Goal: Task Accomplishment & Management: Manage account settings

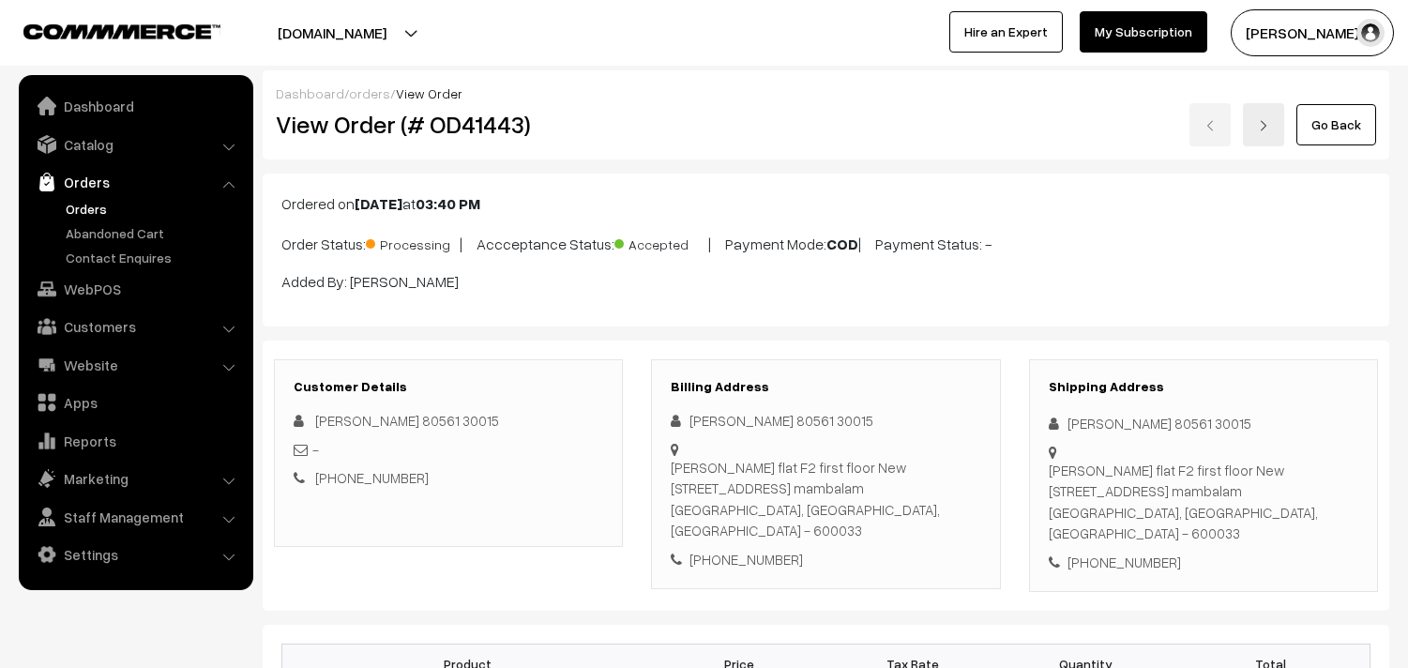
scroll to position [1042, 0]
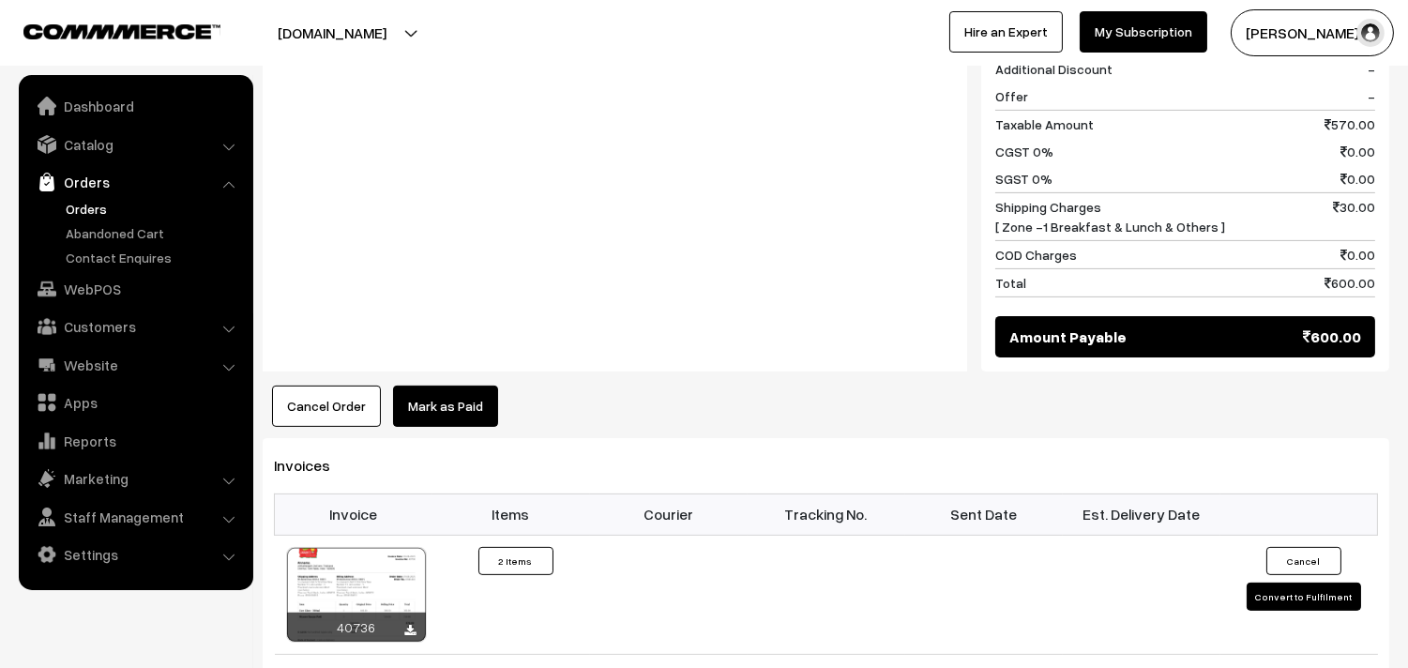
click at [98, 211] on link "Orders" at bounding box center [154, 209] width 186 height 20
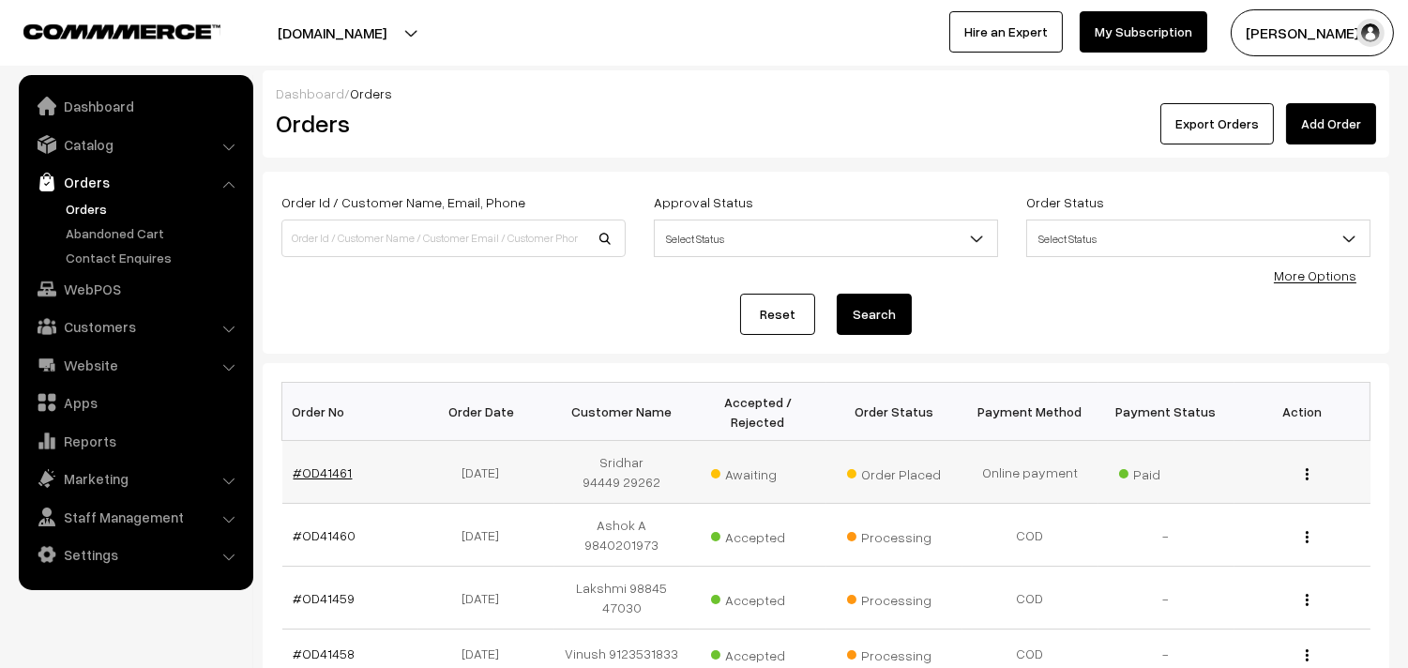
click at [324, 476] on link "#OD41461" at bounding box center [323, 472] width 59 height 16
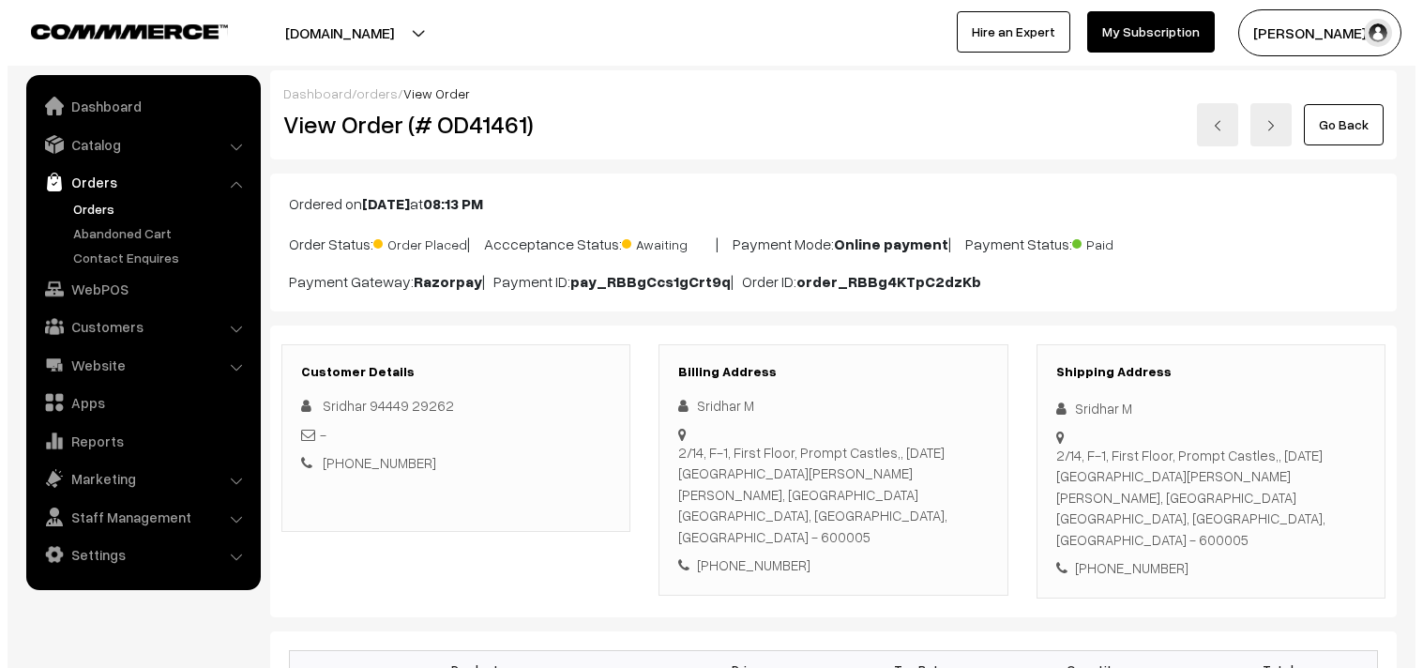
scroll to position [1038, 0]
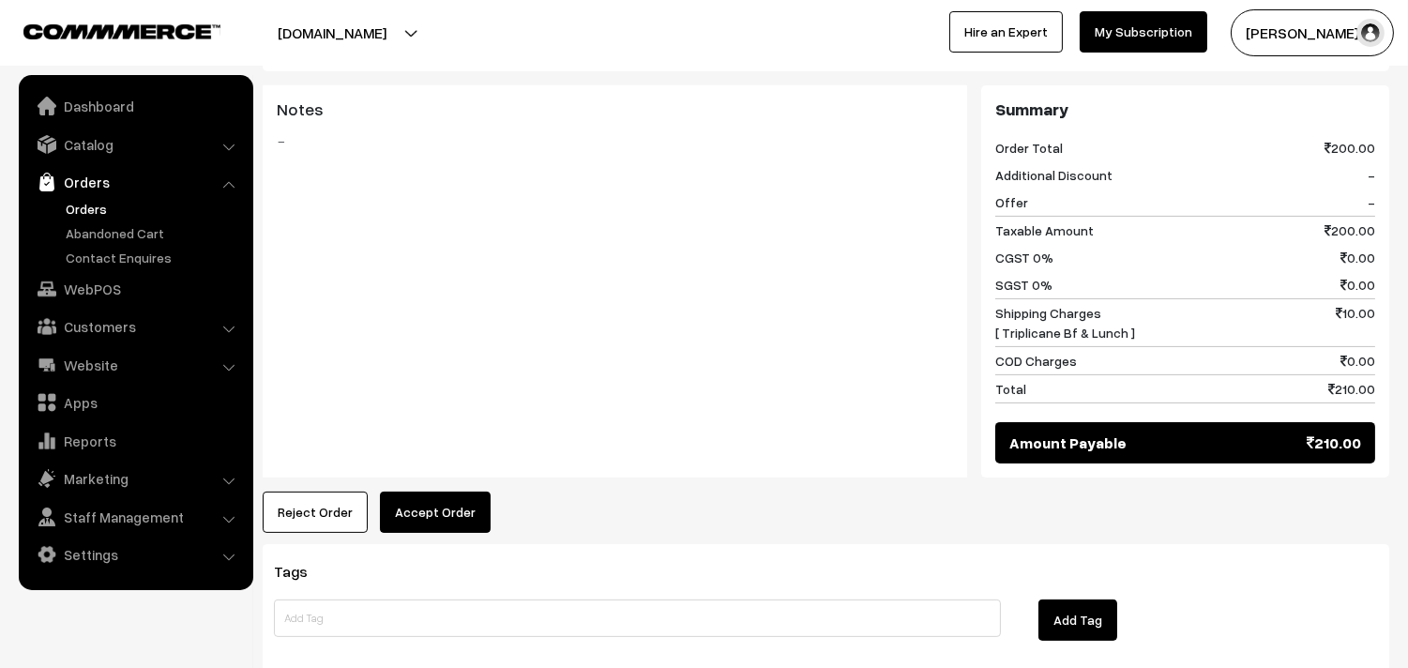
click at [450, 491] on button "Accept Order" at bounding box center [435, 511] width 111 height 41
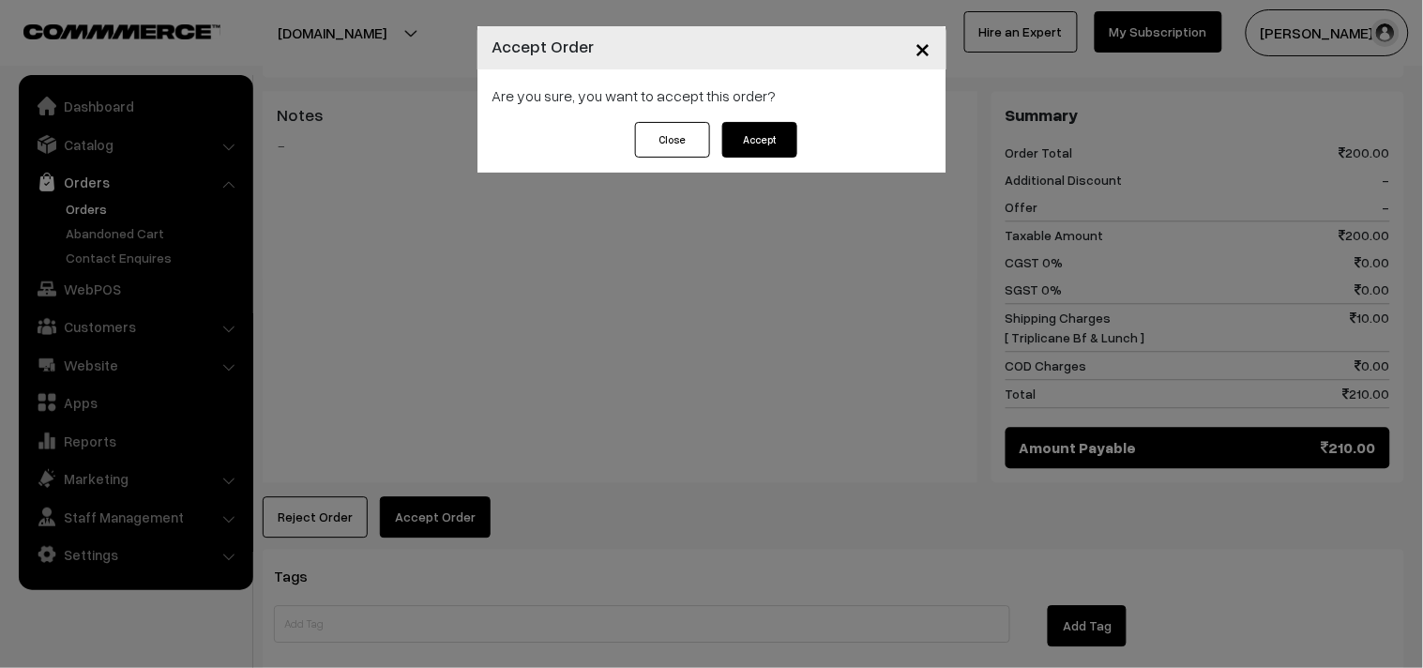
click at [754, 139] on button "Accept" at bounding box center [759, 140] width 75 height 36
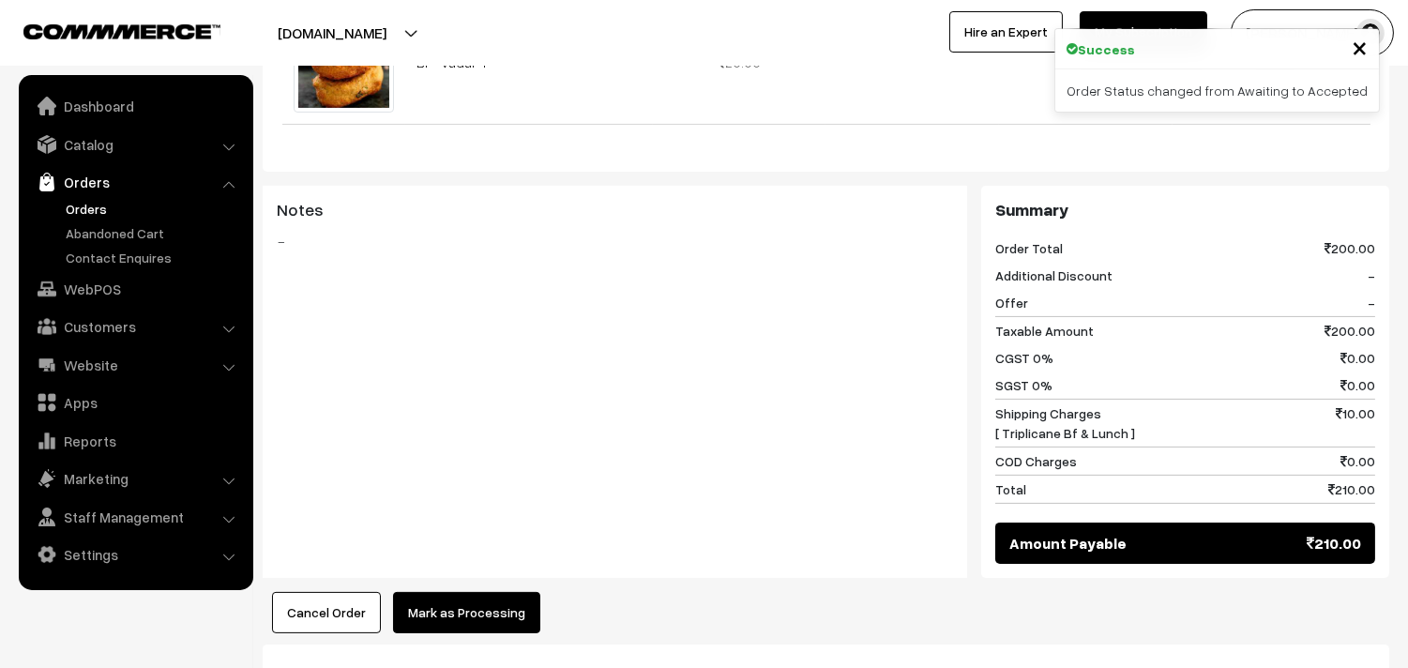
click at [470, 592] on button "Mark as Processing" at bounding box center [466, 612] width 147 height 41
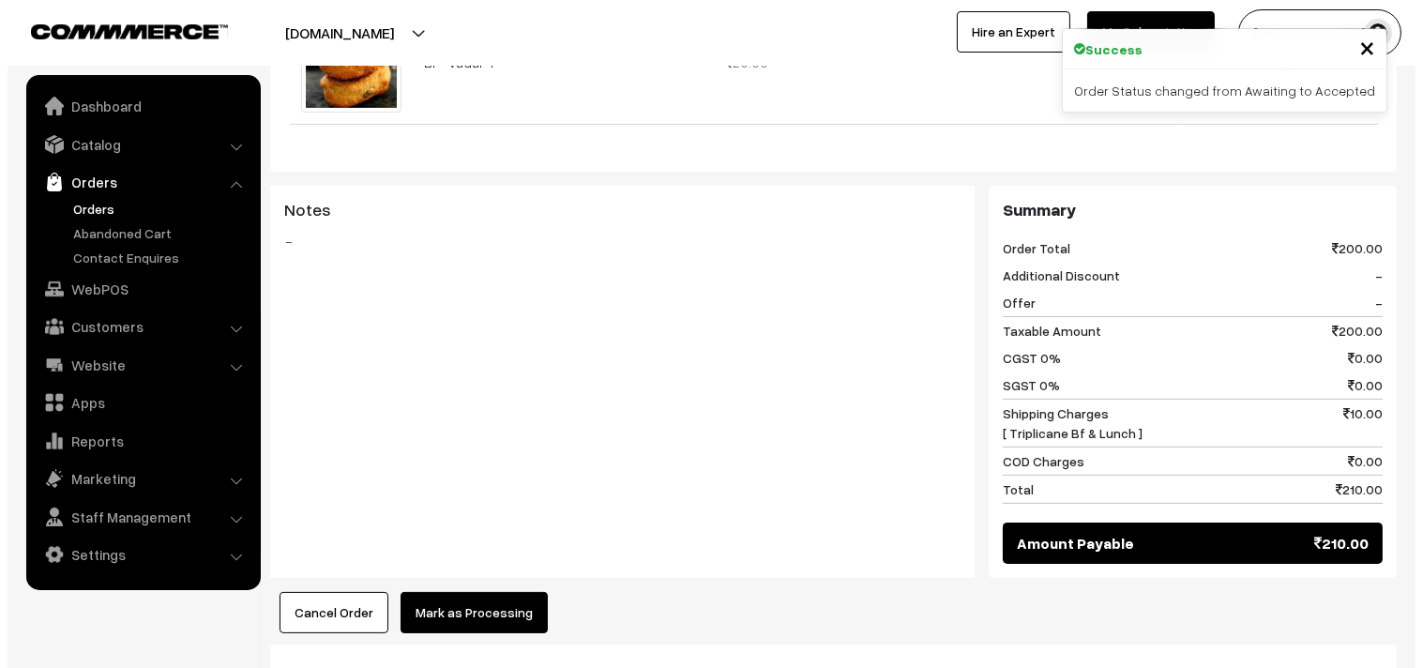
scroll to position [942, 0]
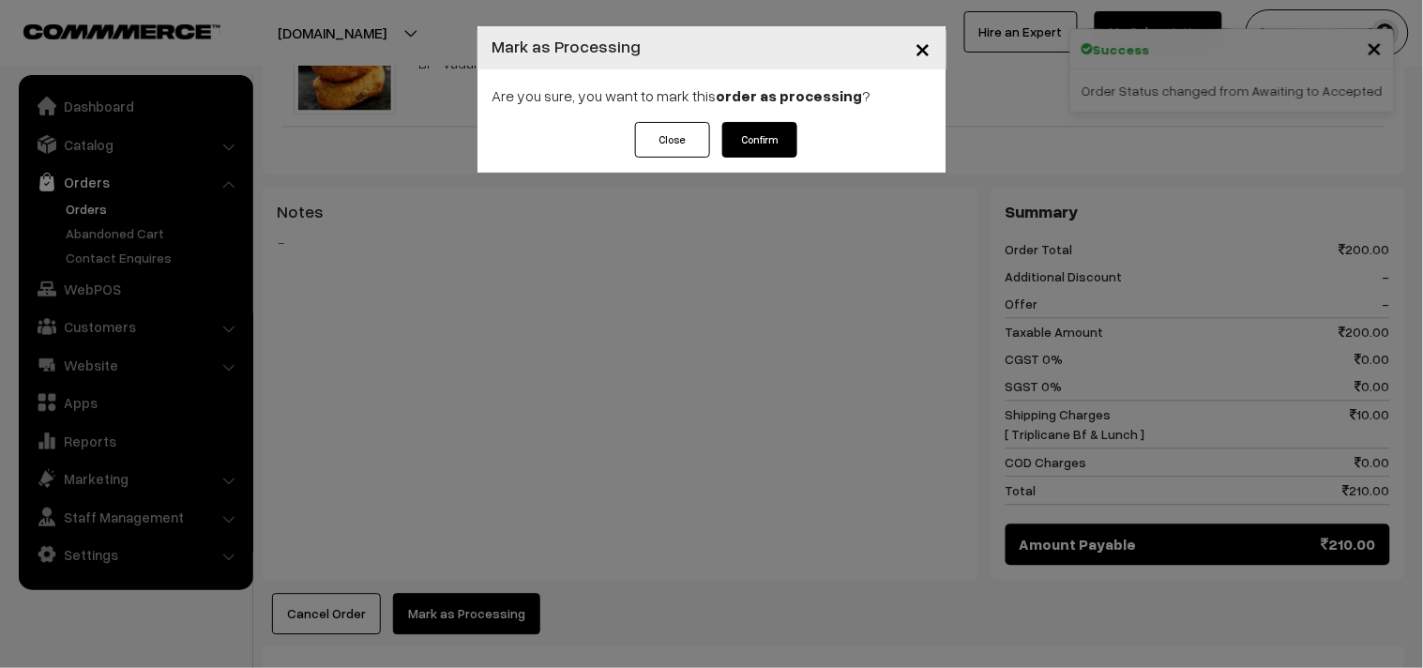
click at [790, 158] on div "Close Confirm" at bounding box center [711, 147] width 469 height 51
click at [781, 144] on button "Confirm" at bounding box center [759, 140] width 75 height 36
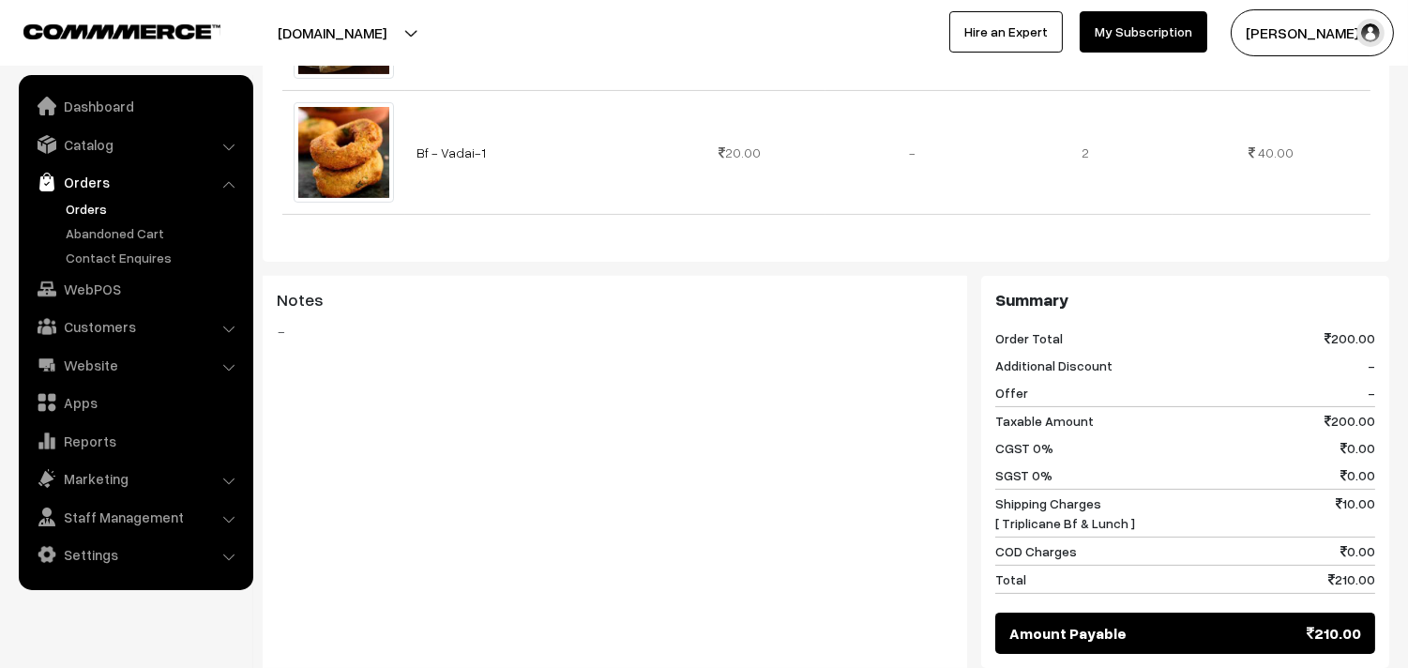
scroll to position [938, 0]
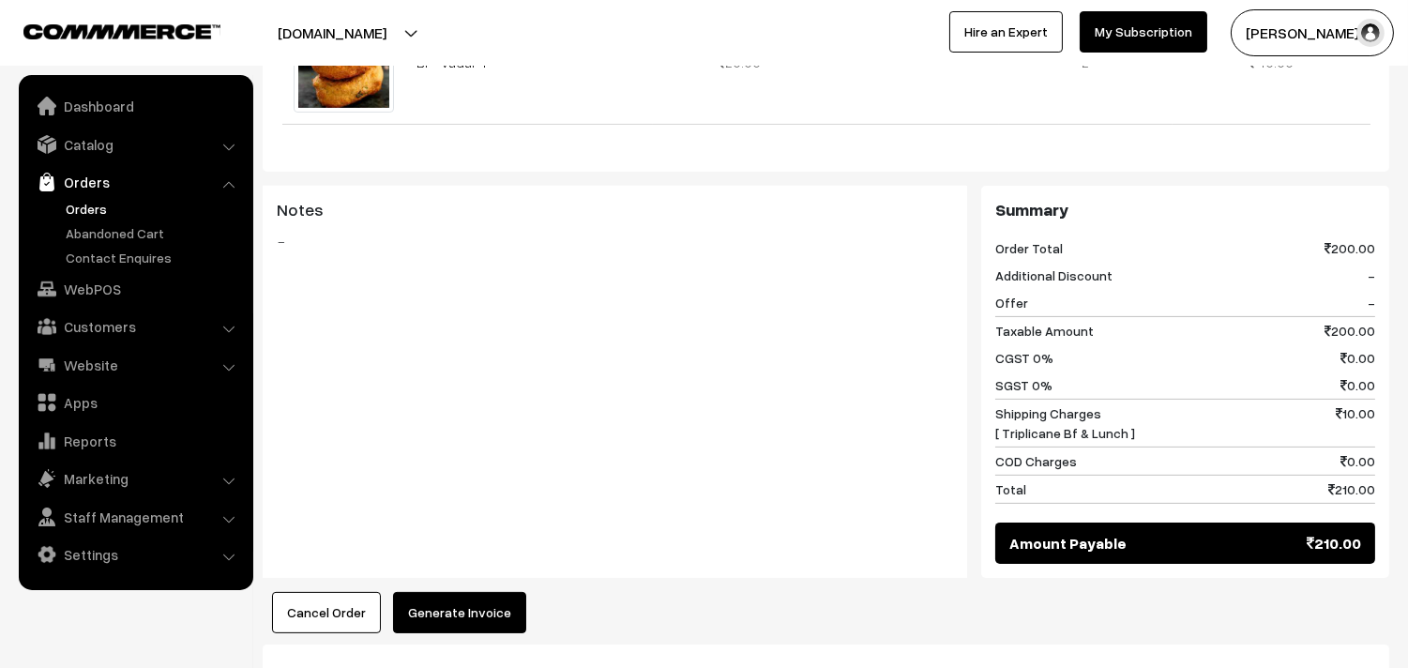
click at [457, 546] on div "Product Price Tax Rate Quantity Total Bf - Idly (4) 80.00" at bounding box center [826, 163] width 1126 height 940
click at [462, 592] on button "Generate Invoice" at bounding box center [459, 612] width 133 height 41
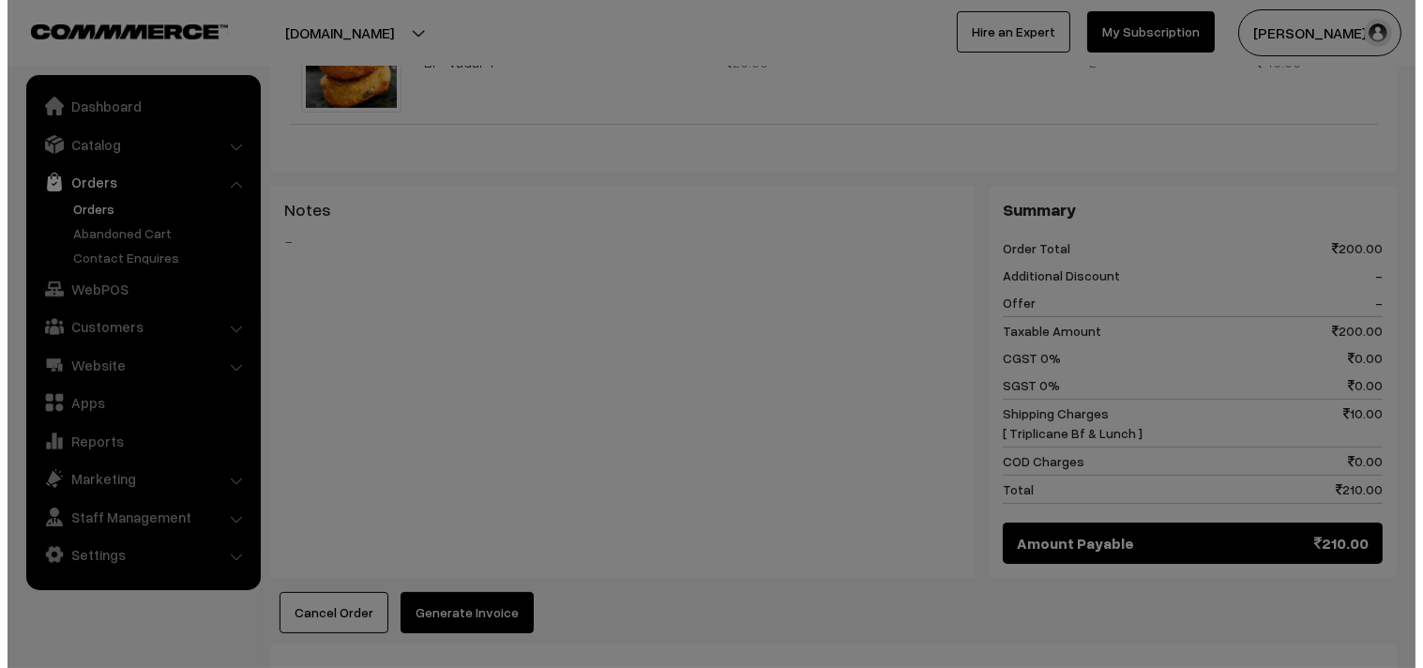
scroll to position [942, 0]
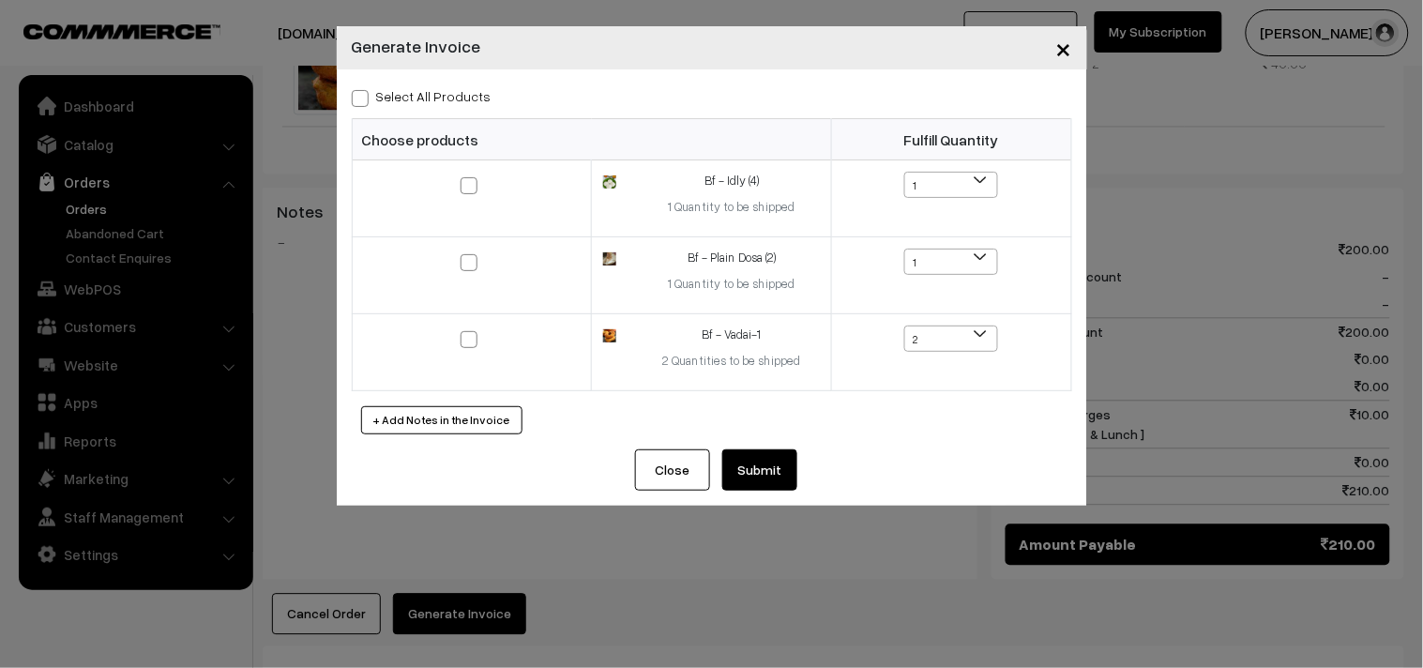
click at [432, 103] on label "Select All Products" at bounding box center [422, 96] width 140 height 20
click at [364, 101] on input "Select All Products" at bounding box center [358, 95] width 12 height 12
checkbox input "true"
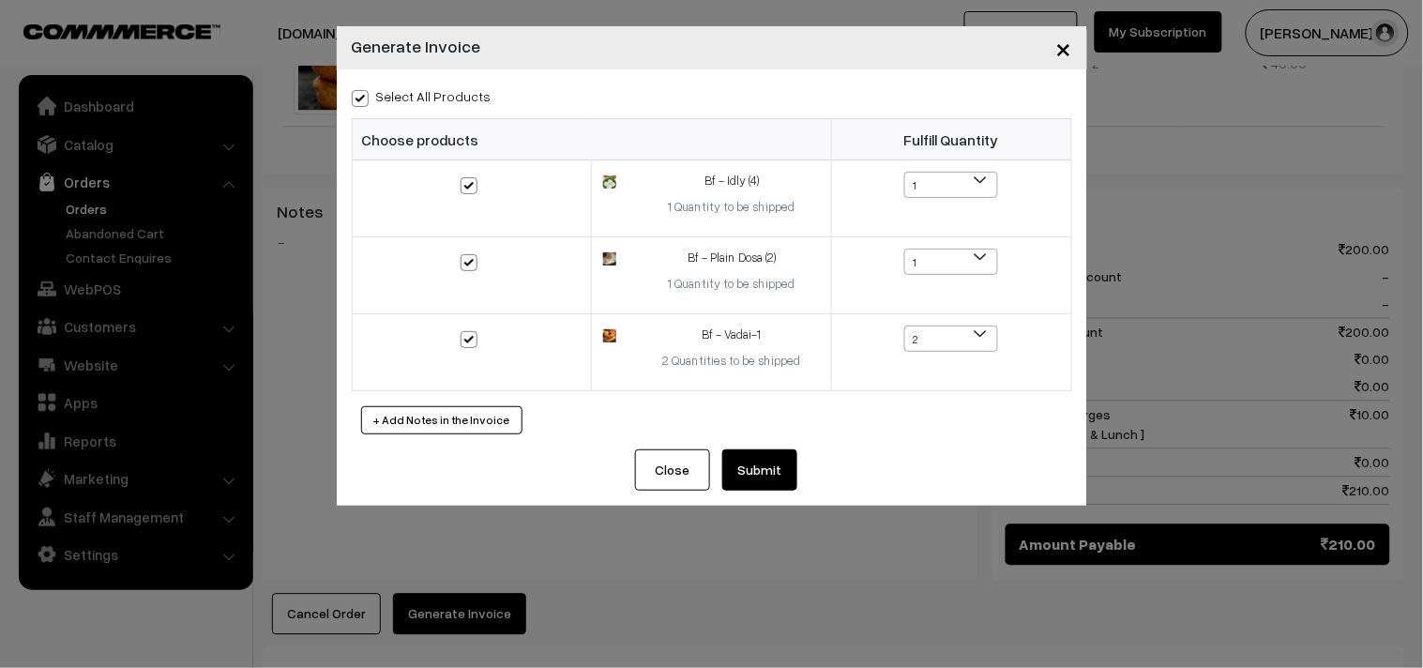
checkbox input "true"
click at [758, 470] on button "Submit" at bounding box center [759, 469] width 75 height 41
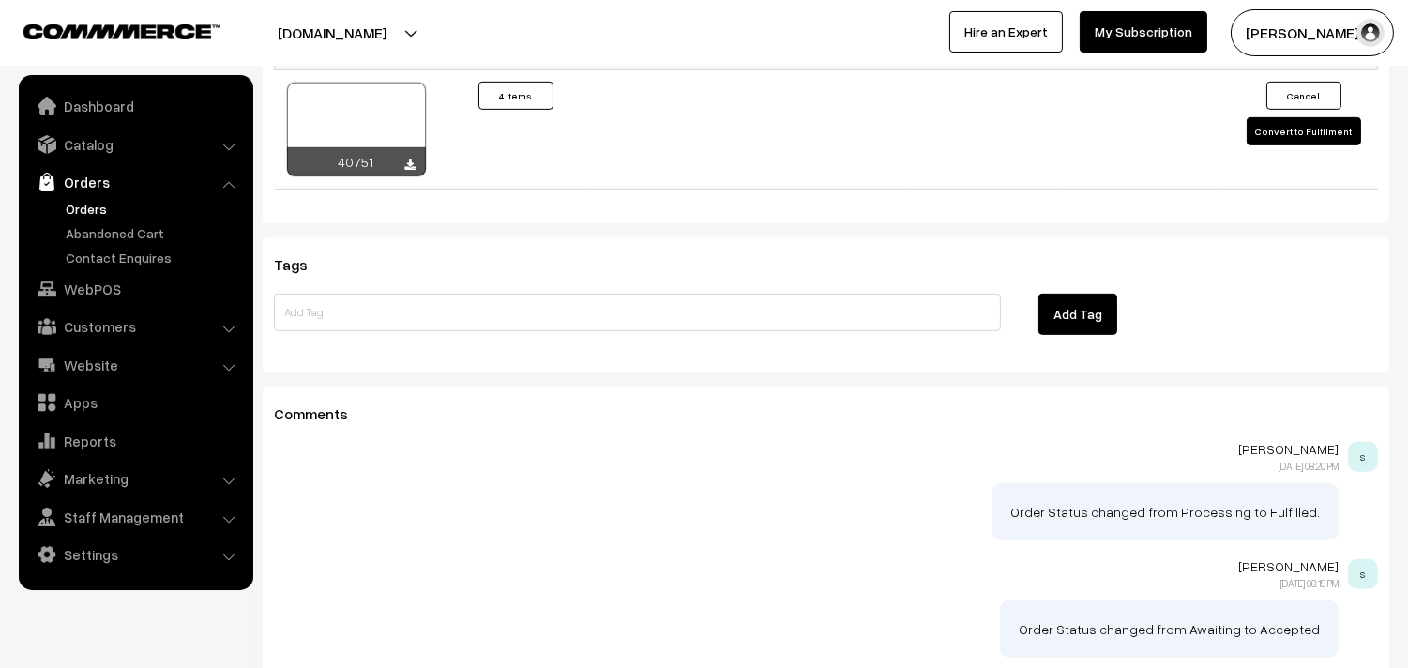
scroll to position [1458, 0]
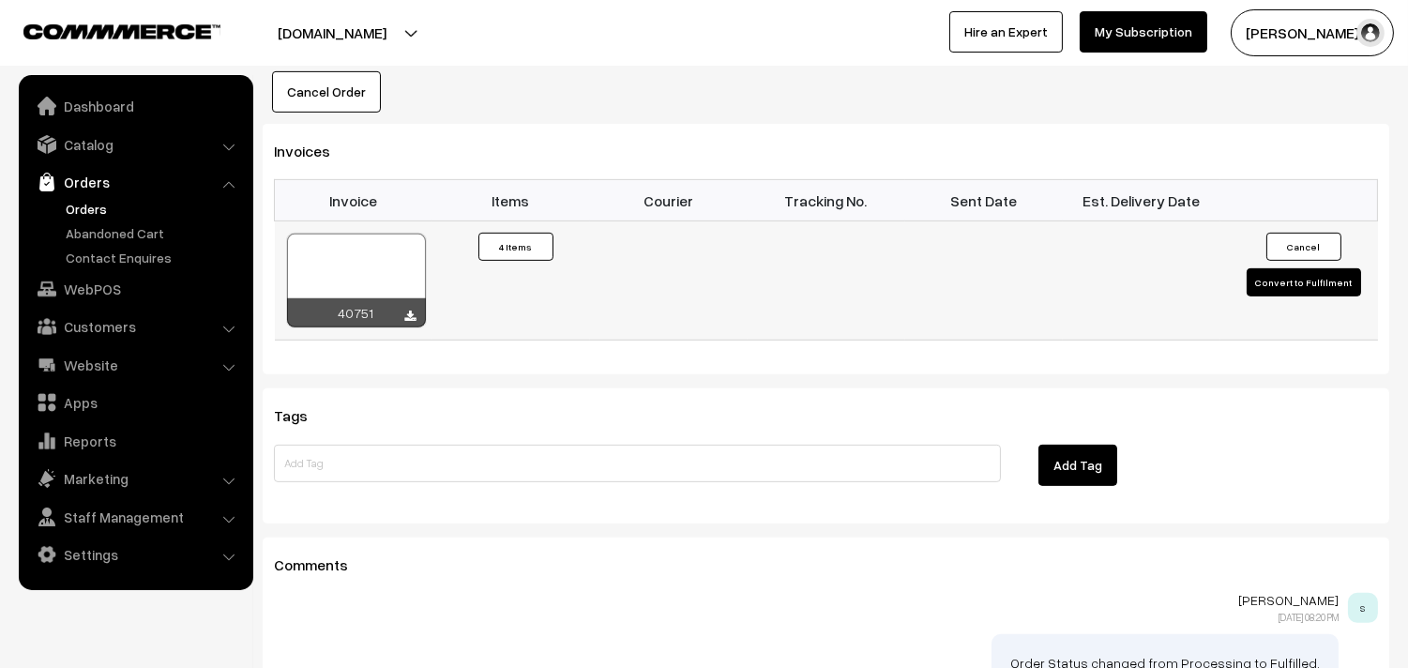
click at [387, 234] on div at bounding box center [356, 281] width 139 height 94
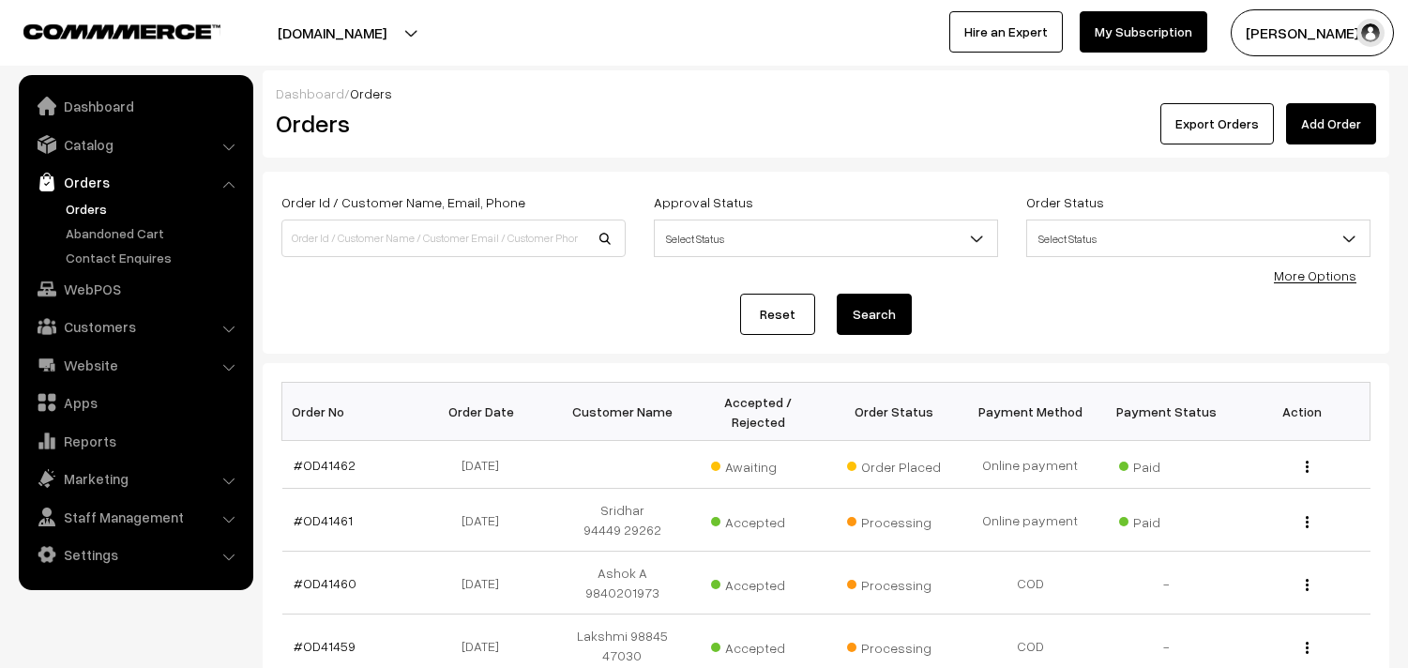
scroll to position [142, 0]
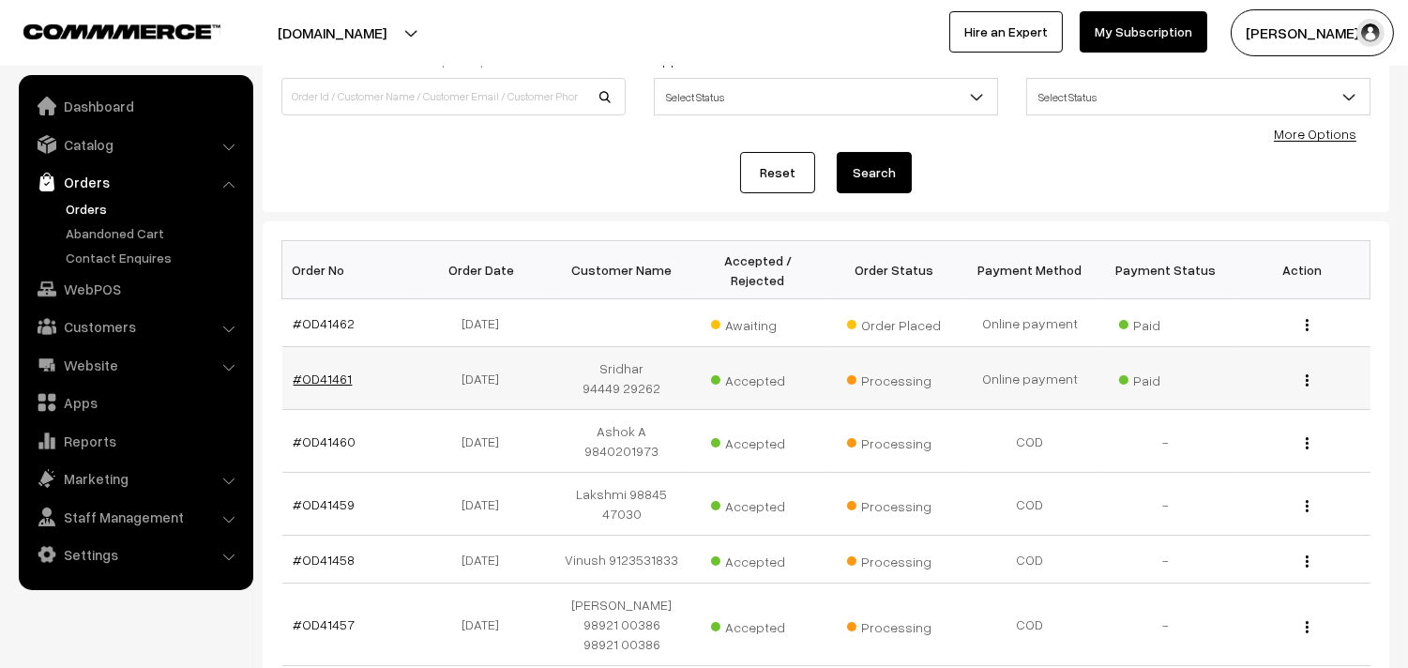
click at [317, 379] on link "#OD41461" at bounding box center [323, 378] width 59 height 16
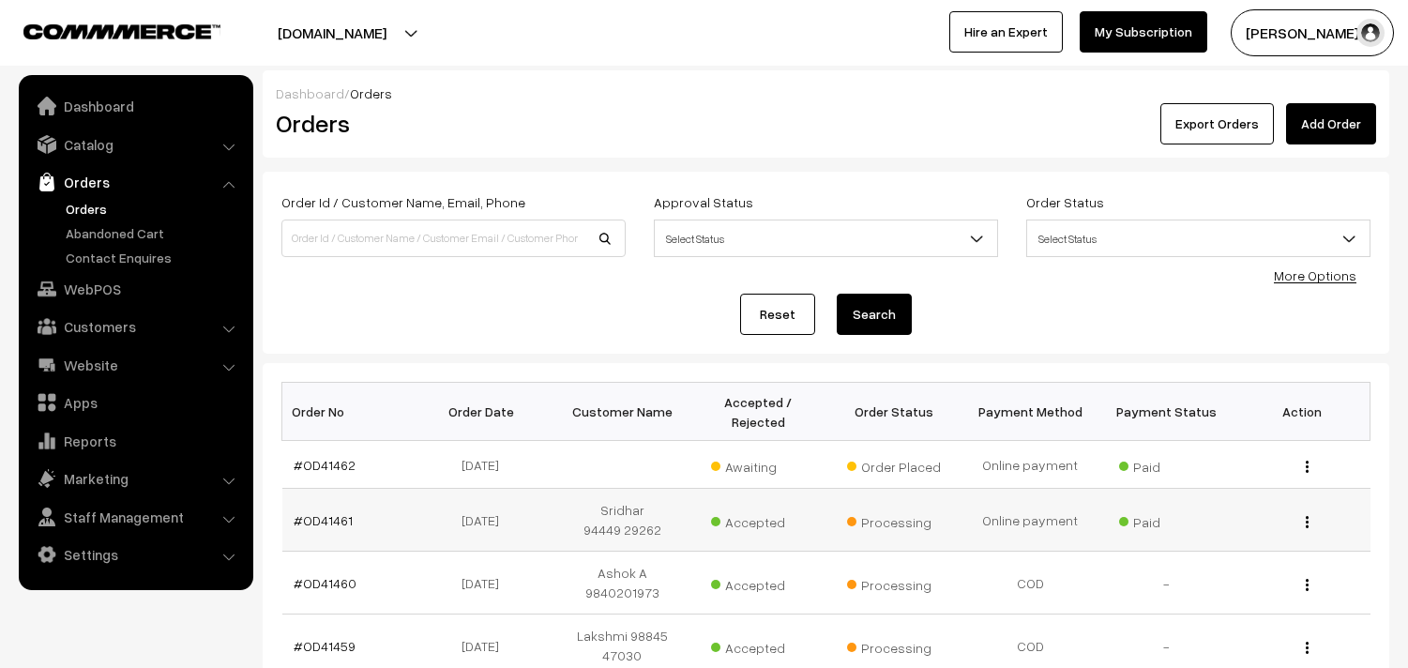
scroll to position [142, 0]
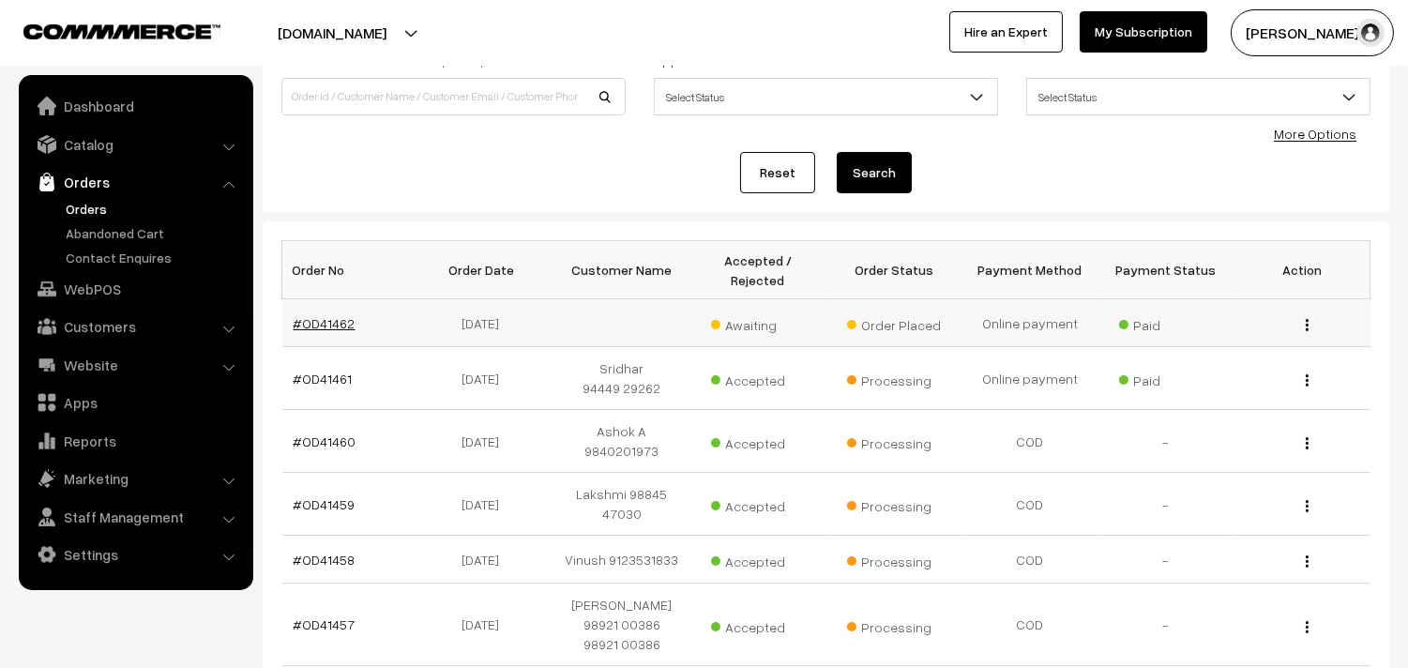
click at [321, 322] on link "#OD41462" at bounding box center [325, 323] width 62 height 16
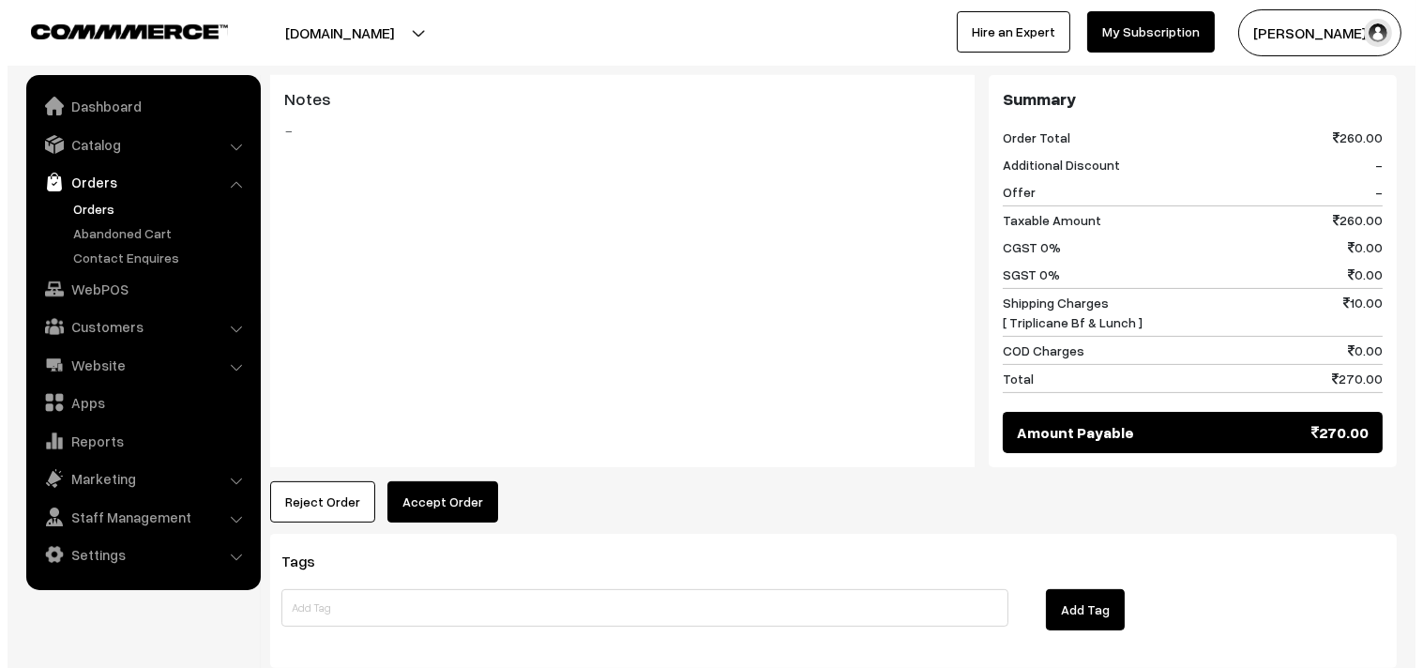
scroll to position [1042, 0]
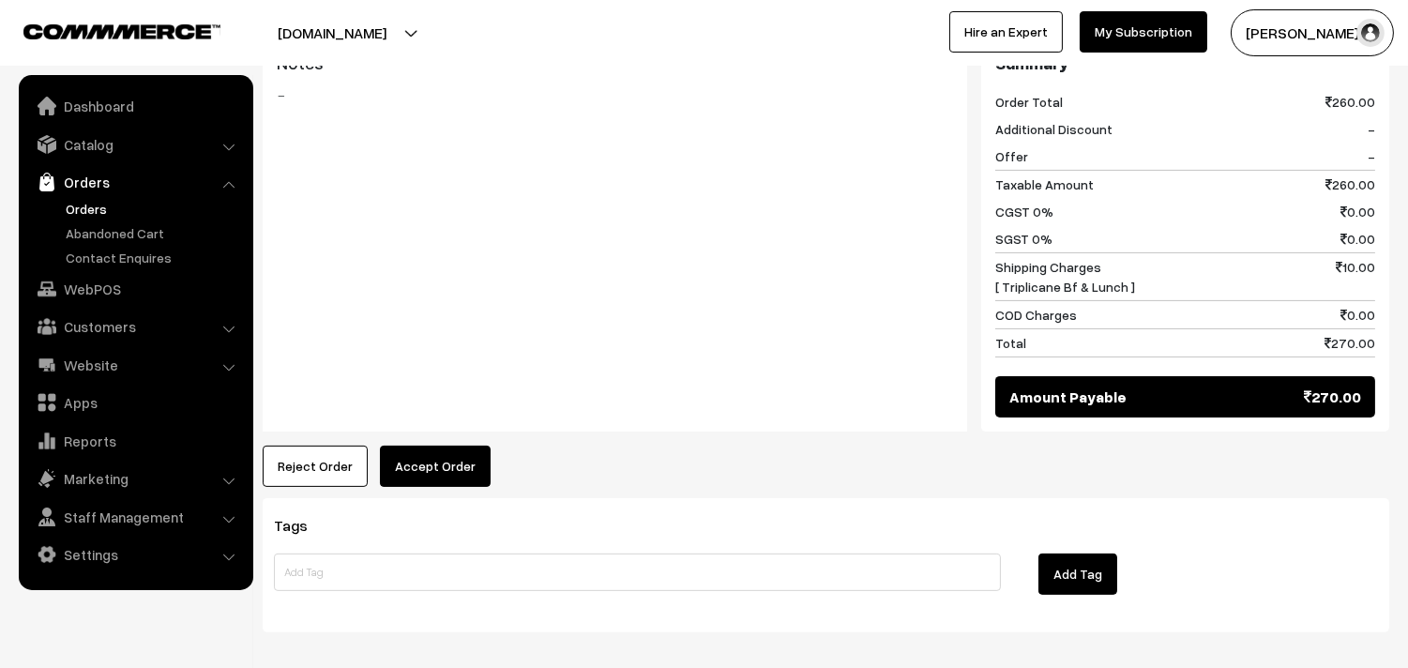
click at [429, 463] on button "Accept Order" at bounding box center [435, 465] width 111 height 41
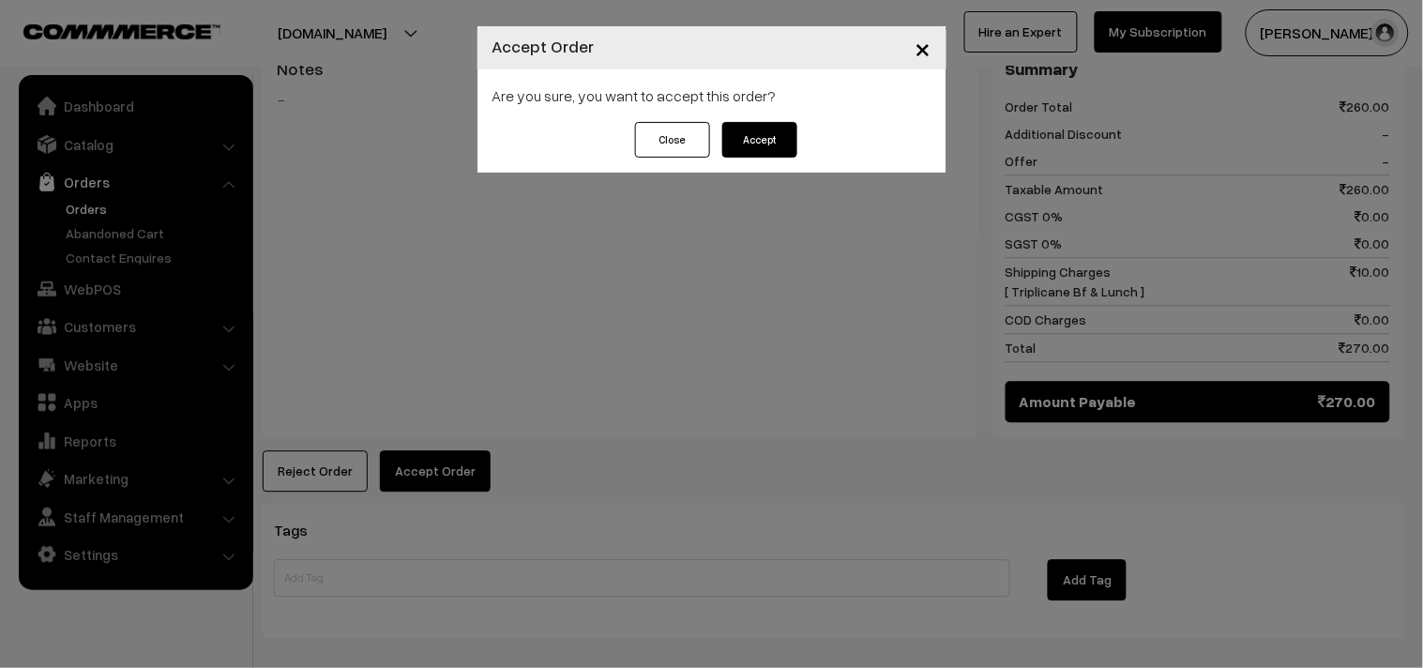
click at [754, 136] on button "Accept" at bounding box center [759, 140] width 75 height 36
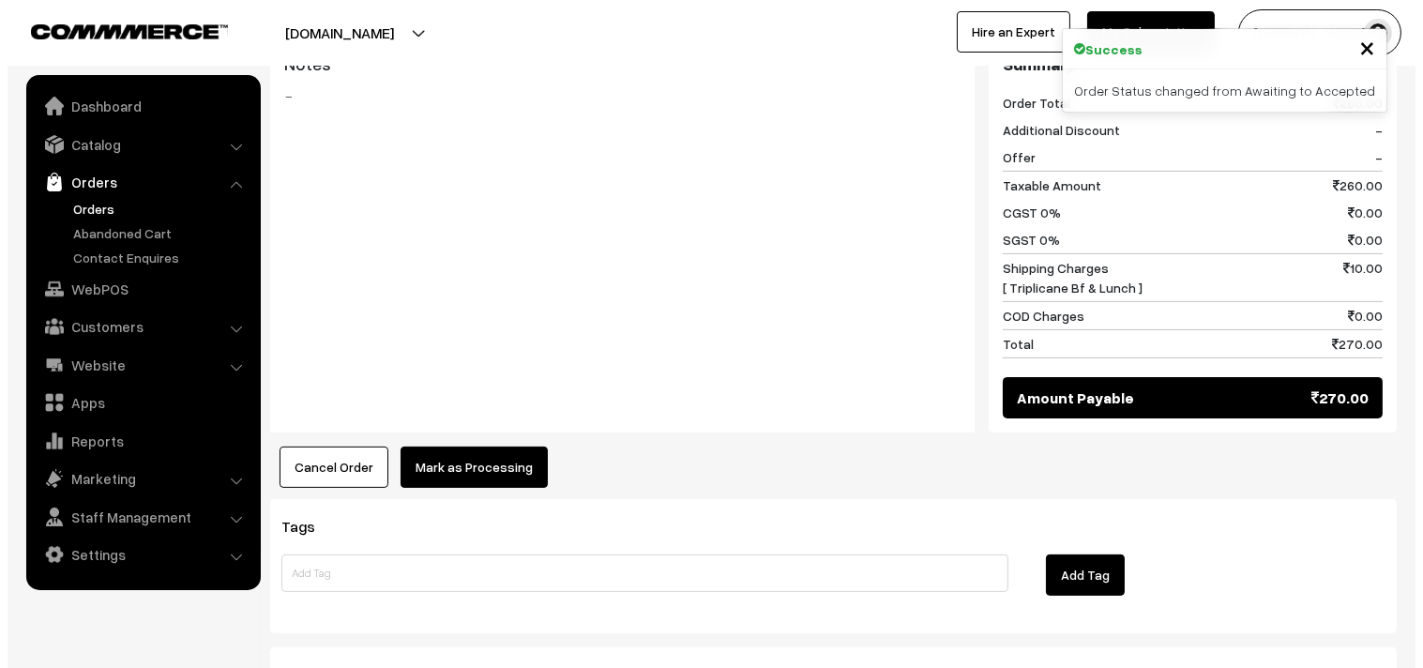
scroll to position [1042, 0]
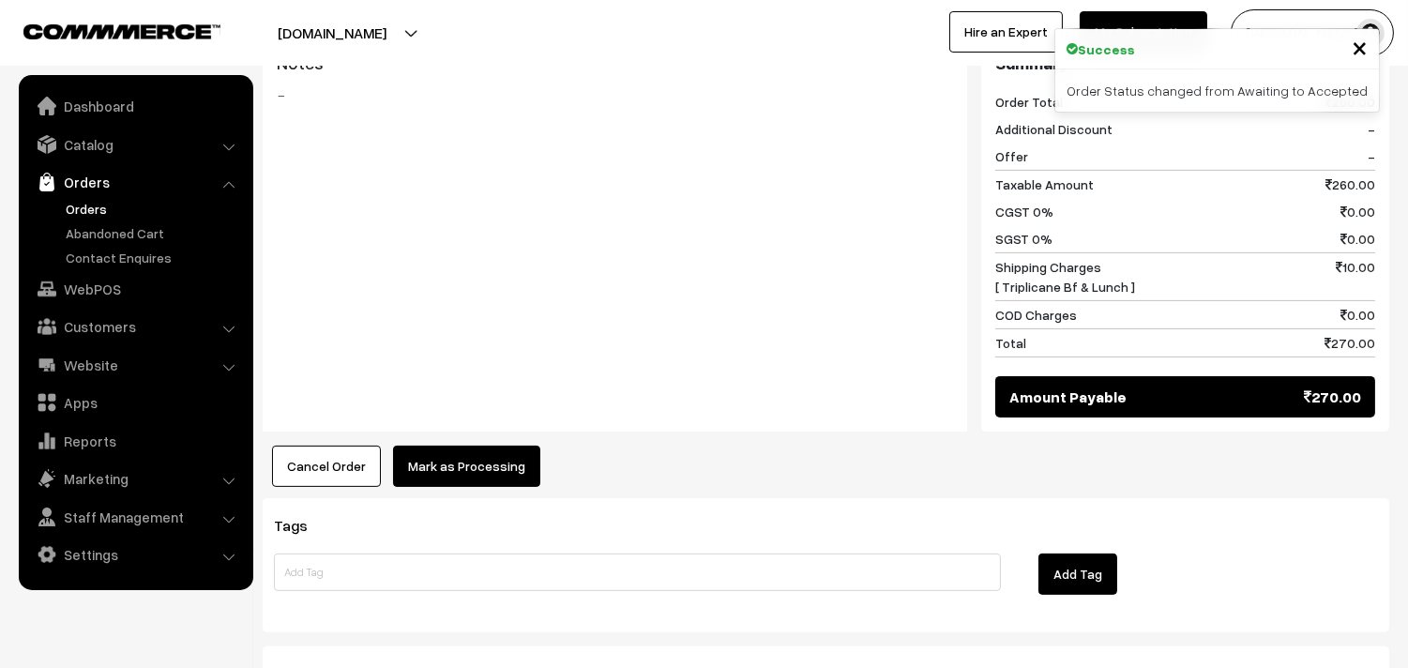
click at [457, 458] on button "Mark as Processing" at bounding box center [466, 465] width 147 height 41
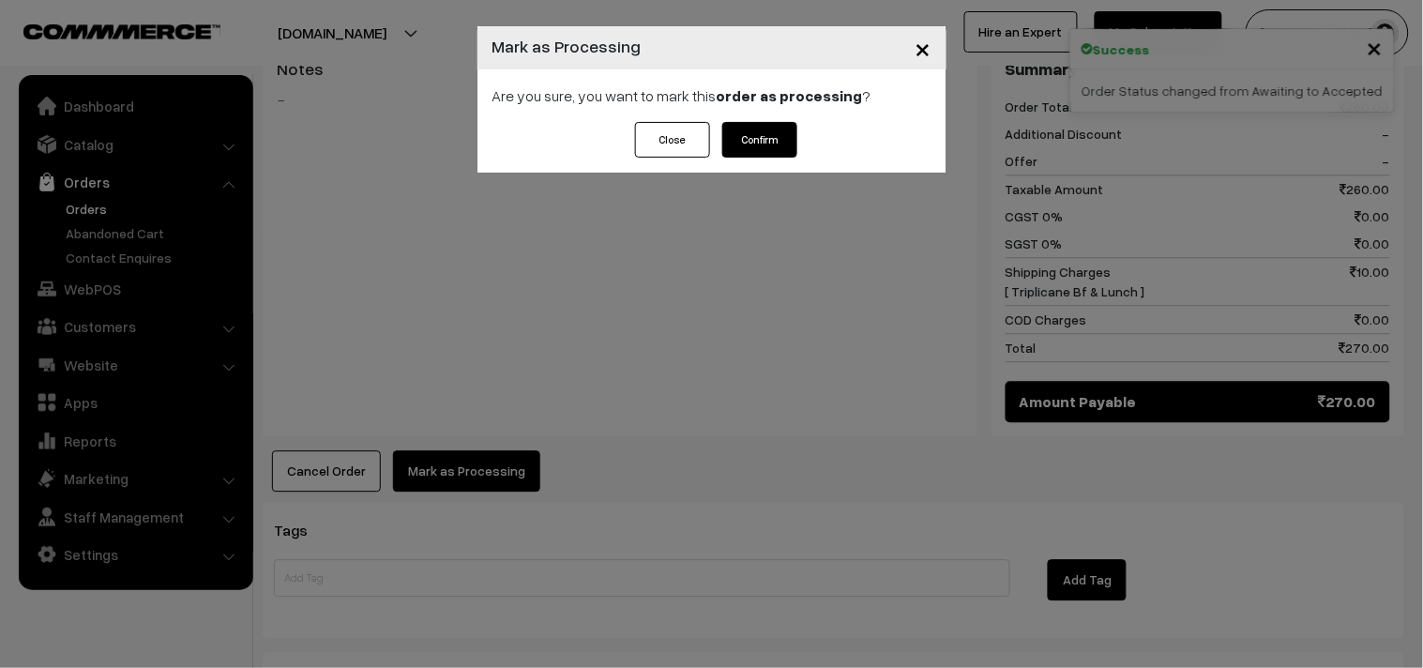
click at [760, 146] on button "Confirm" at bounding box center [759, 140] width 75 height 36
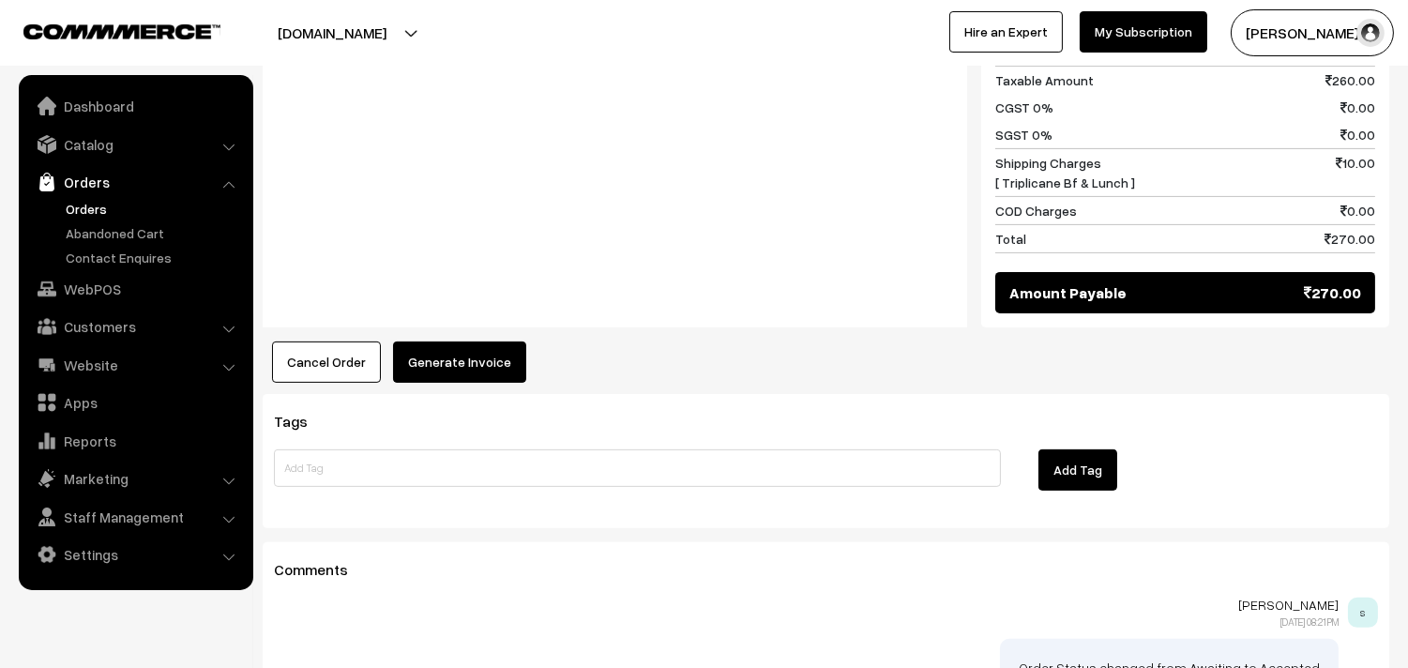
click at [470, 351] on button "Generate Invoice" at bounding box center [459, 361] width 133 height 41
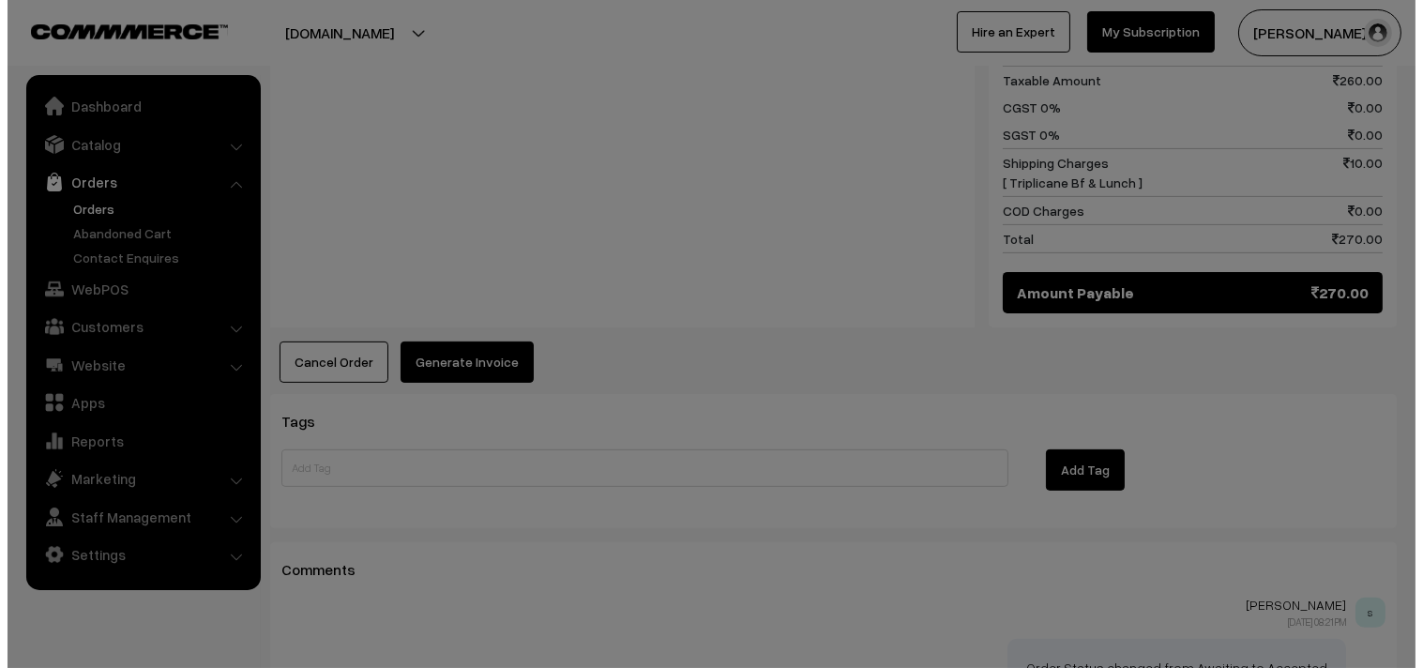
scroll to position [1151, 0]
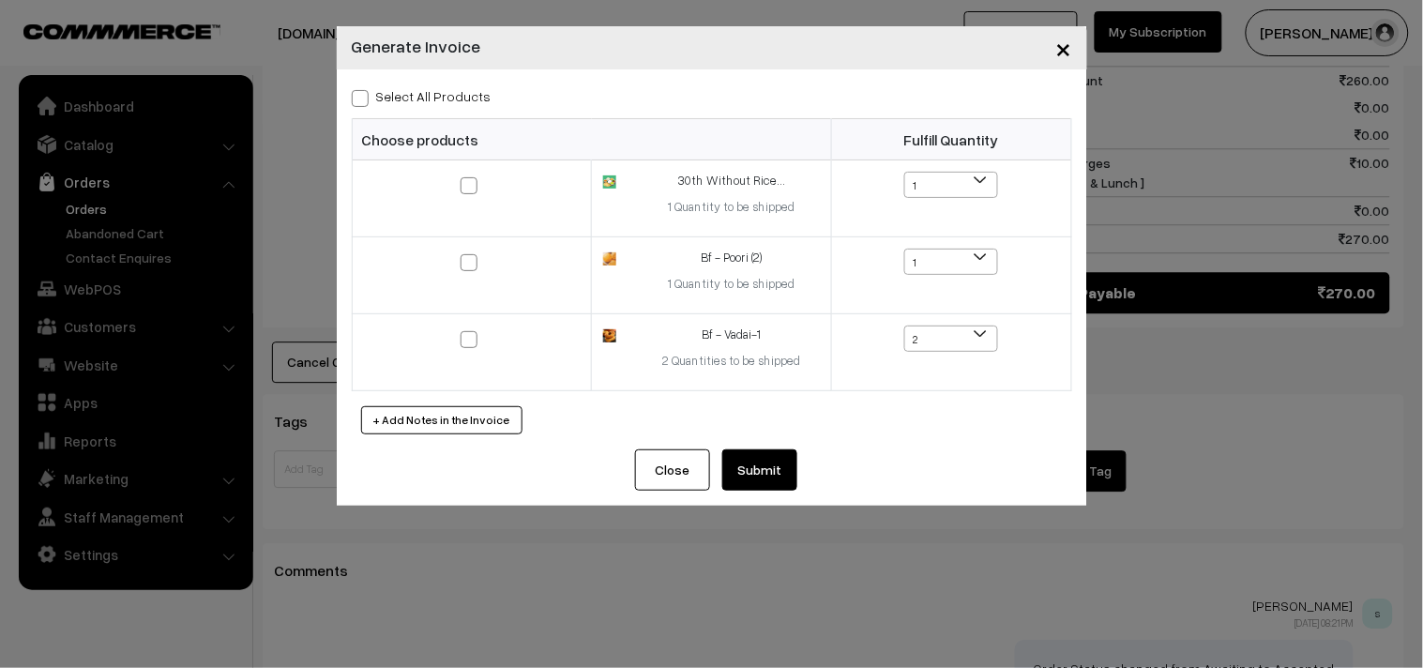
click at [456, 91] on label "Select All Products" at bounding box center [422, 96] width 140 height 20
click at [364, 91] on input "Select All Products" at bounding box center [358, 95] width 12 height 12
checkbox input "true"
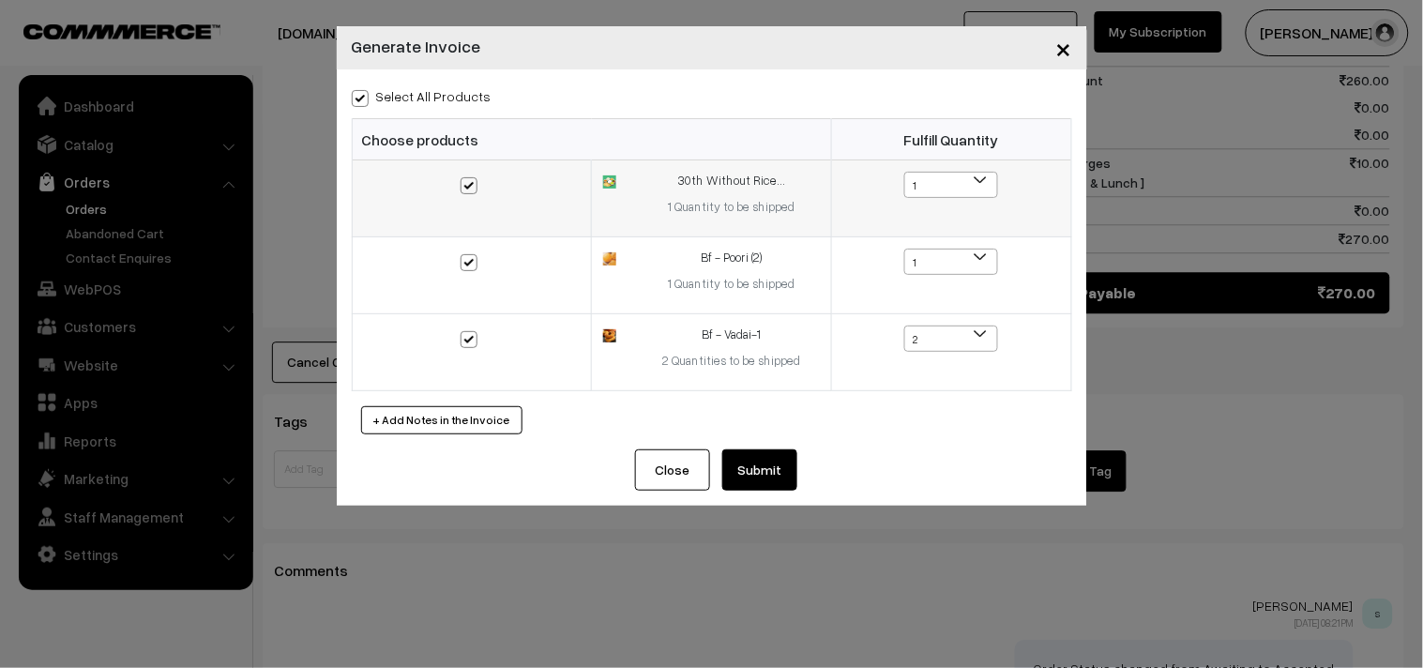
checkbox input "true"
click at [782, 479] on button "Submit" at bounding box center [759, 469] width 75 height 41
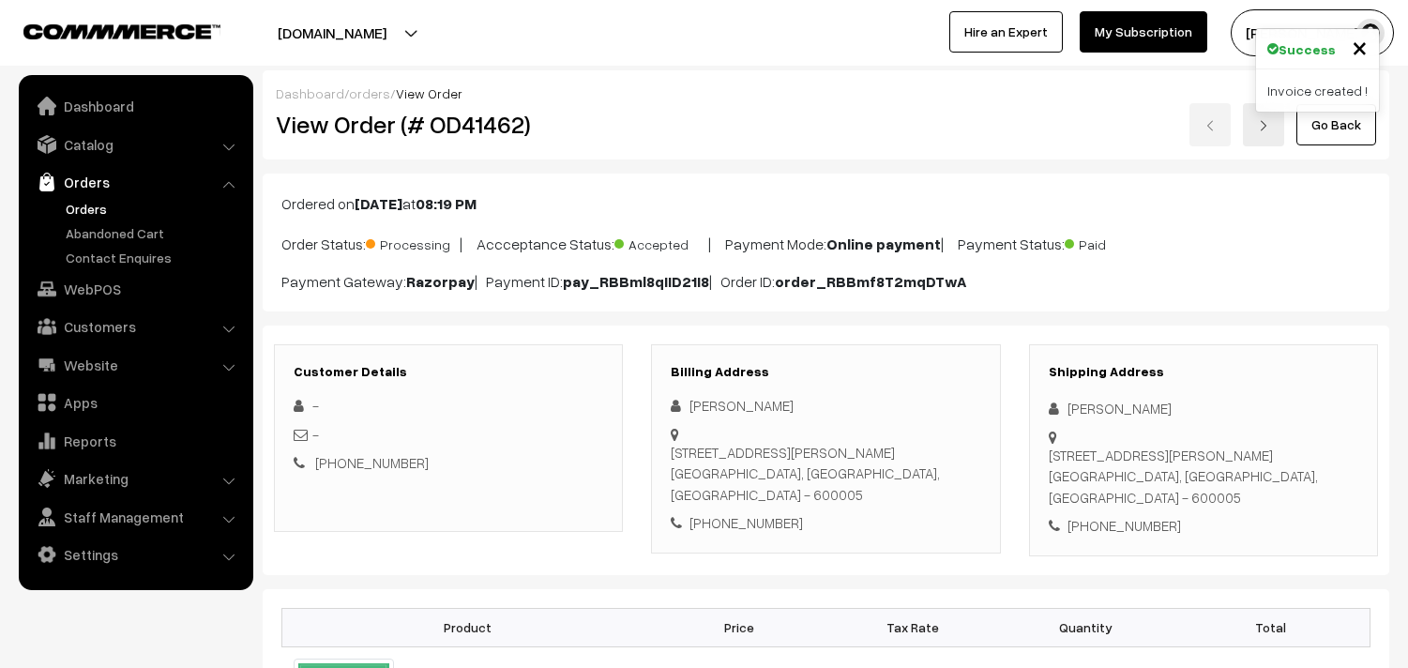
scroll to position [1146, 0]
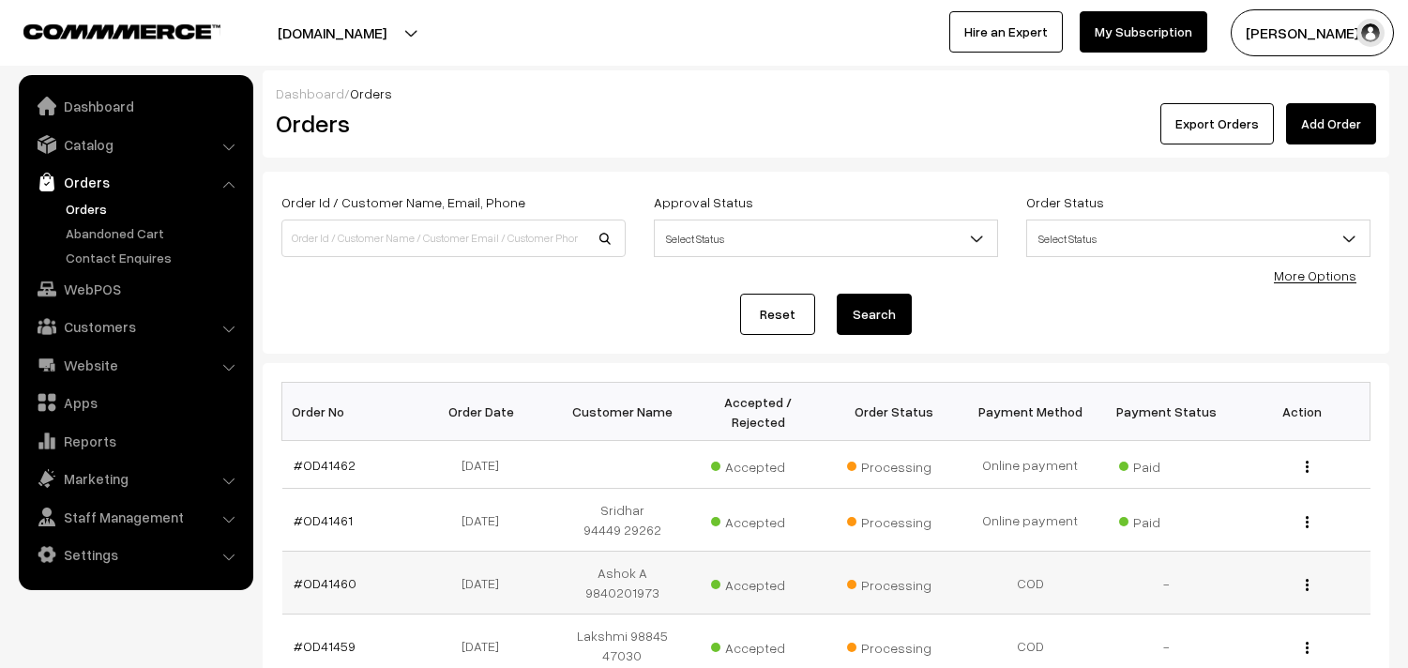
scroll to position [142, 0]
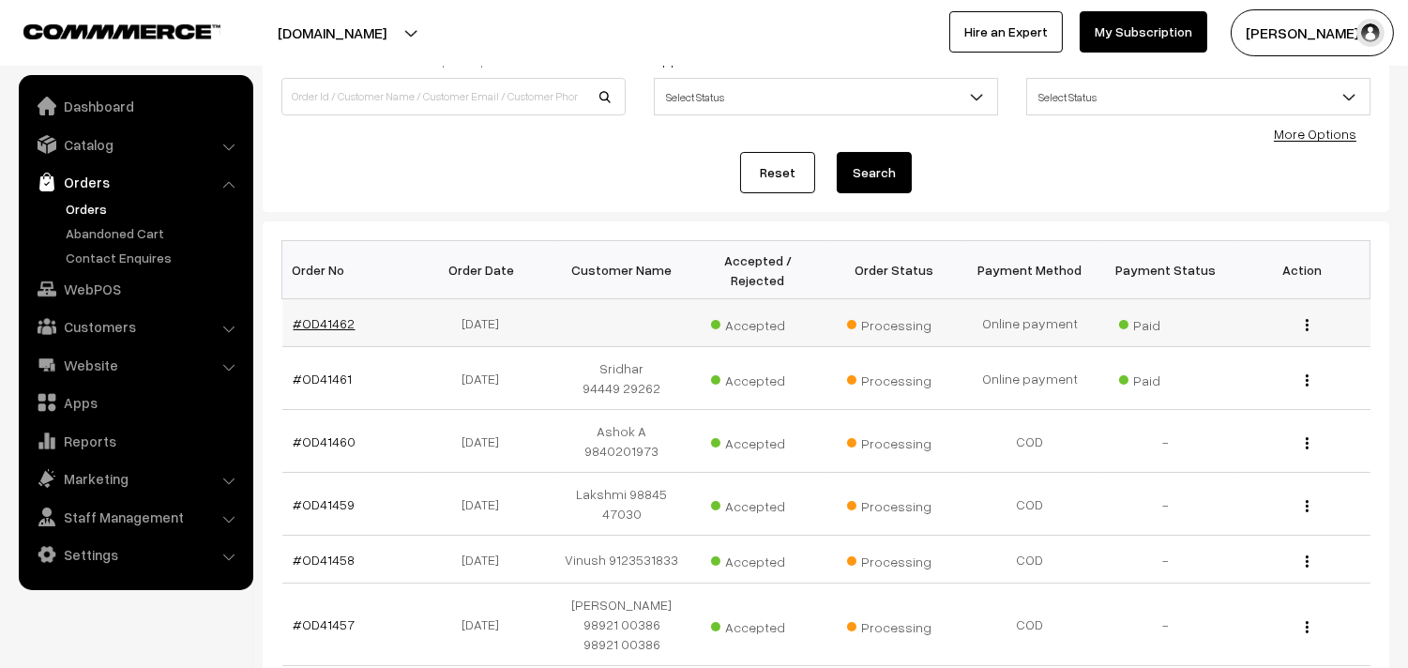
click at [342, 319] on link "#OD41462" at bounding box center [325, 323] width 62 height 16
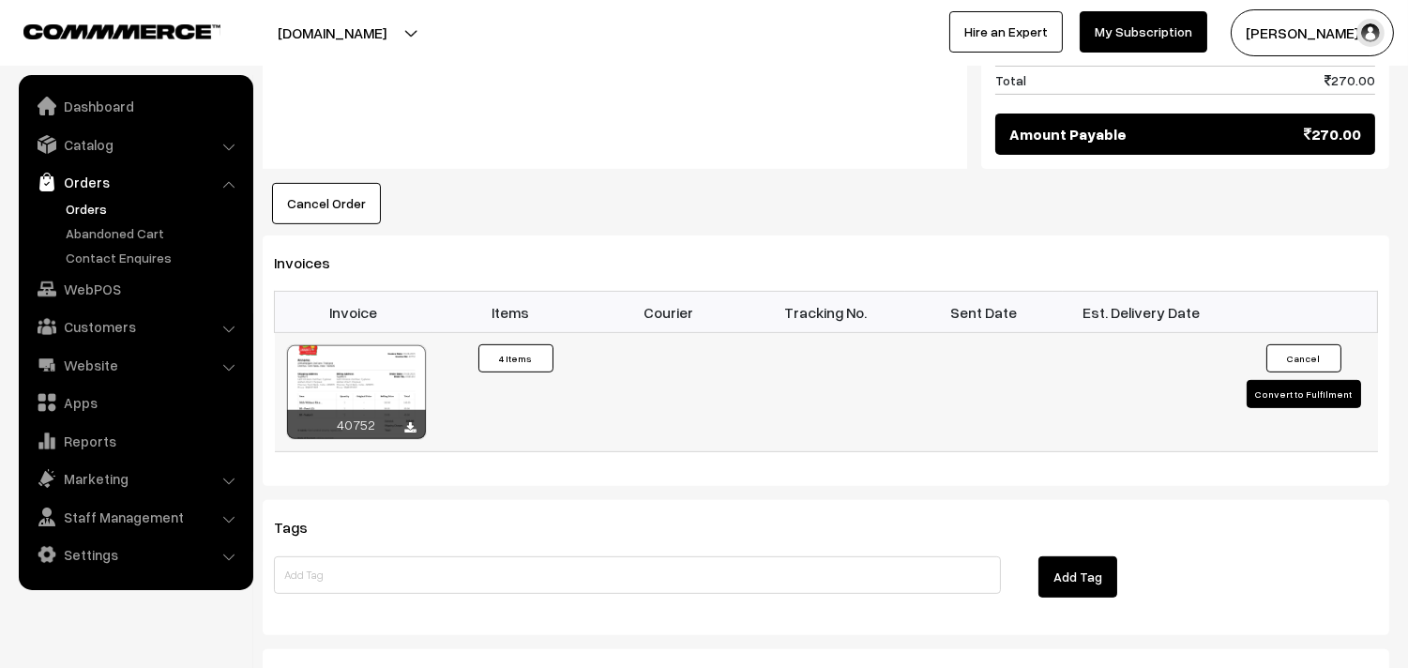
scroll to position [1354, 0]
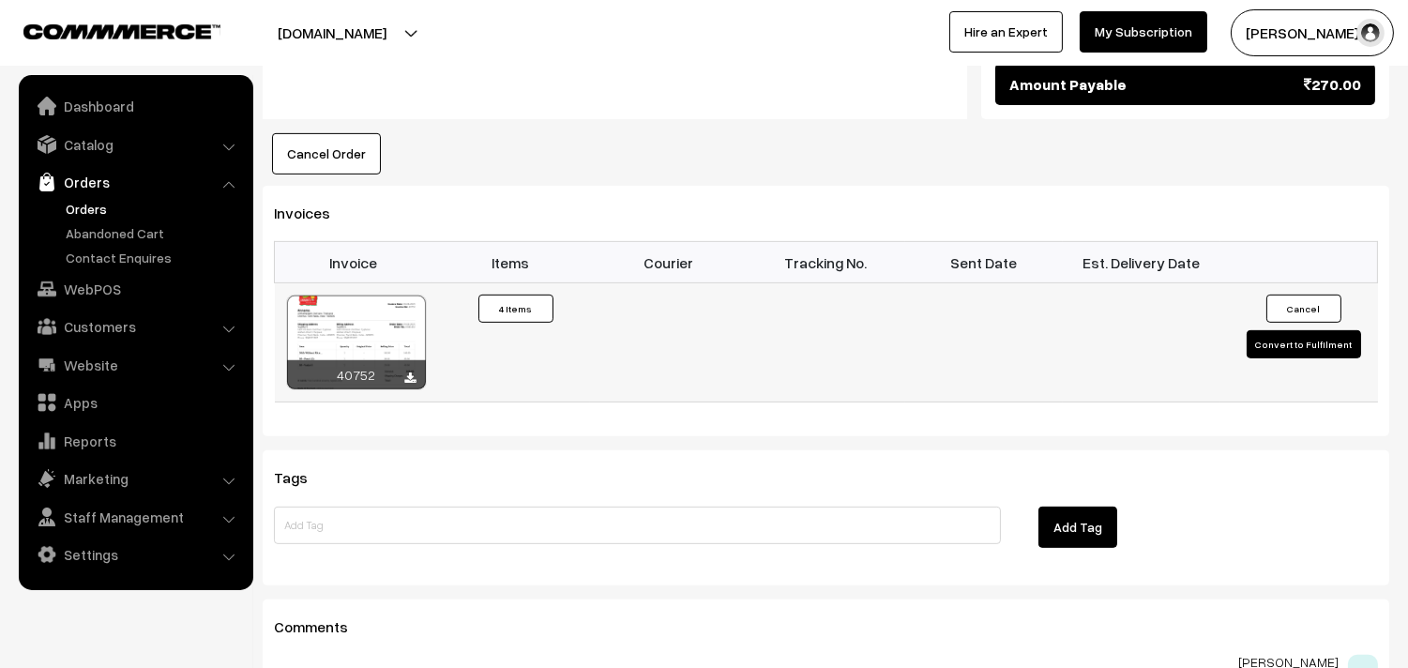
click at [405, 321] on div at bounding box center [356, 342] width 139 height 94
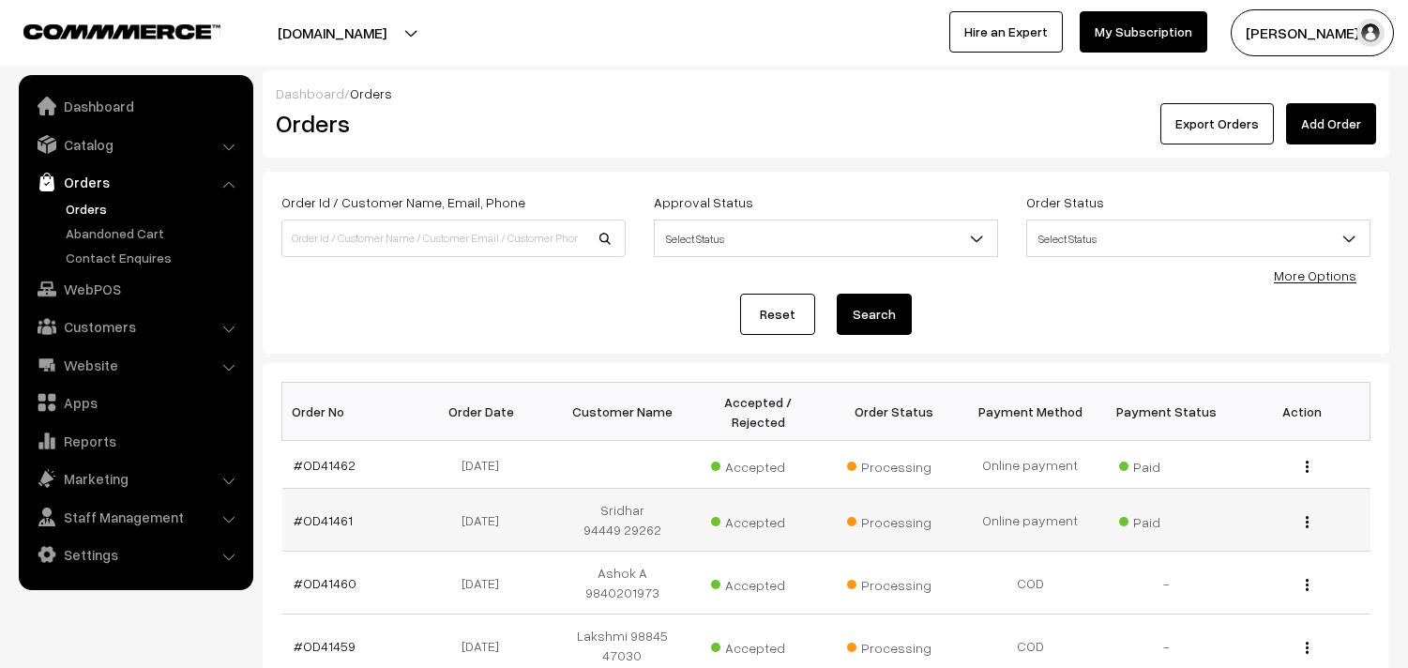
scroll to position [142, 0]
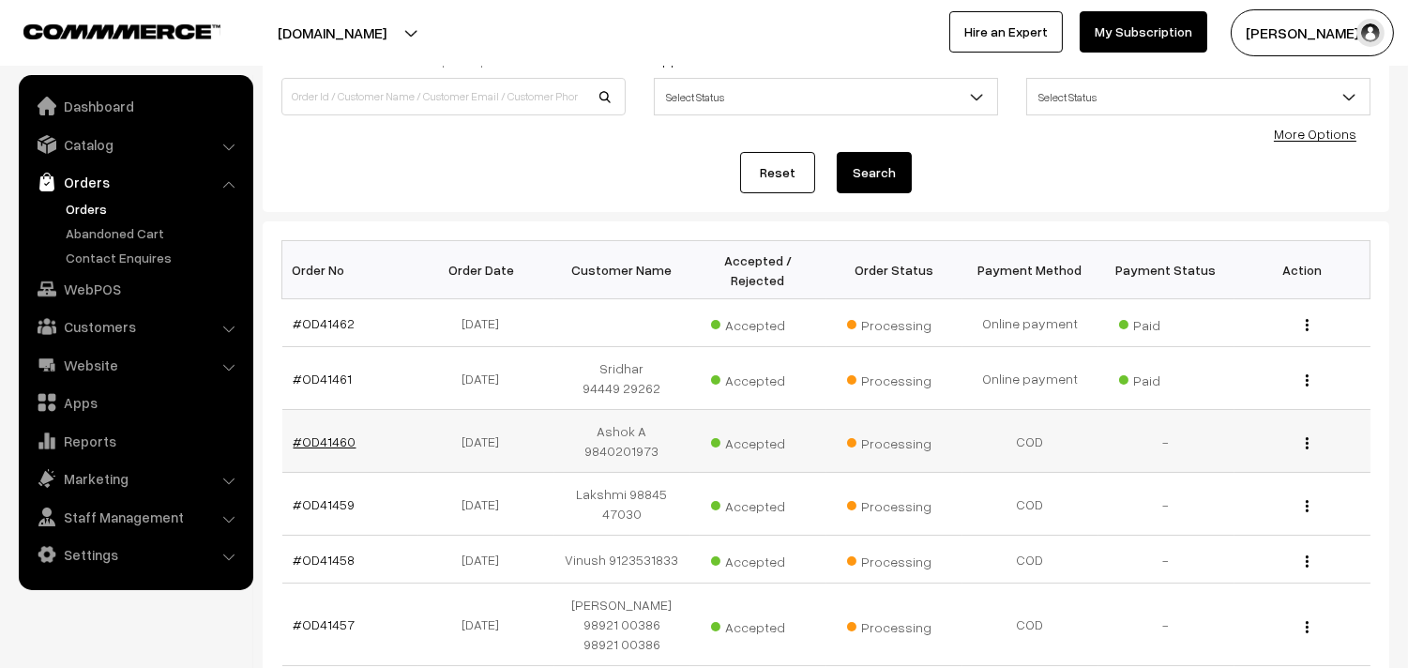
click at [331, 444] on link "#OD41460" at bounding box center [325, 441] width 63 height 16
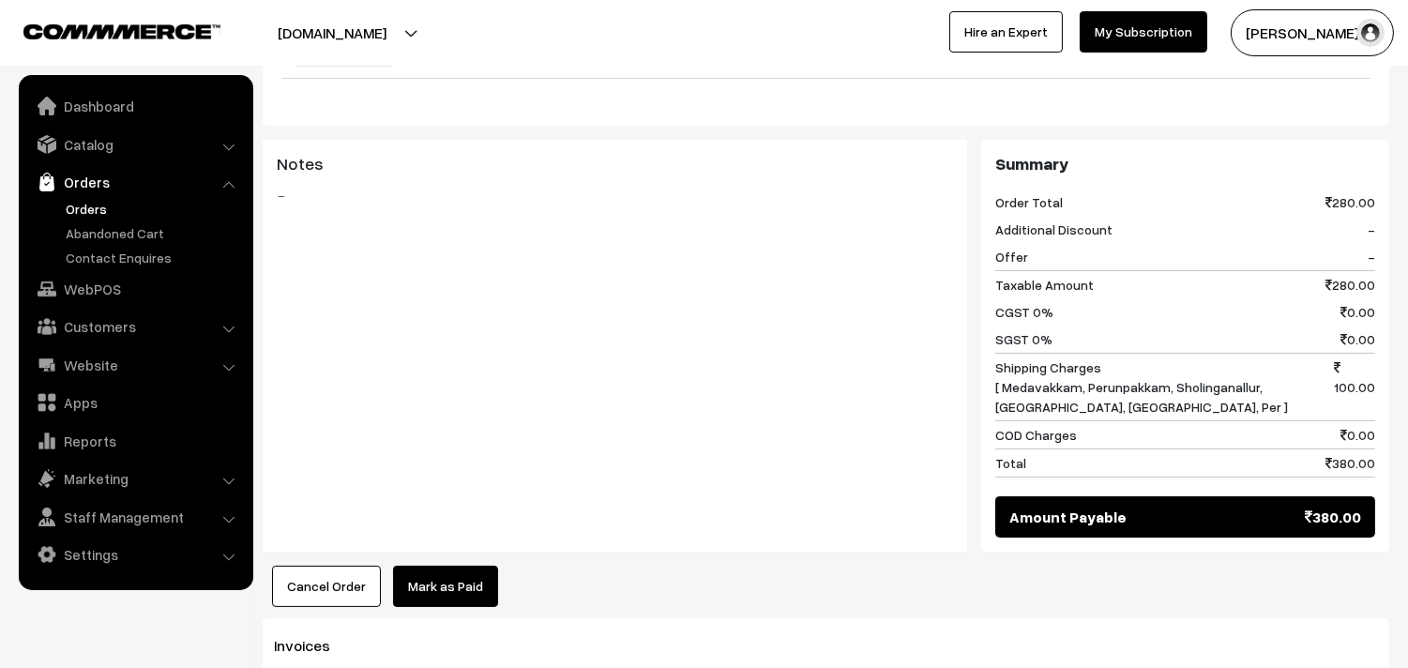
scroll to position [1146, 0]
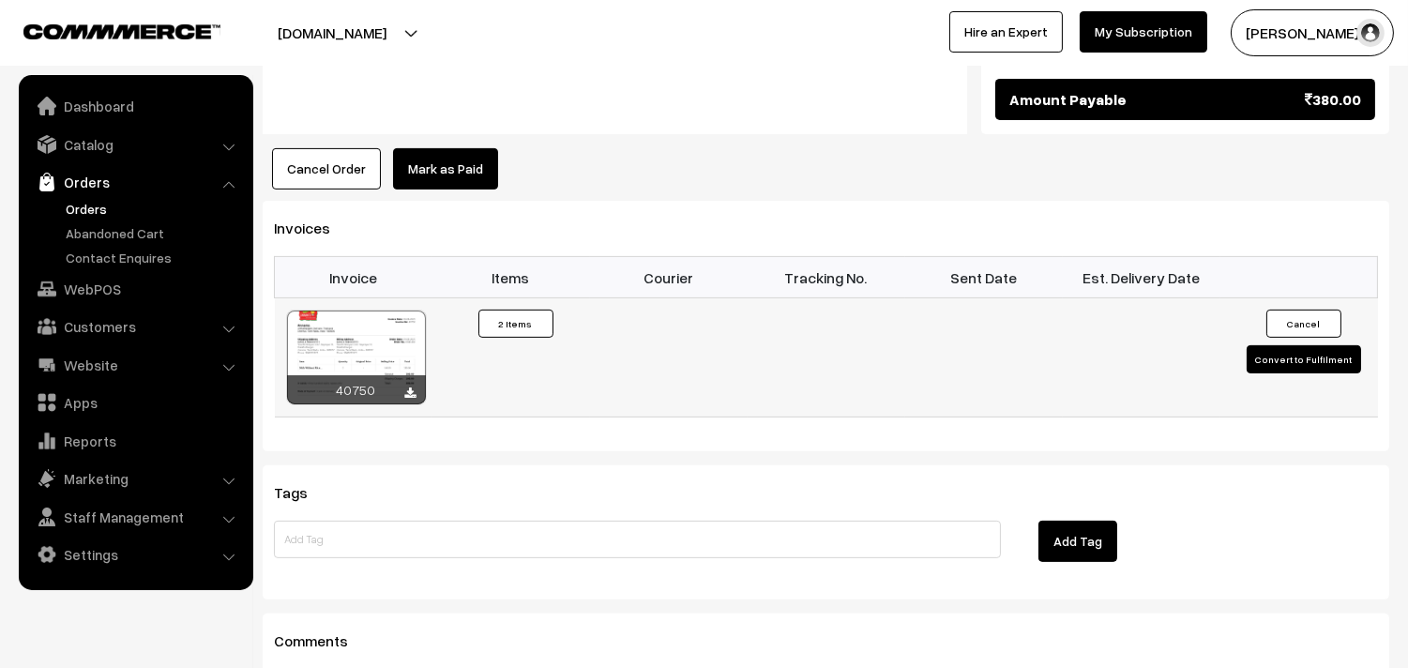
click at [409, 324] on div "Download" at bounding box center [409, 320] width 74 height 27
click at [389, 314] on div at bounding box center [356, 357] width 139 height 94
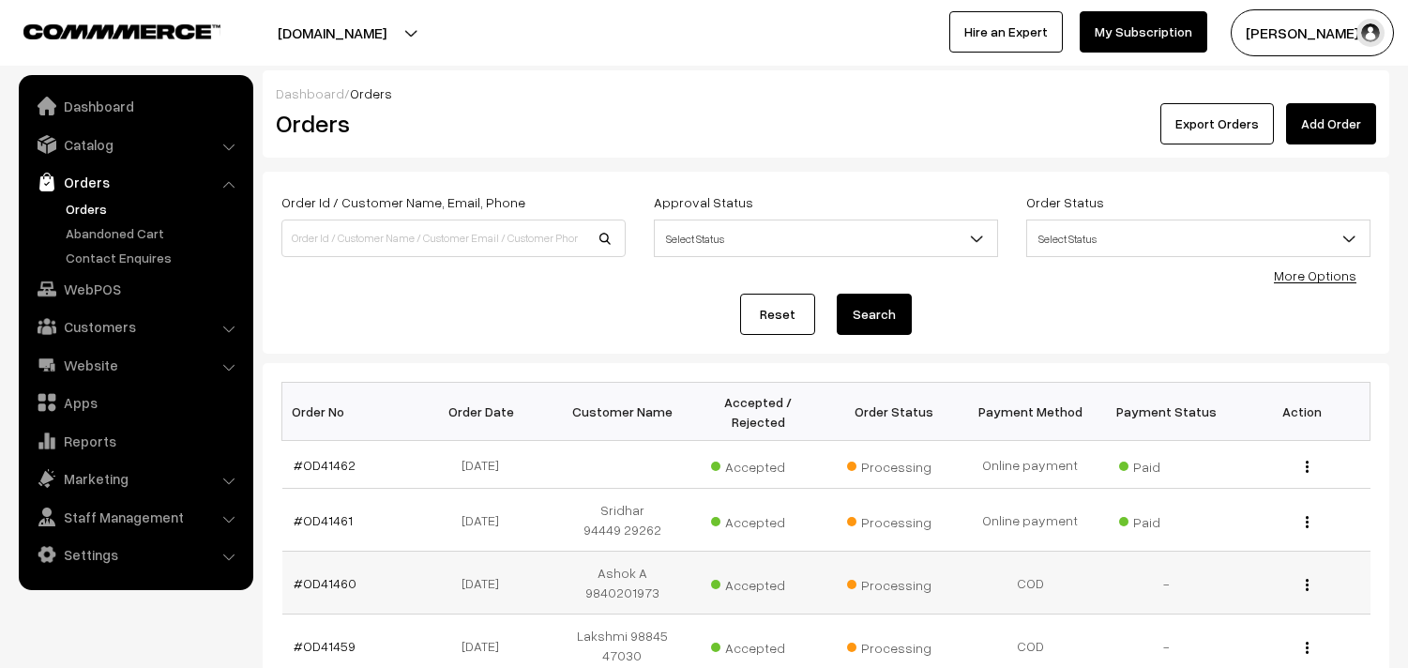
scroll to position [142, 0]
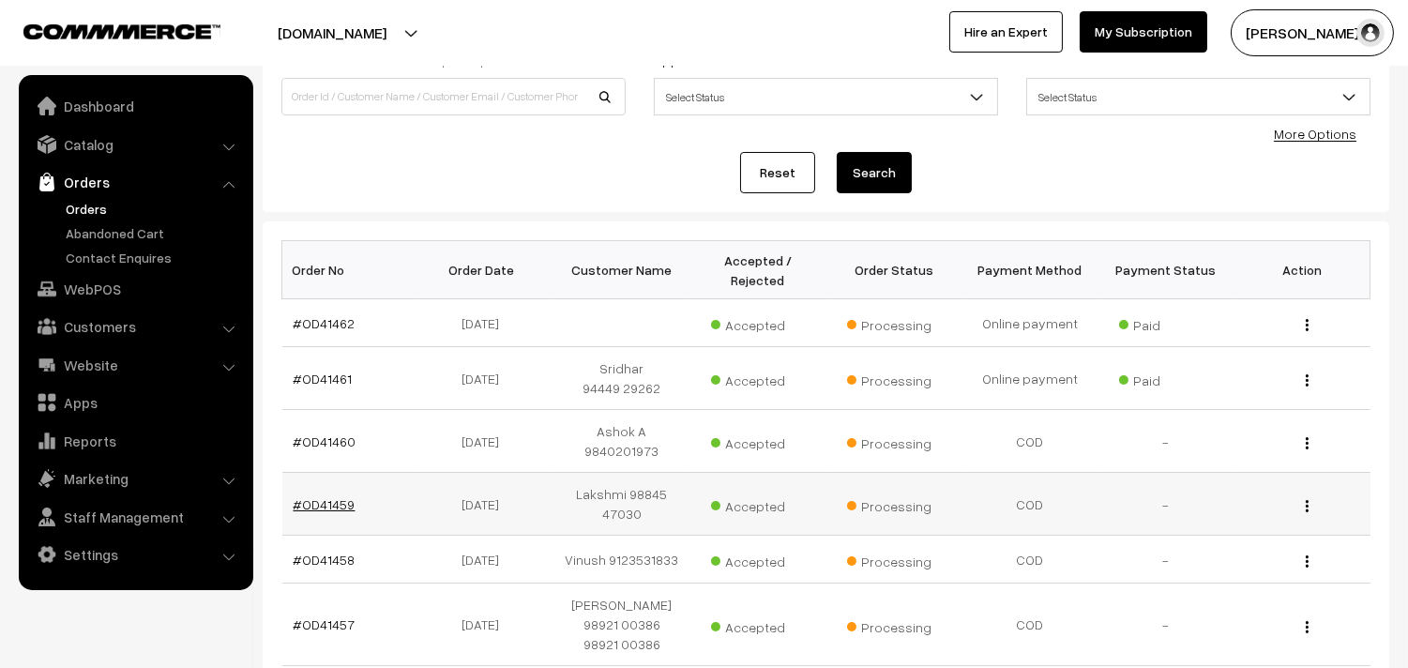
click at [324, 501] on link "#OD41459" at bounding box center [325, 504] width 62 height 16
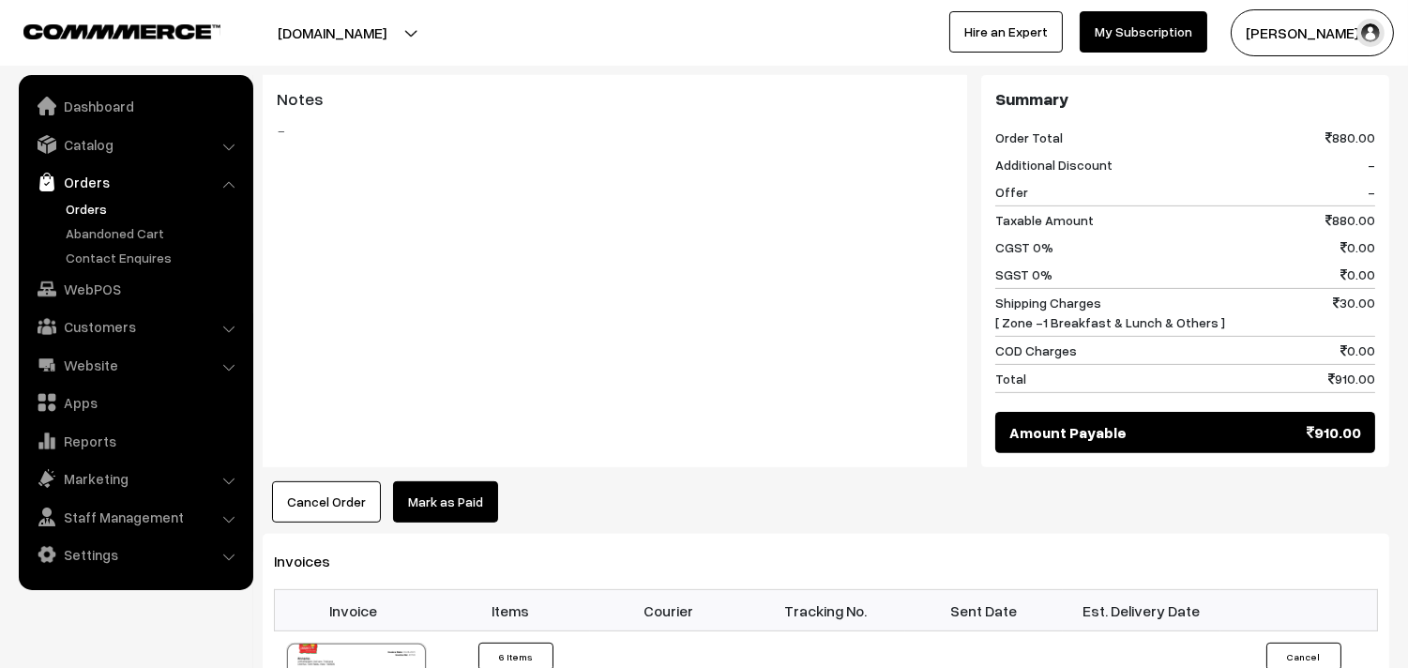
scroll to position [1250, 0]
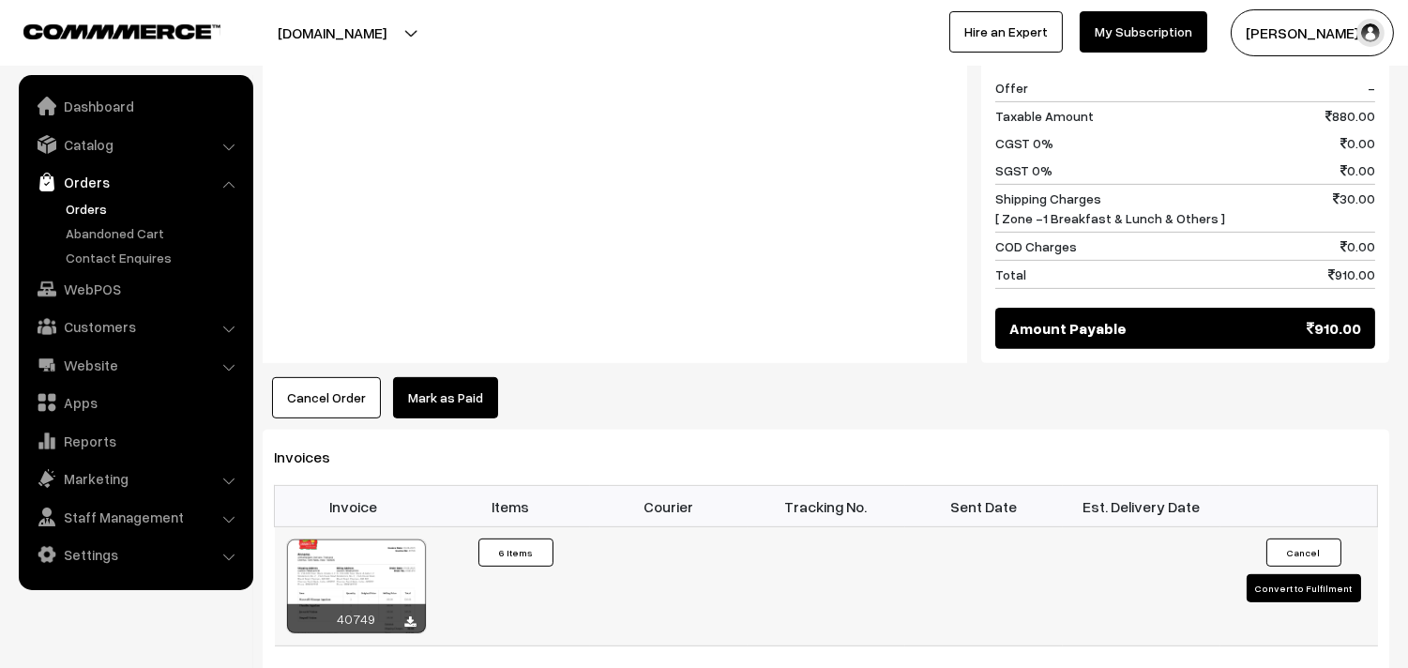
click at [363, 607] on div at bounding box center [356, 586] width 139 height 94
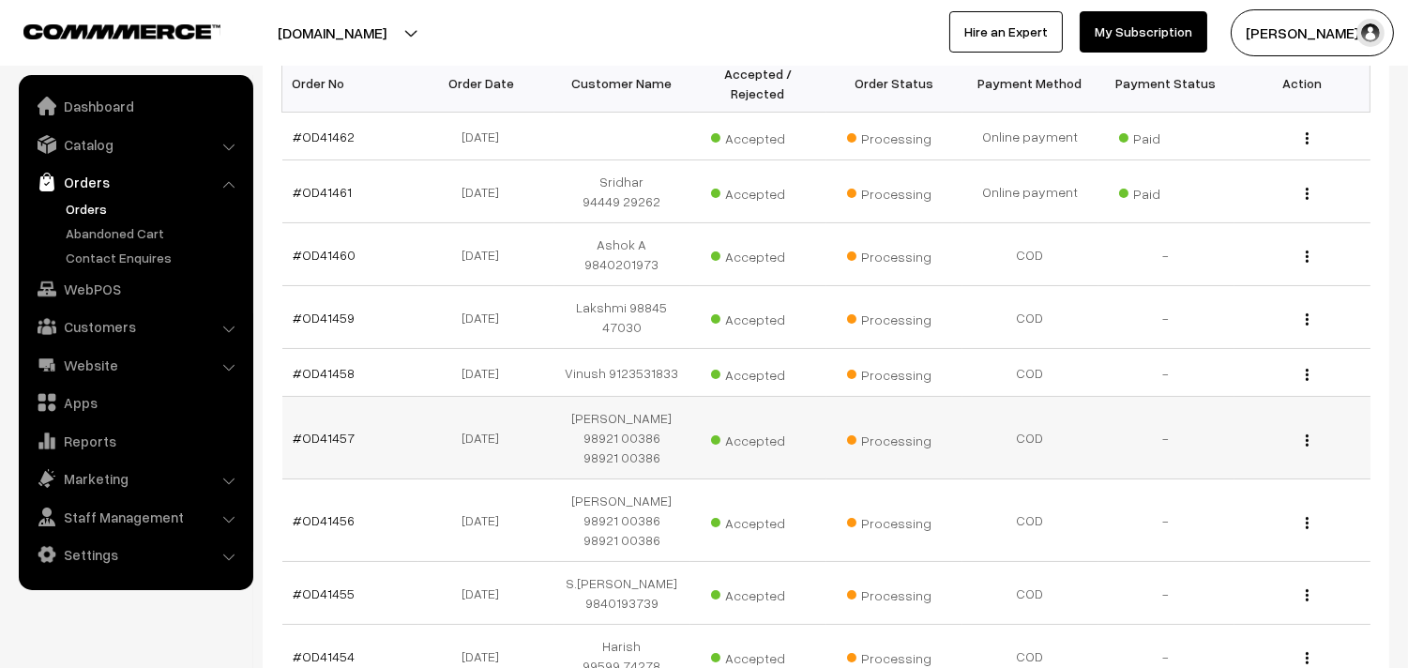
scroll to position [350, 0]
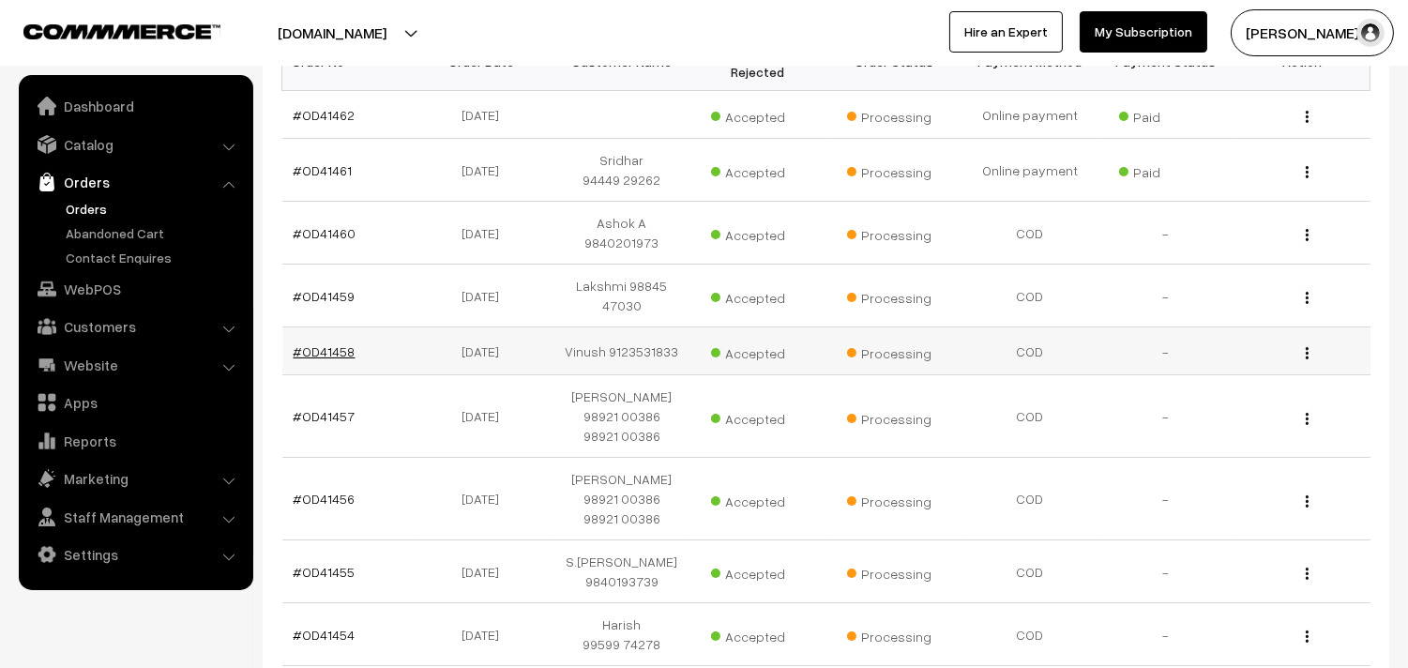
click at [347, 353] on link "#OD41458" at bounding box center [325, 351] width 62 height 16
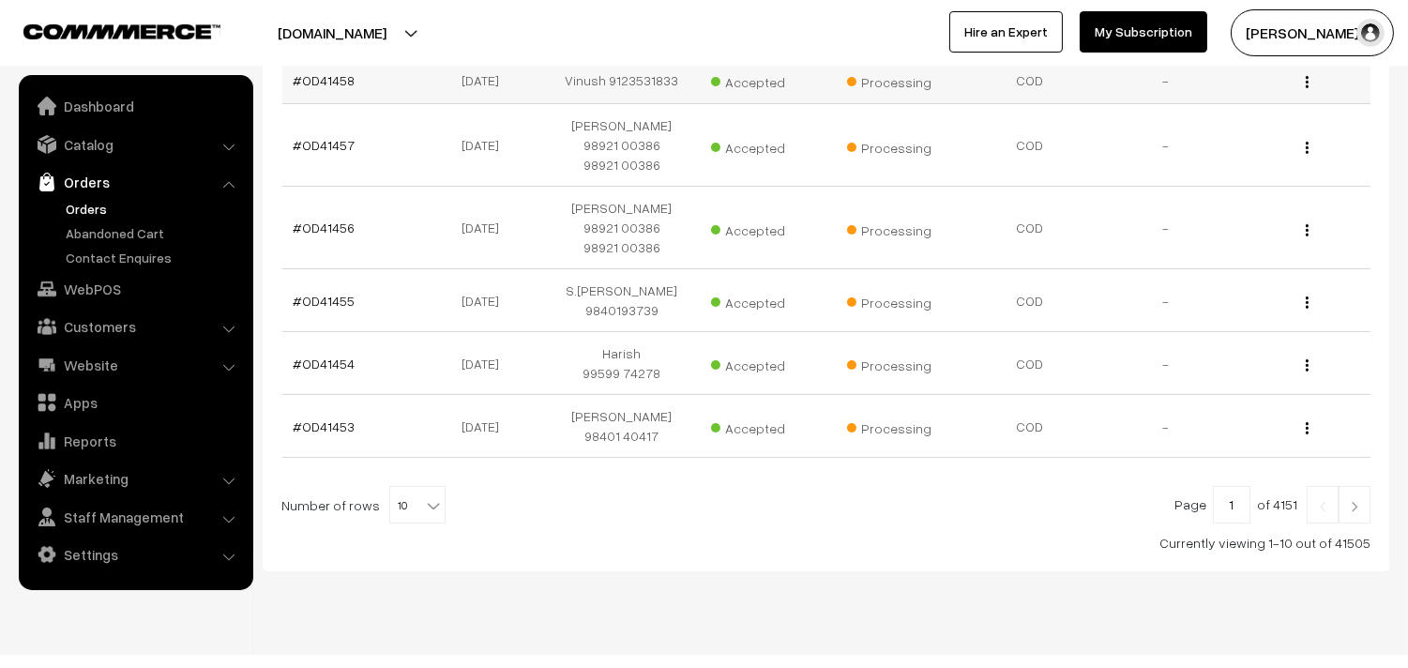
scroll to position [632, 0]
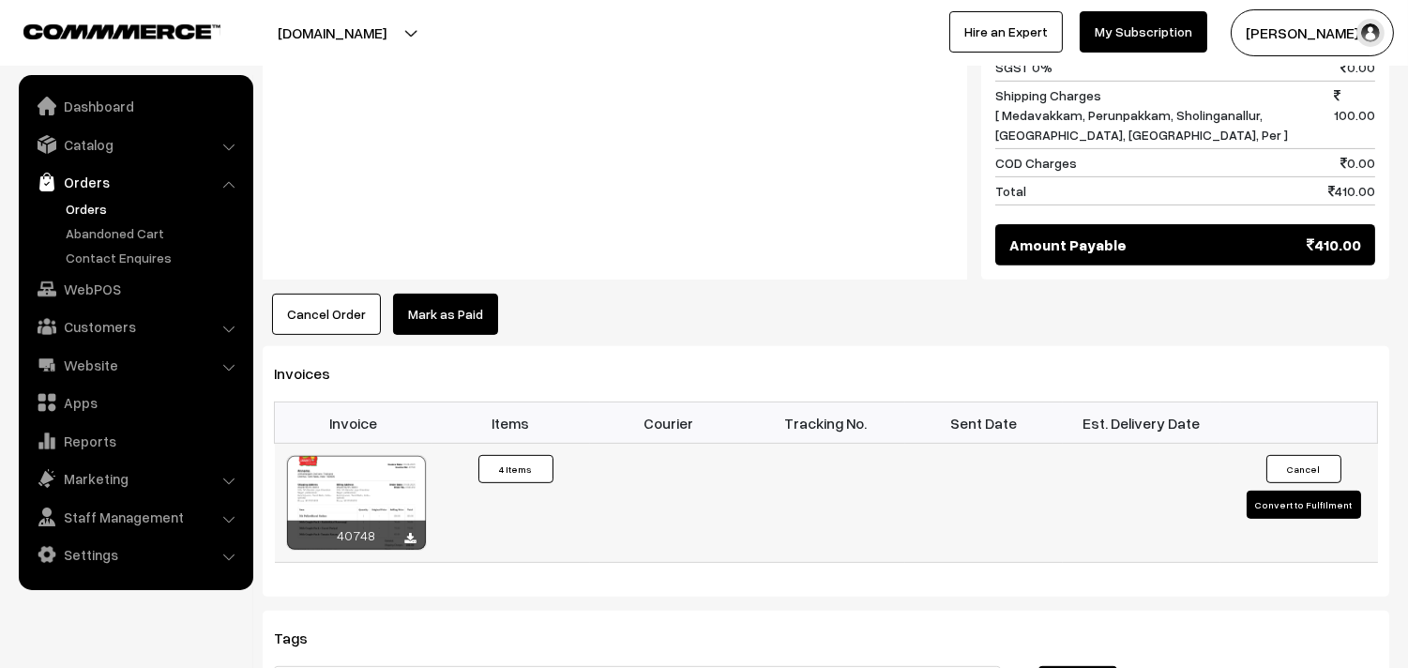
scroll to position [1354, 0]
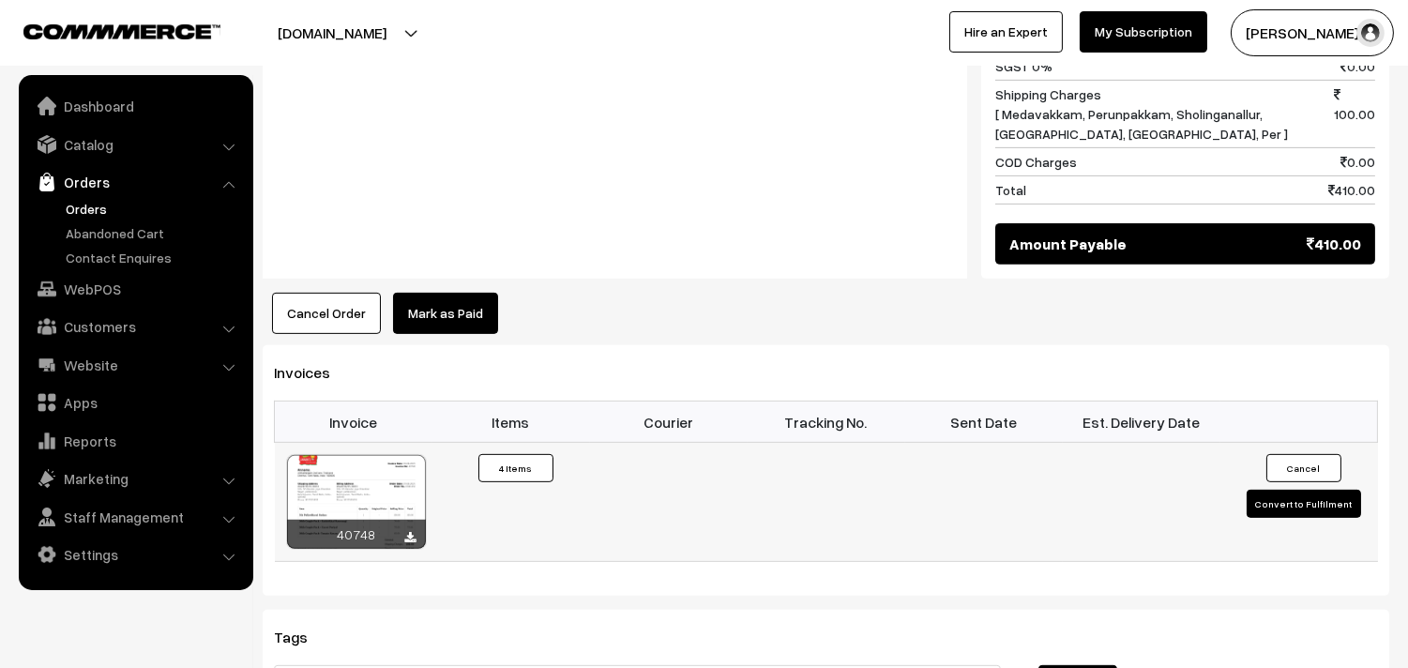
click at [381, 456] on div at bounding box center [356, 502] width 139 height 94
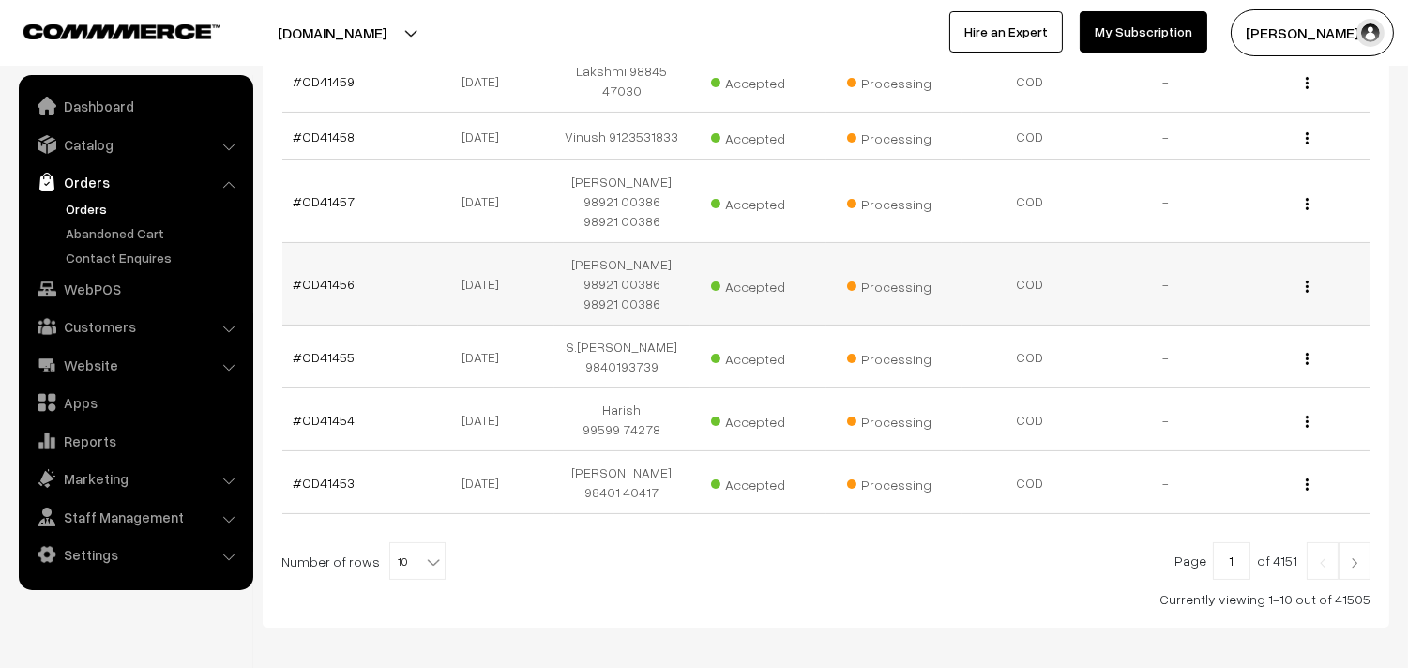
scroll to position [528, 0]
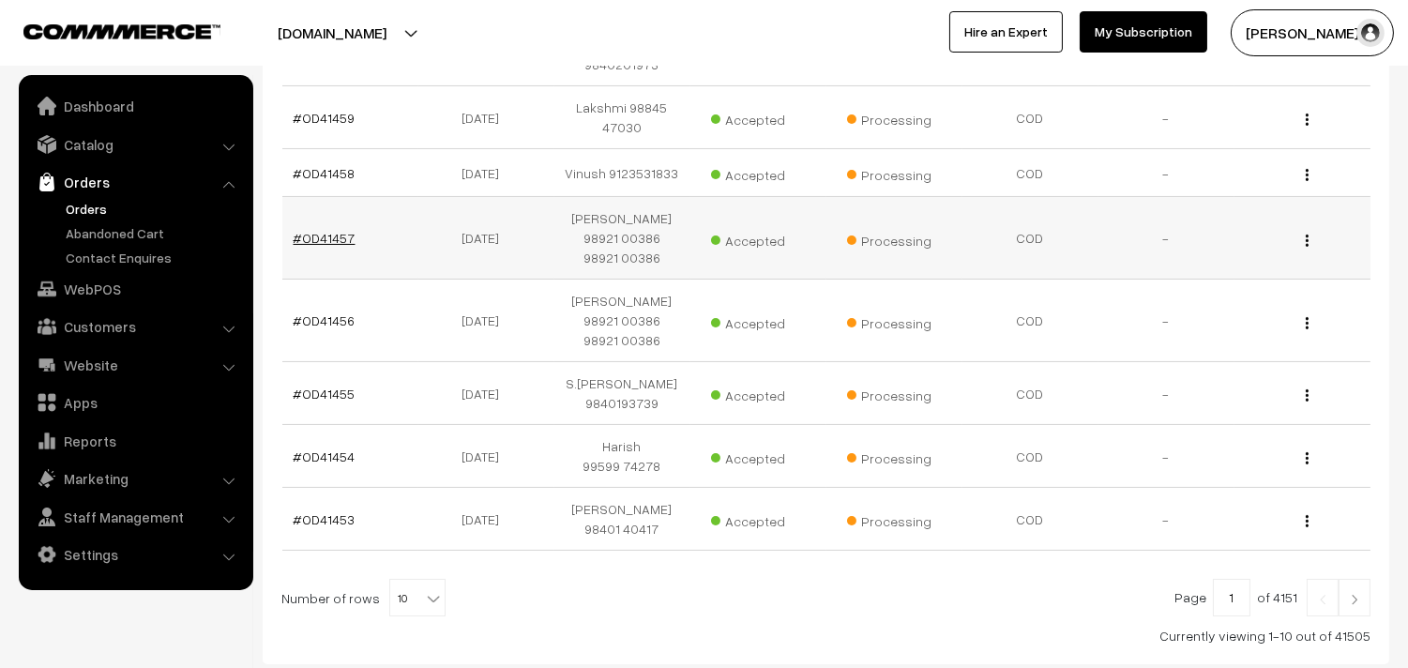
click at [345, 246] on link "#OD41457" at bounding box center [325, 238] width 62 height 16
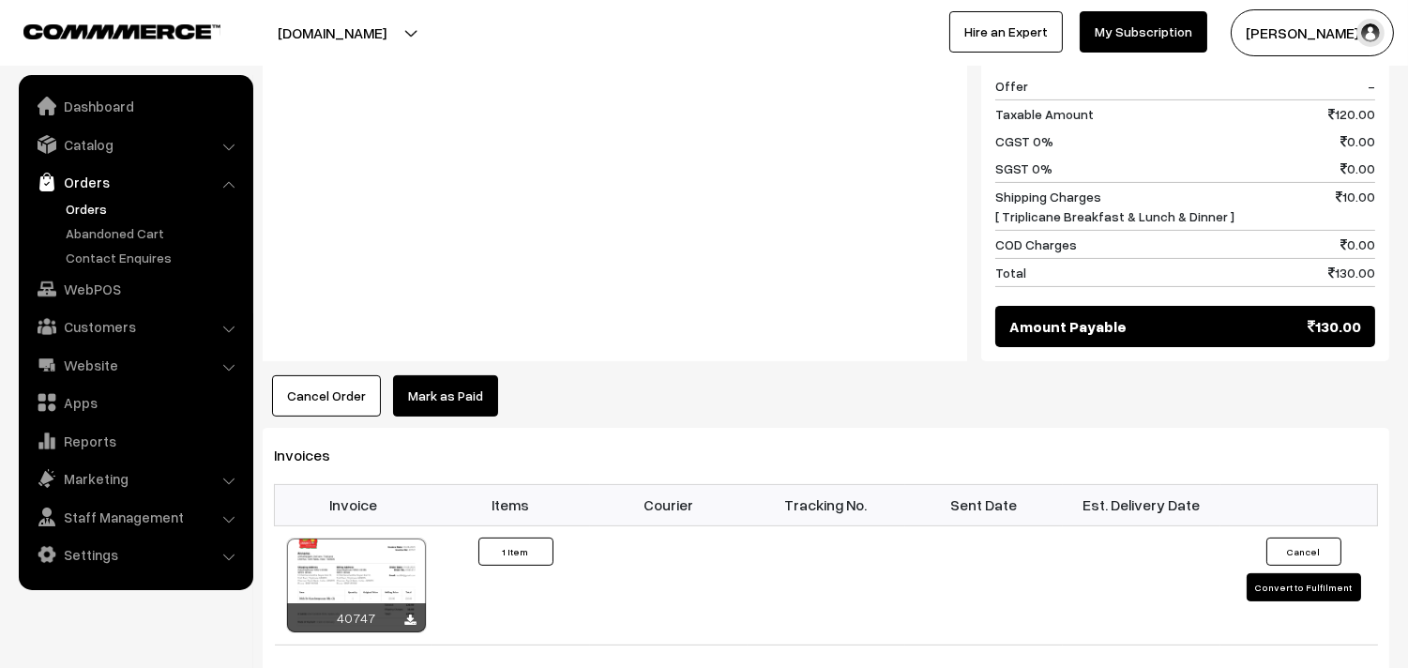
scroll to position [938, 0]
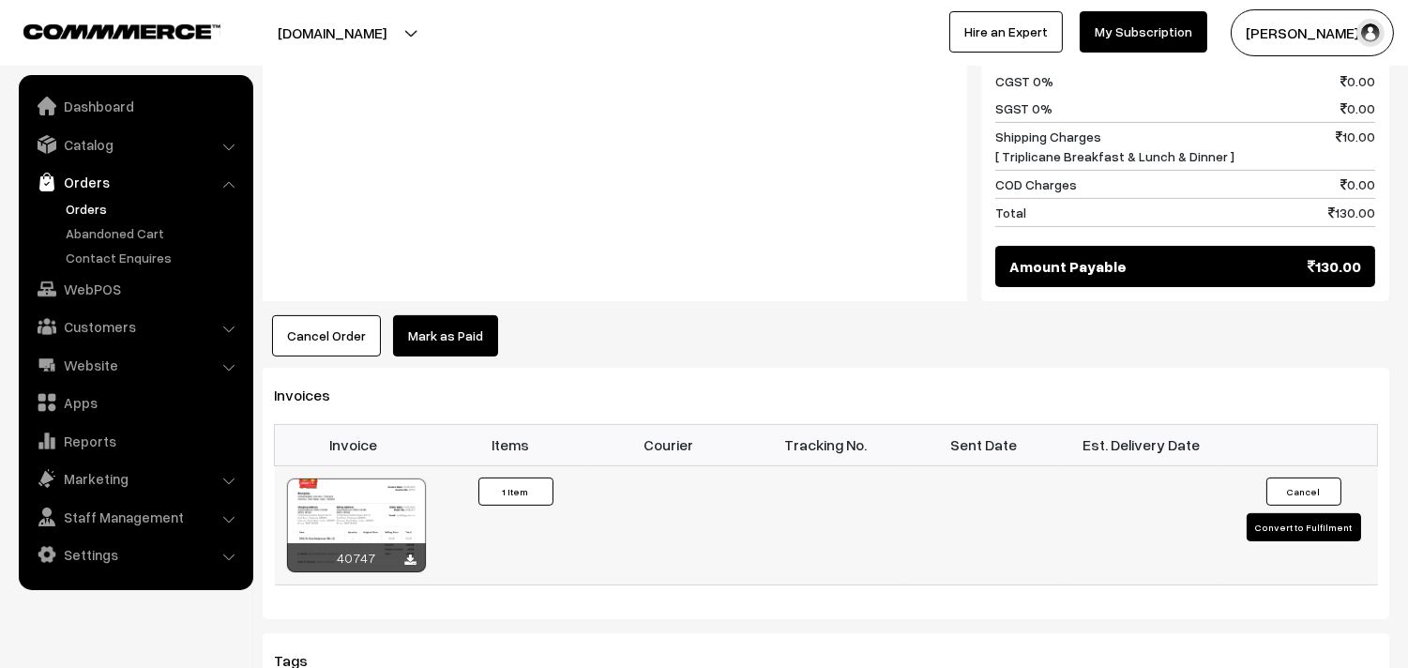
click at [366, 565] on div "40747" at bounding box center [356, 557] width 139 height 29
click at [368, 521] on div at bounding box center [356, 525] width 139 height 94
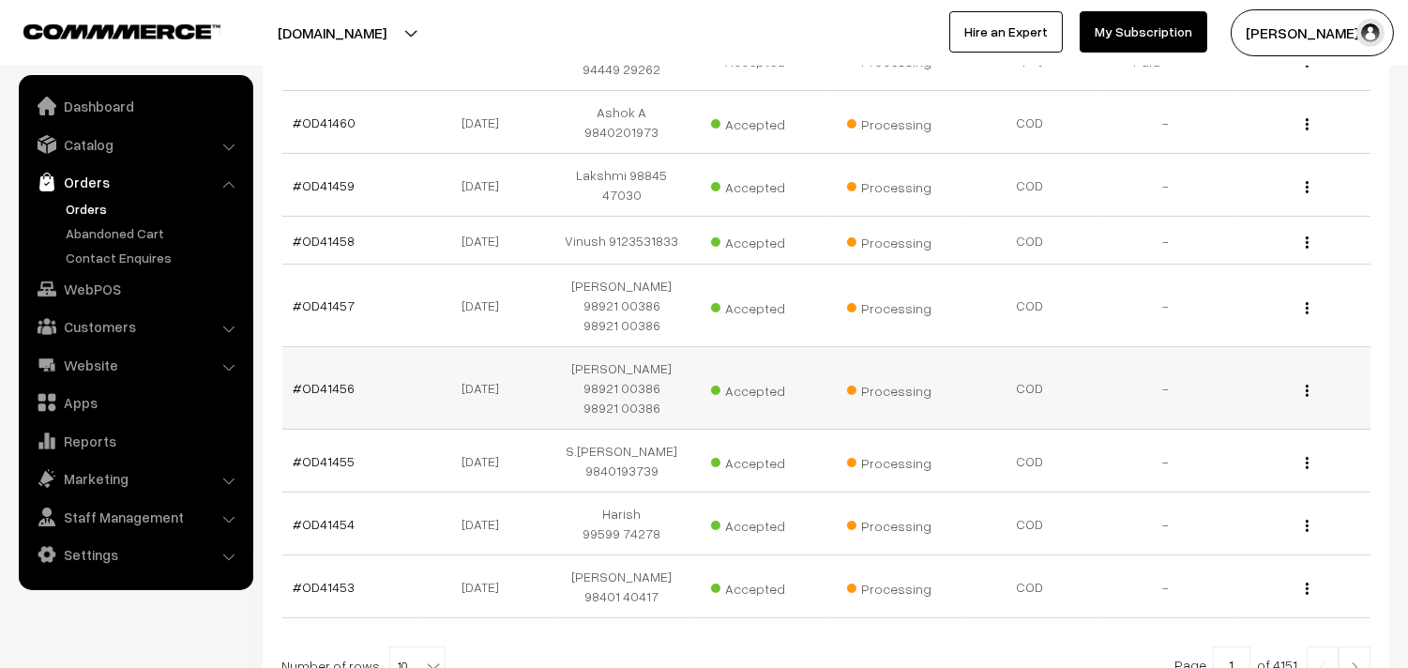
scroll to position [424, 0]
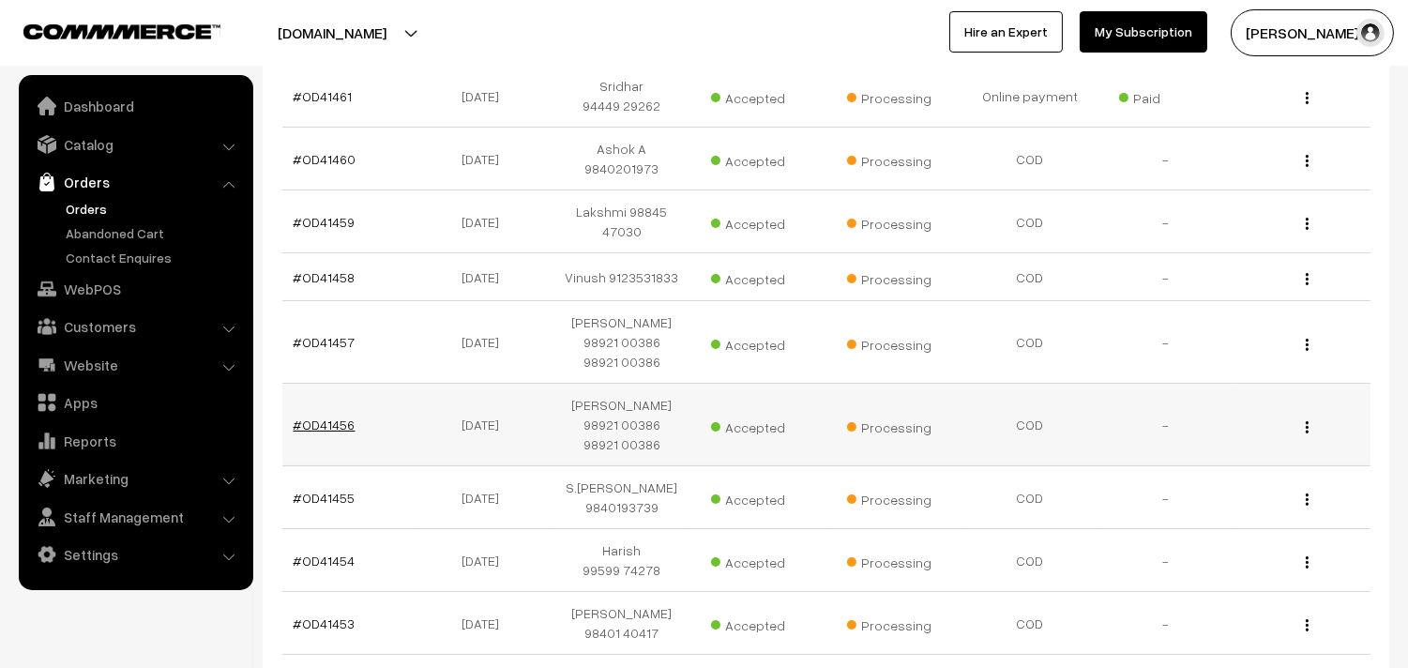
click at [336, 426] on link "#OD41456" at bounding box center [325, 424] width 62 height 16
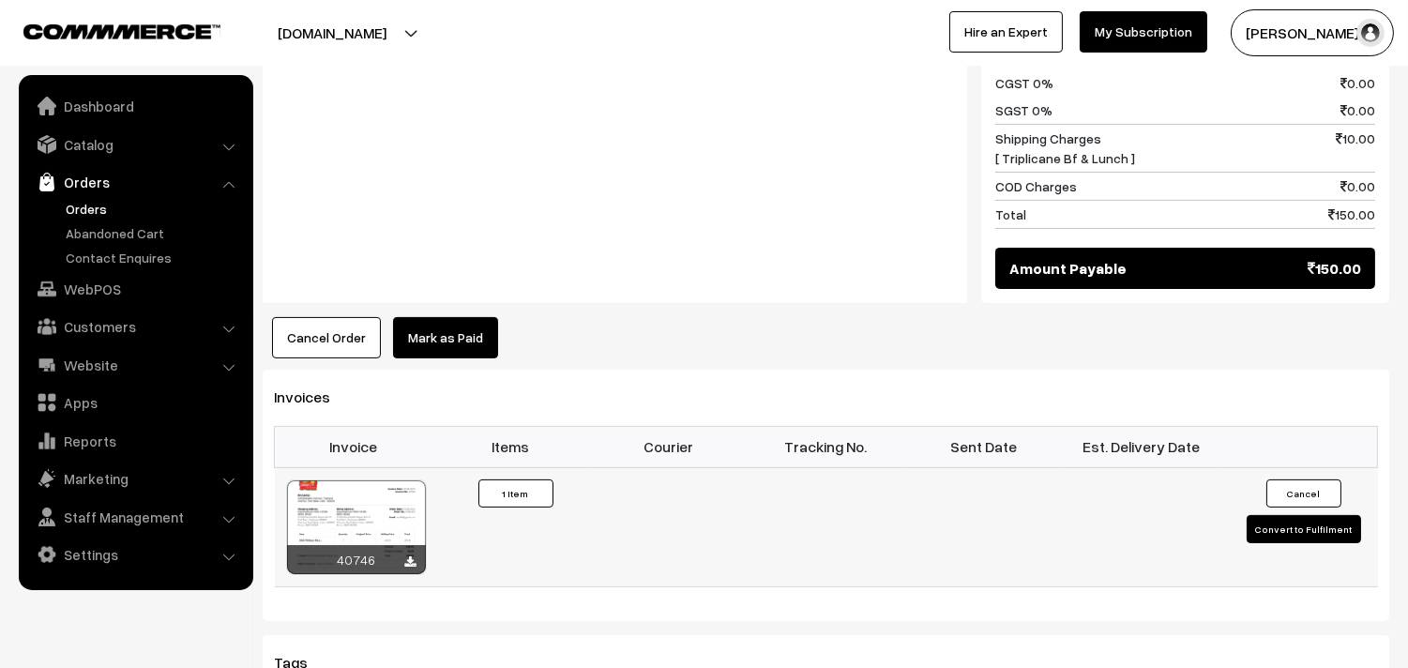
scroll to position [938, 0]
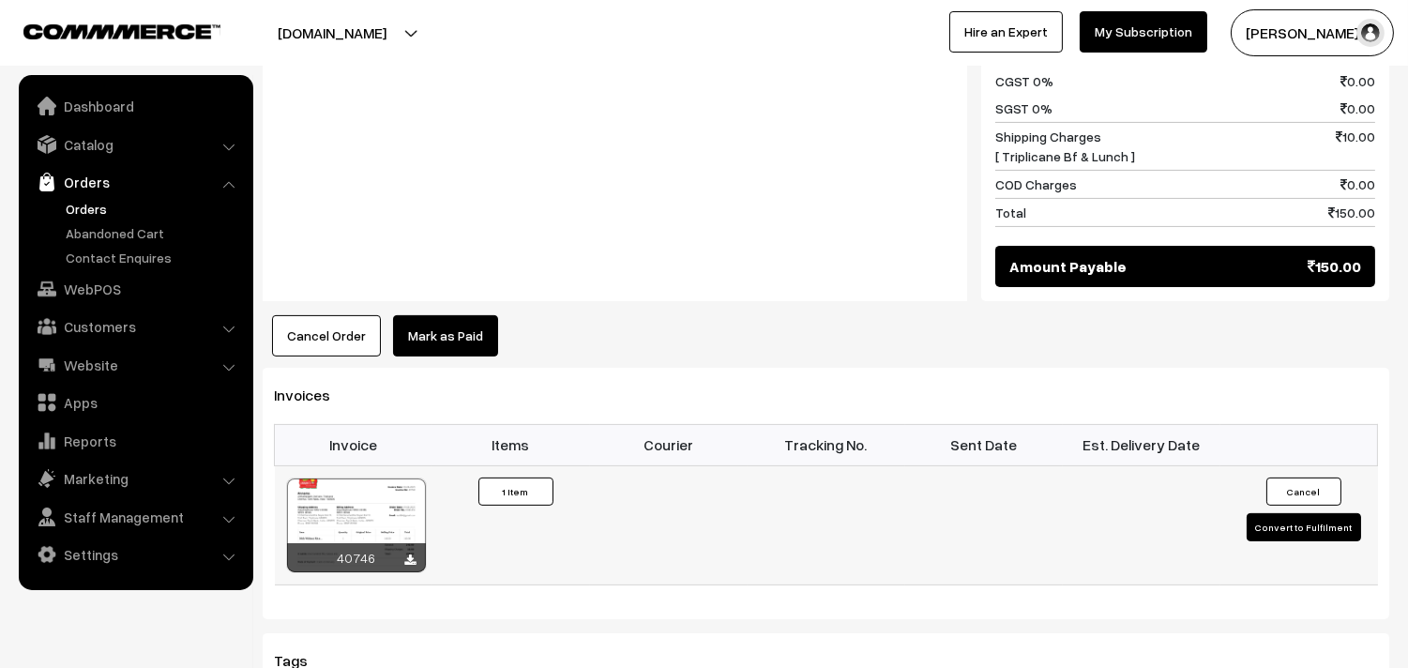
click at [385, 506] on div at bounding box center [356, 525] width 139 height 94
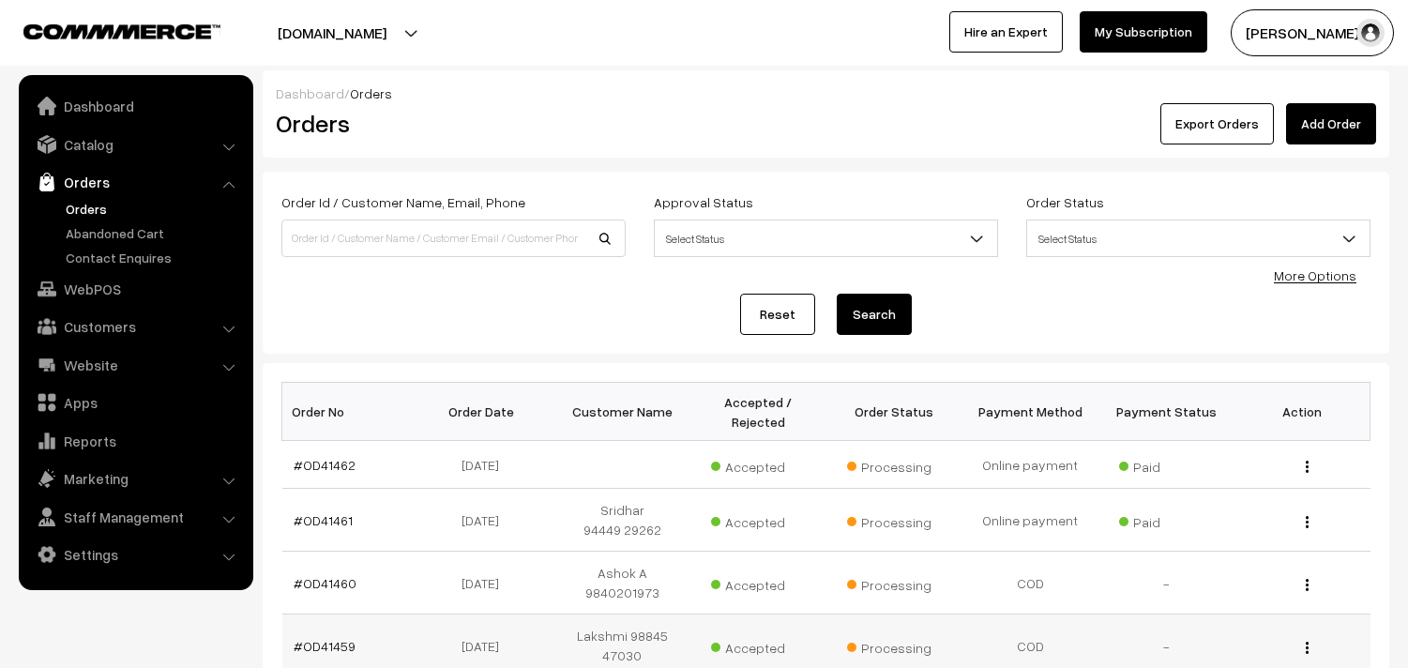
scroll to position [424, 0]
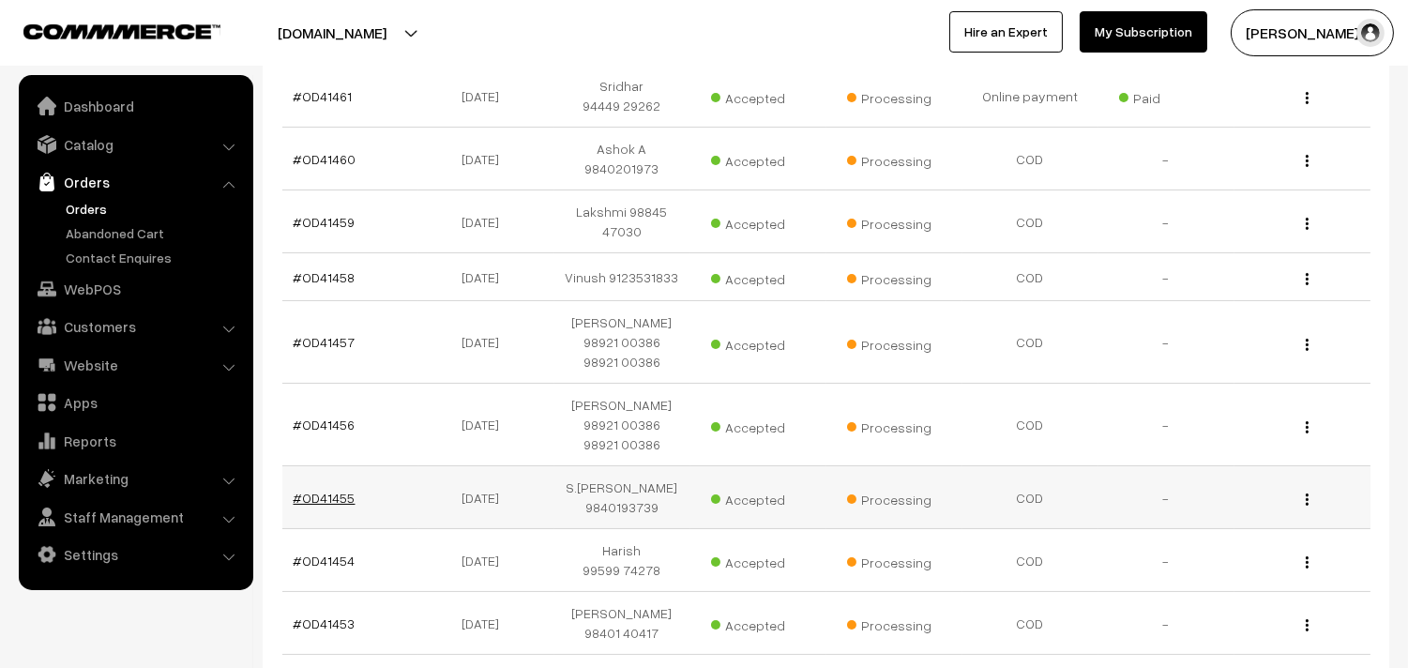
click at [308, 498] on link "#OD41455" at bounding box center [325, 498] width 62 height 16
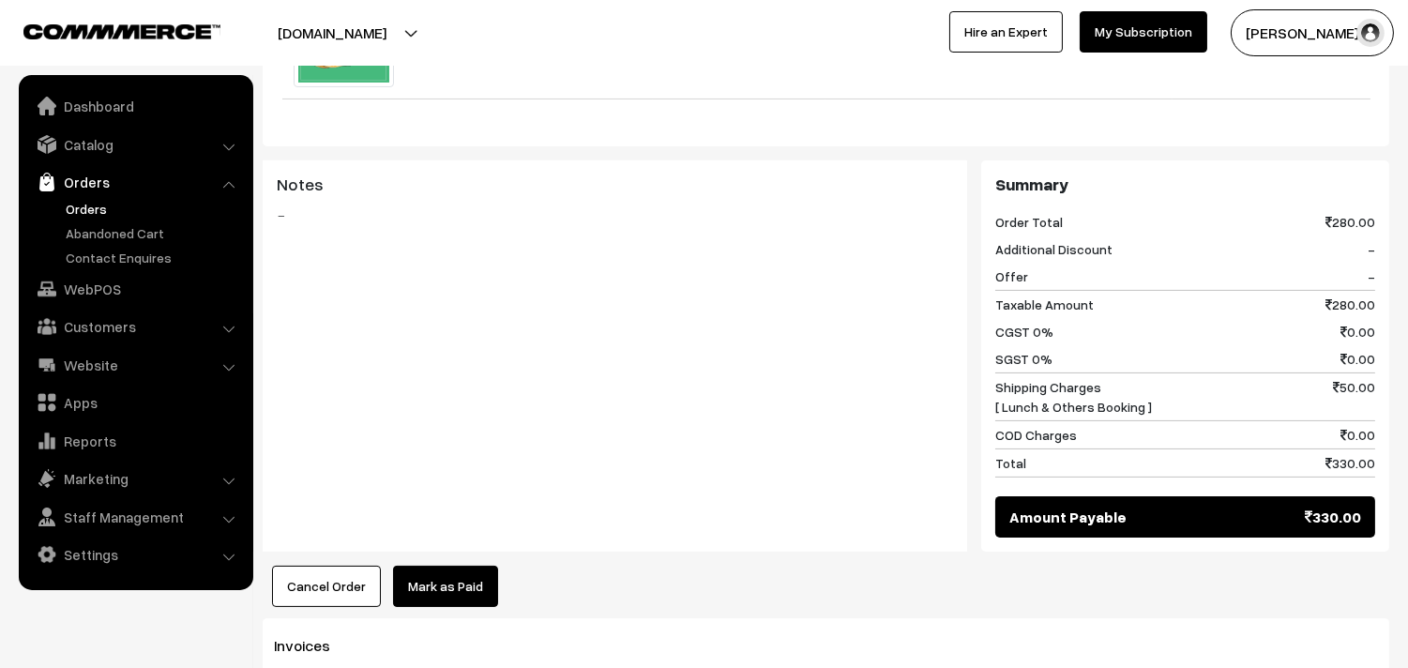
scroll to position [938, 0]
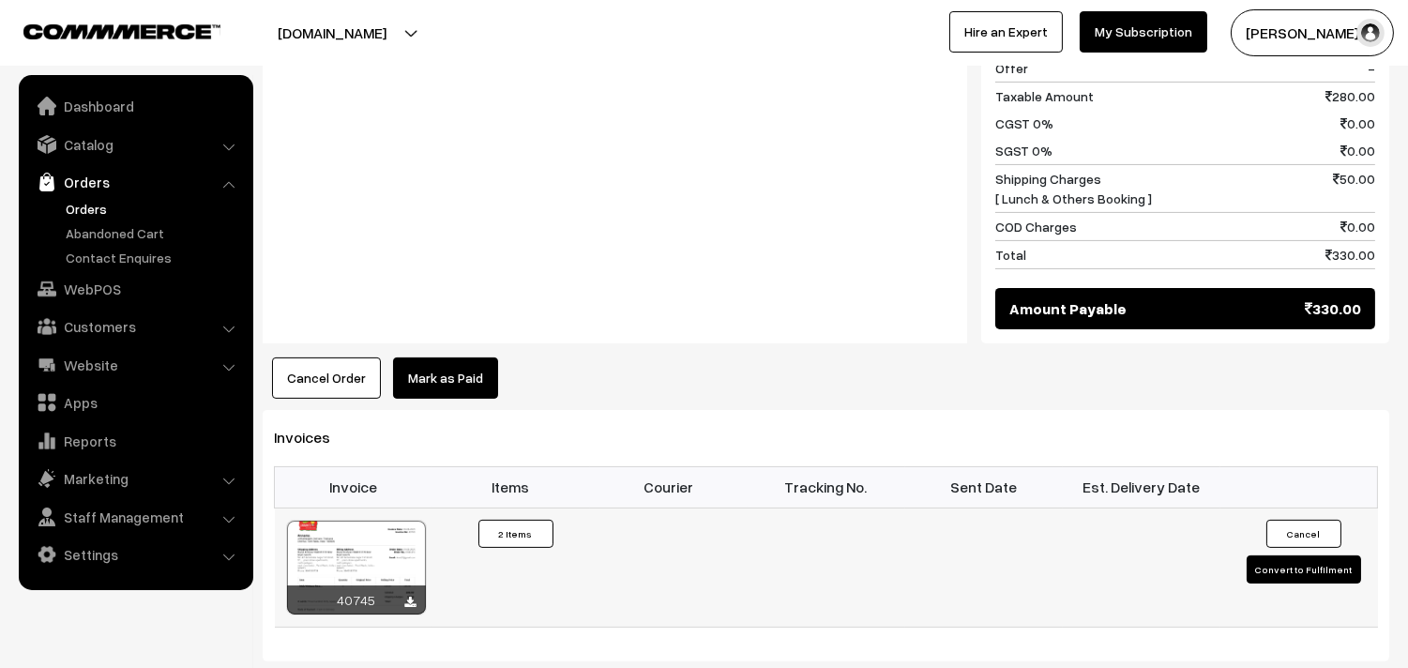
click at [414, 520] on div at bounding box center [356, 567] width 139 height 94
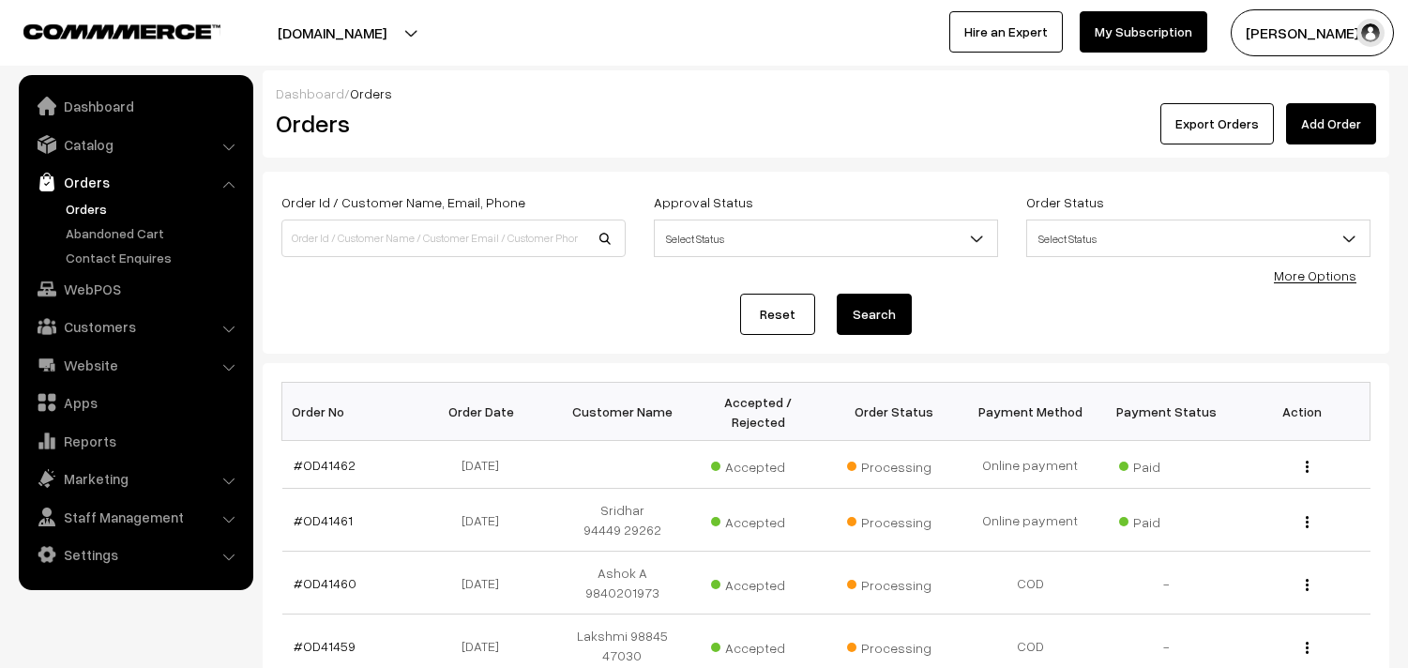
scroll to position [424, 0]
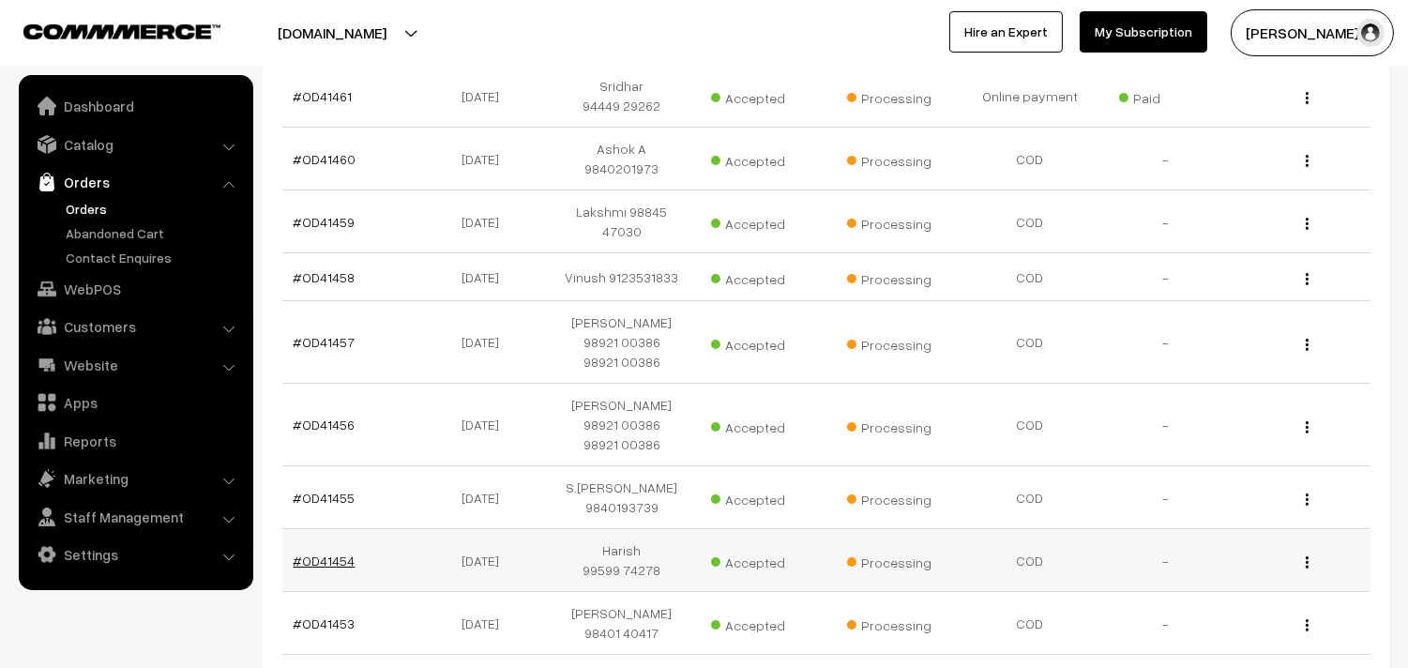
click at [325, 559] on link "#OD41454" at bounding box center [325, 560] width 62 height 16
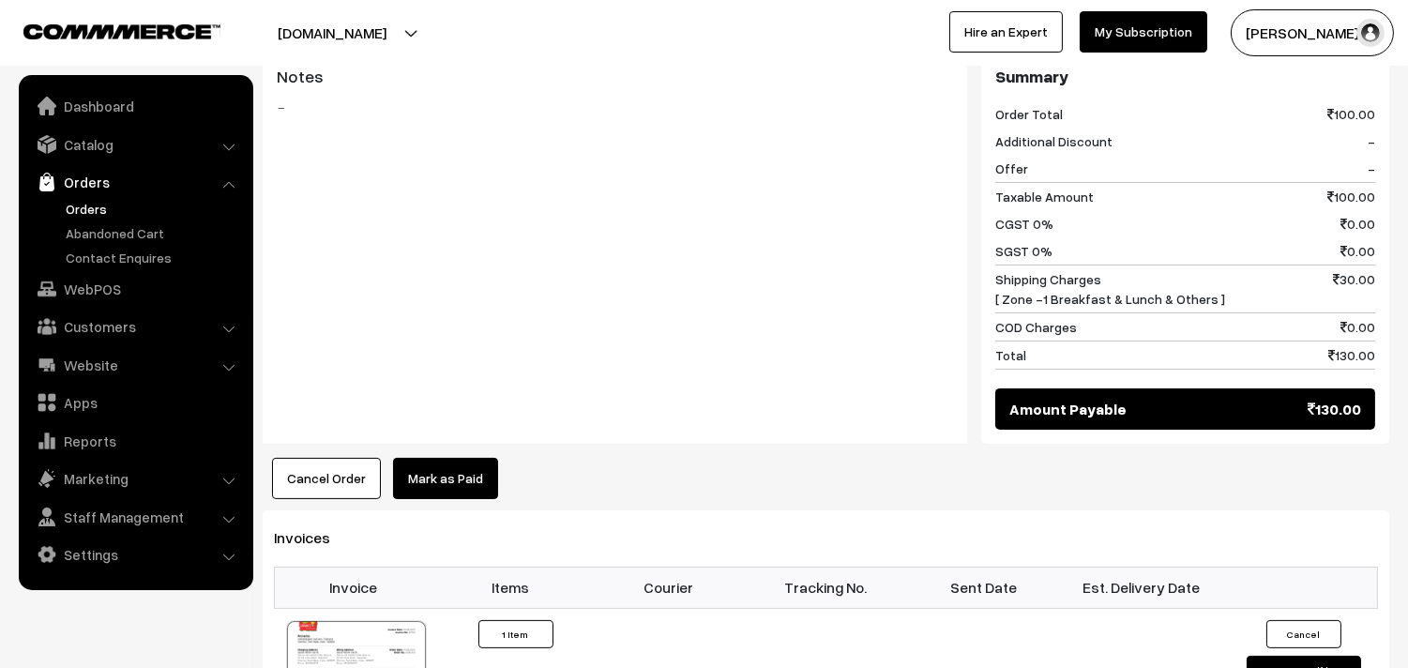
scroll to position [938, 0]
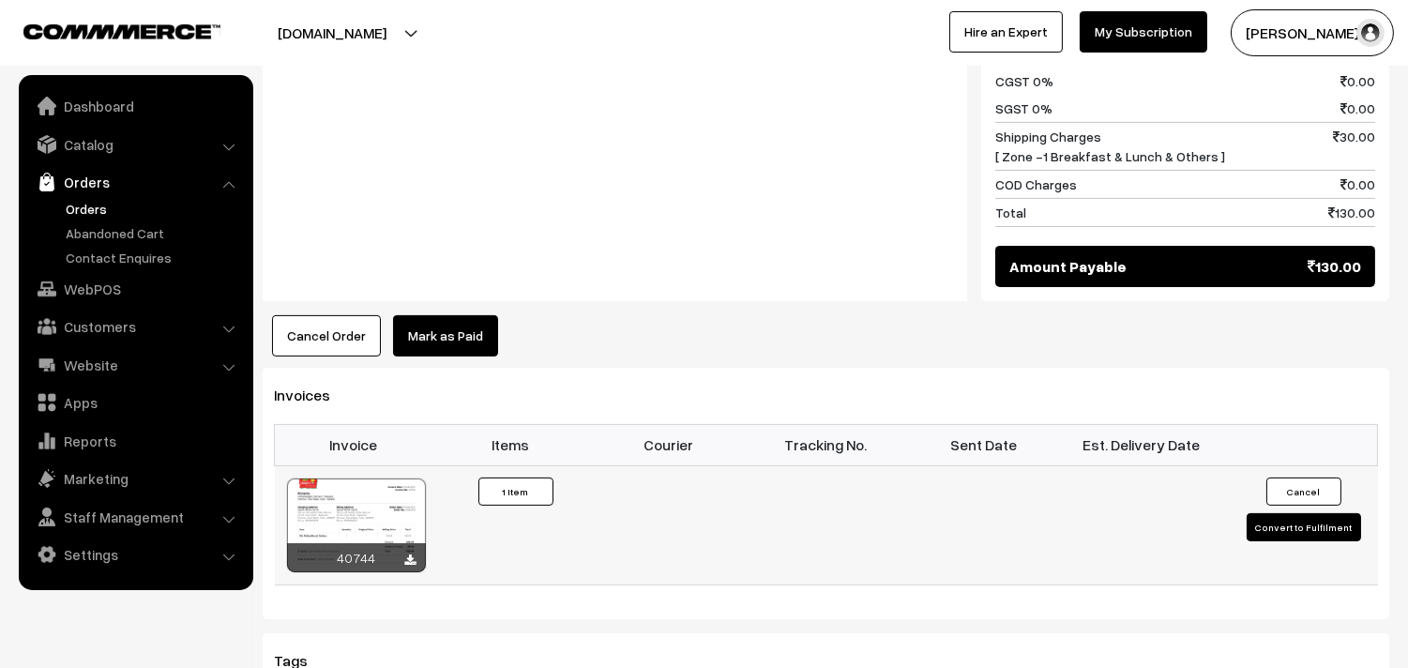
click at [354, 495] on div at bounding box center [356, 525] width 139 height 94
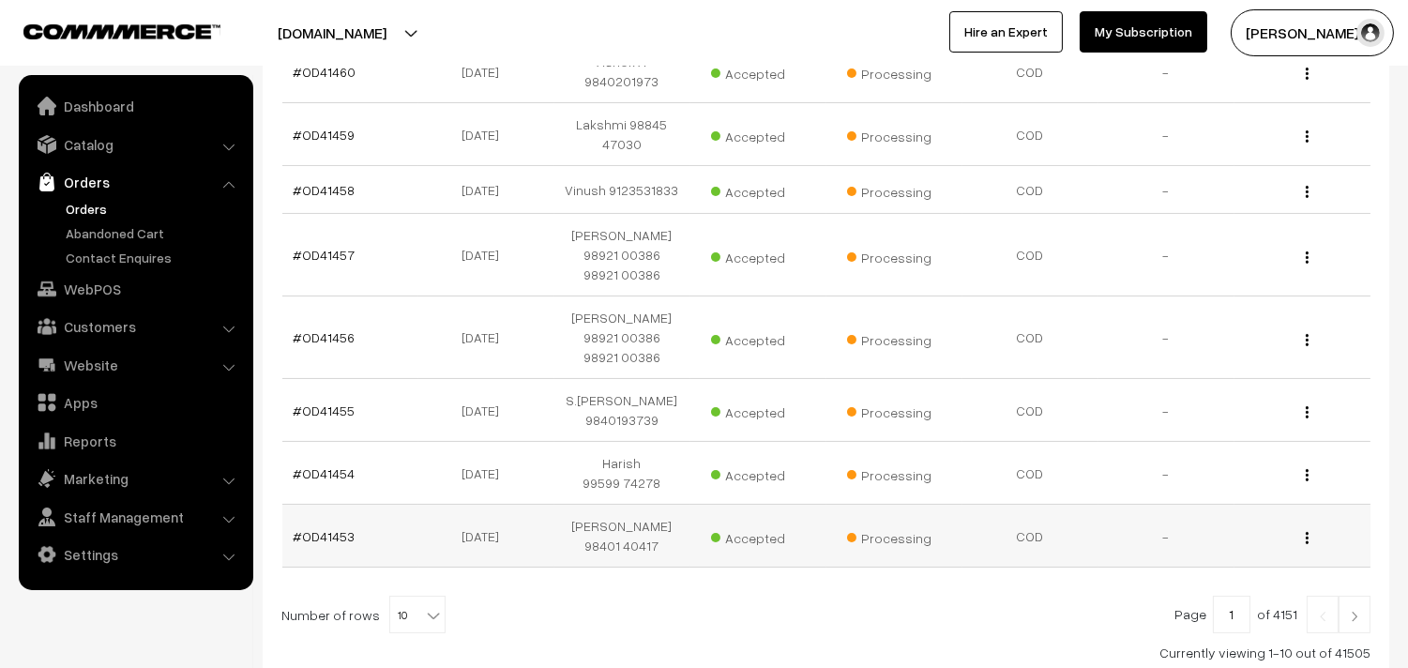
scroll to position [632, 0]
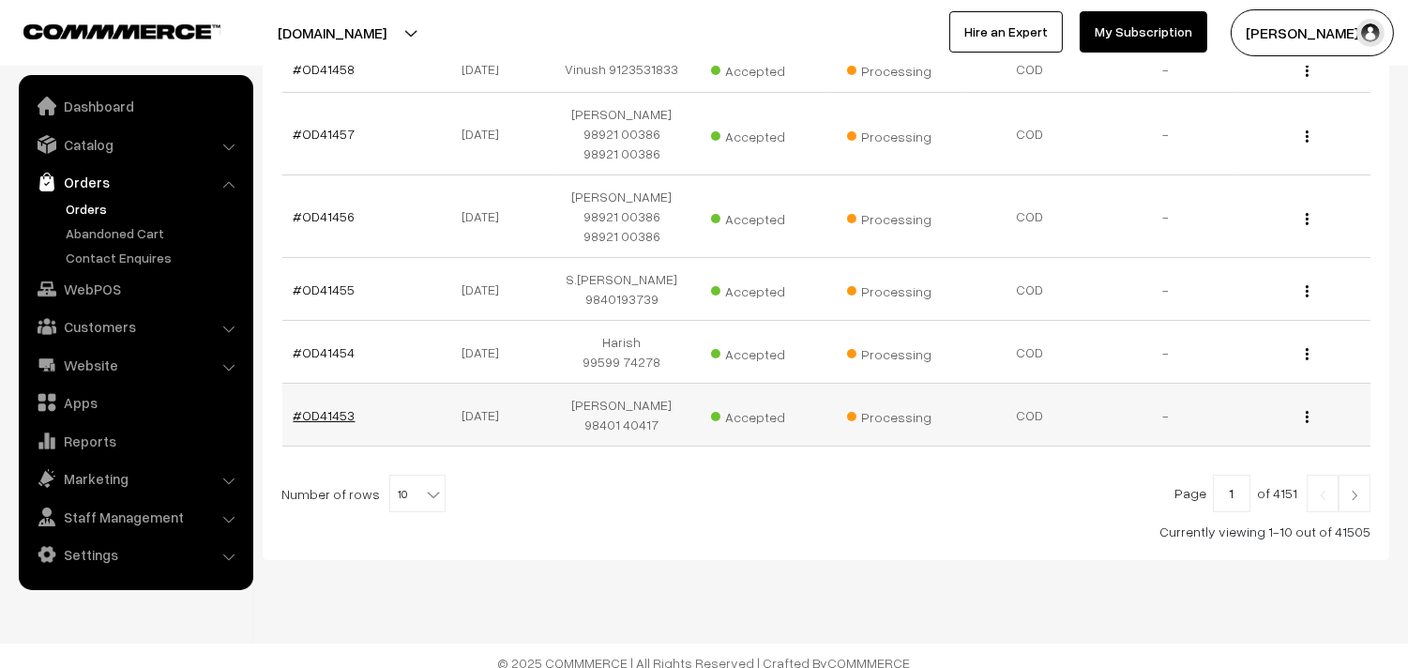
click at [345, 407] on link "#OD41453" at bounding box center [325, 415] width 62 height 16
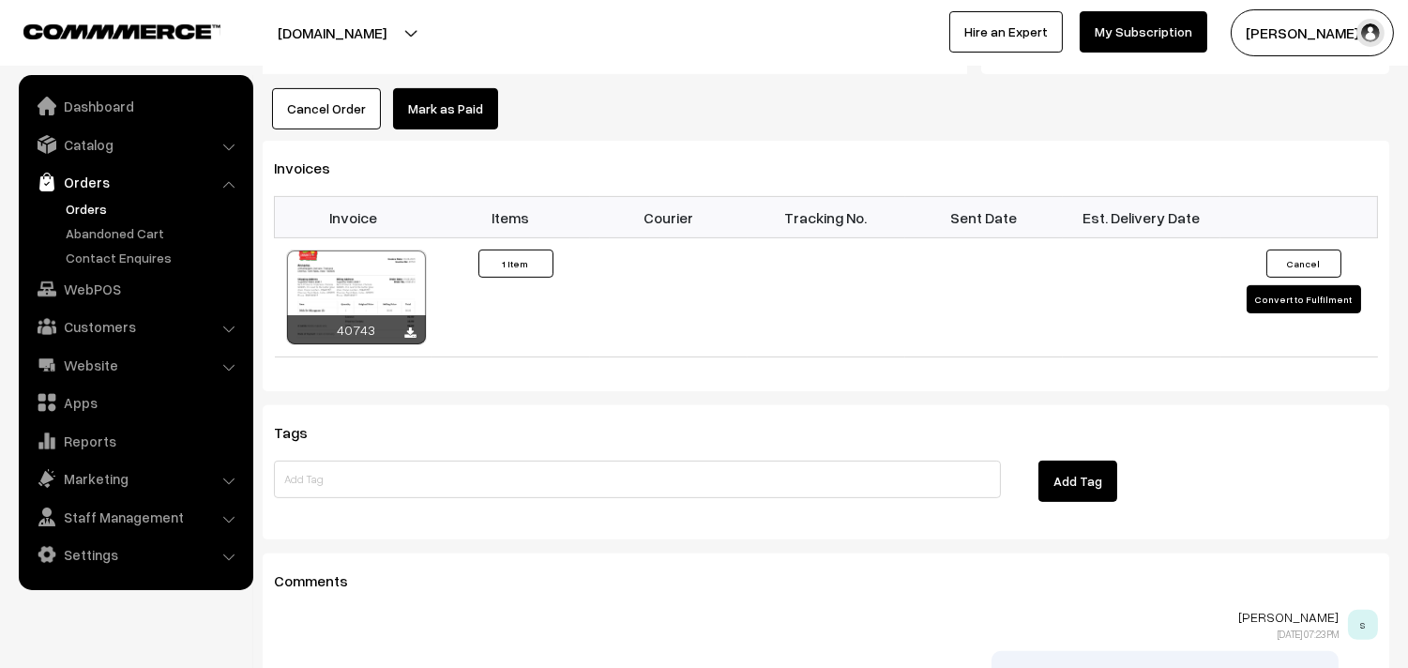
scroll to position [1250, 0]
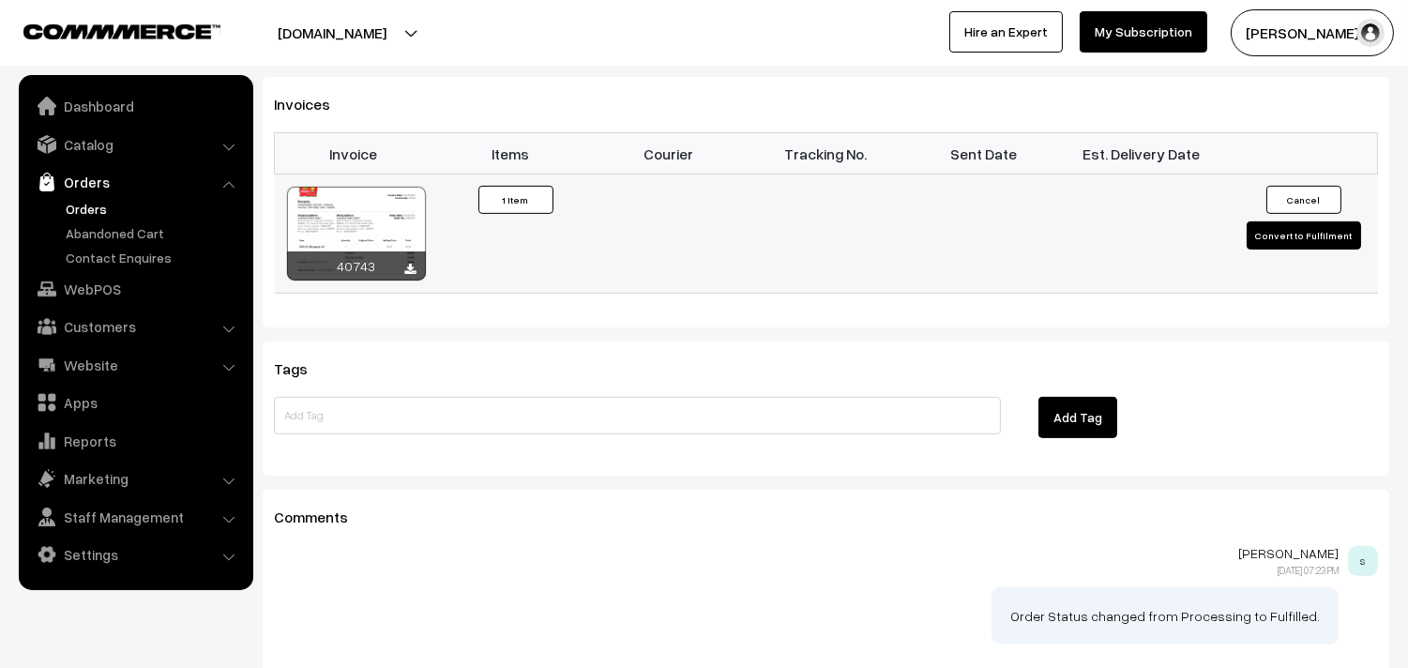
click at [379, 174] on td "40743" at bounding box center [354, 233] width 158 height 119
click at [377, 187] on div at bounding box center [356, 234] width 139 height 94
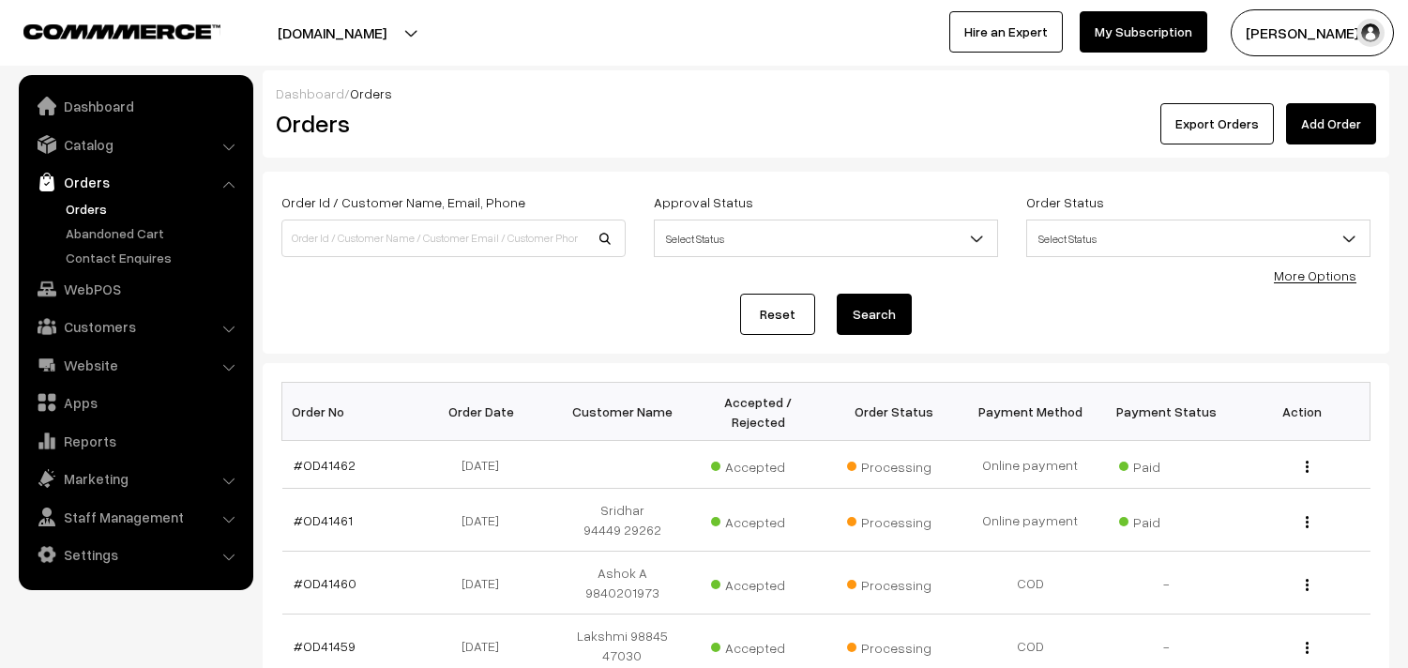
scroll to position [632, 0]
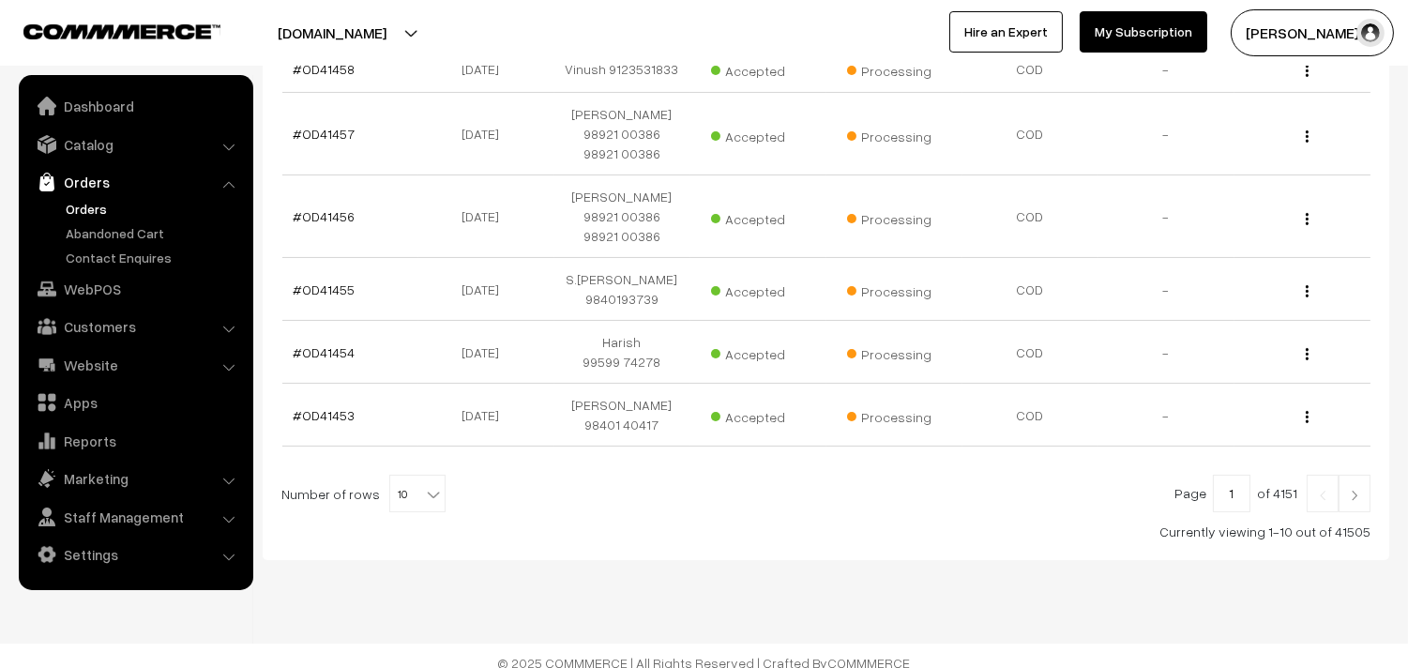
click at [410, 475] on span "10" at bounding box center [417, 494] width 54 height 38
select select "80"
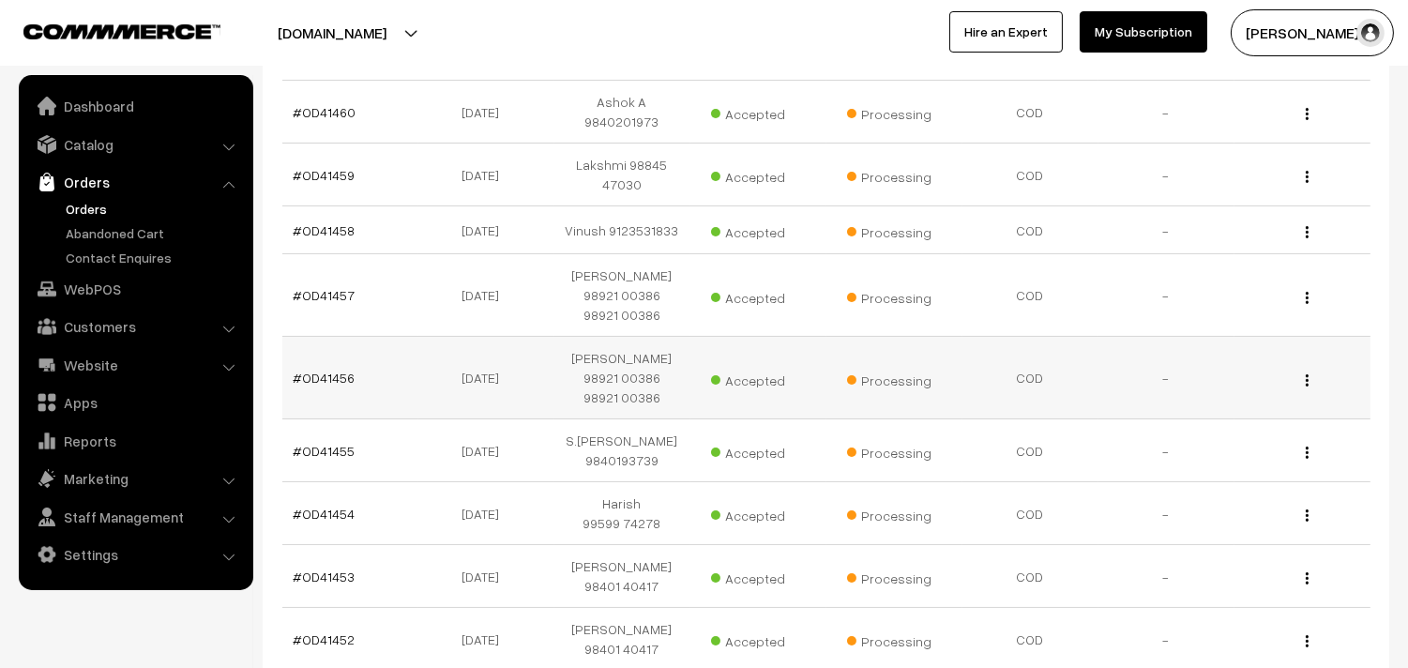
scroll to position [520, 0]
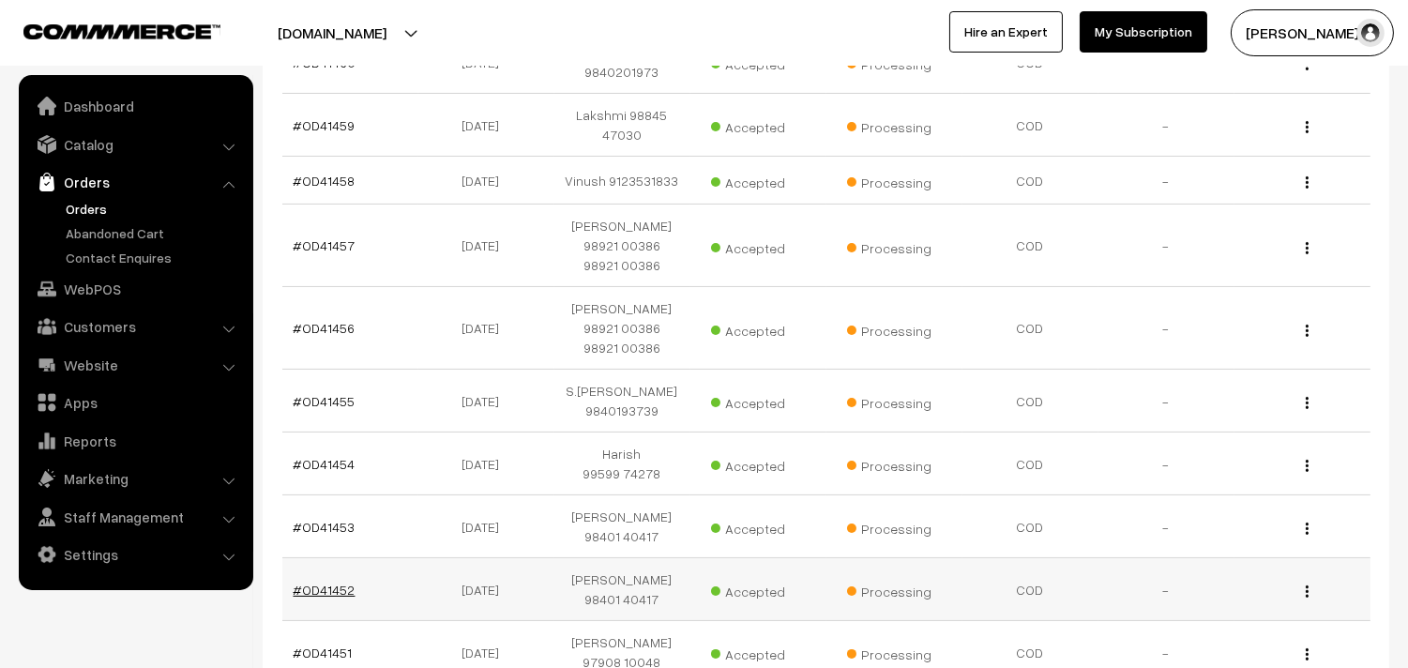
click at [329, 581] on link "#OD41452" at bounding box center [325, 589] width 62 height 16
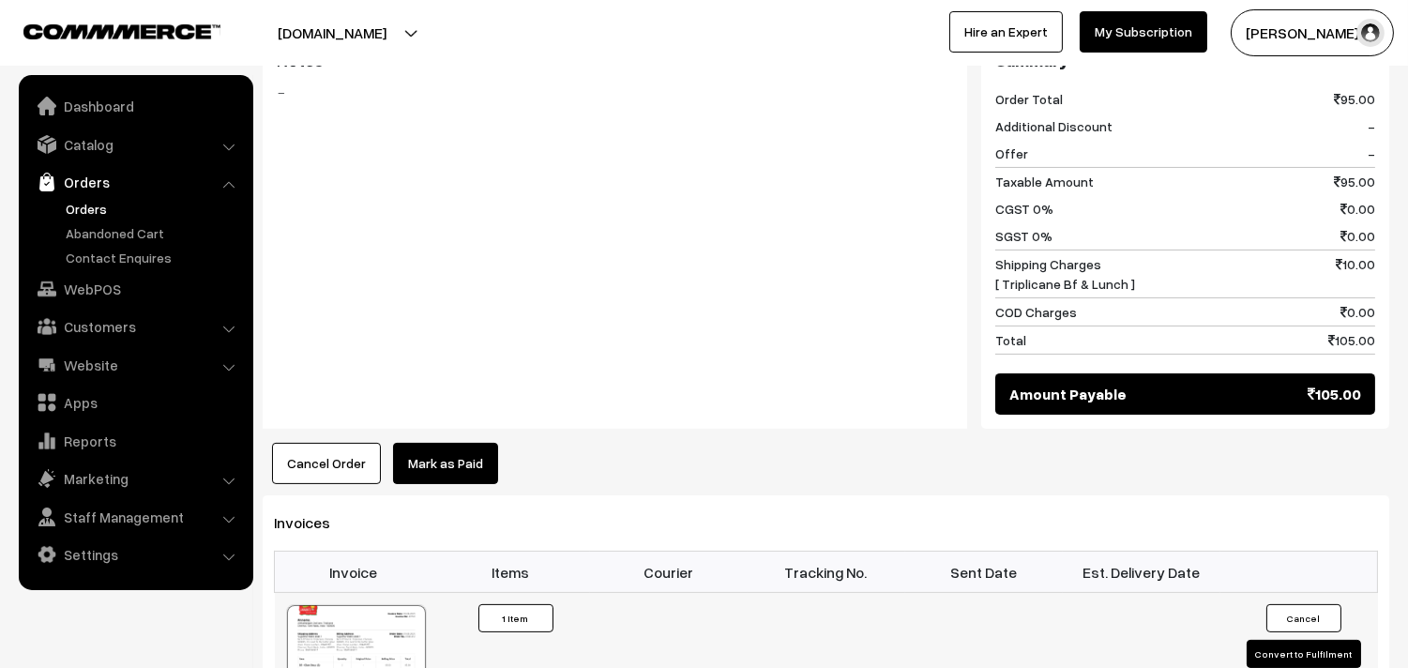
scroll to position [1042, 0]
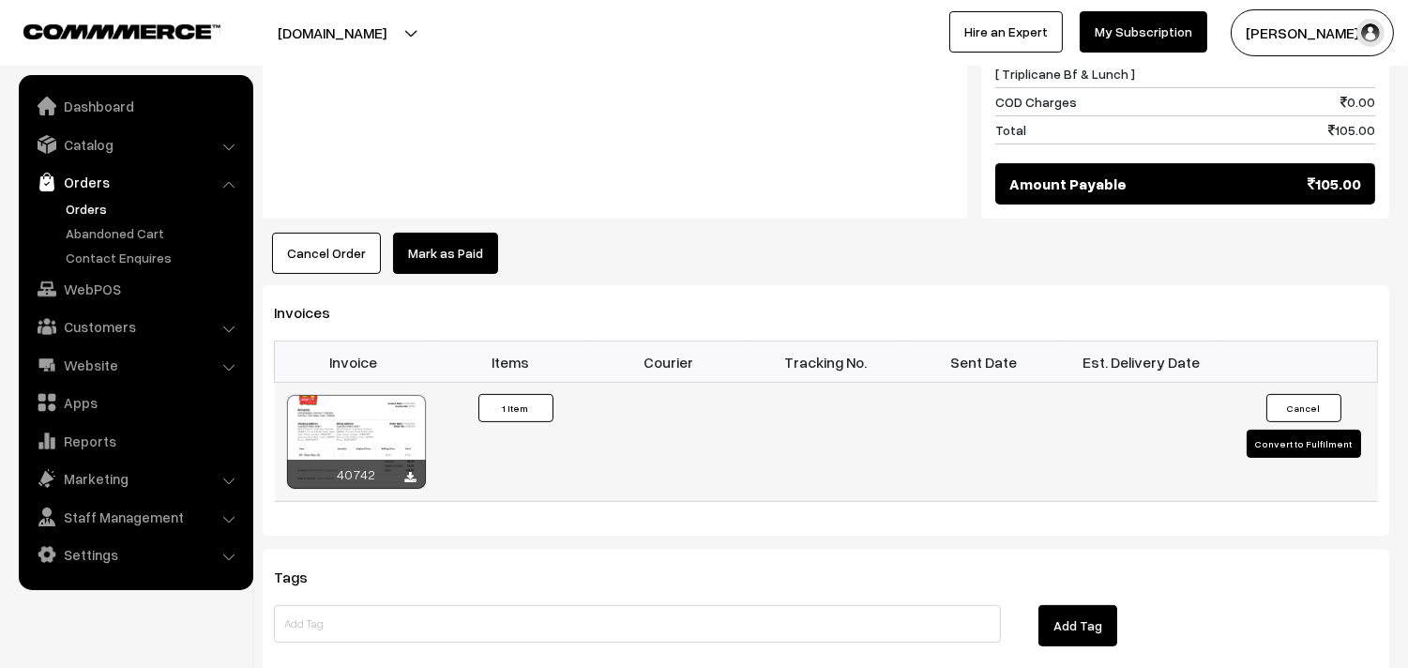
click at [396, 414] on div at bounding box center [356, 442] width 139 height 94
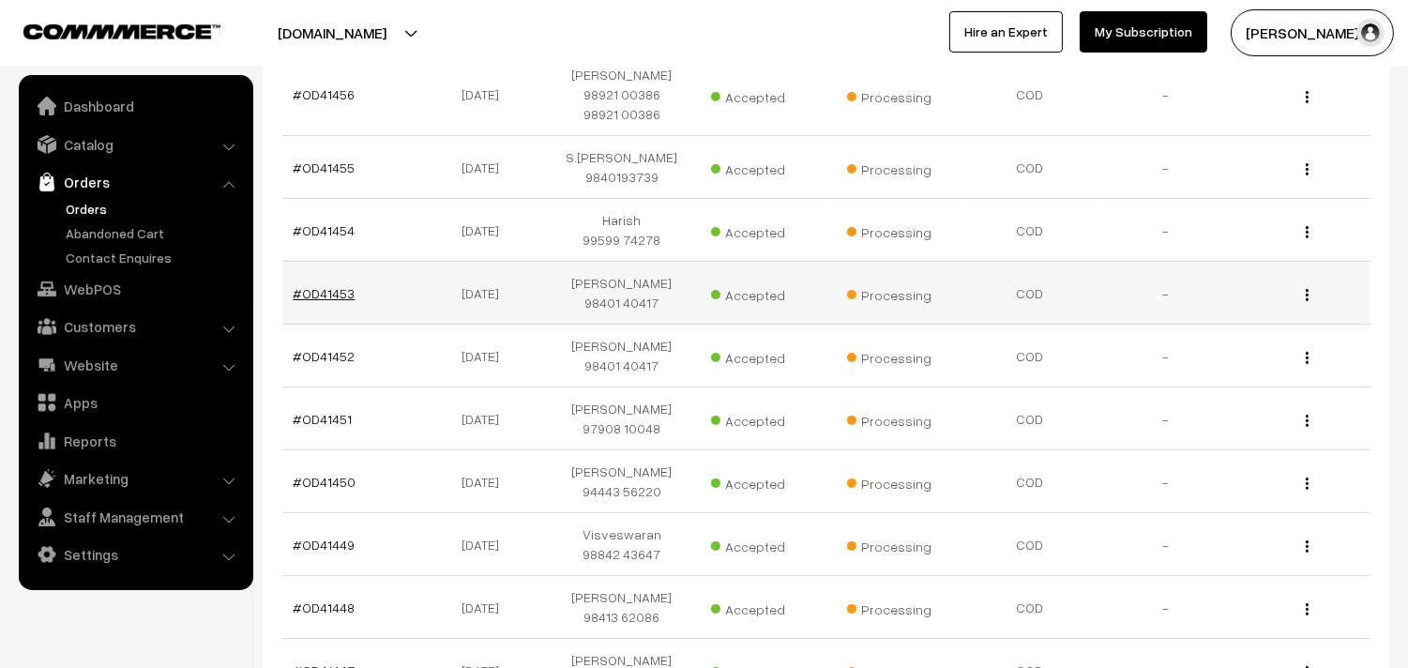
scroll to position [788, 0]
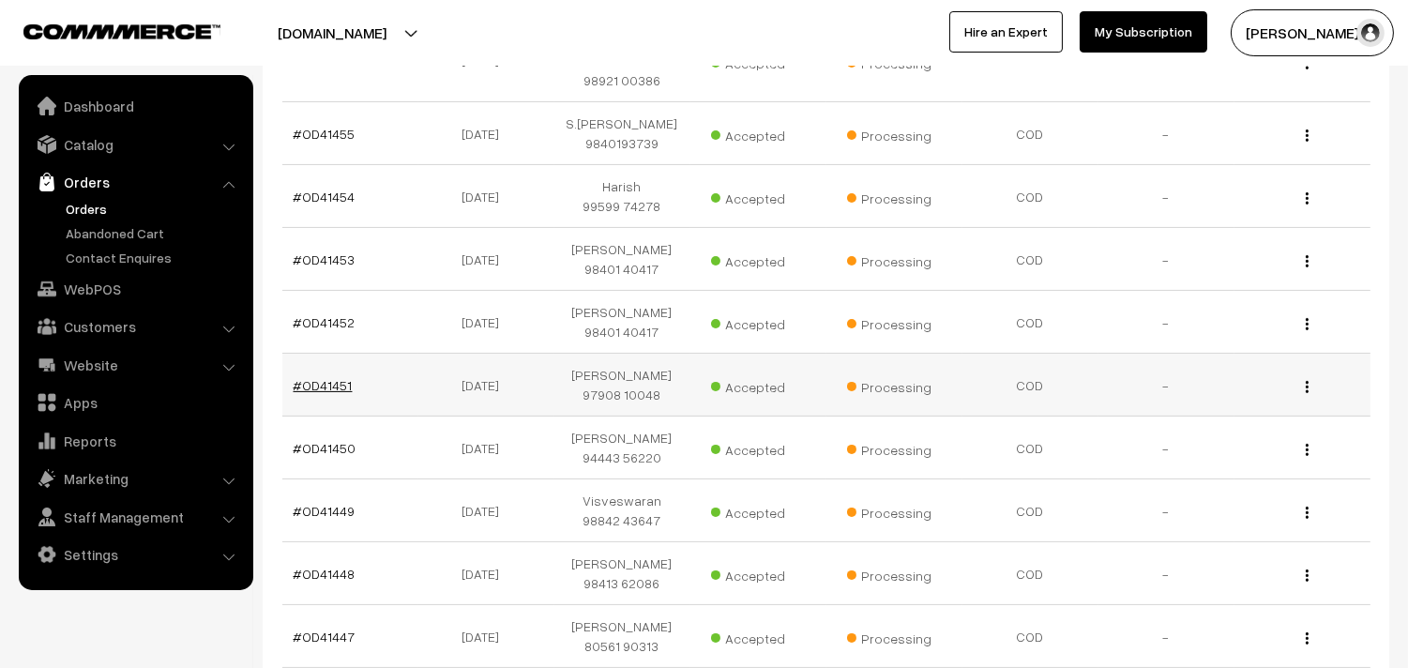
click at [339, 377] on link "#OD41451" at bounding box center [323, 385] width 59 height 16
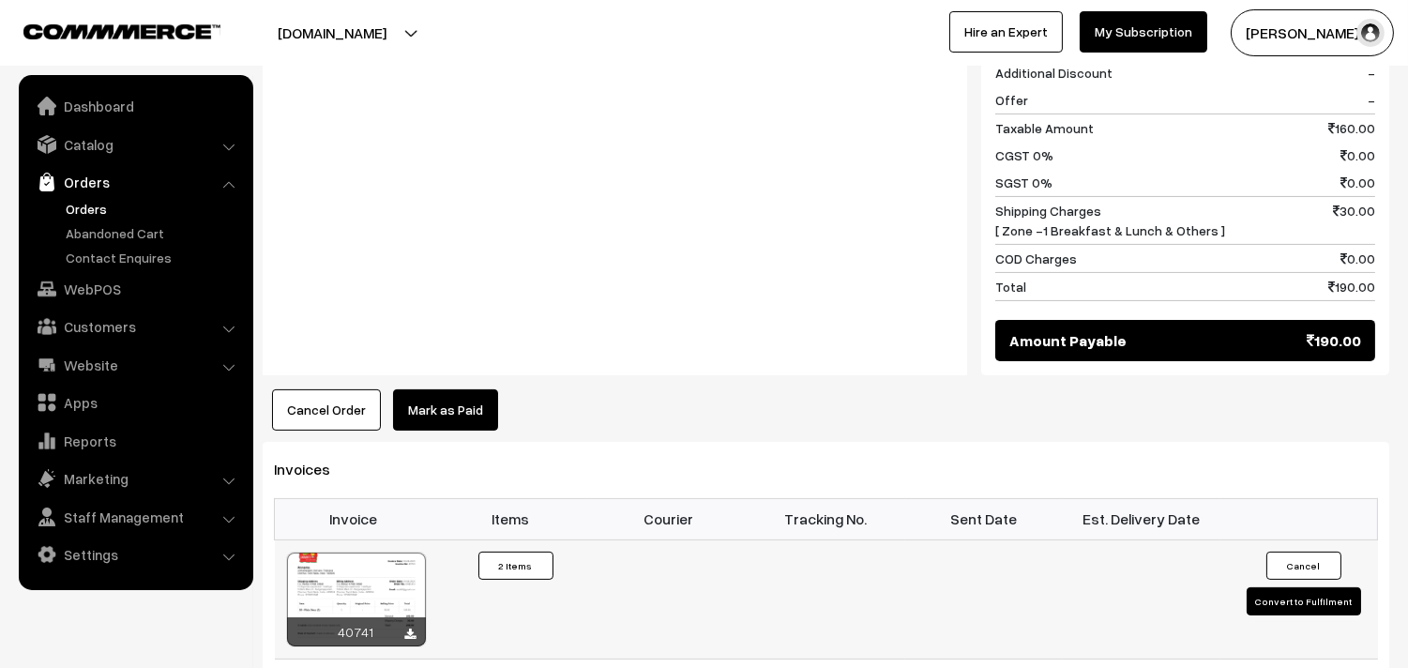
scroll to position [938, 0]
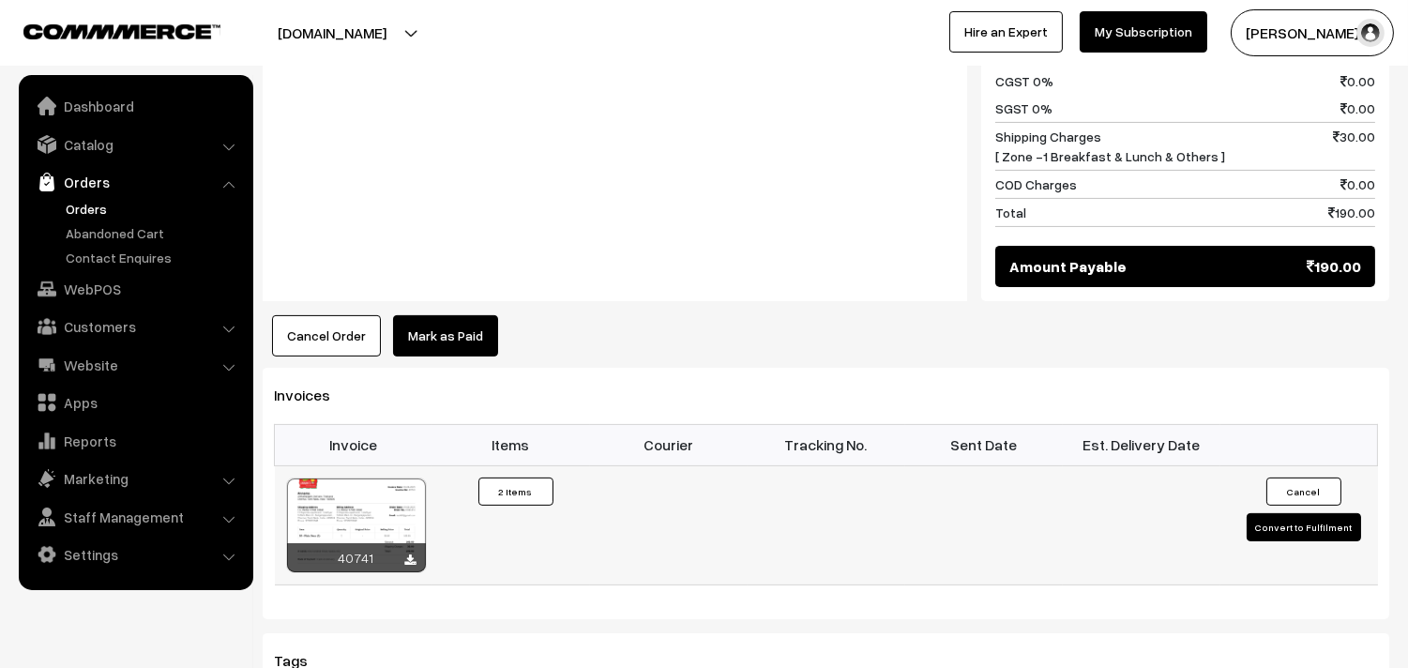
click at [371, 504] on div at bounding box center [356, 525] width 139 height 94
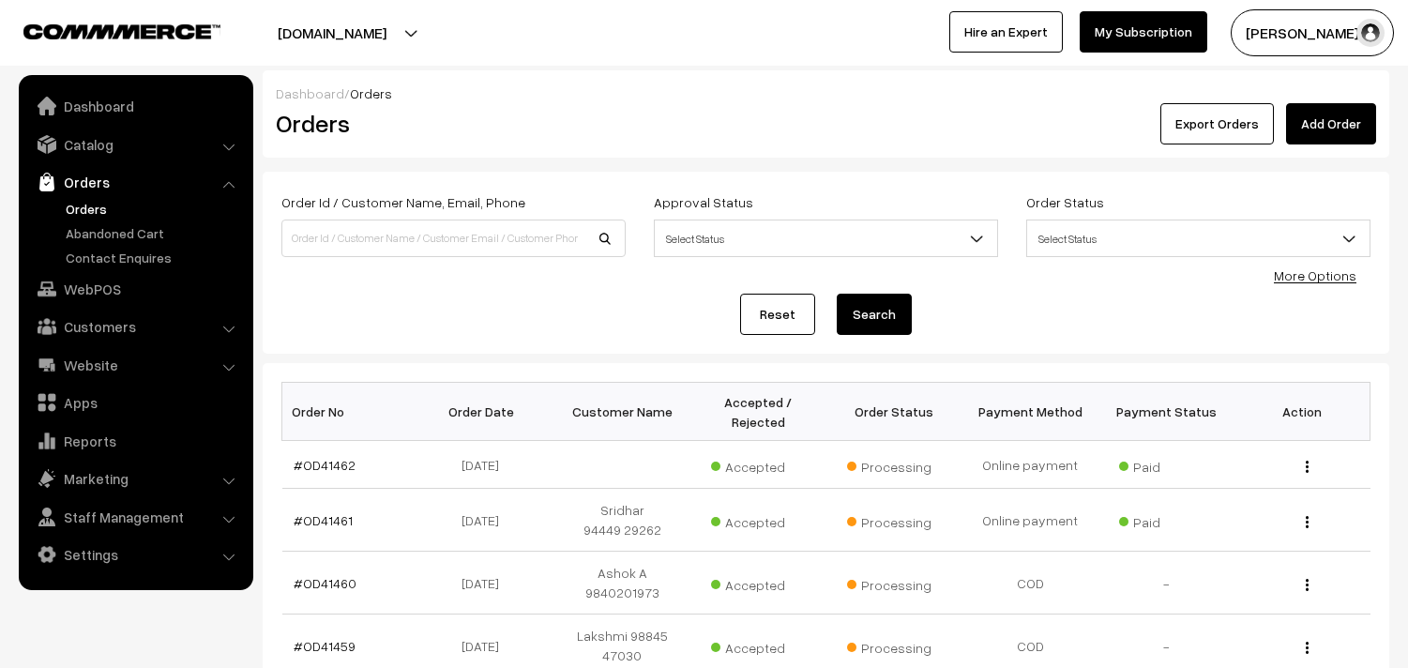
scroll to position [788, 0]
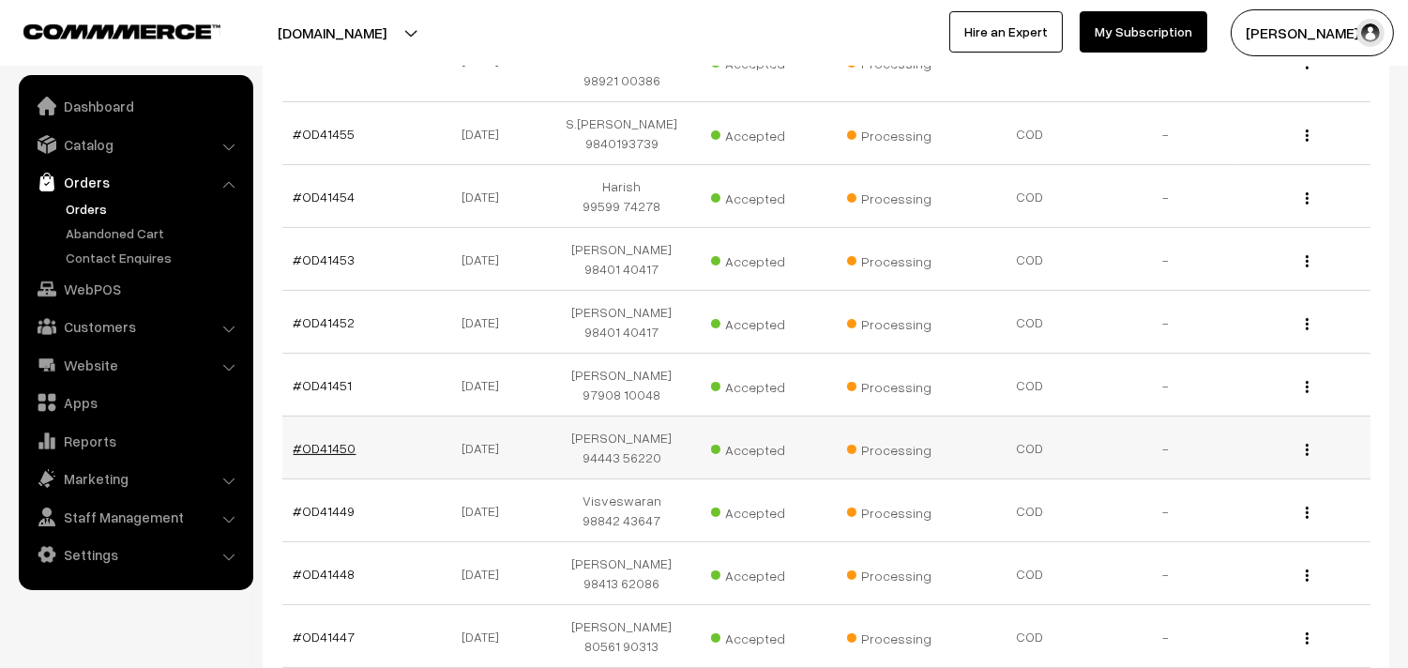
click at [333, 440] on link "#OD41450" at bounding box center [325, 448] width 63 height 16
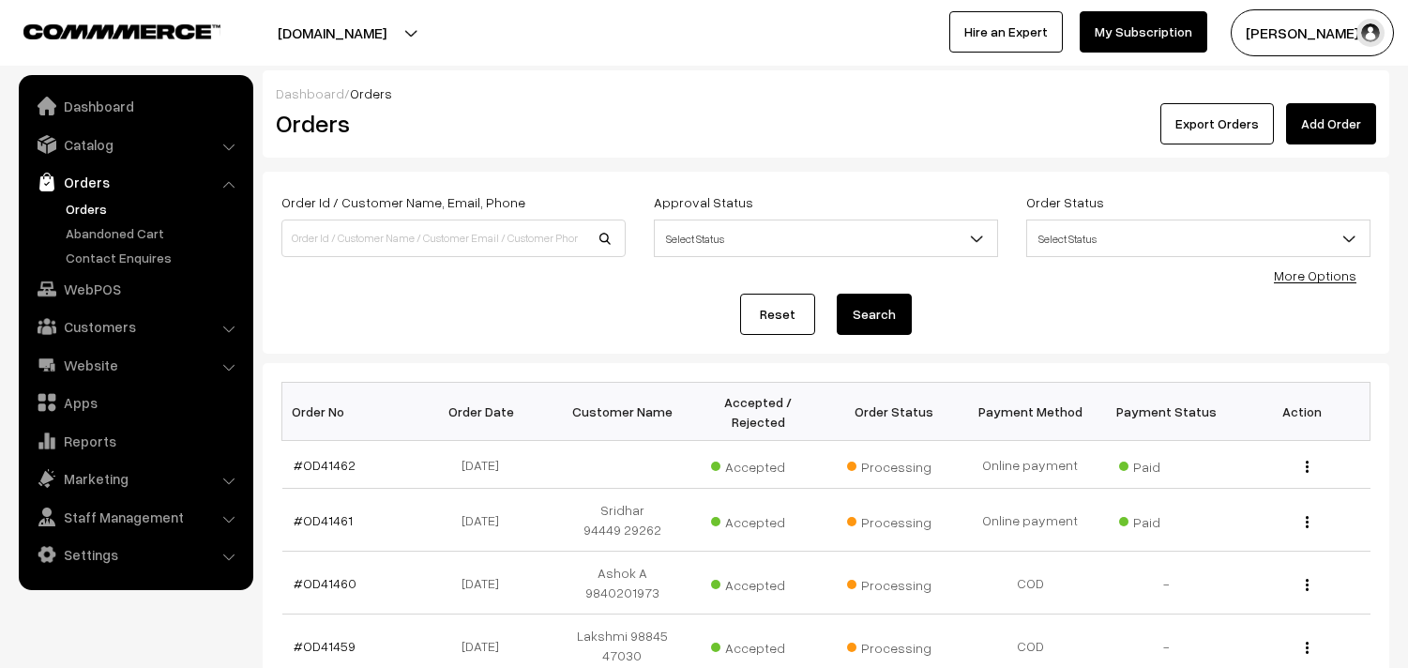
scroll to position [788, 0]
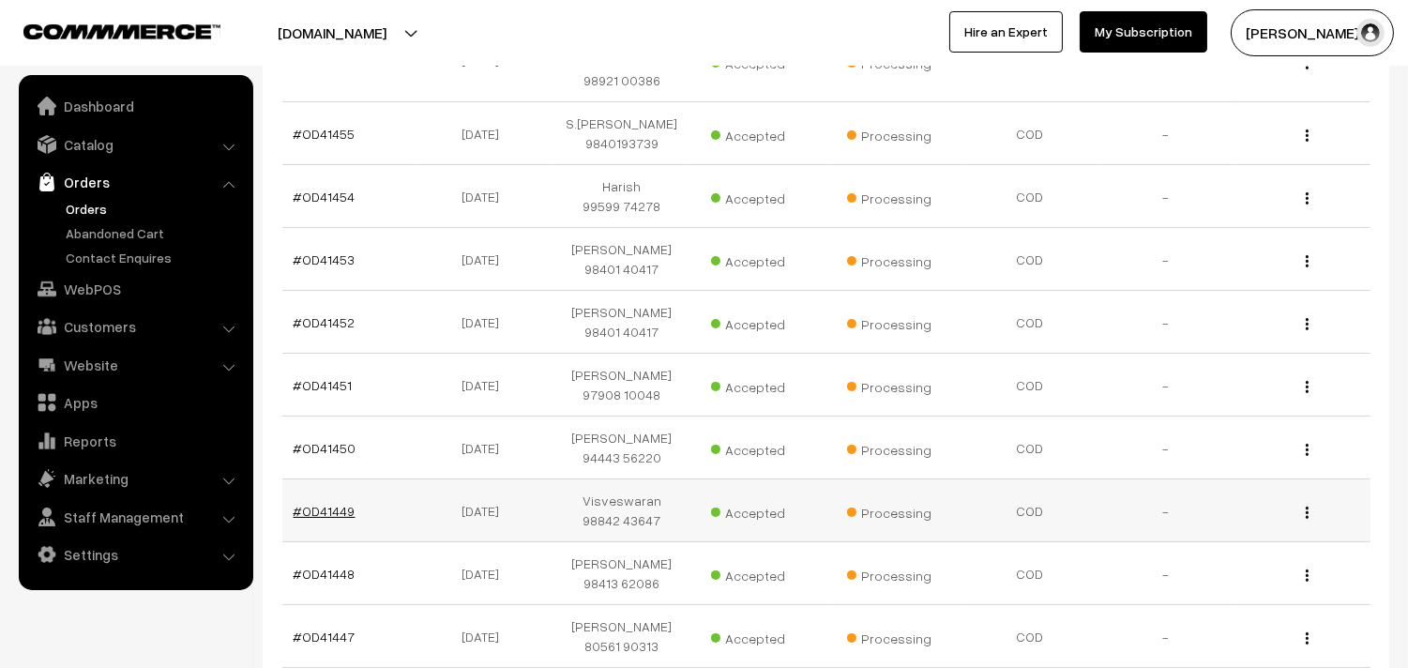
click at [340, 503] on link "#OD41449" at bounding box center [325, 511] width 62 height 16
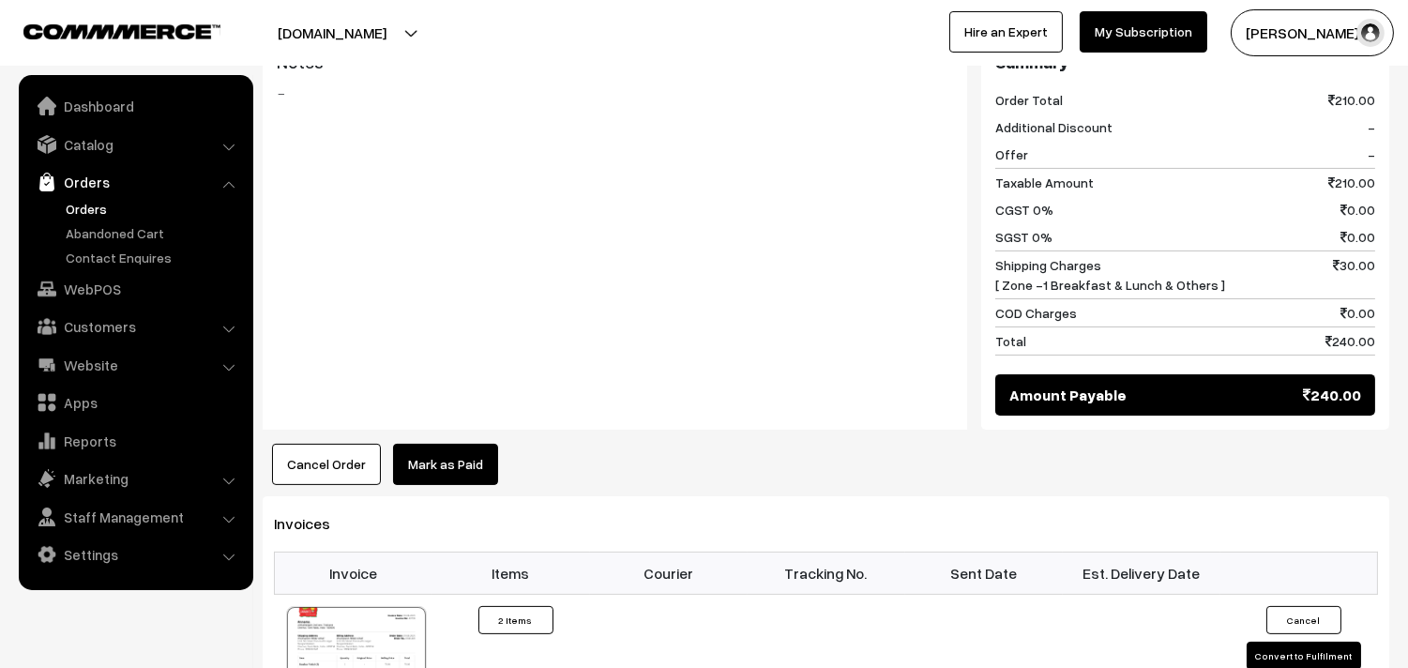
scroll to position [938, 0]
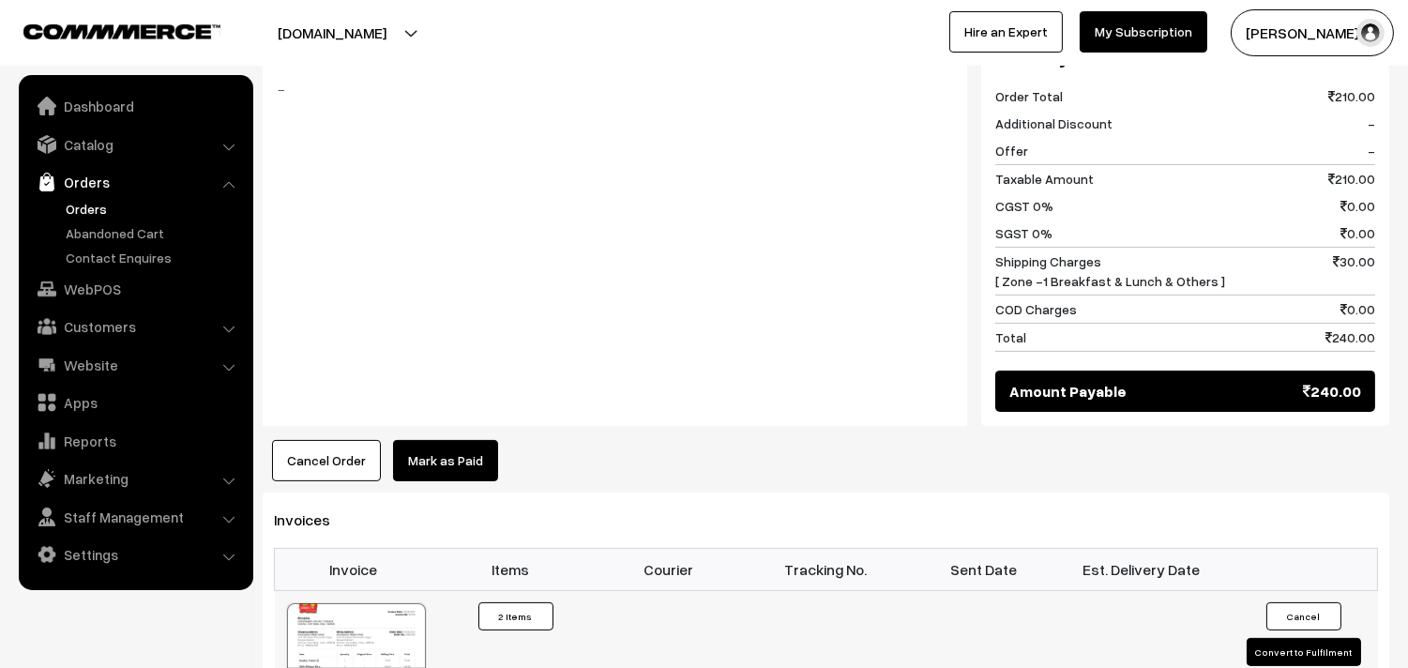
click at [381, 614] on div at bounding box center [356, 650] width 139 height 94
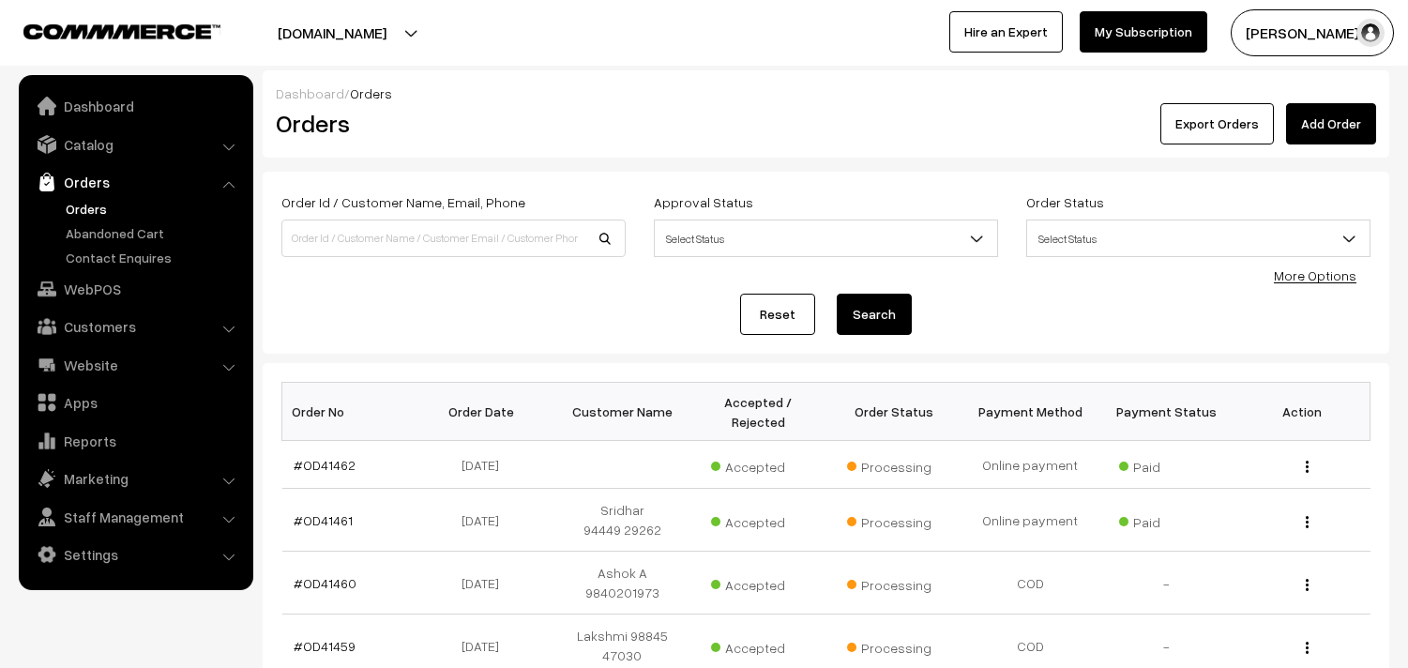
scroll to position [788, 0]
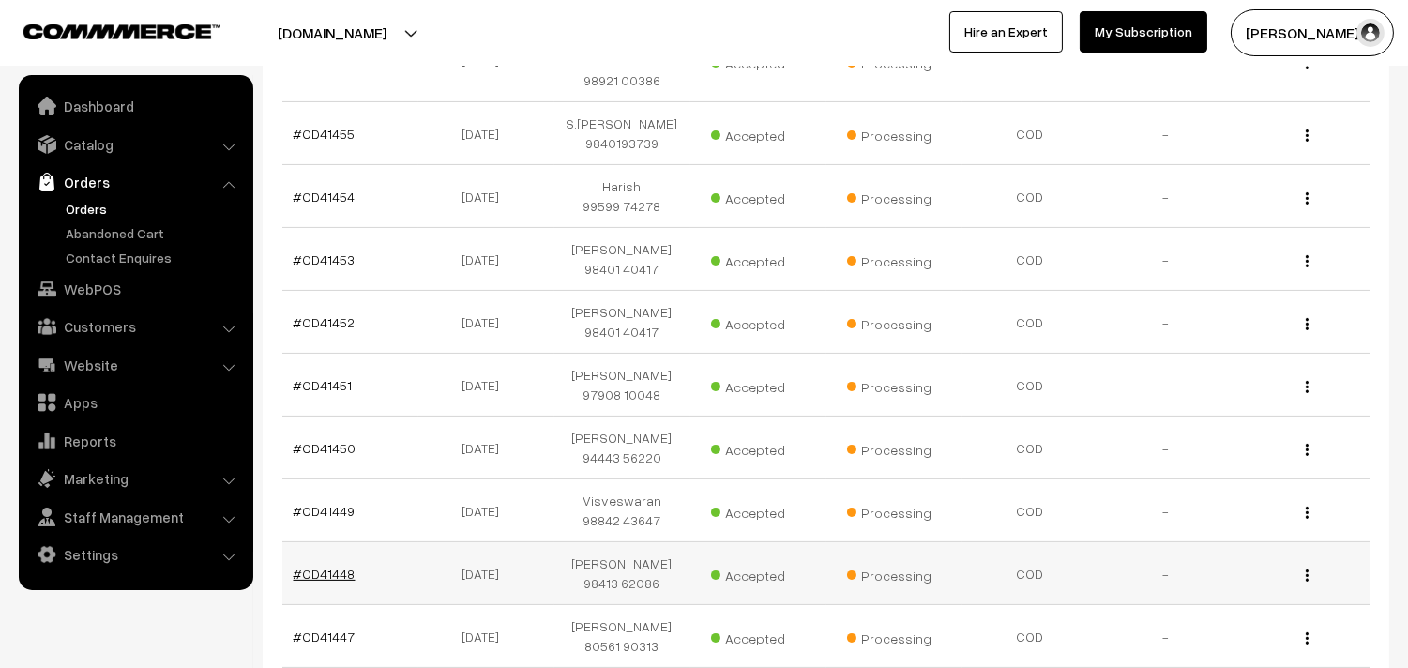
click at [322, 565] on link "#OD41448" at bounding box center [325, 573] width 62 height 16
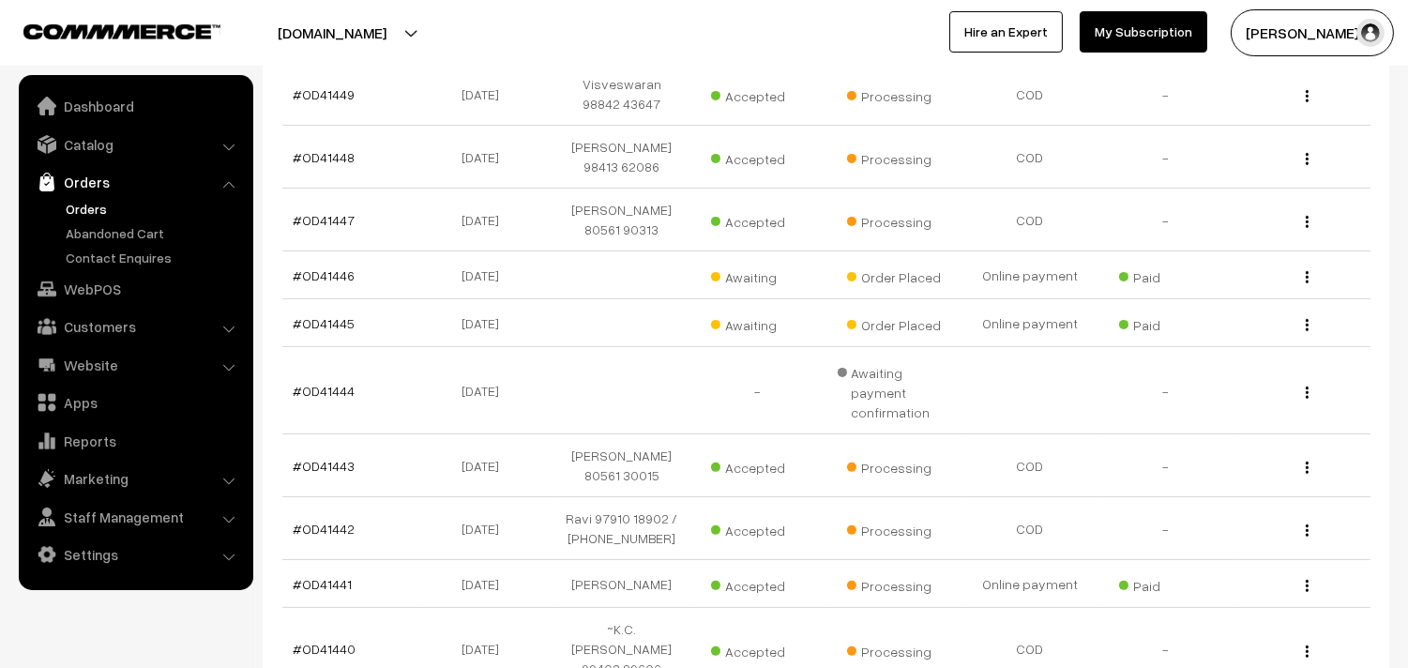
scroll to position [1318, 0]
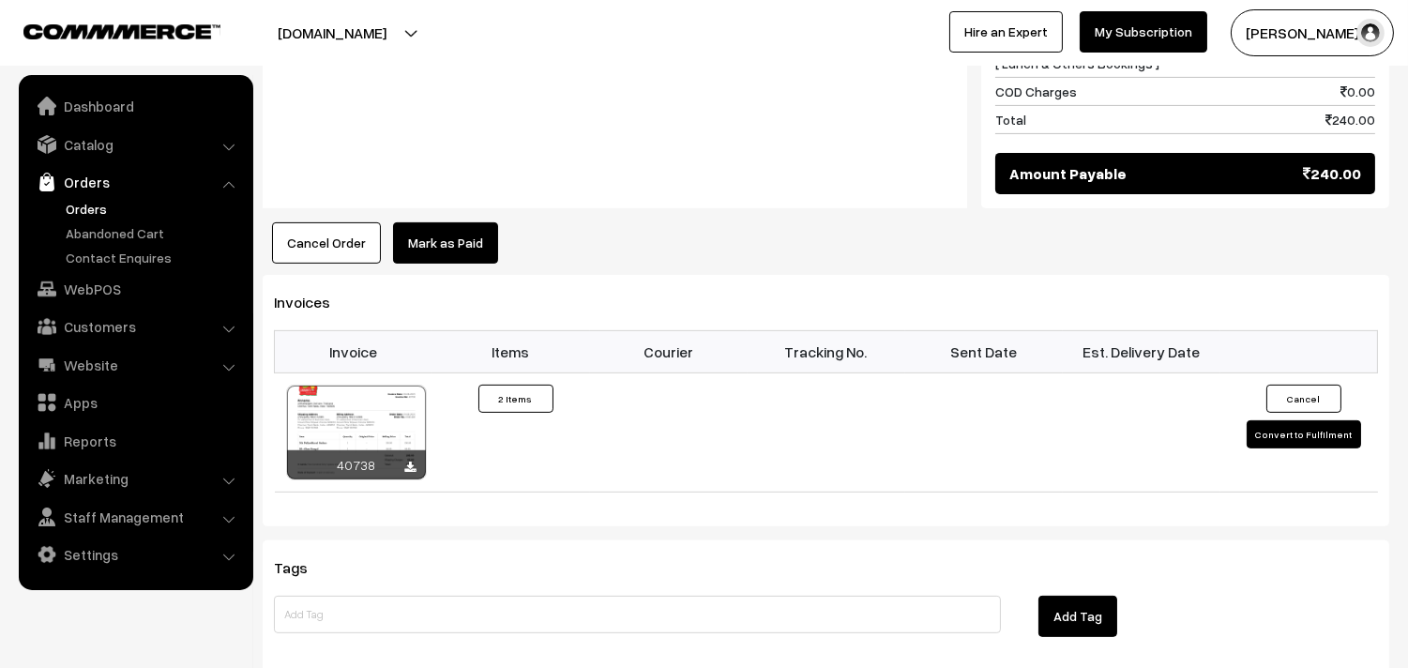
scroll to position [1354, 0]
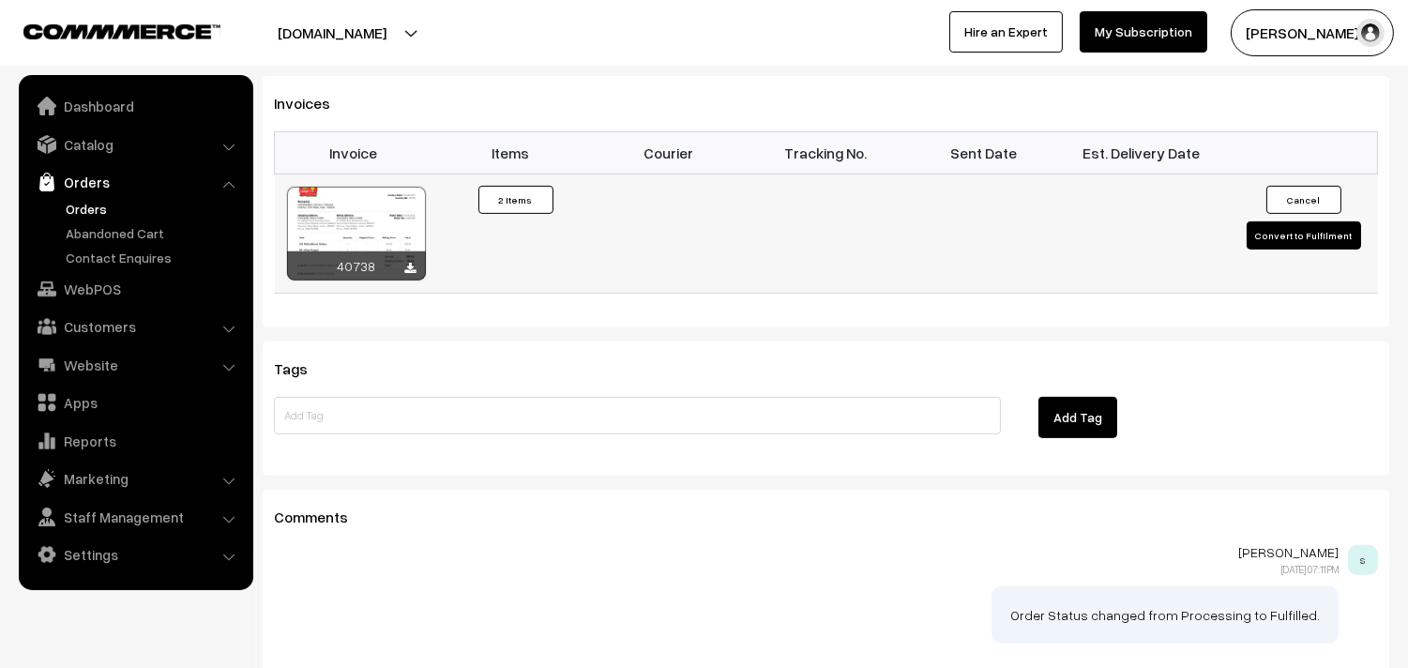
click at [399, 212] on div at bounding box center [356, 234] width 139 height 94
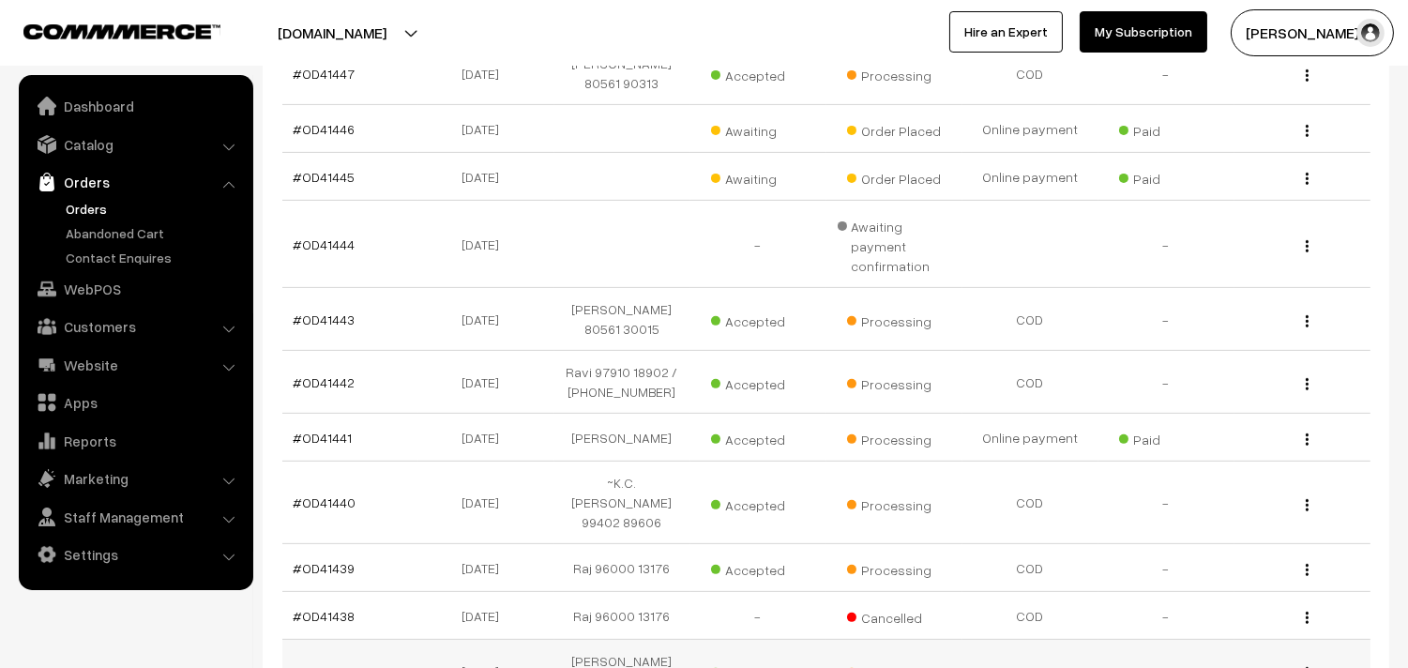
scroll to position [1299, 0]
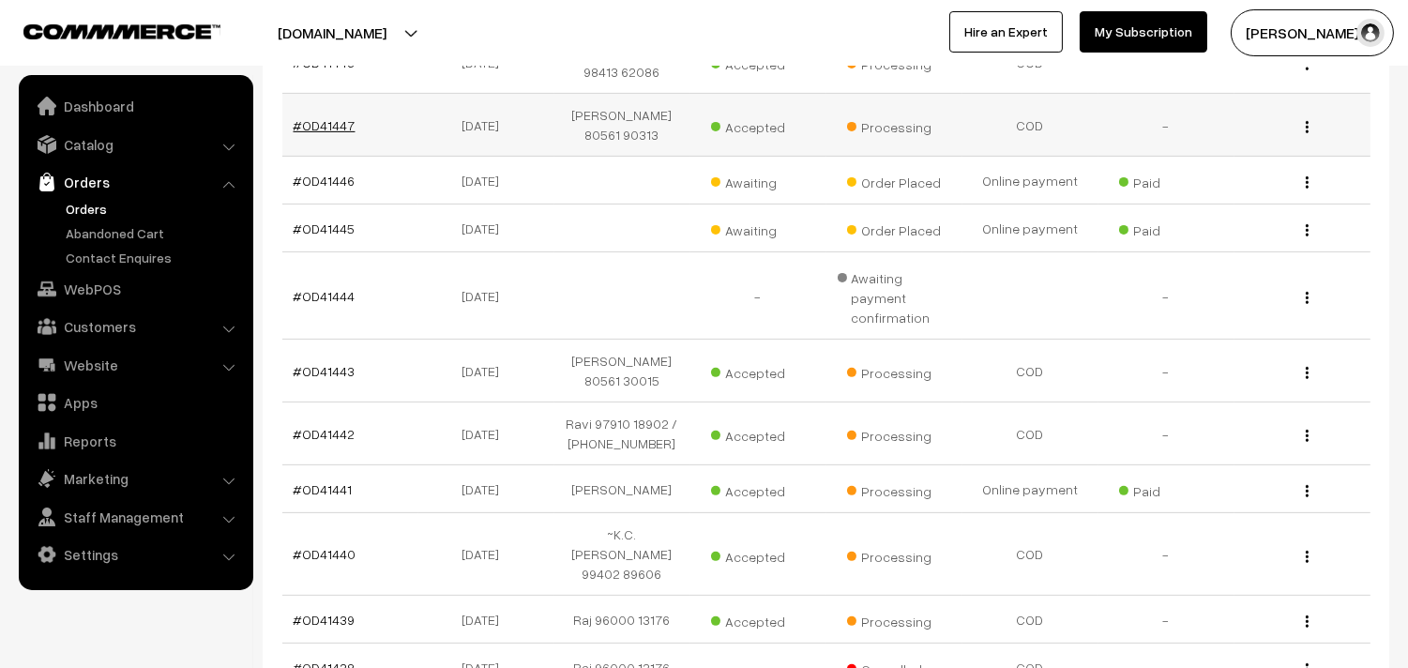
click at [333, 117] on link "#OD41447" at bounding box center [325, 125] width 62 height 16
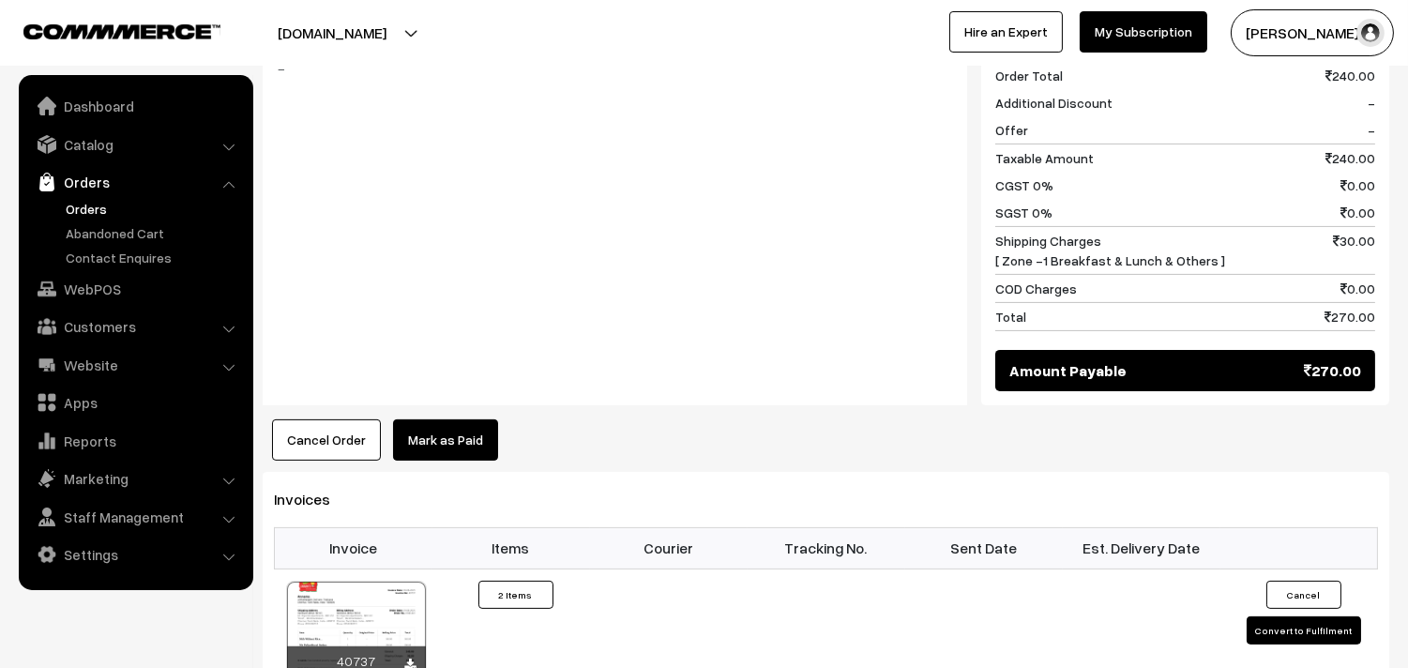
scroll to position [1146, 0]
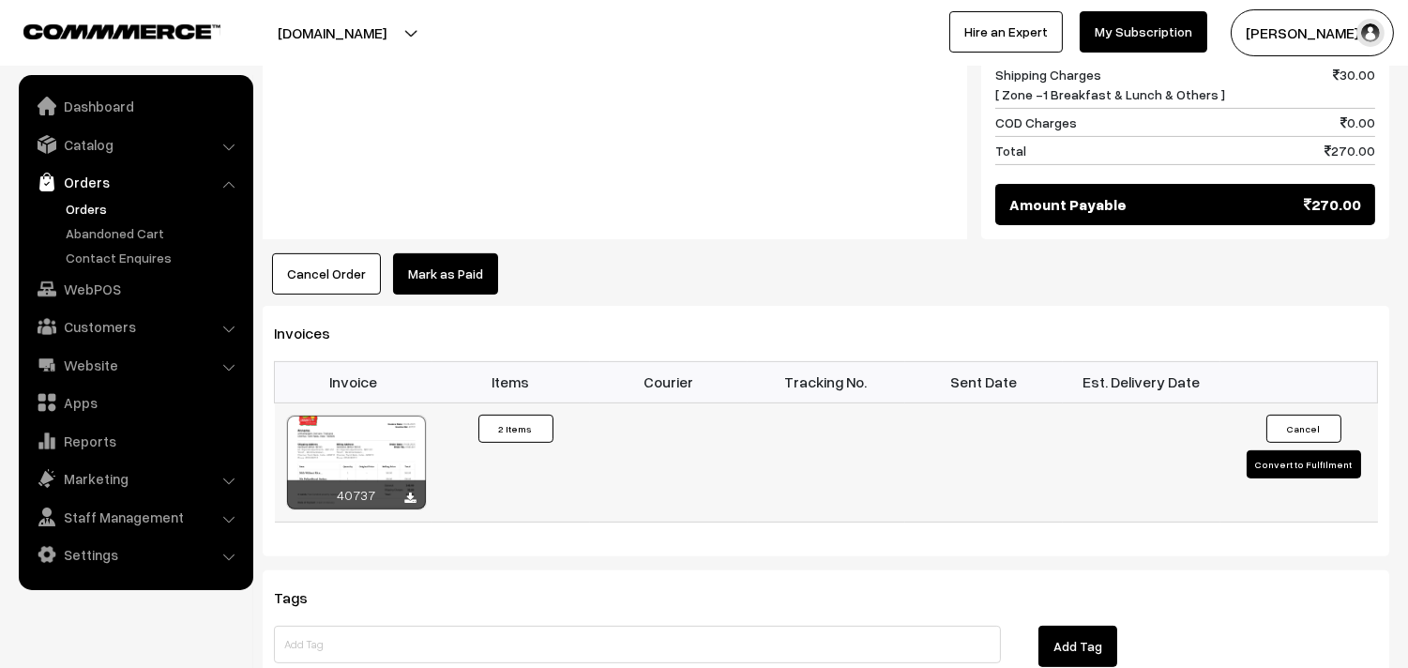
click at [378, 415] on div at bounding box center [356, 462] width 139 height 94
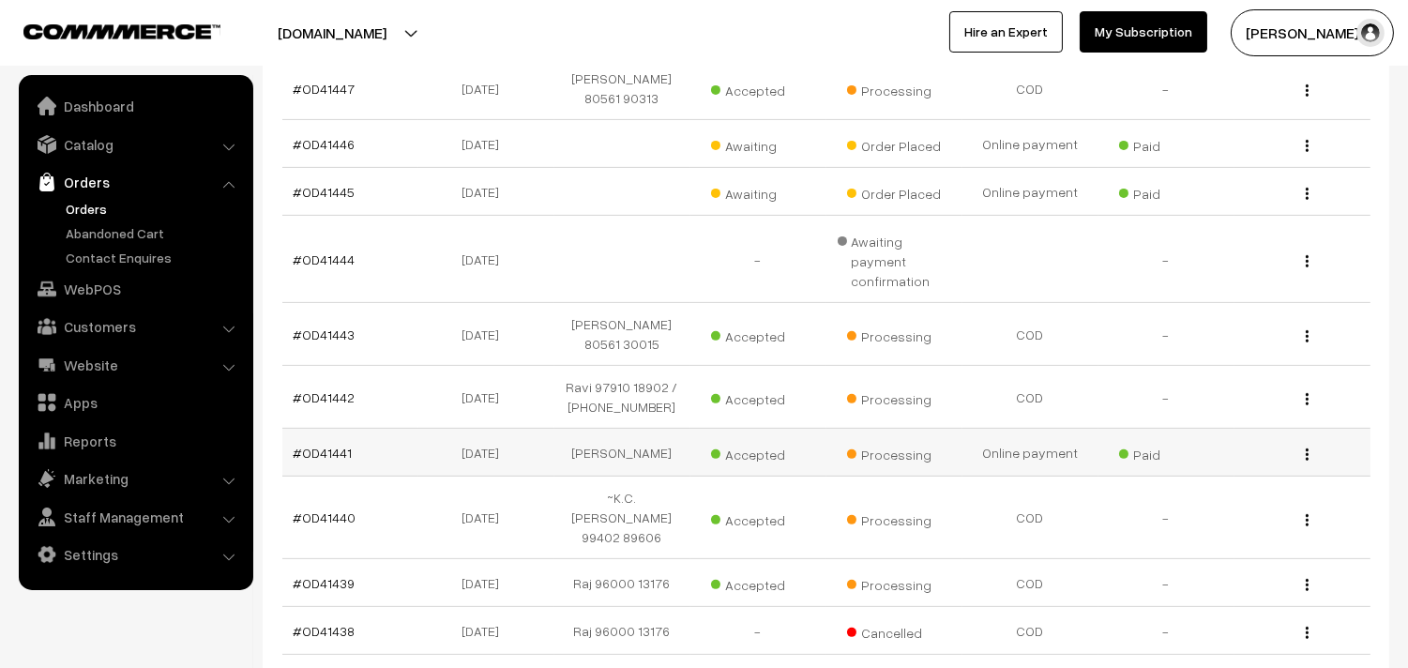
scroll to position [1299, 0]
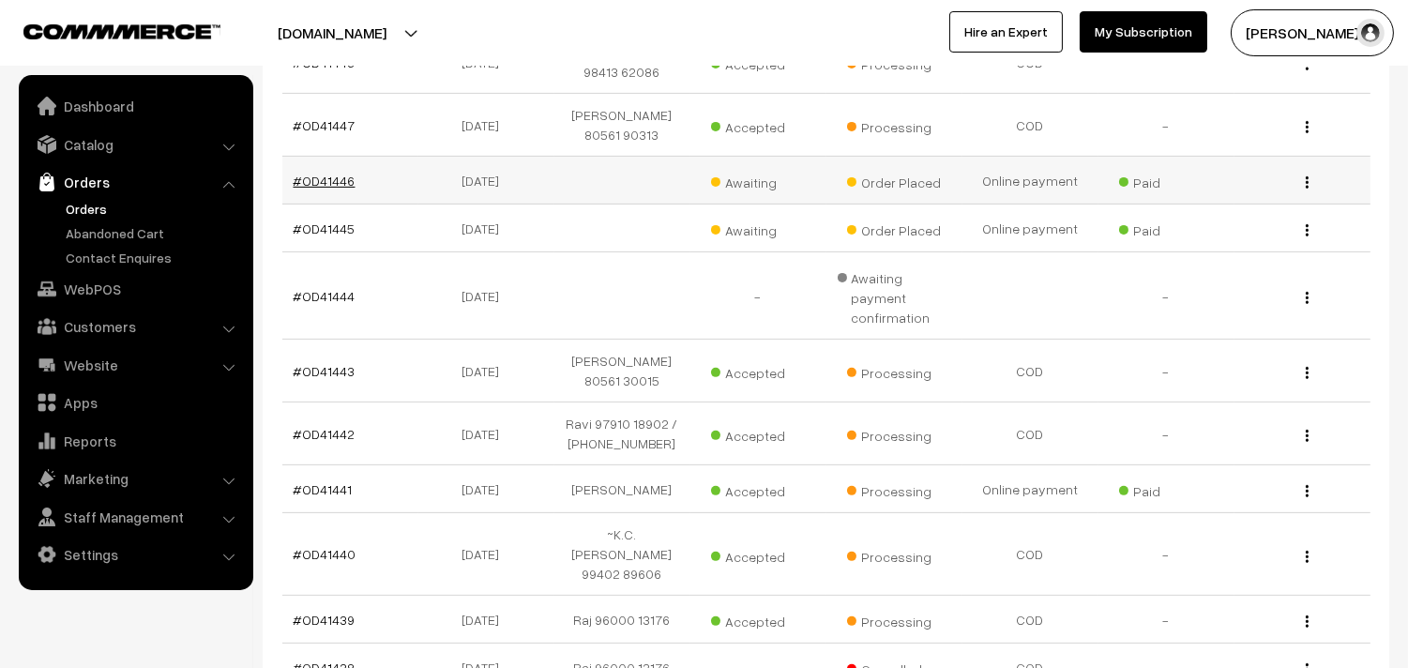
click at [314, 173] on link "#OD41446" at bounding box center [325, 181] width 62 height 16
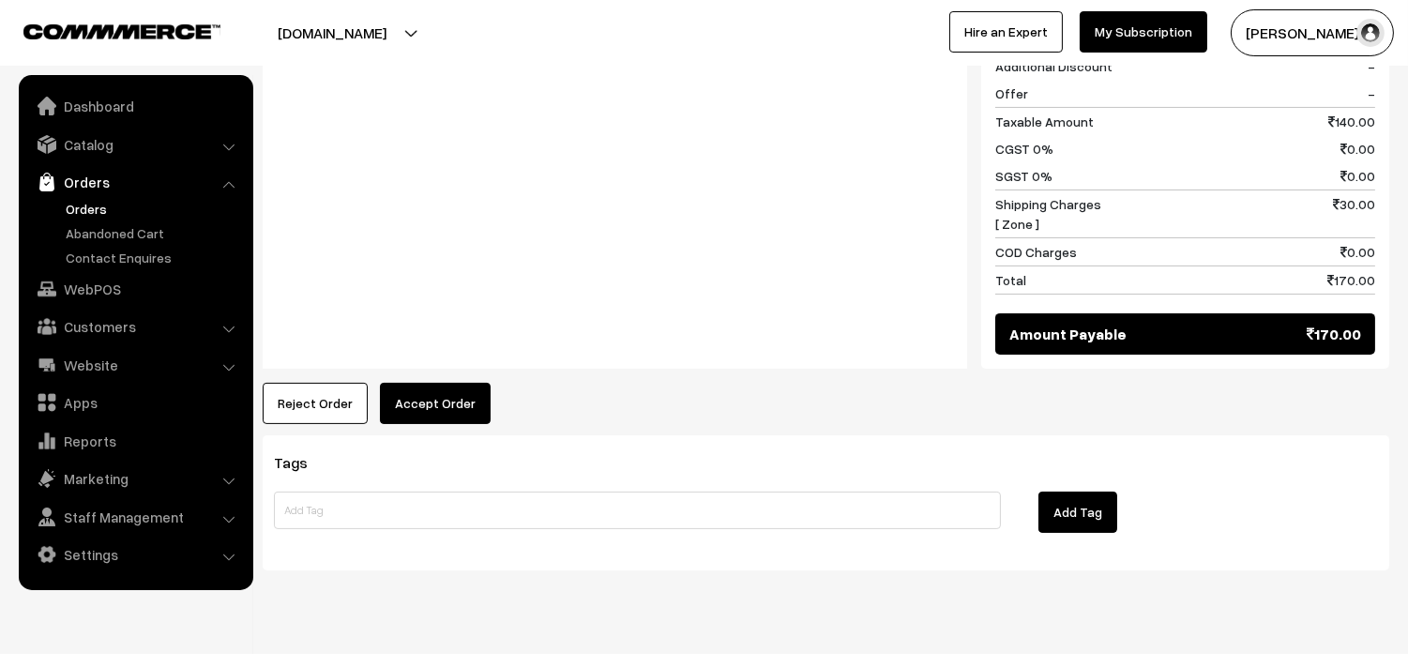
click at [437, 383] on button "Accept Order" at bounding box center [435, 403] width 111 height 41
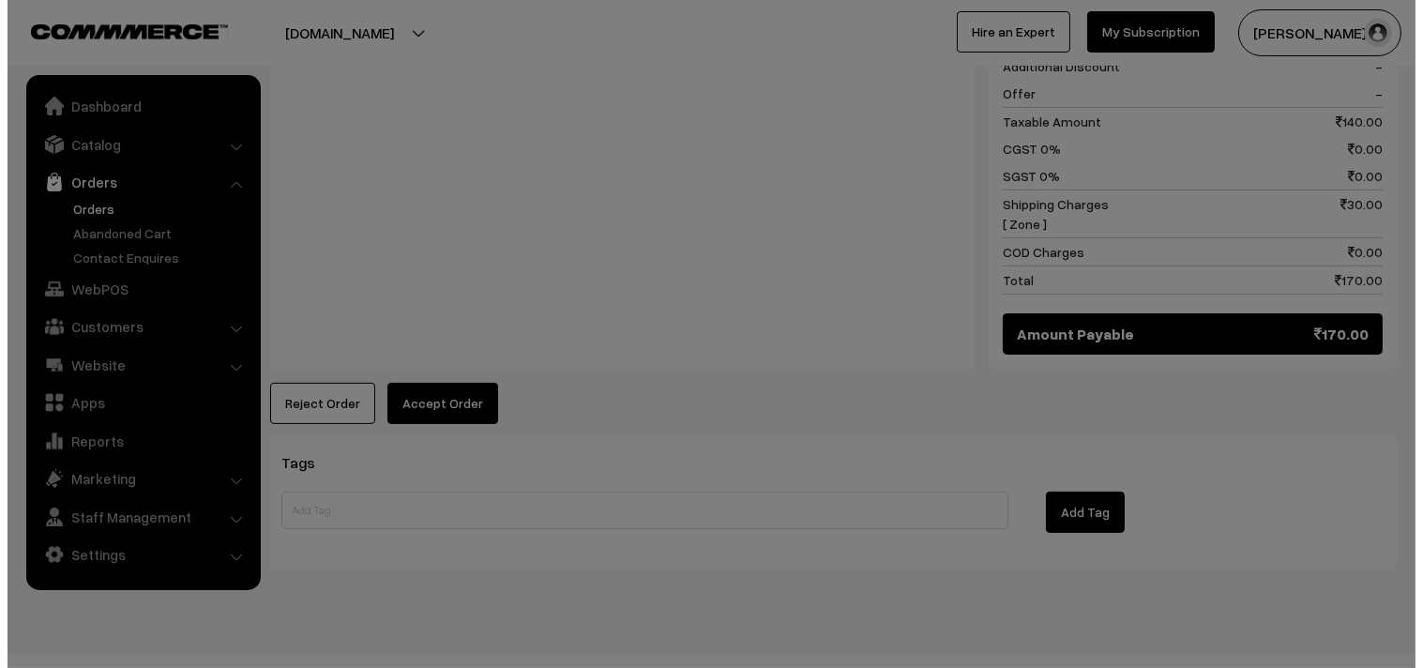
scroll to position [856, 0]
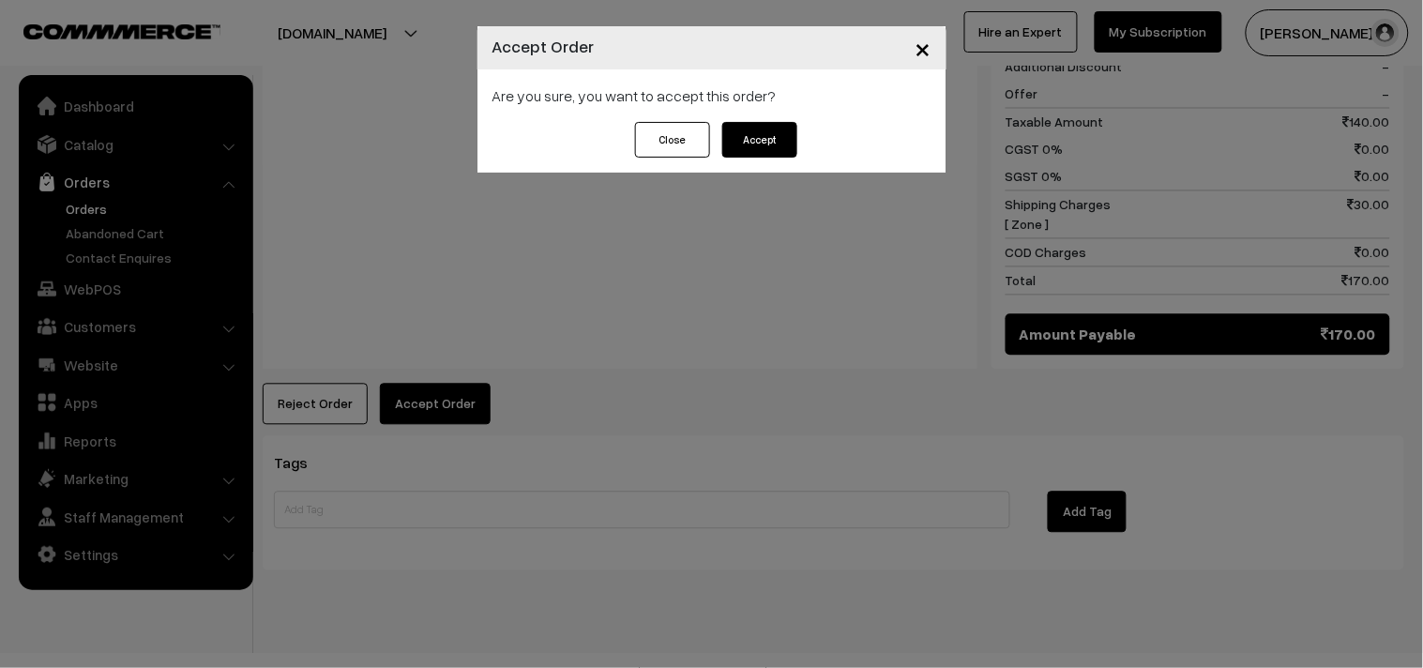
click at [760, 144] on button "Accept" at bounding box center [759, 140] width 75 height 36
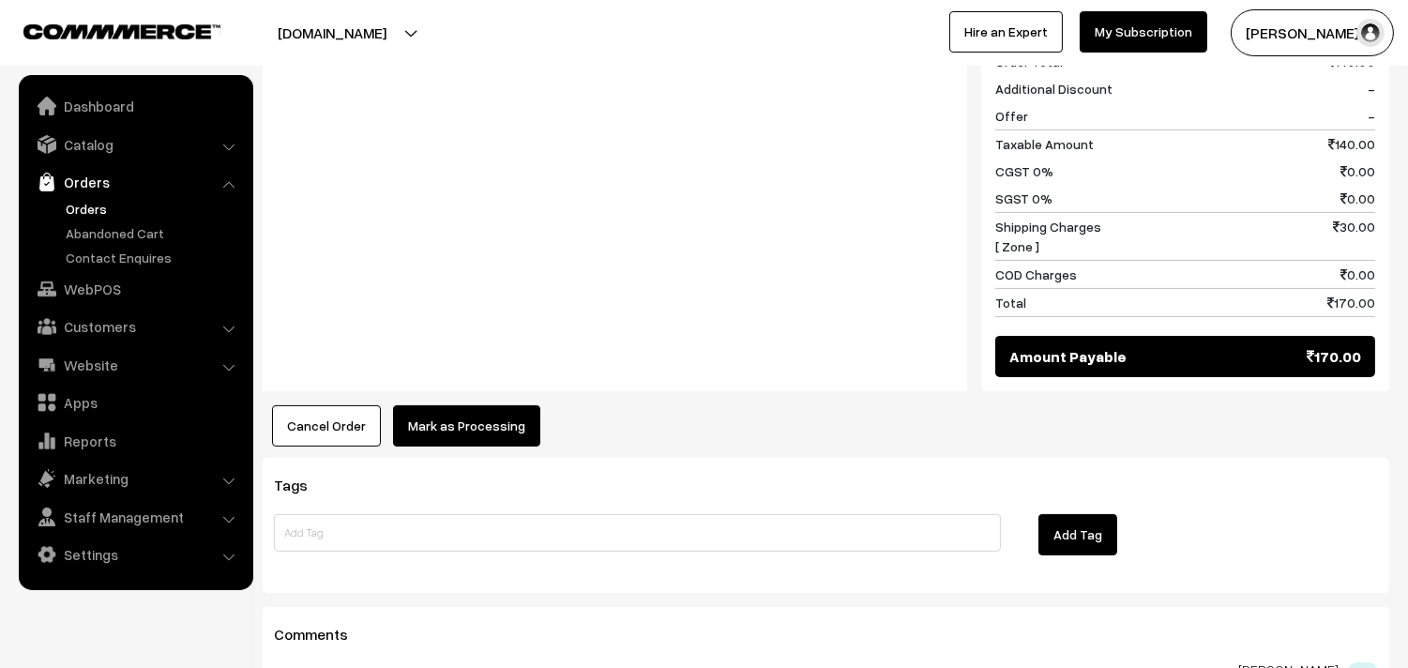
click at [480, 405] on button "Mark as Processing" at bounding box center [466, 425] width 147 height 41
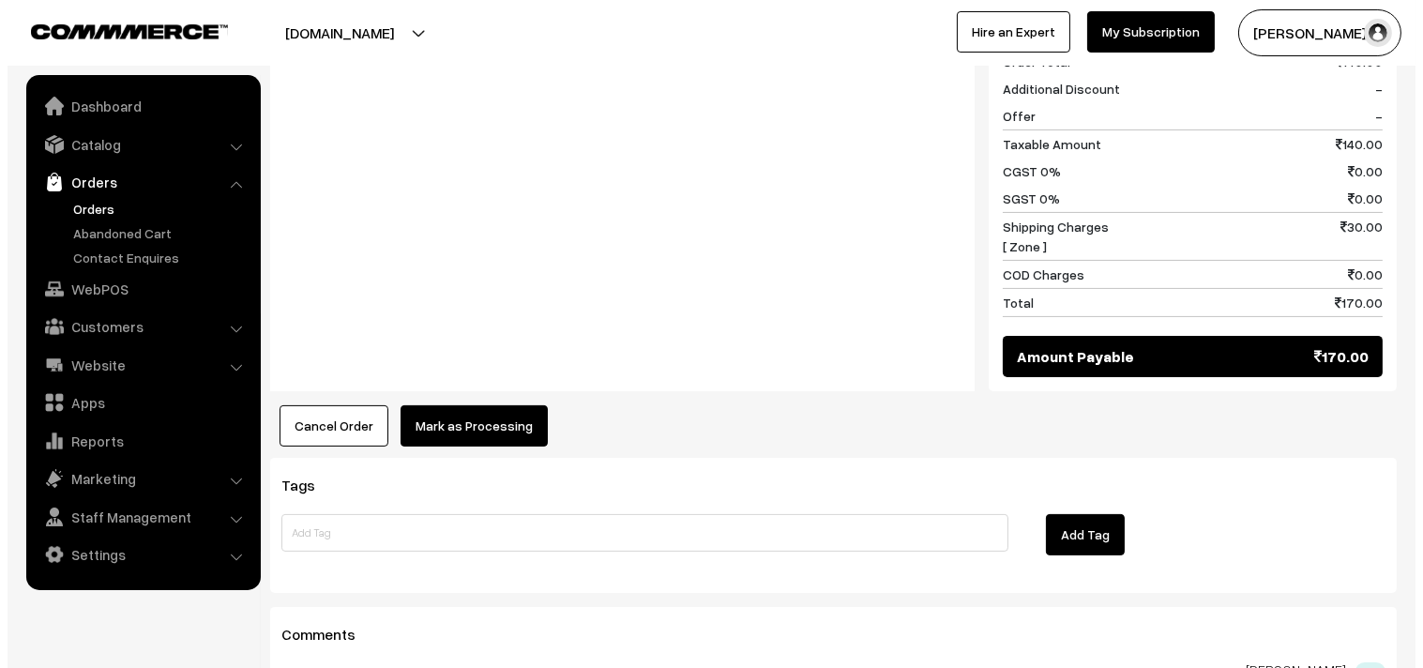
scroll to position [836, 0]
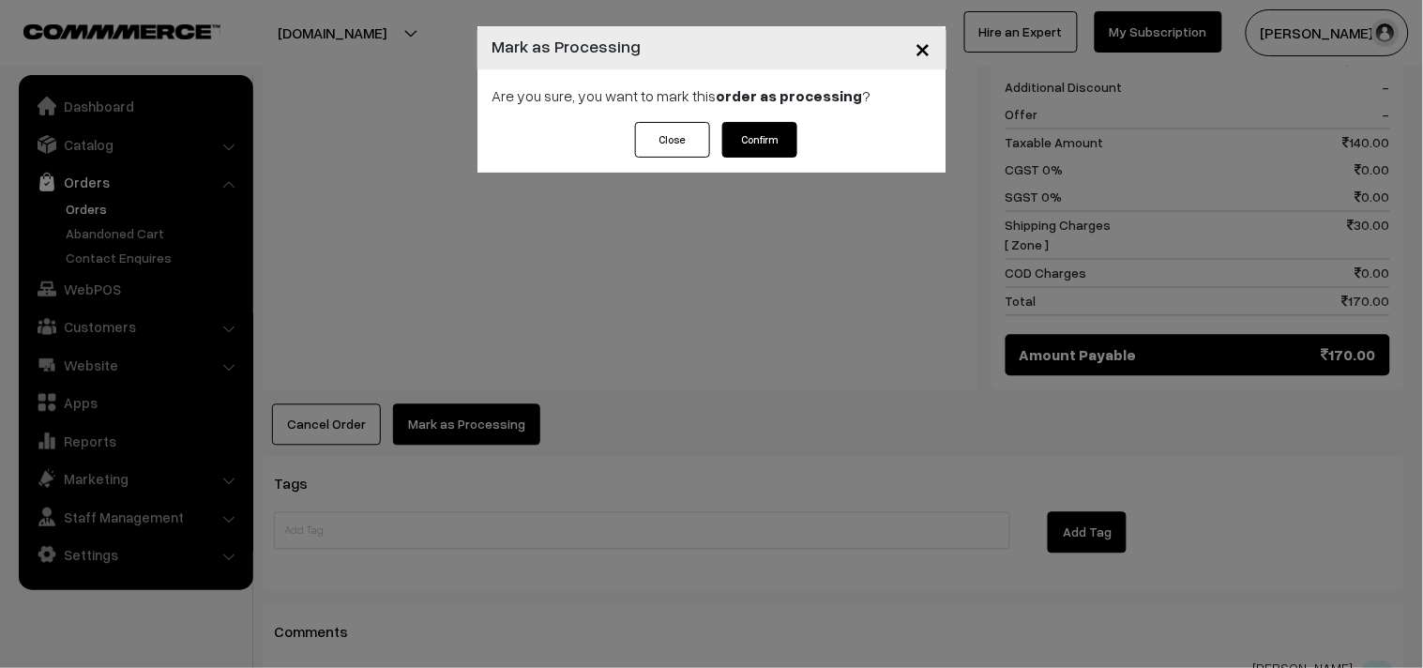
click at [782, 133] on button "Confirm" at bounding box center [759, 140] width 75 height 36
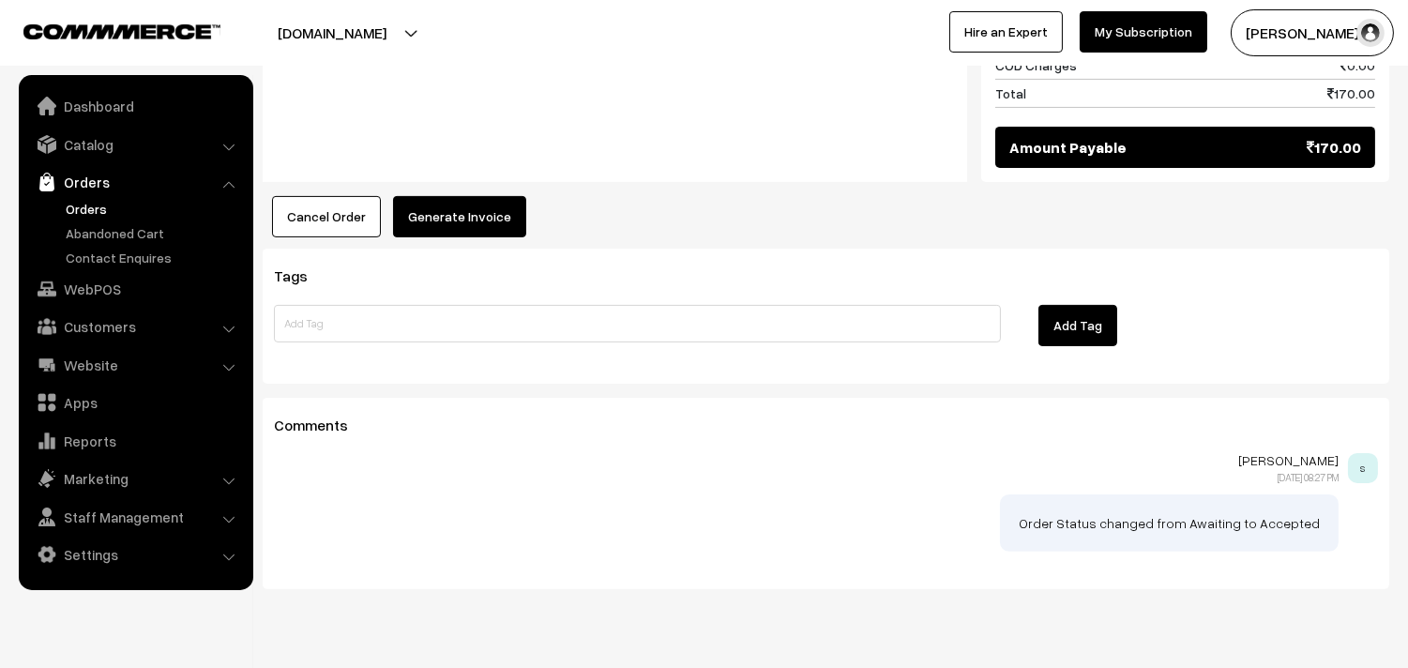
click at [444, 196] on button "Generate Invoice" at bounding box center [459, 216] width 133 height 41
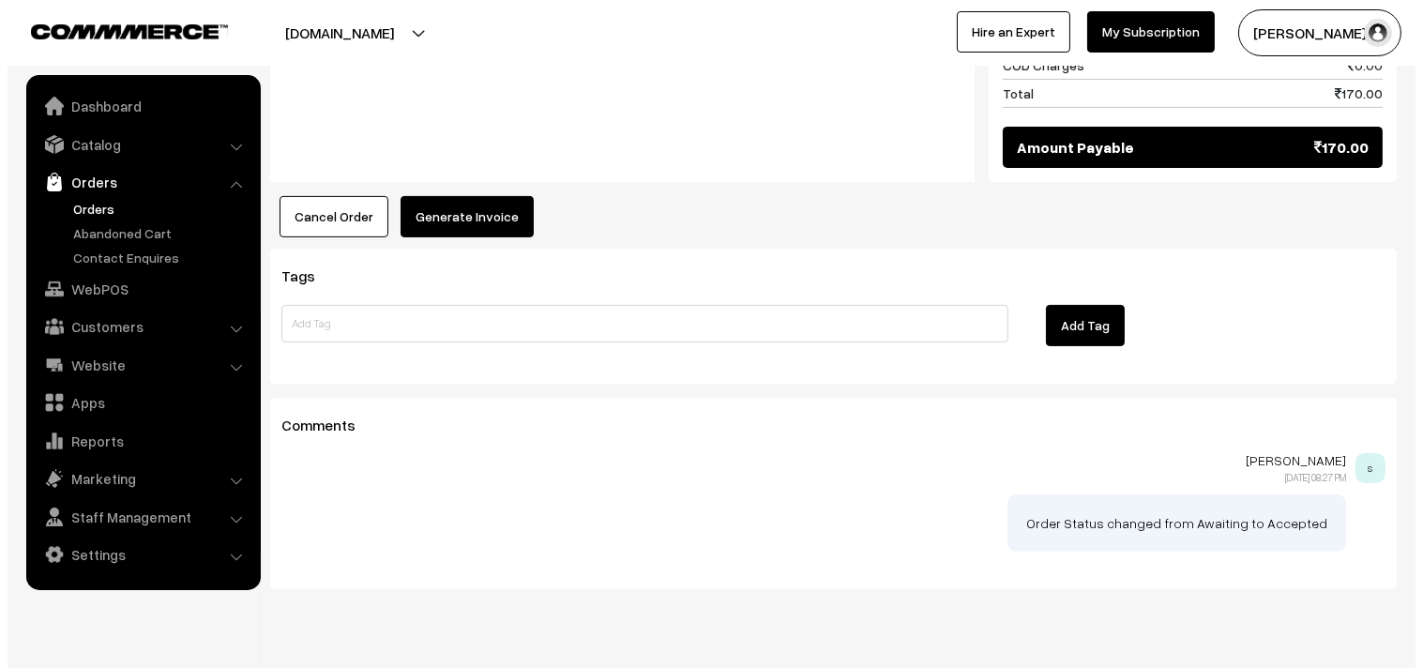
scroll to position [1043, 0]
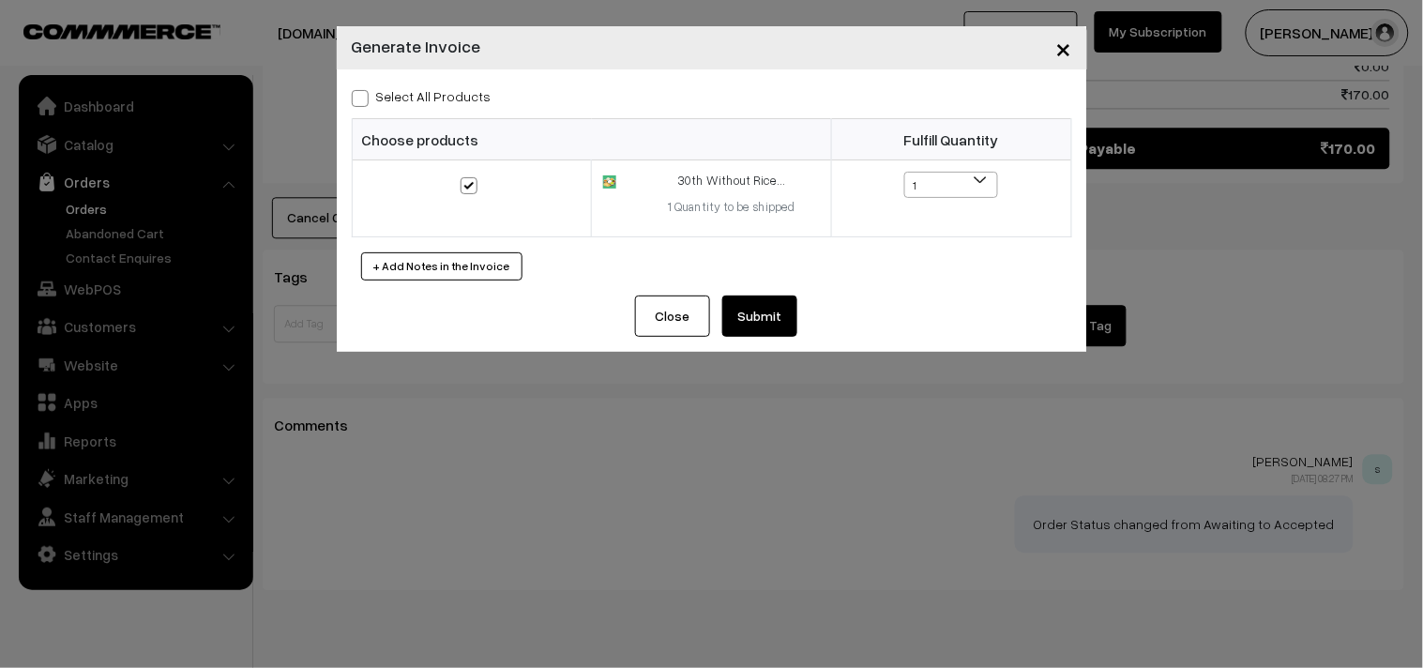
click at [445, 90] on label "Select All Products" at bounding box center [422, 96] width 140 height 20
click at [364, 90] on input "Select All Products" at bounding box center [358, 95] width 12 height 12
checkbox input "true"
click at [770, 321] on button "Submit" at bounding box center [759, 315] width 75 height 41
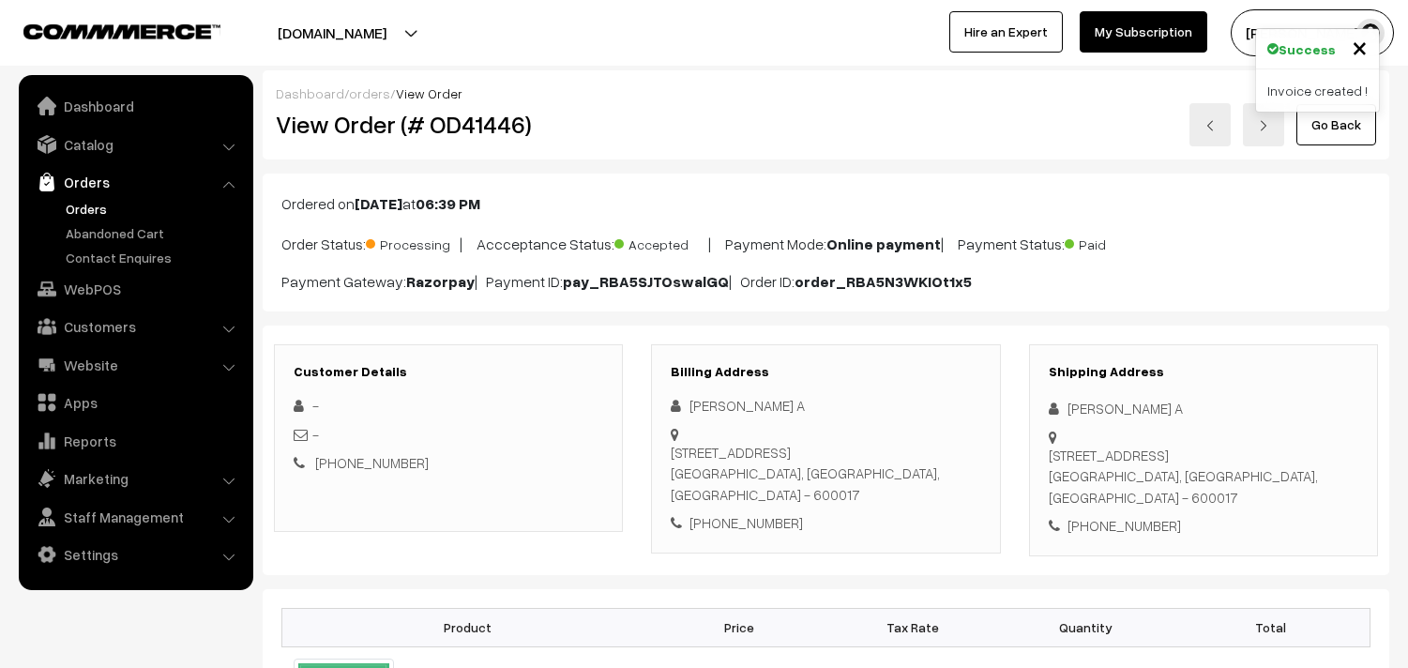
scroll to position [1042, 0]
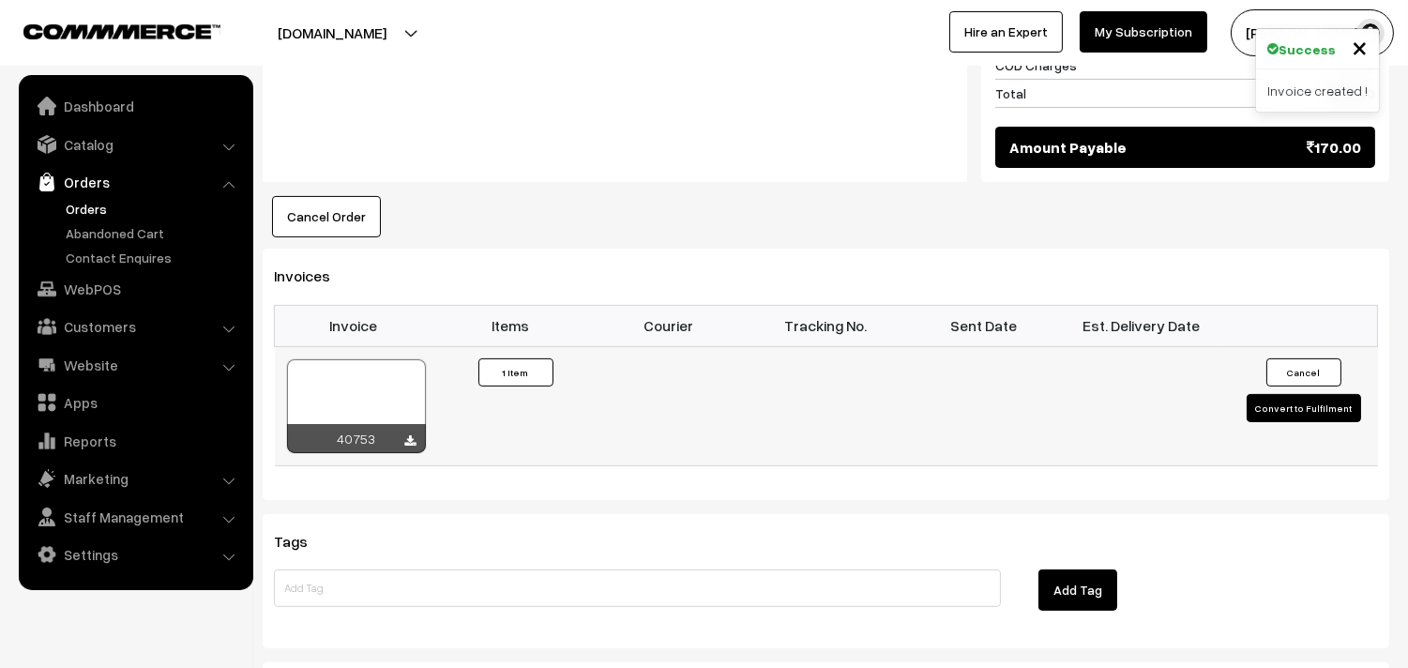
click at [368, 380] on div at bounding box center [356, 406] width 139 height 94
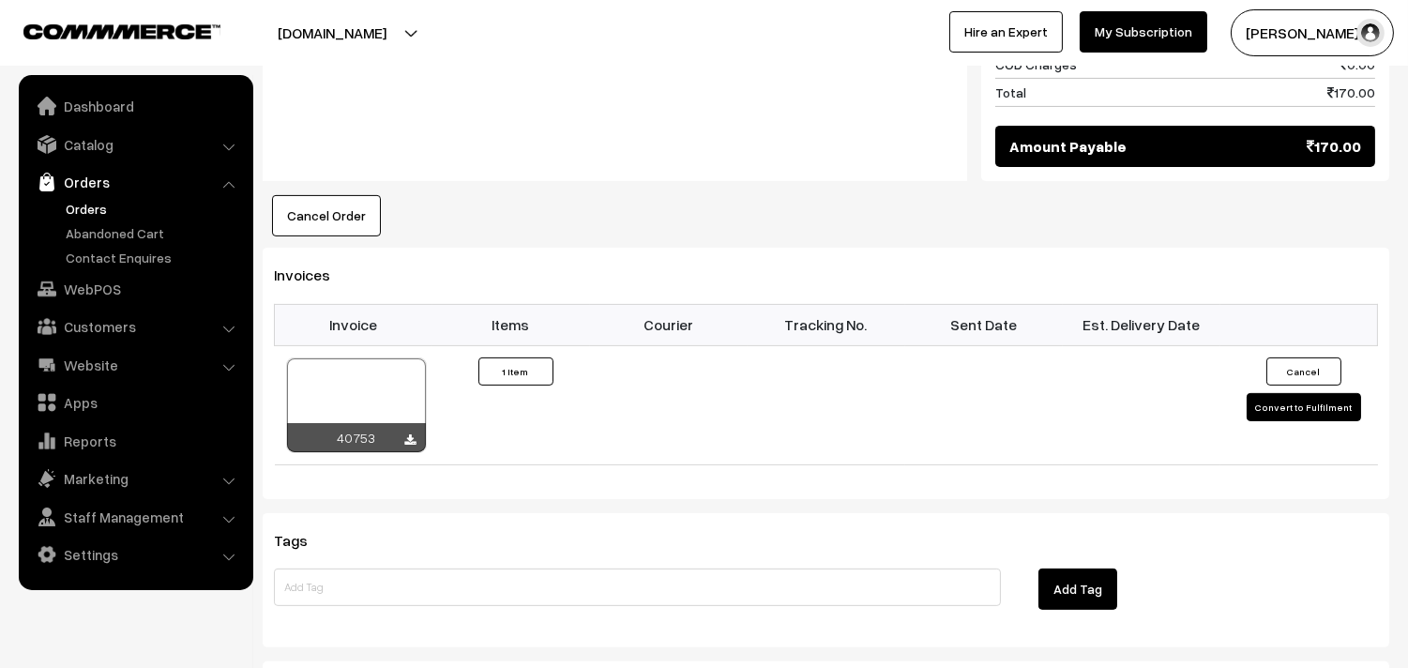
click at [29, 2] on div "annamfood.in Go to Website Switch Store Create New Store sundararajan s… My Pro…" at bounding box center [704, 33] width 1408 height 66
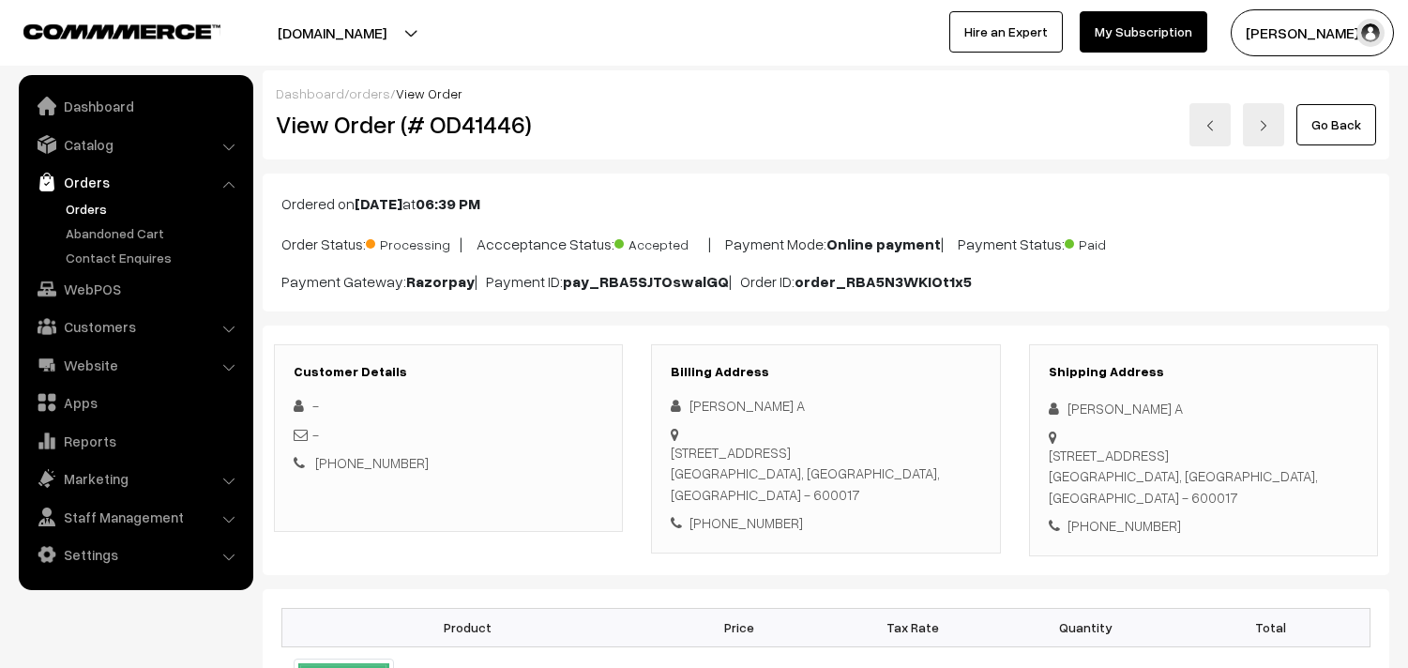
scroll to position [853, 0]
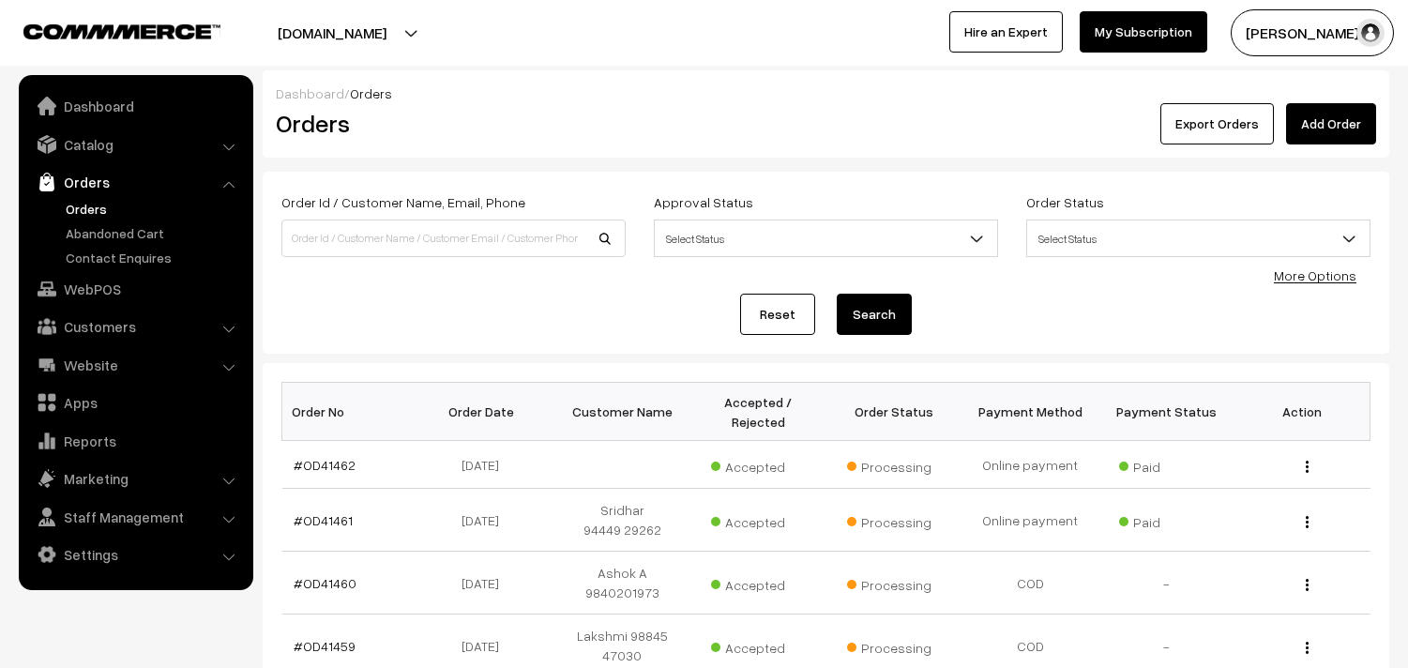
scroll to position [1299, 0]
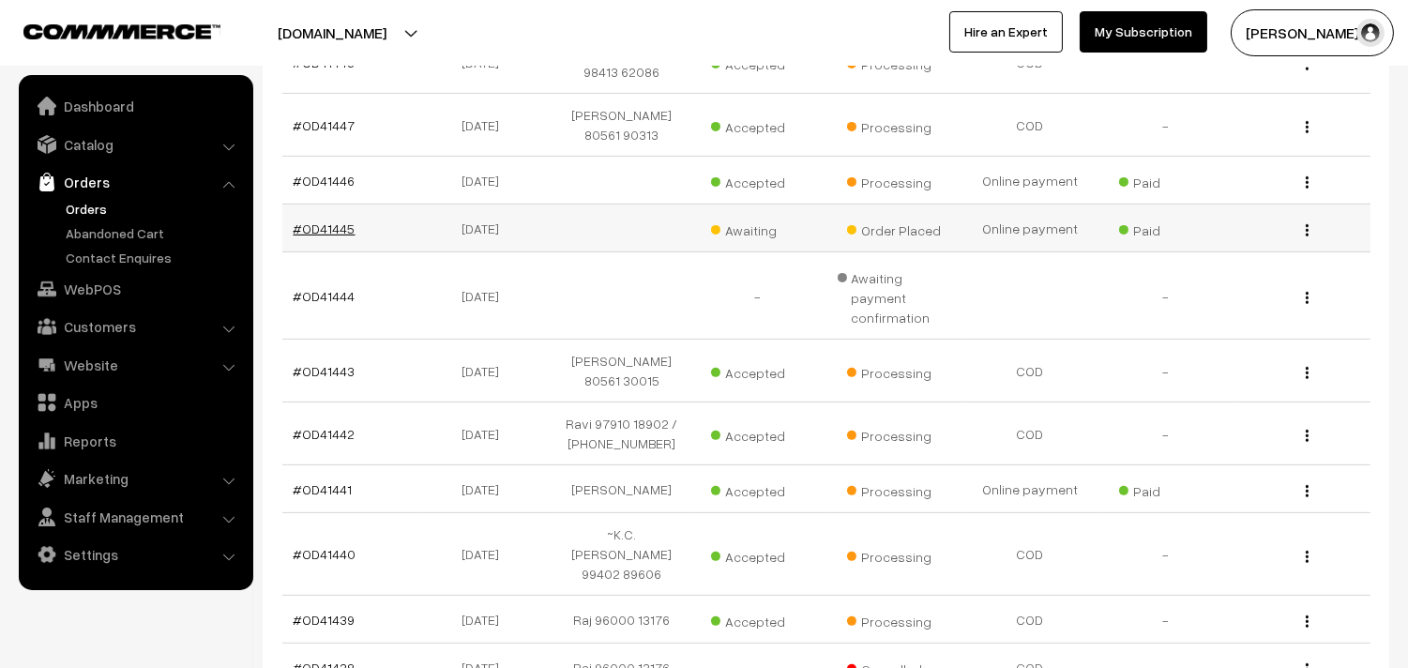
click at [326, 220] on link "#OD41445" at bounding box center [325, 228] width 62 height 16
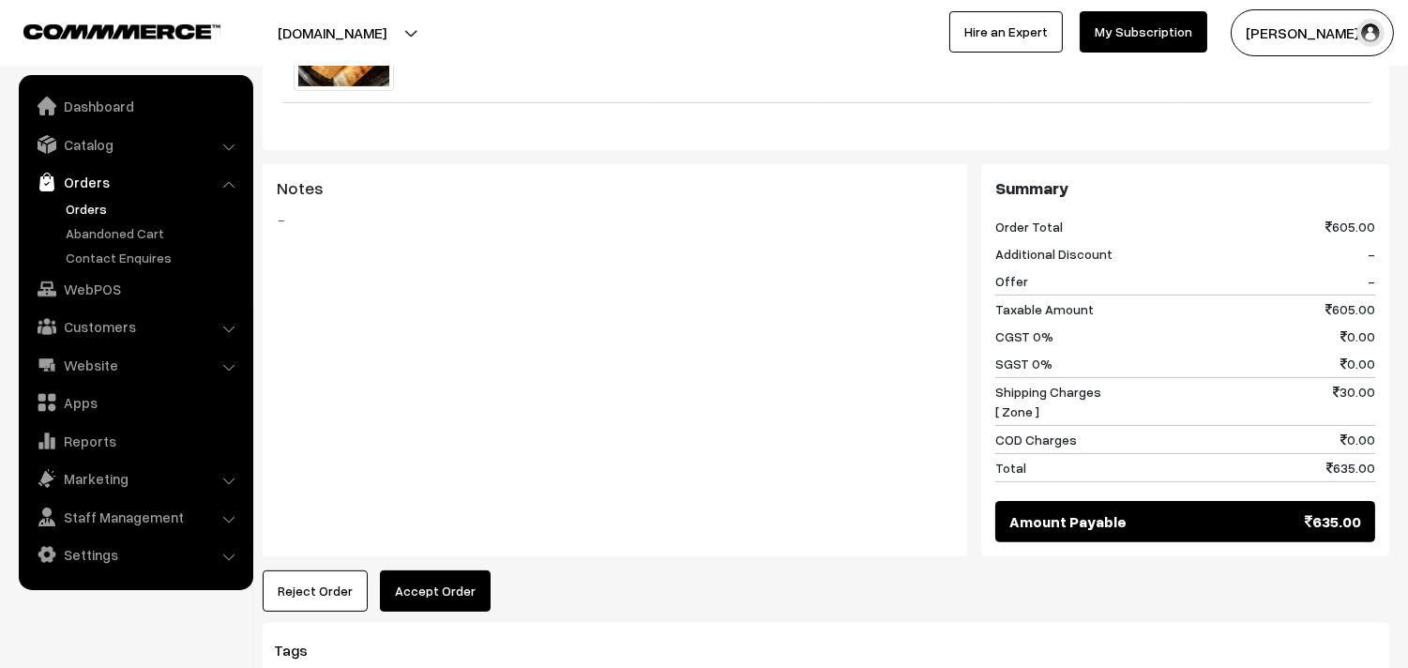
click at [443, 596] on button "Accept Order" at bounding box center [435, 590] width 111 height 41
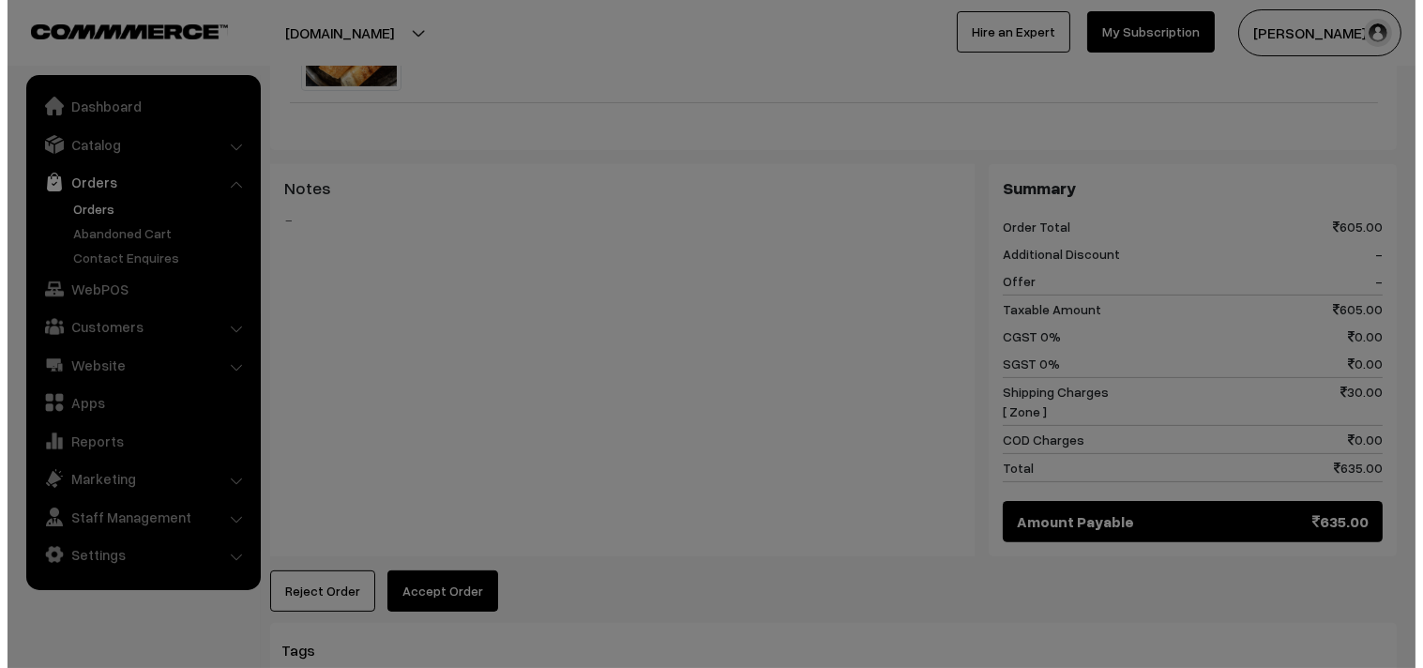
scroll to position [1047, 0]
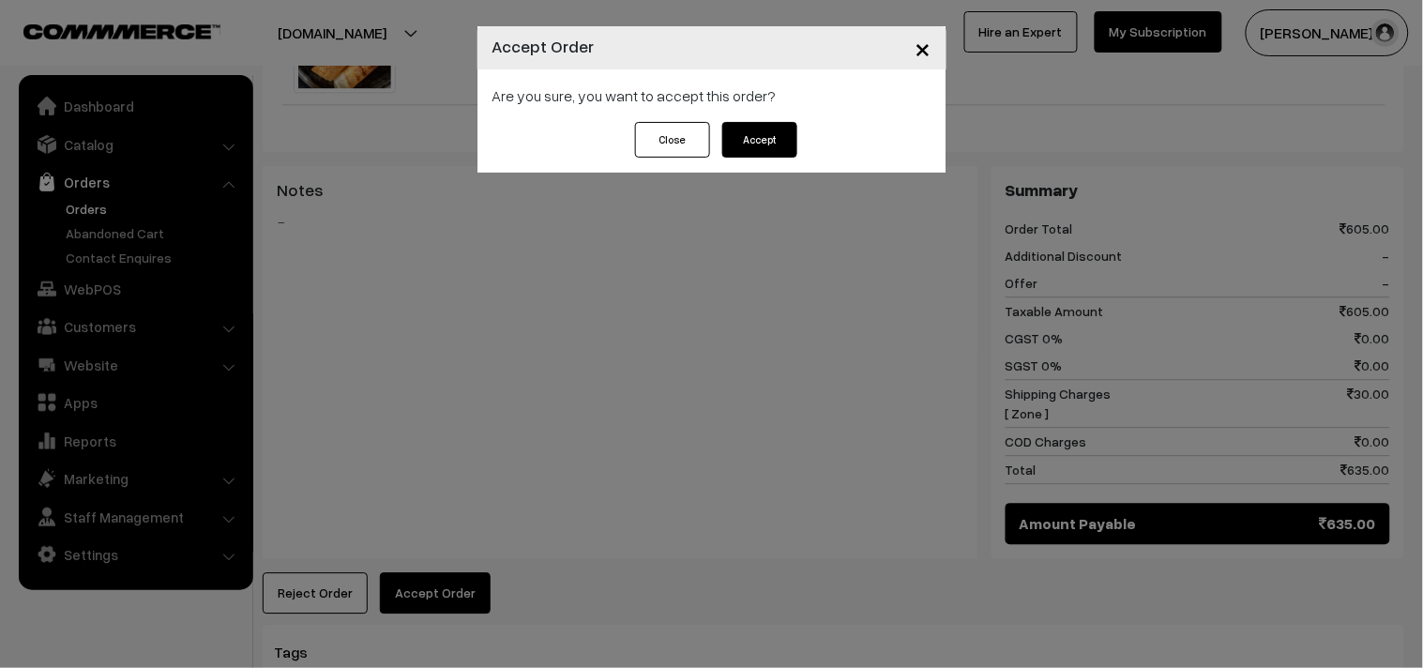
click at [779, 153] on button "Accept" at bounding box center [759, 140] width 75 height 36
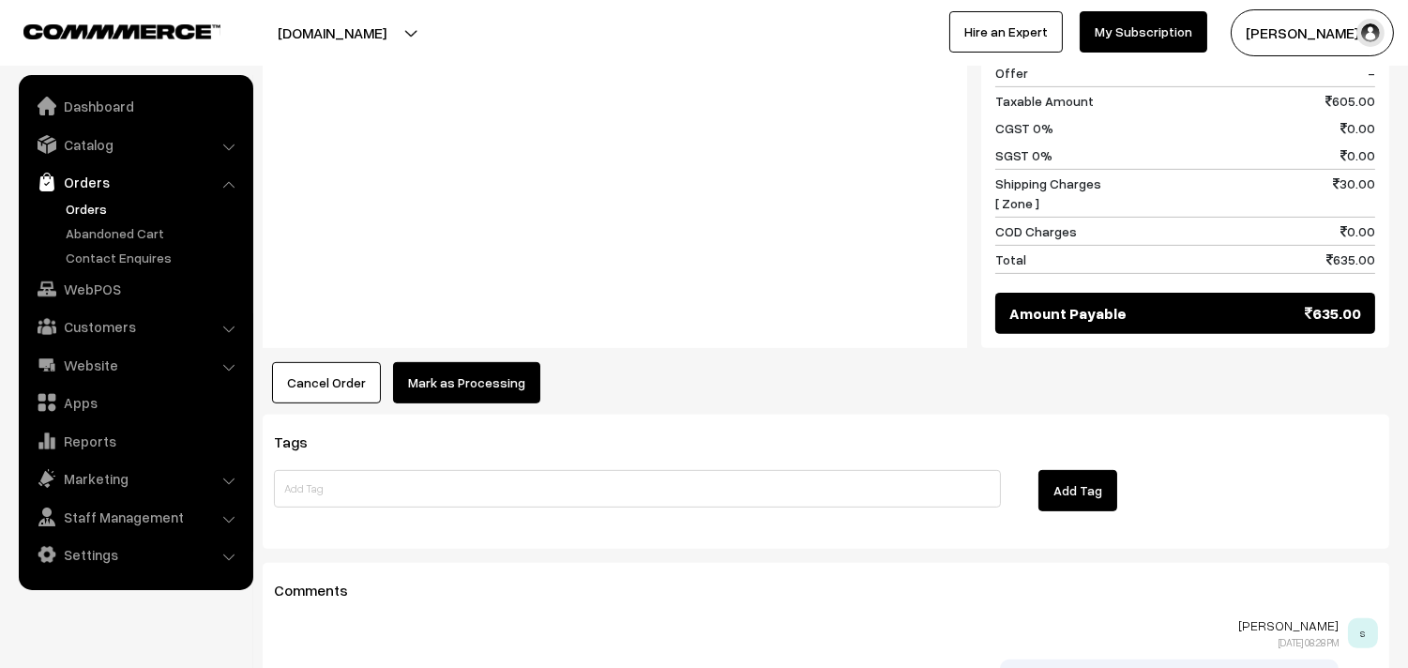
click at [444, 395] on button "Mark as Processing" at bounding box center [466, 382] width 147 height 41
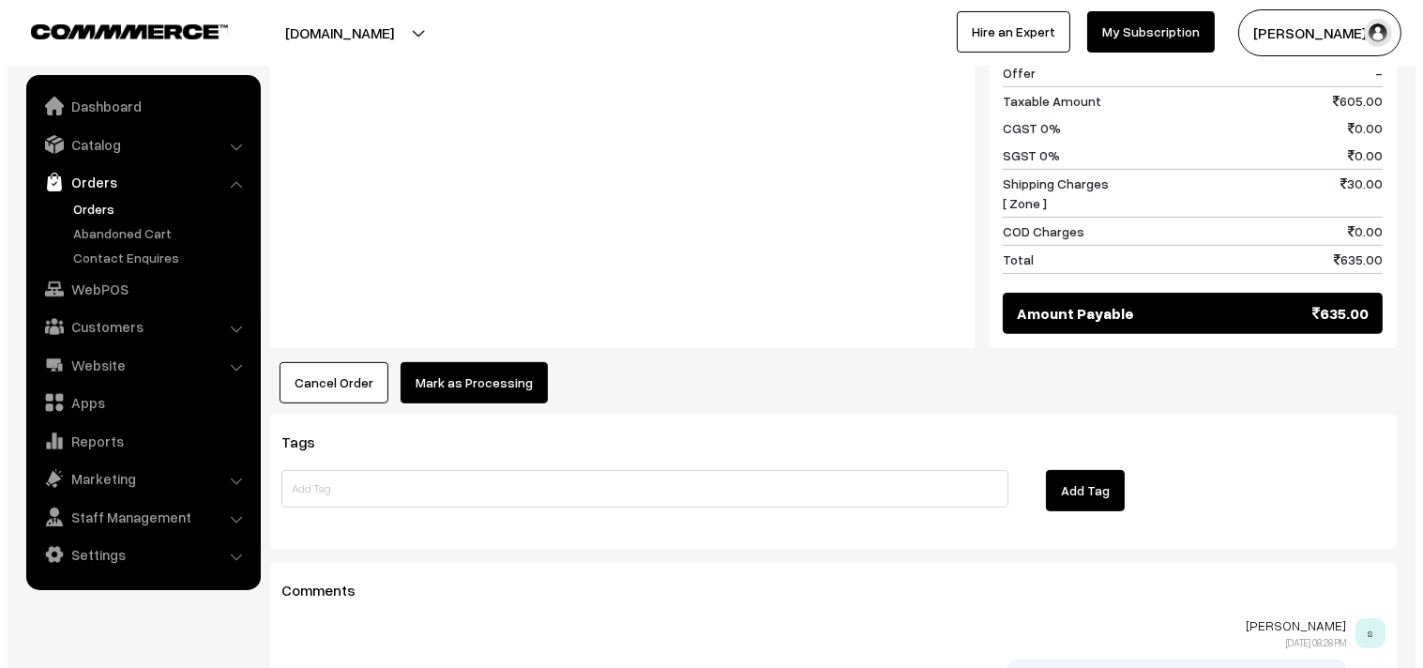
scroll to position [1258, 0]
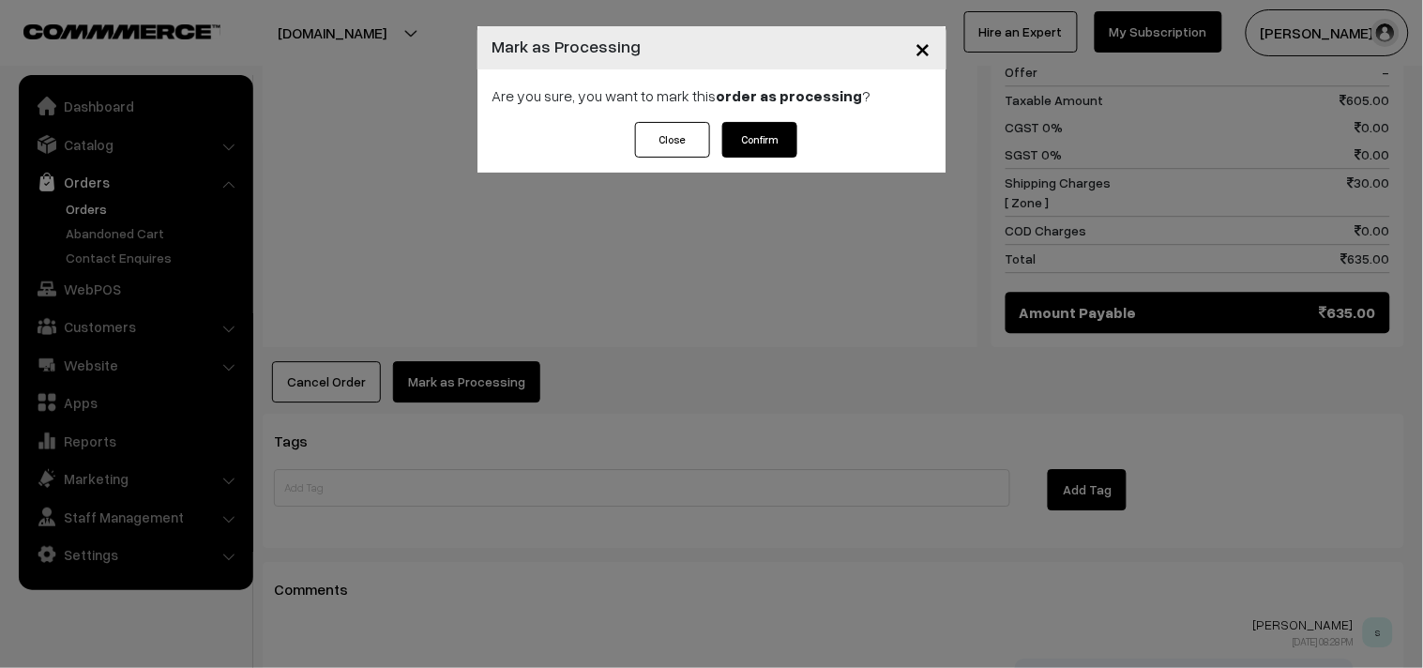
click at [750, 141] on button "Confirm" at bounding box center [759, 140] width 75 height 36
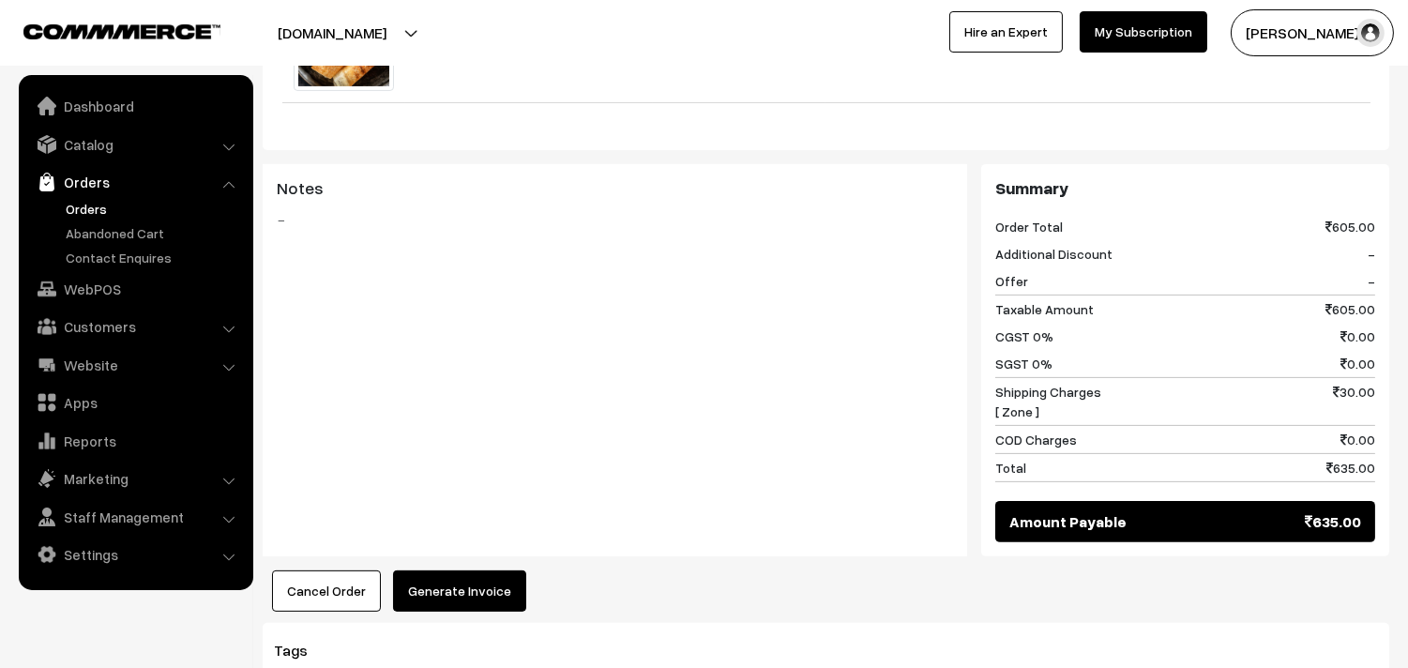
click at [479, 586] on button "Generate Invoice" at bounding box center [459, 590] width 133 height 41
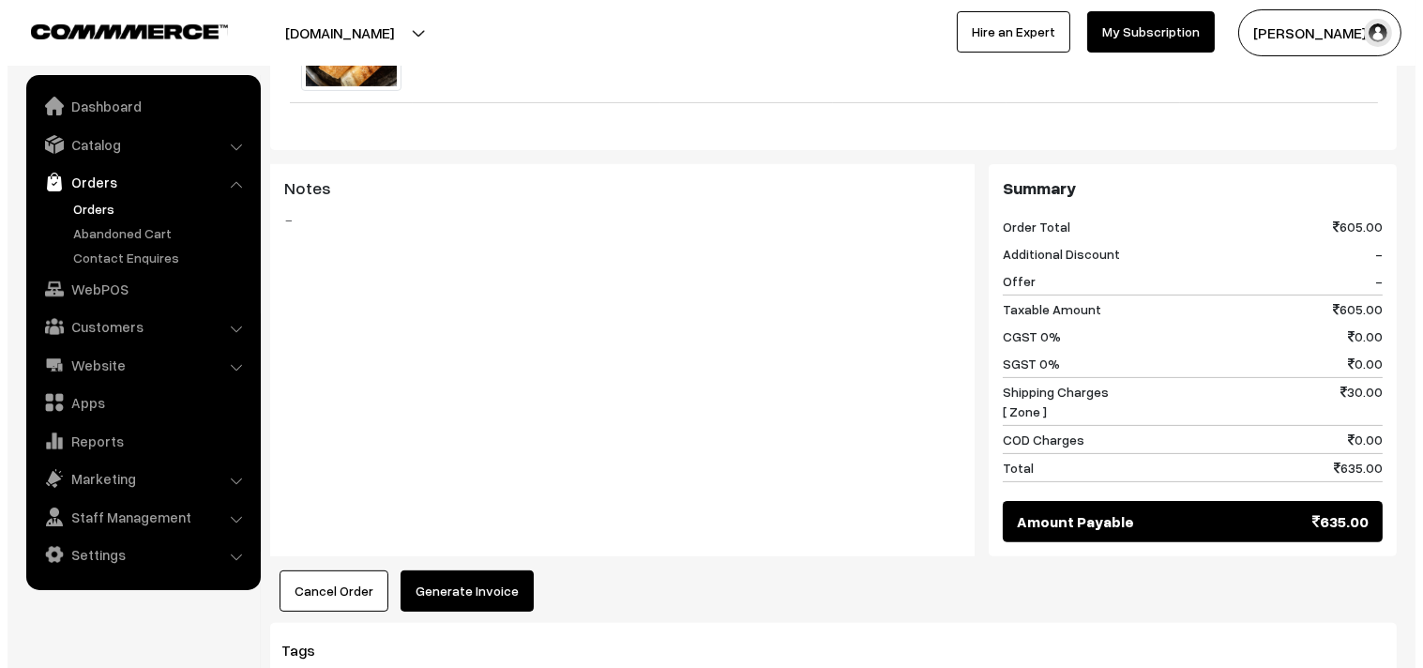
scroll to position [1047, 0]
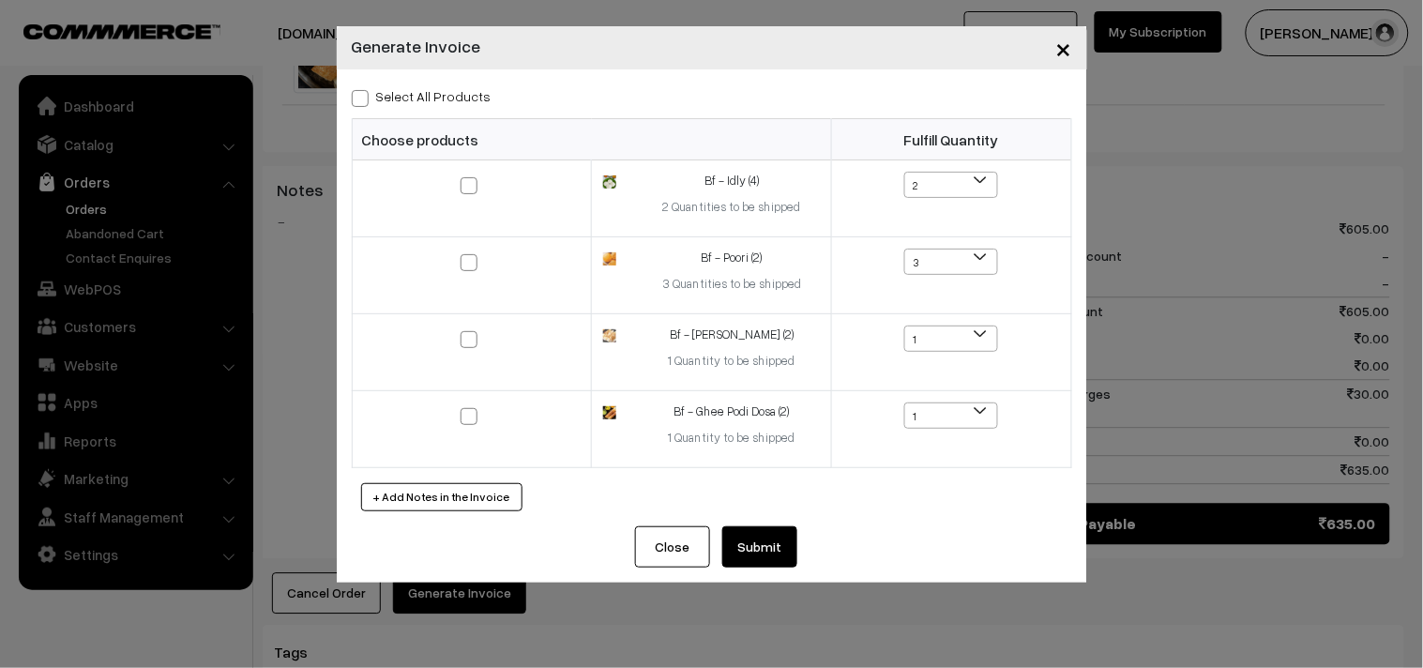
click at [422, 78] on div "Select All Products Choose products Fulfill Quantity 2 1 2 3 2" at bounding box center [712, 297] width 750 height 457
click at [407, 92] on label "Select All Products" at bounding box center [422, 96] width 140 height 20
click at [364, 92] on input "Select All Products" at bounding box center [358, 95] width 12 height 12
checkbox input "true"
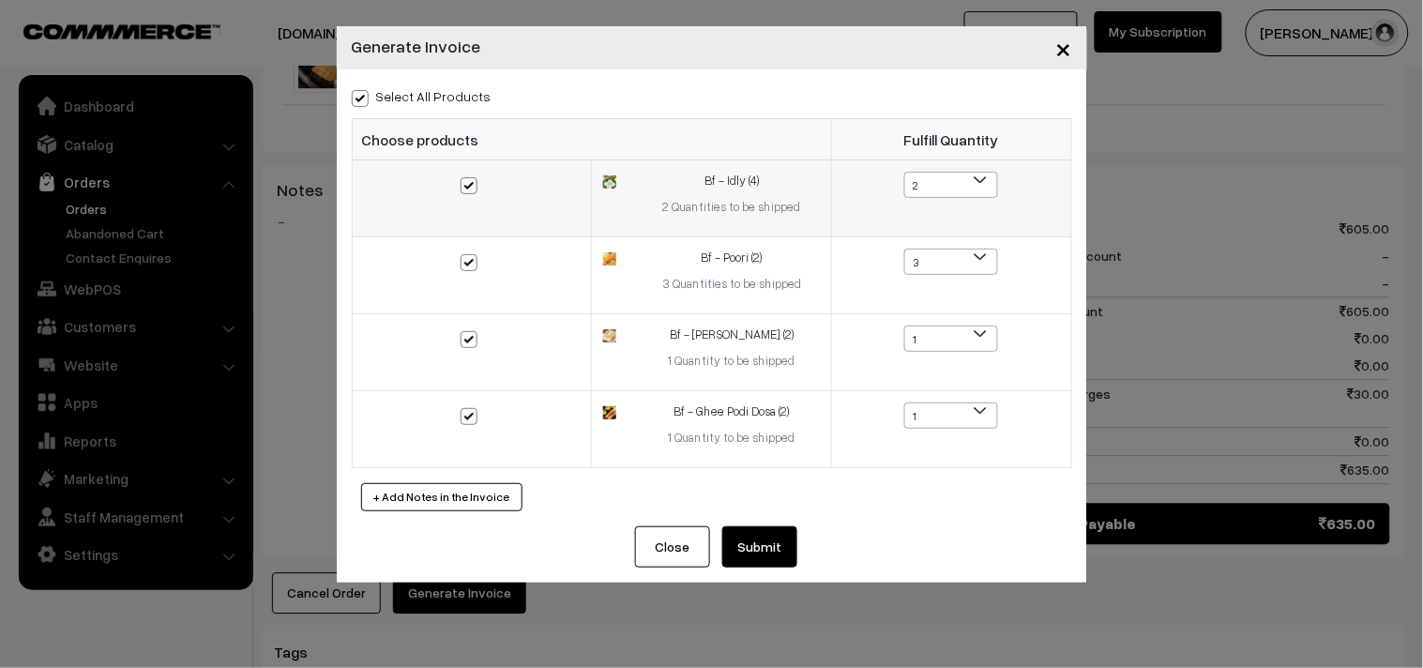
checkbox input "true"
click at [756, 556] on button "Submit" at bounding box center [759, 546] width 75 height 41
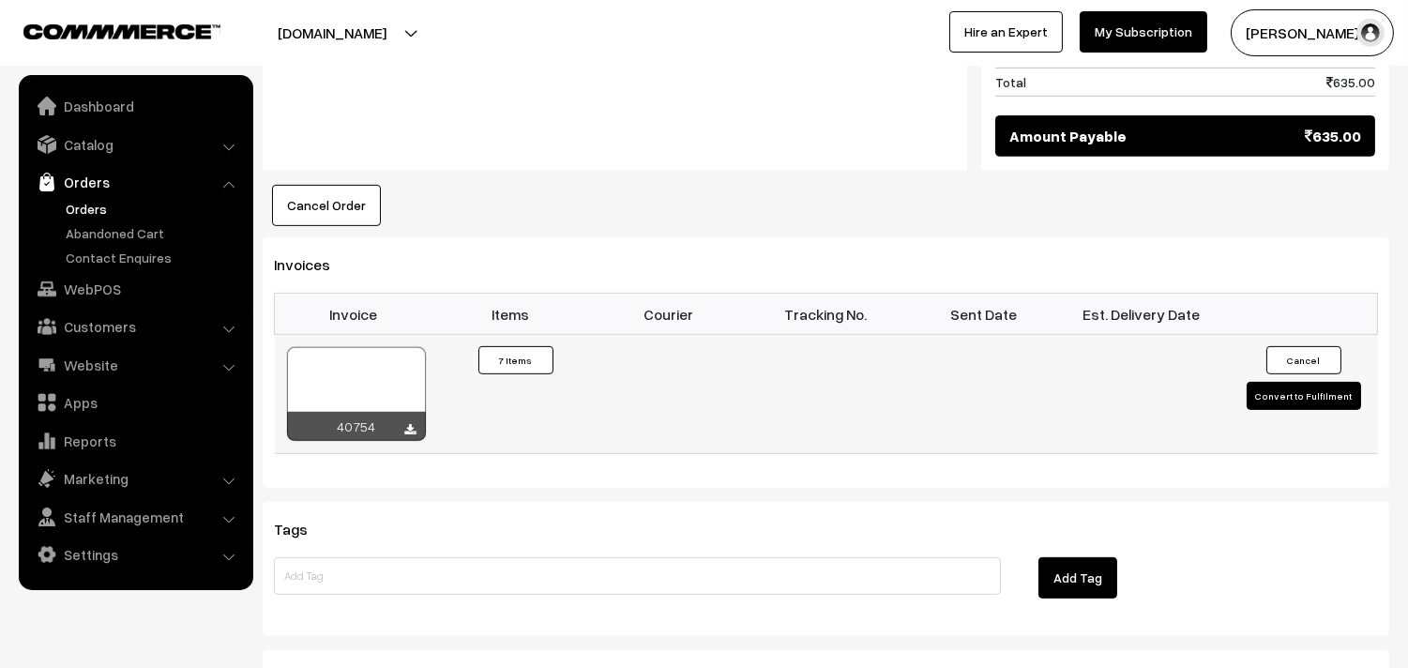
scroll to position [1458, 0]
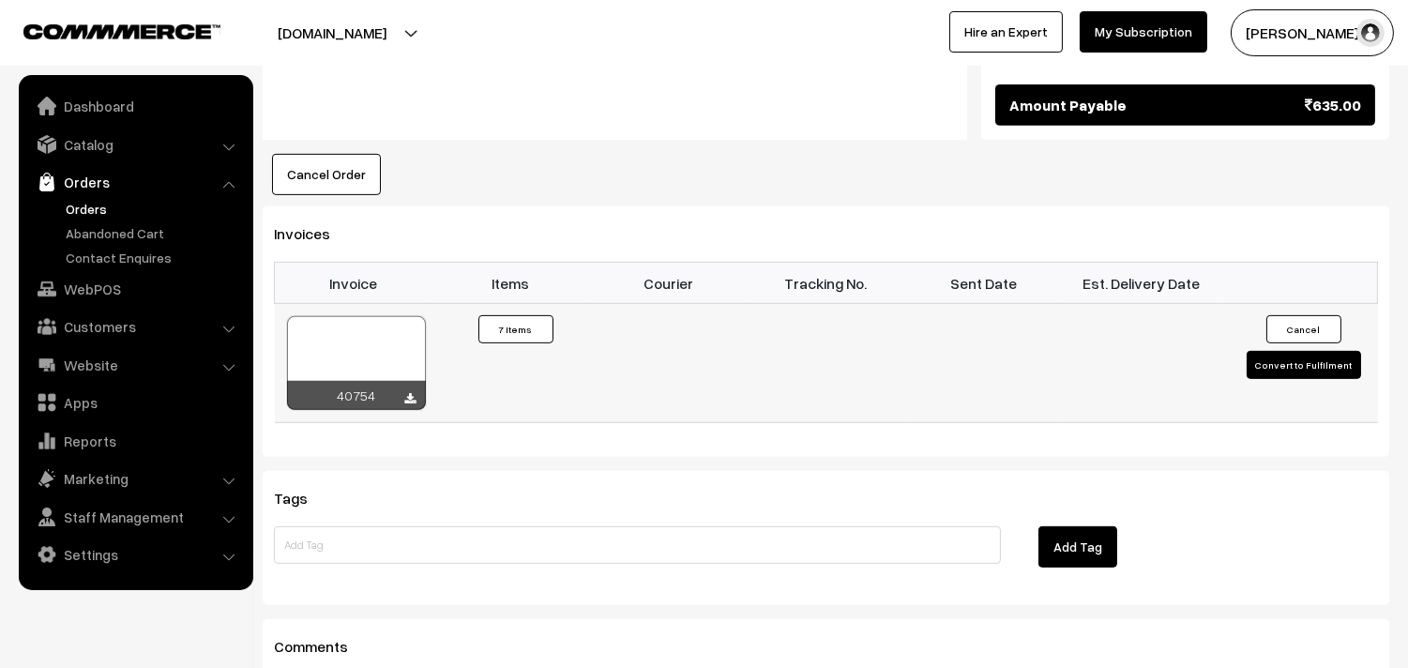
click at [356, 322] on div at bounding box center [356, 363] width 139 height 94
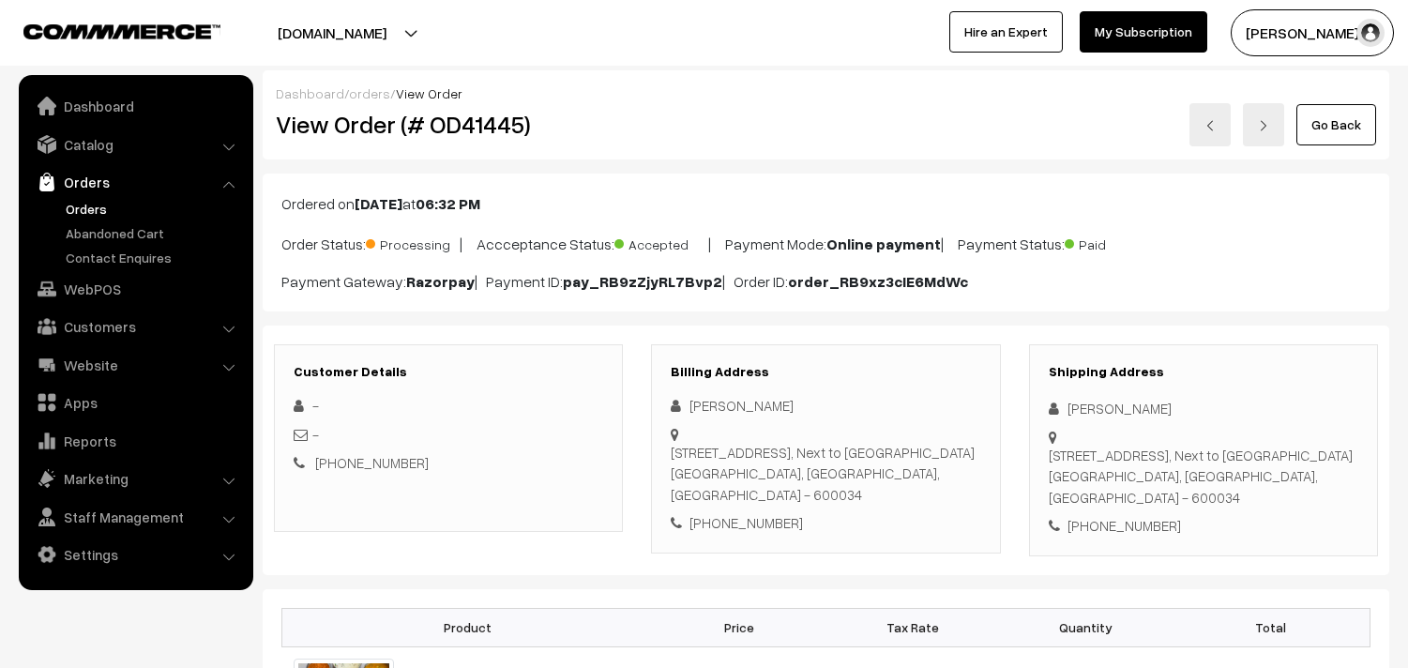
scroll to position [1042, 0]
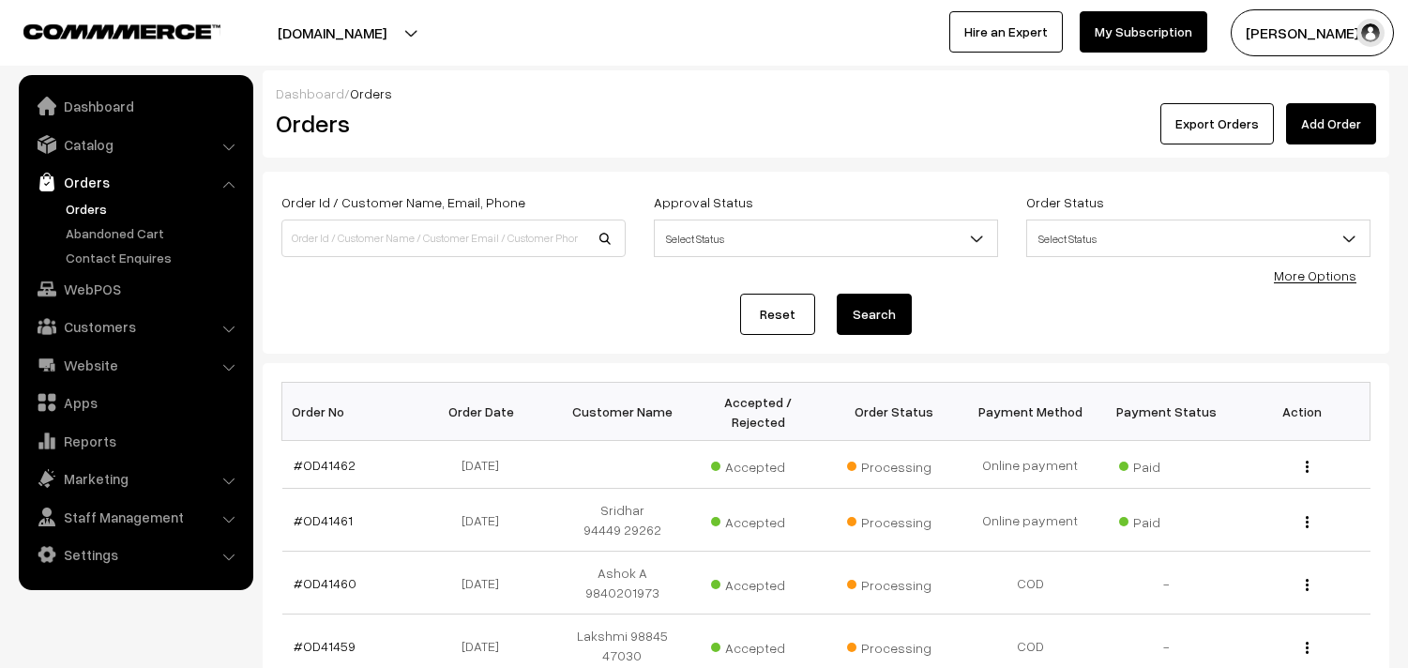
scroll to position [1299, 0]
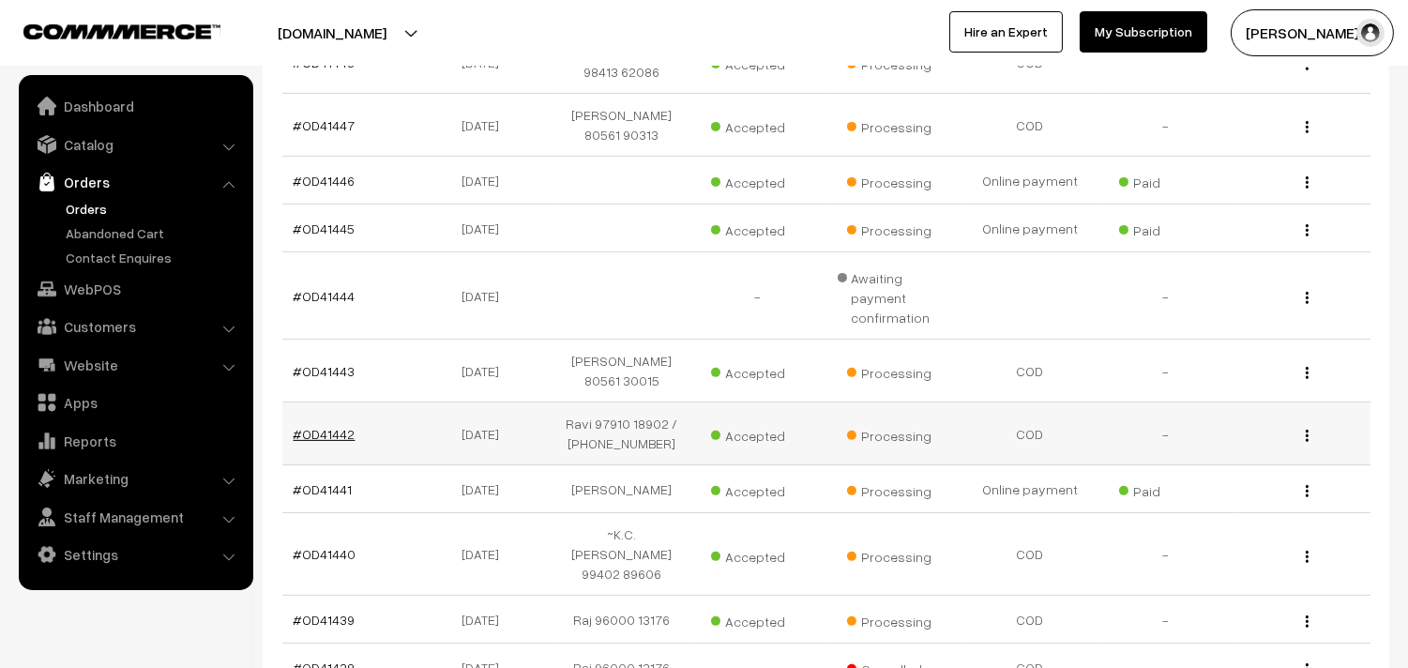
click at [321, 426] on link "#OD41442" at bounding box center [325, 434] width 62 height 16
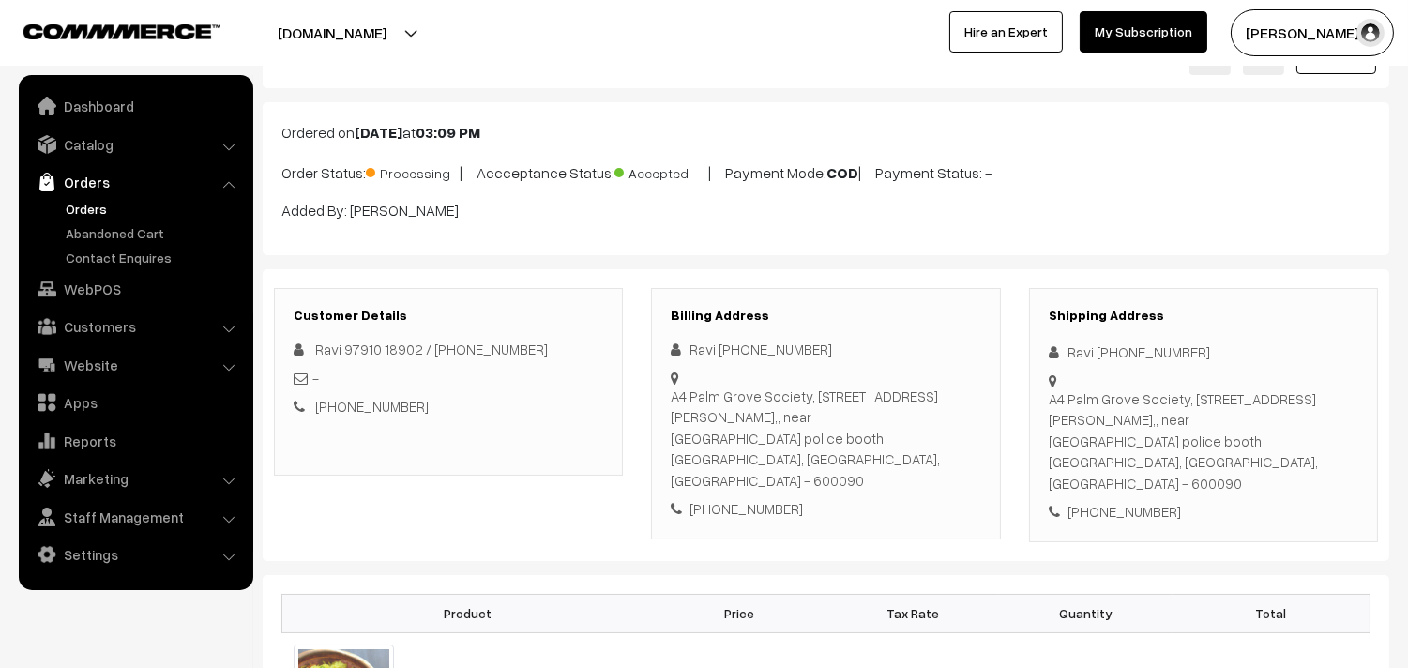
scroll to position [104, 0]
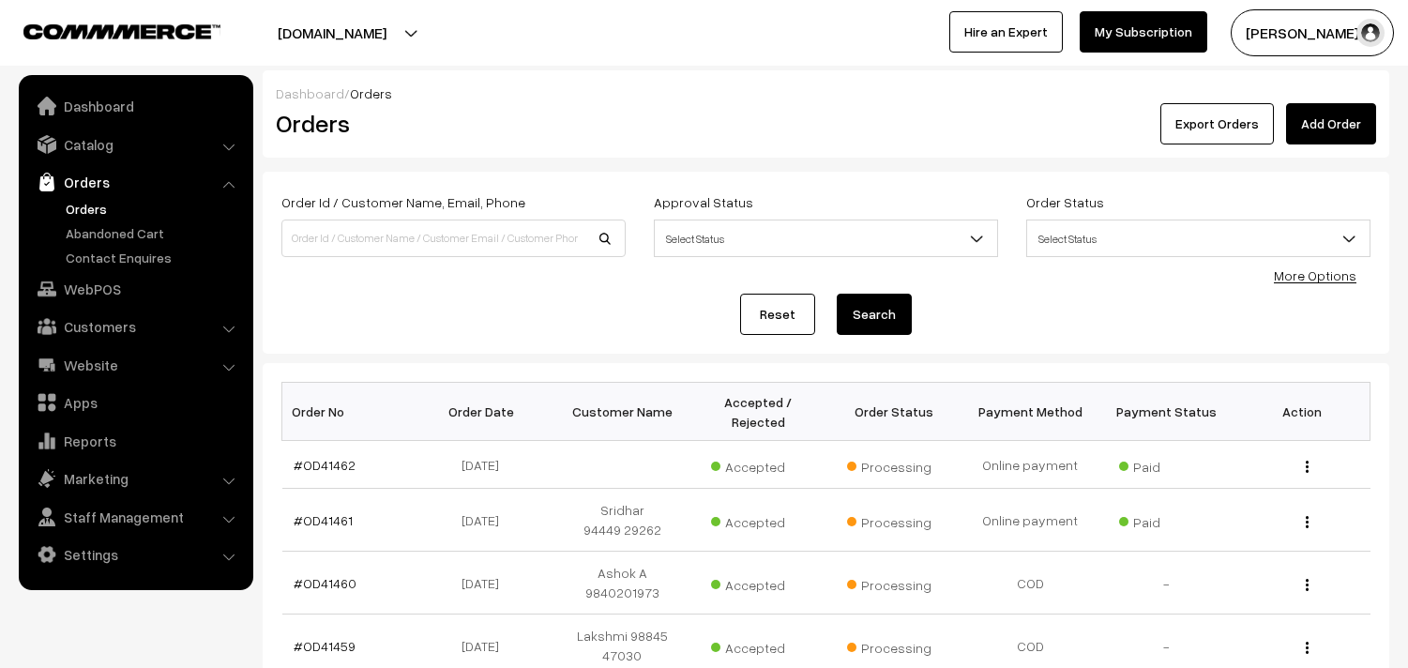
scroll to position [1299, 0]
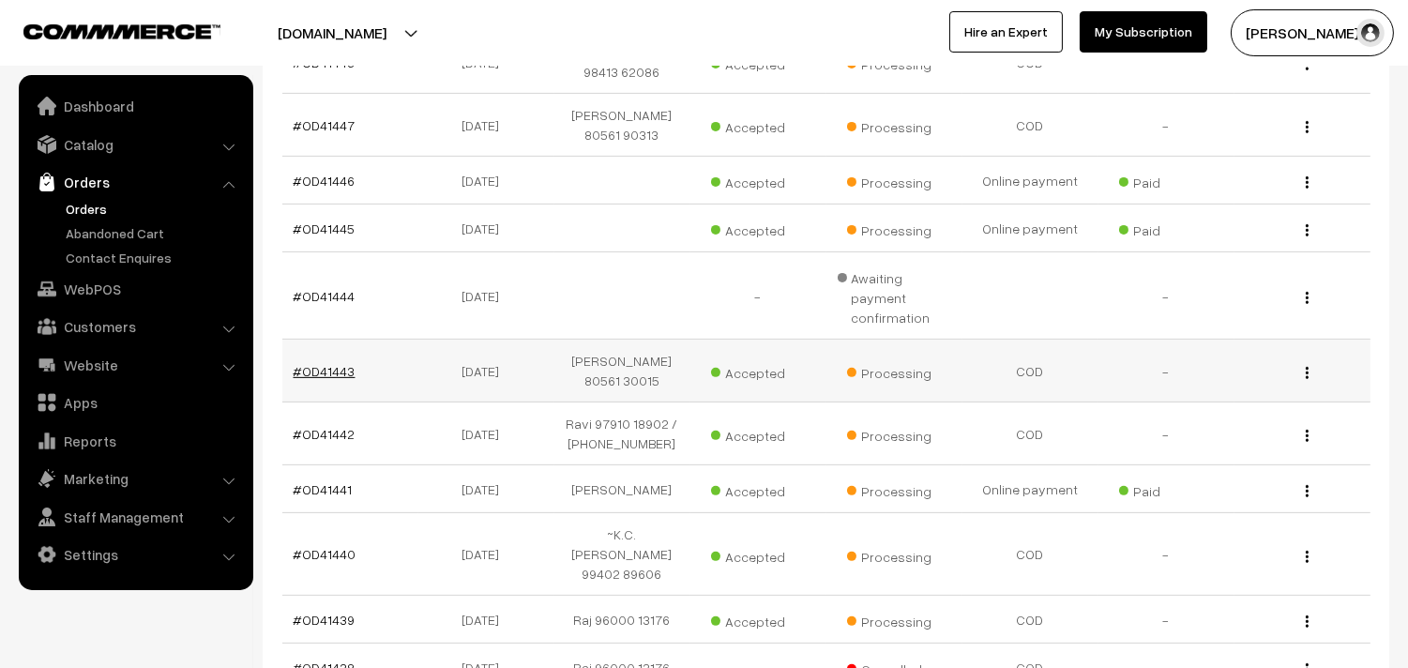
click at [348, 363] on link "#OD41443" at bounding box center [325, 371] width 62 height 16
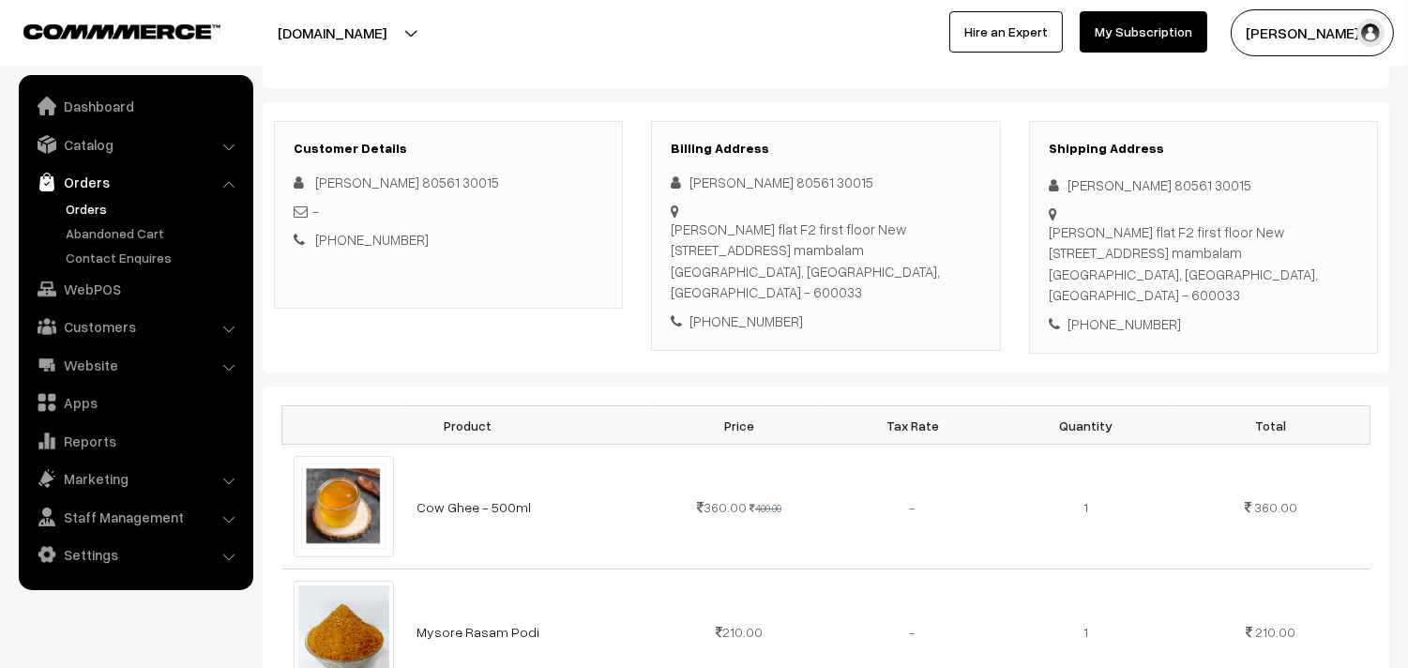
scroll to position [520, 0]
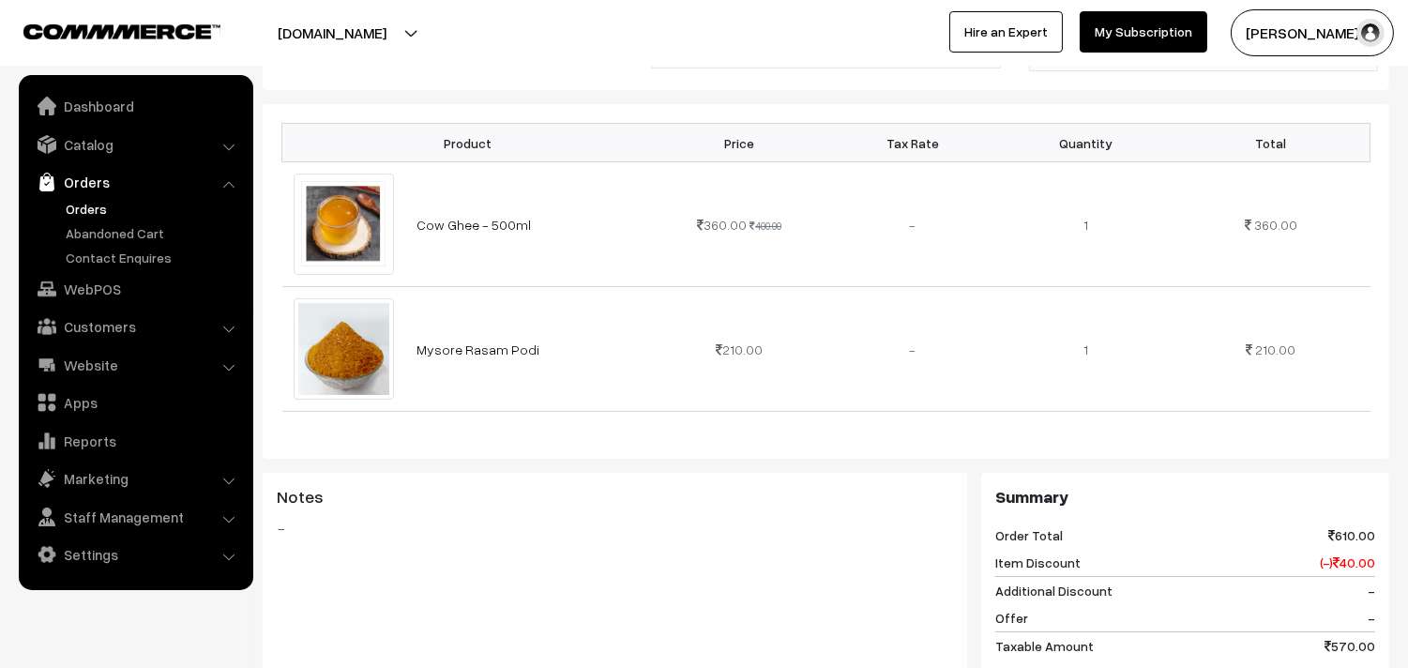
click at [97, 194] on link "Orders" at bounding box center [134, 182] width 223 height 34
click at [96, 208] on link "Orders" at bounding box center [154, 209] width 186 height 20
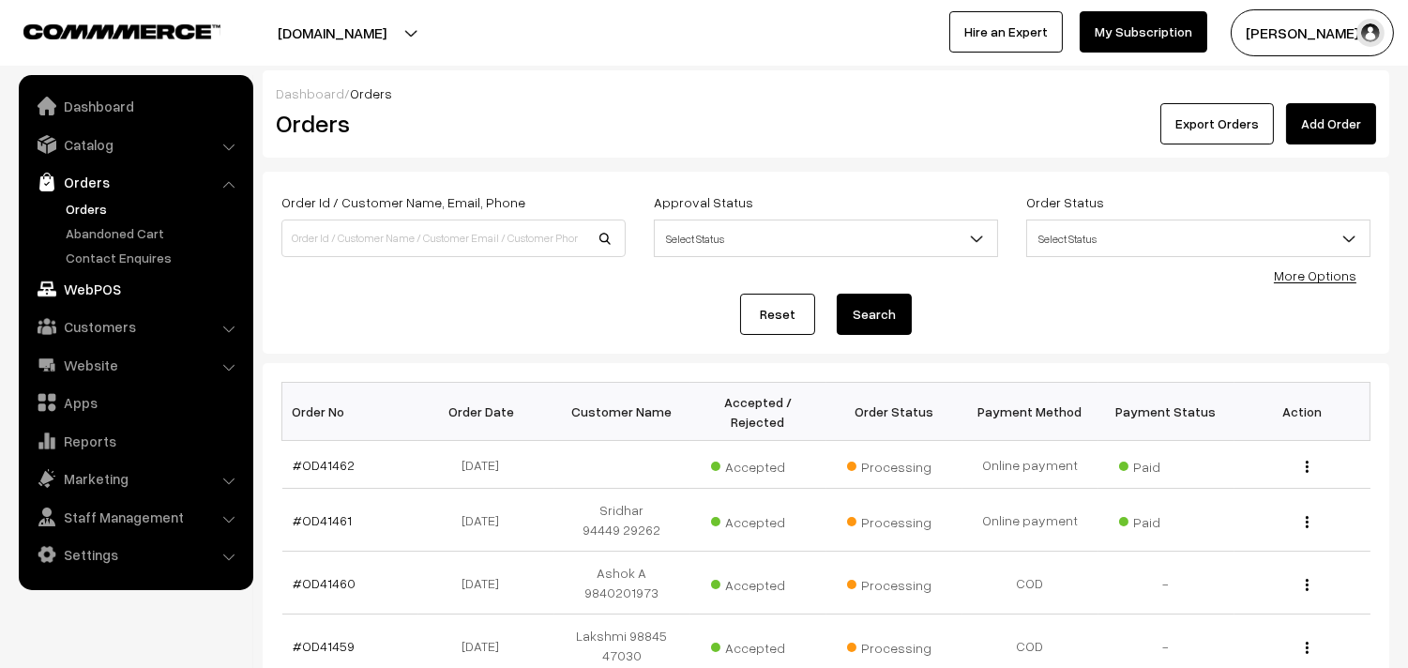
click at [103, 273] on link "WebPOS" at bounding box center [134, 289] width 223 height 34
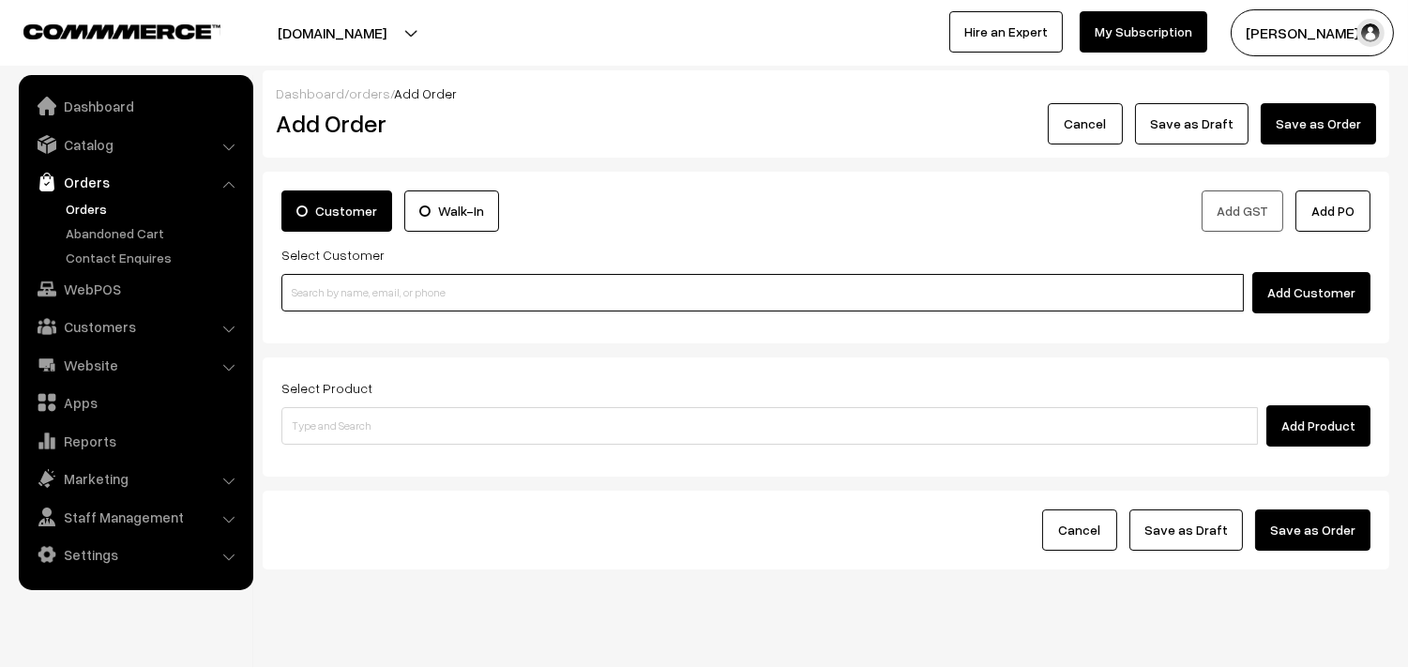
click at [386, 289] on input at bounding box center [762, 293] width 962 height 38
paste input "89399 13360"
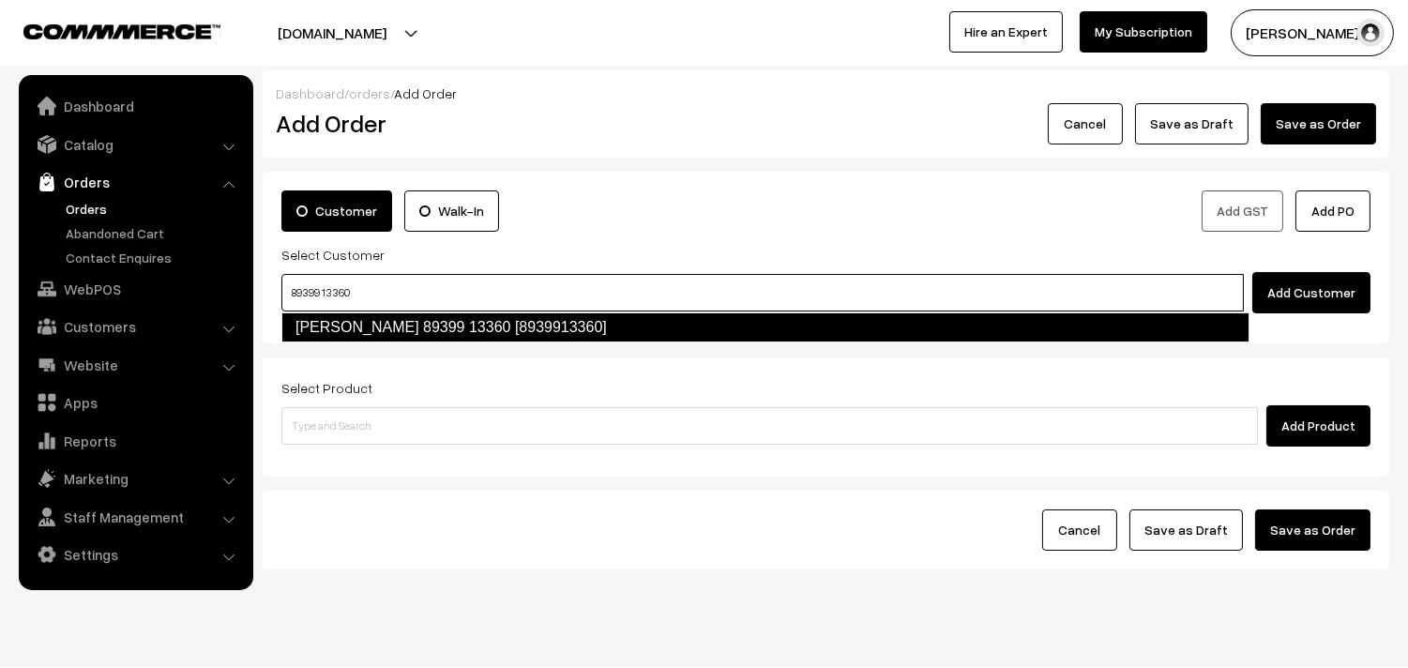
click at [329, 319] on link "Ramanathan 89399 13360 [8939913360]" at bounding box center [765, 327] width 968 height 30
type input "89399 13360"
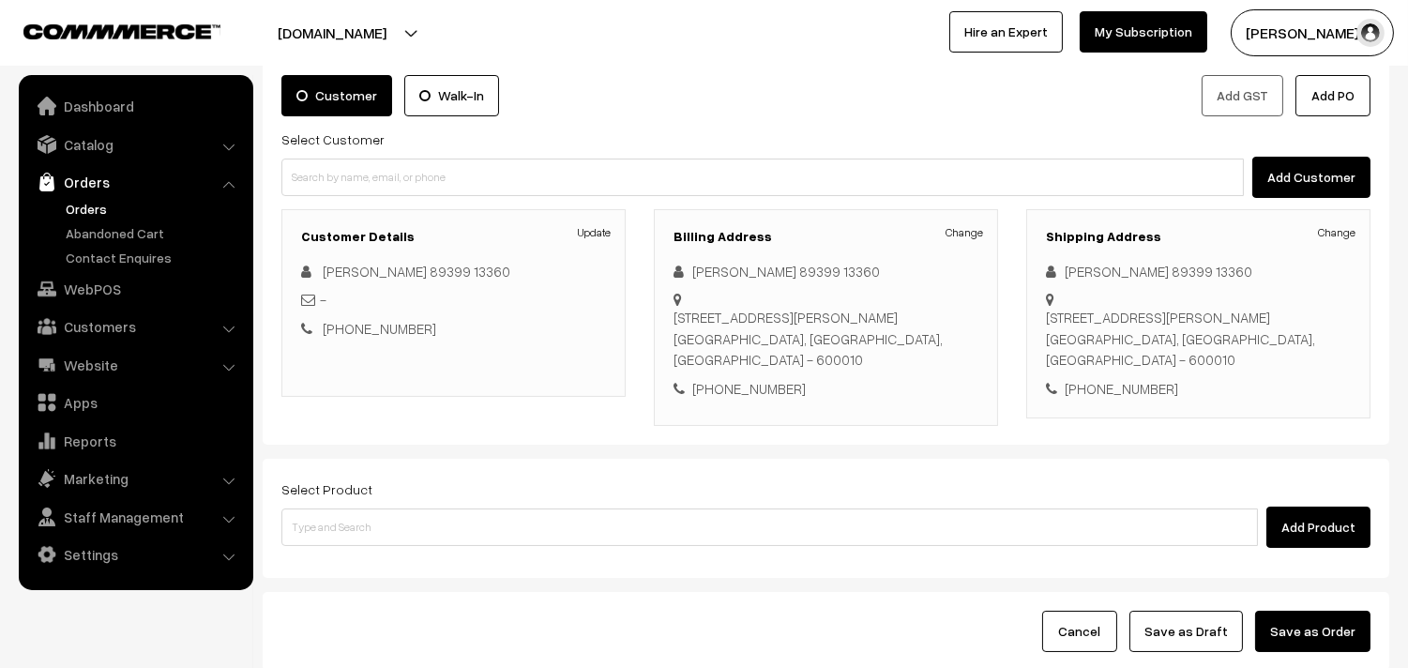
scroll to position [255, 0]
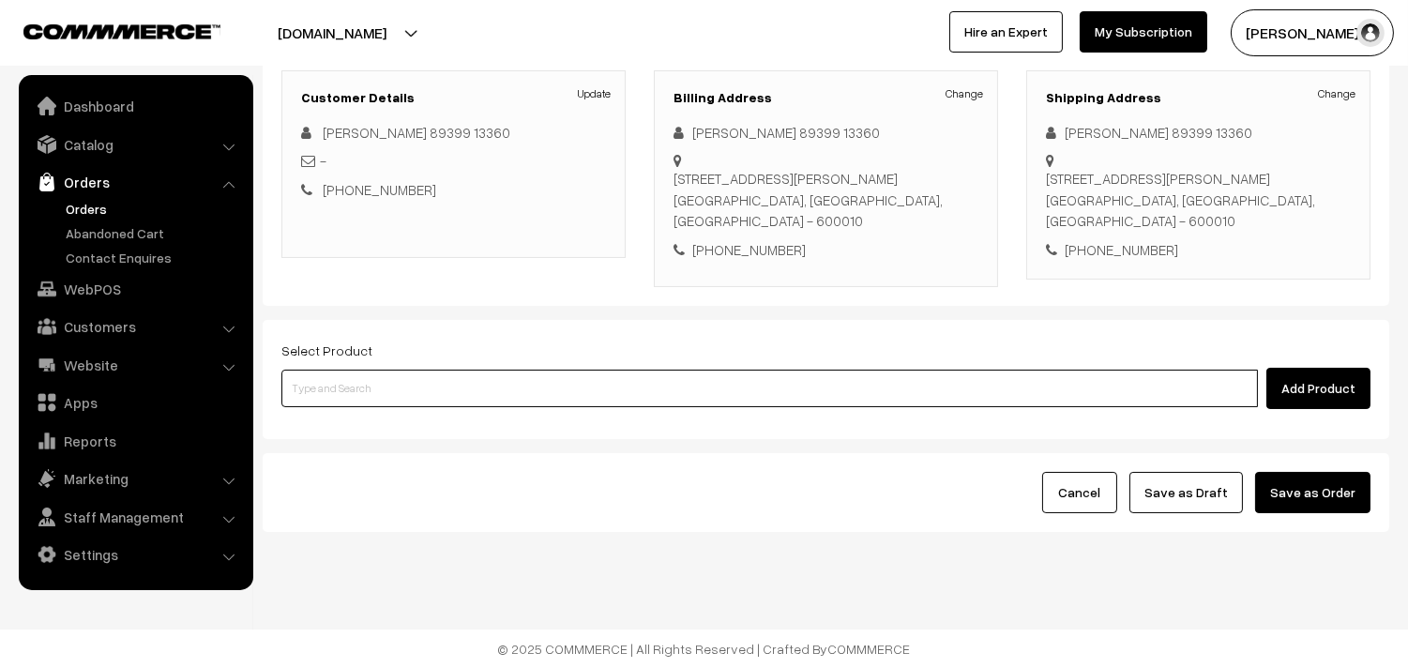
click at [381, 381] on input at bounding box center [769, 388] width 976 height 38
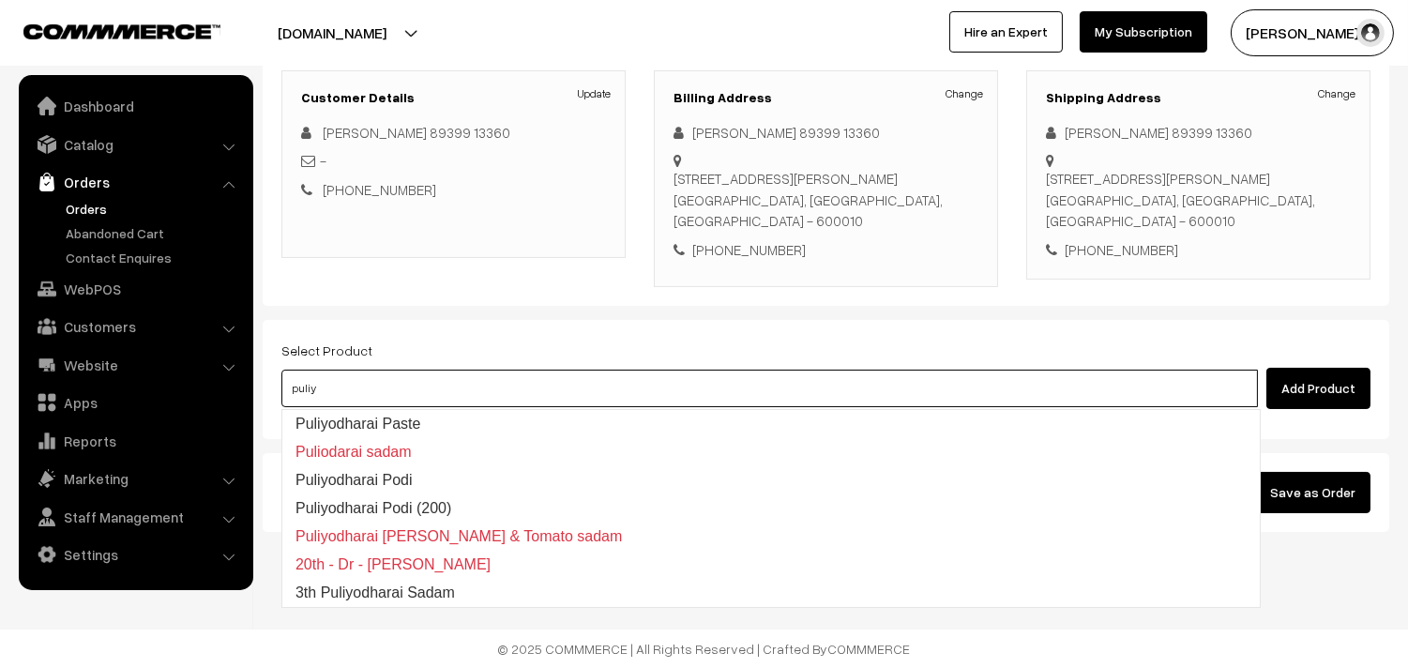
type input "puliyo"
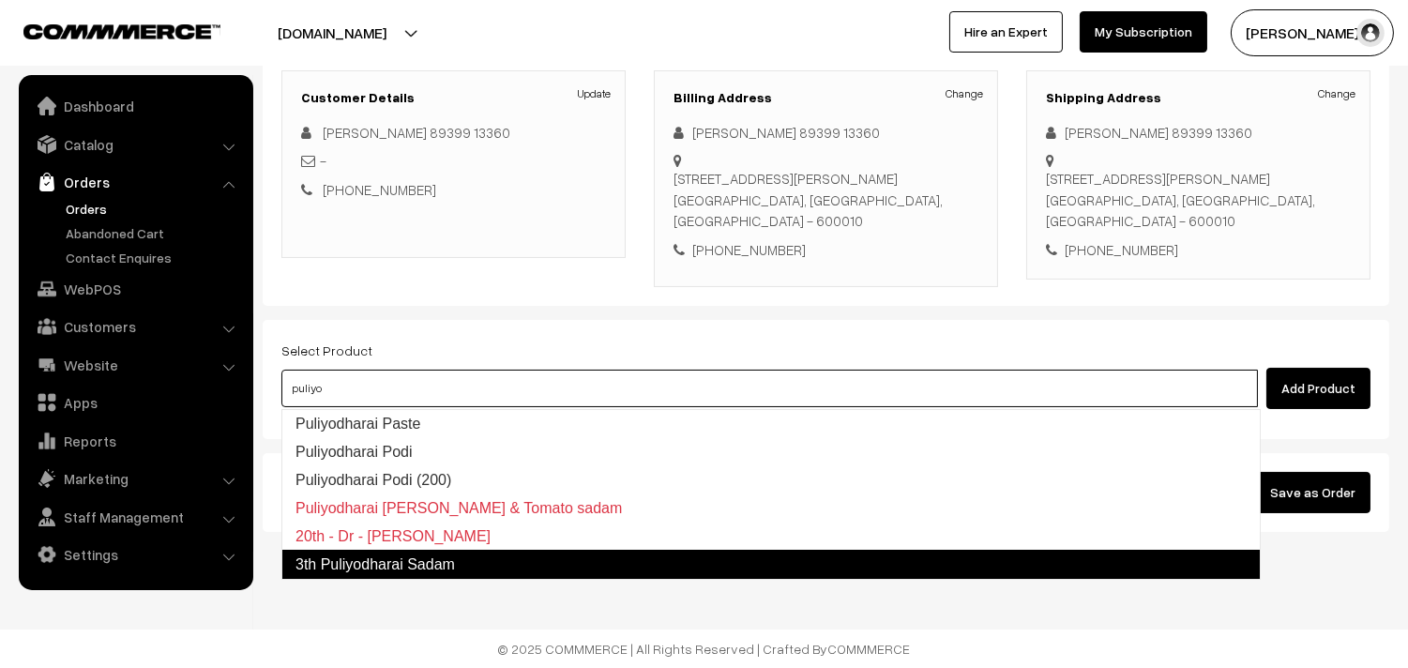
click at [406, 557] on link "3th Puliyodharai Sadam" at bounding box center [770, 565] width 979 height 30
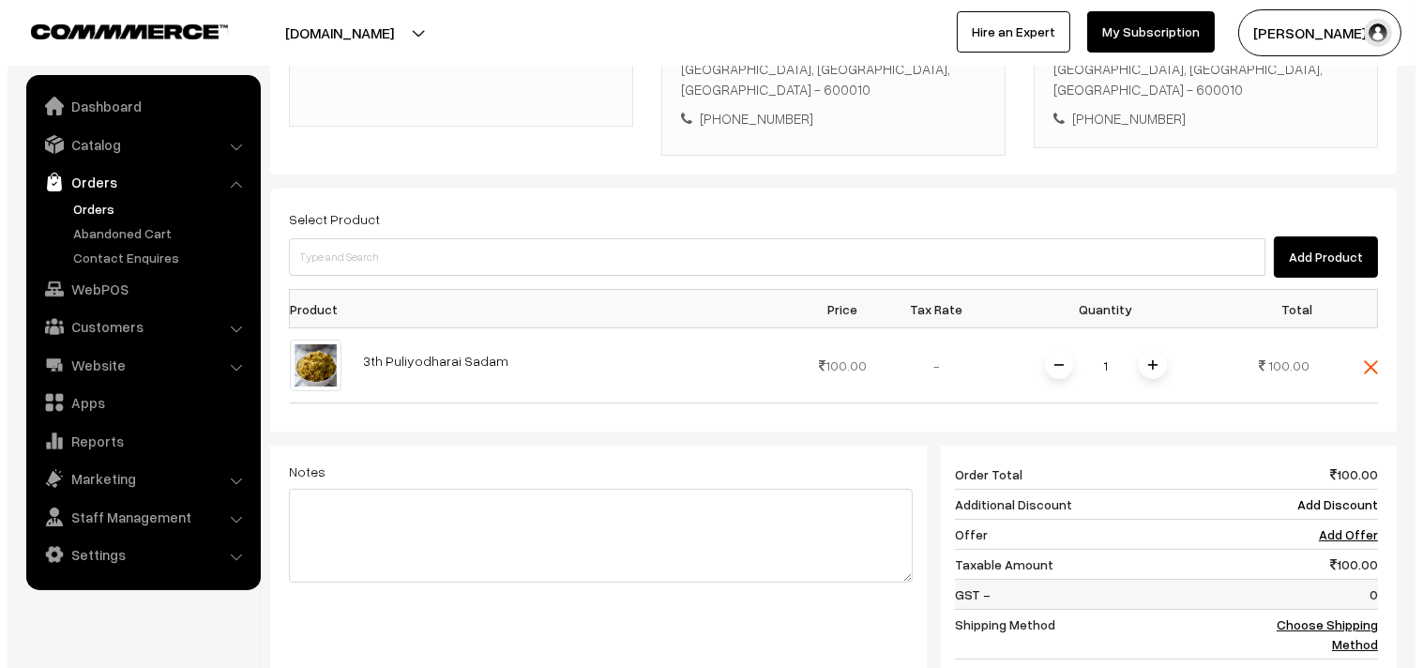
scroll to position [567, 0]
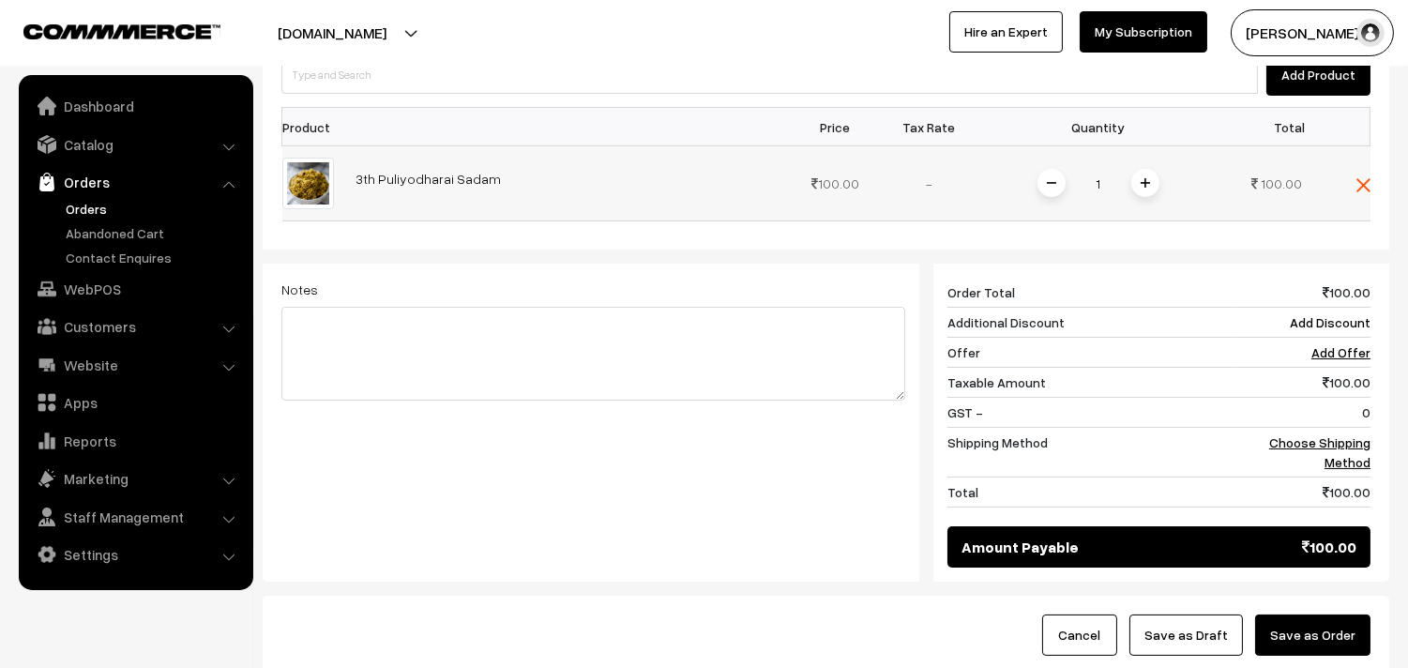
click at [1141, 188] on img at bounding box center [1144, 182] width 9 height 9
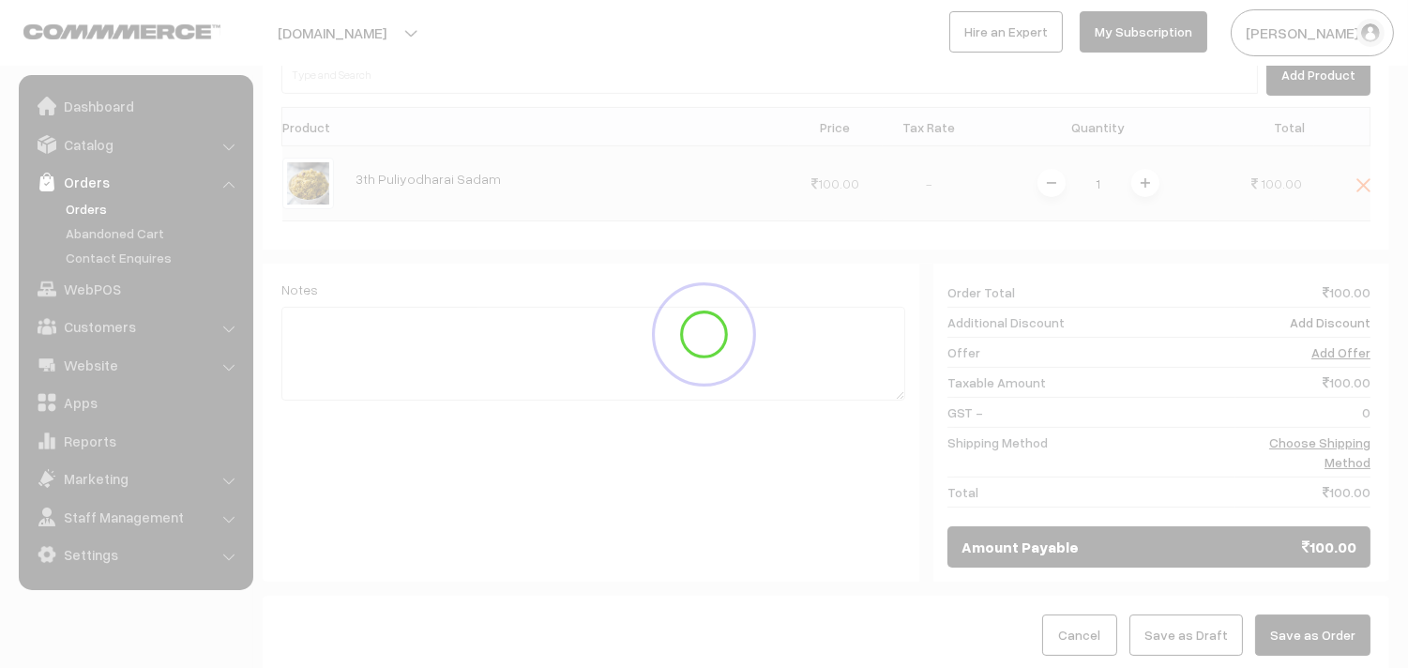
click at [1141, 188] on div "Dashboard / orders / Add Order Add Order Cancel Save as Draft Save as Order Sav…" at bounding box center [826, 88] width 1126 height 1171
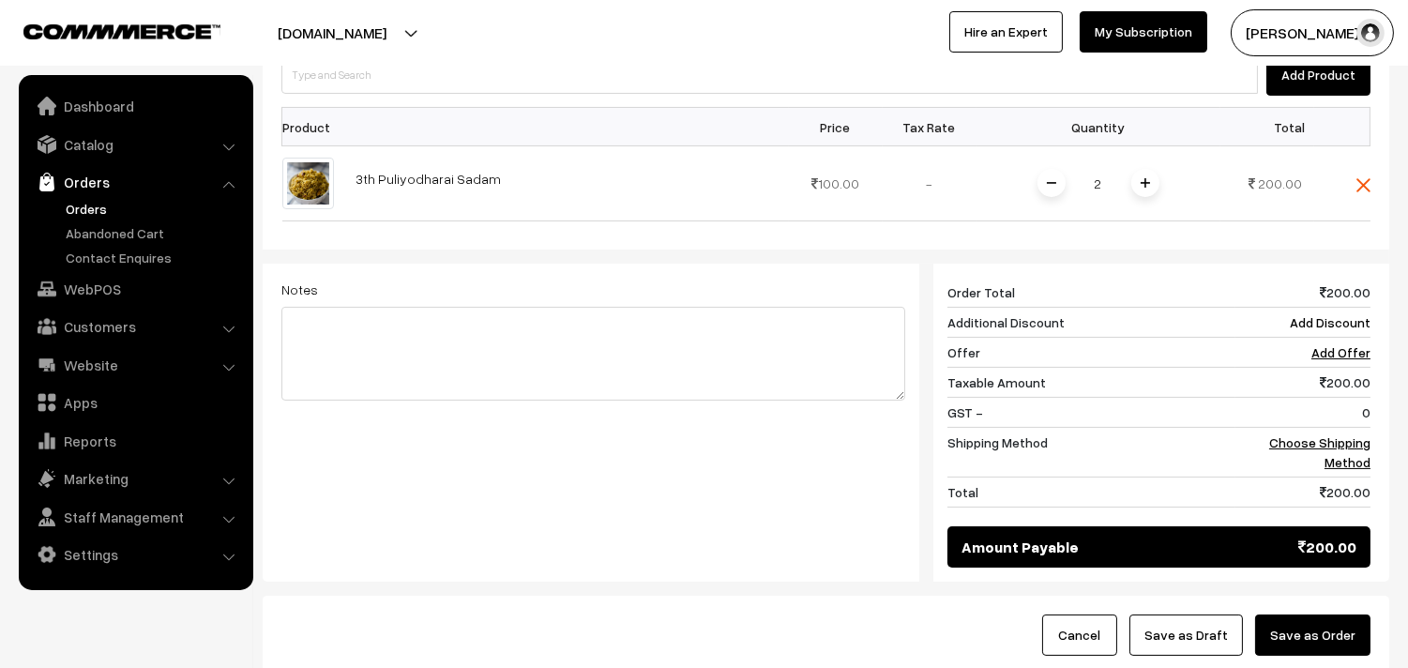
click at [1141, 188] on img at bounding box center [1144, 182] width 9 height 9
click at [1297, 434] on link "Choose Shipping Method" at bounding box center [1319, 452] width 101 height 36
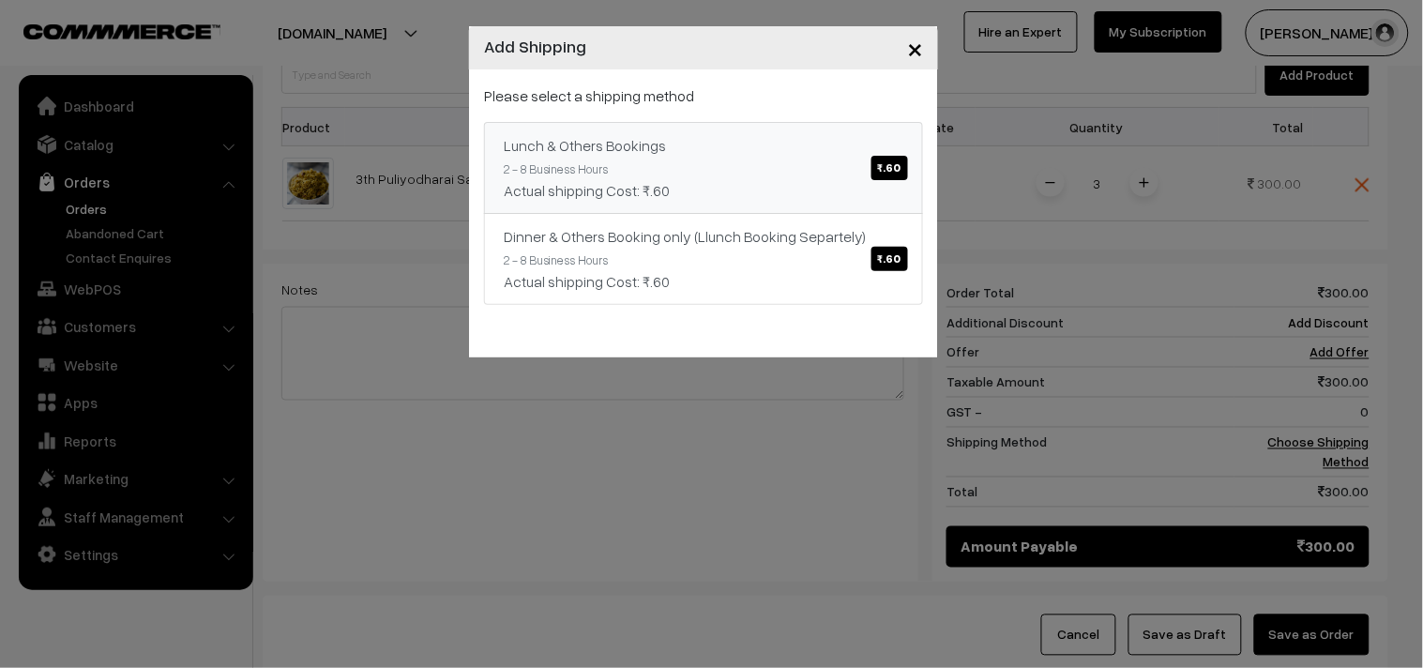
click at [782, 136] on div "Lunch & Others Bookings ₹.60" at bounding box center [703, 145] width 399 height 23
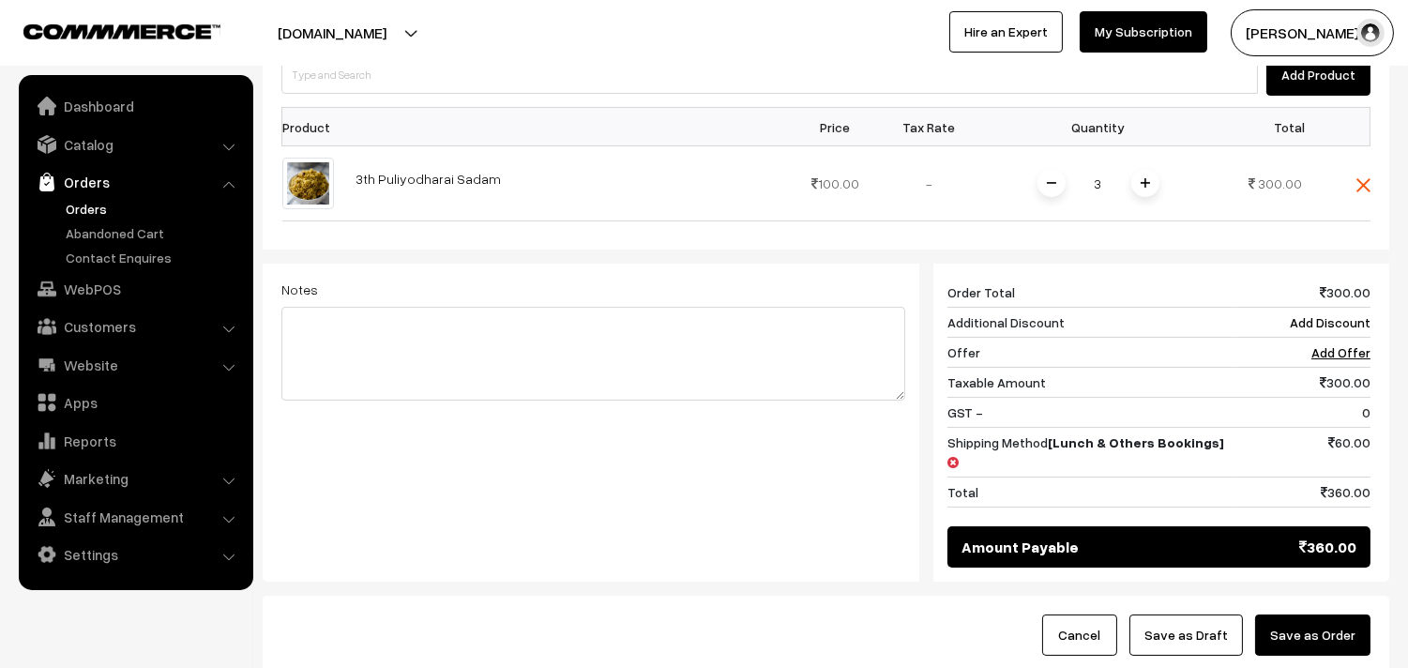
click at [1314, 614] on button "Save as Order" at bounding box center [1312, 634] width 115 height 41
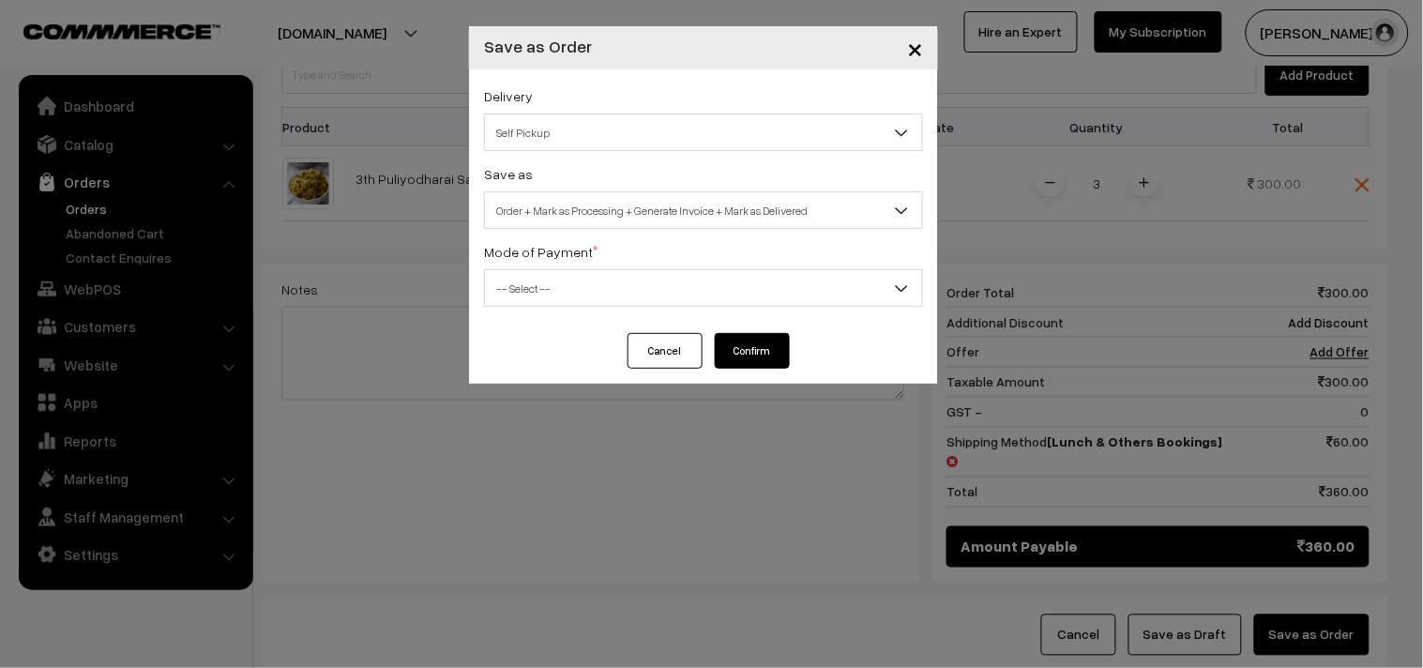
click at [547, 106] on div "Delivery Self Pickup Lunch & Others Bookings (₹60) (2 - 8 Business Hours) Dinne…" at bounding box center [703, 117] width 439 height 67
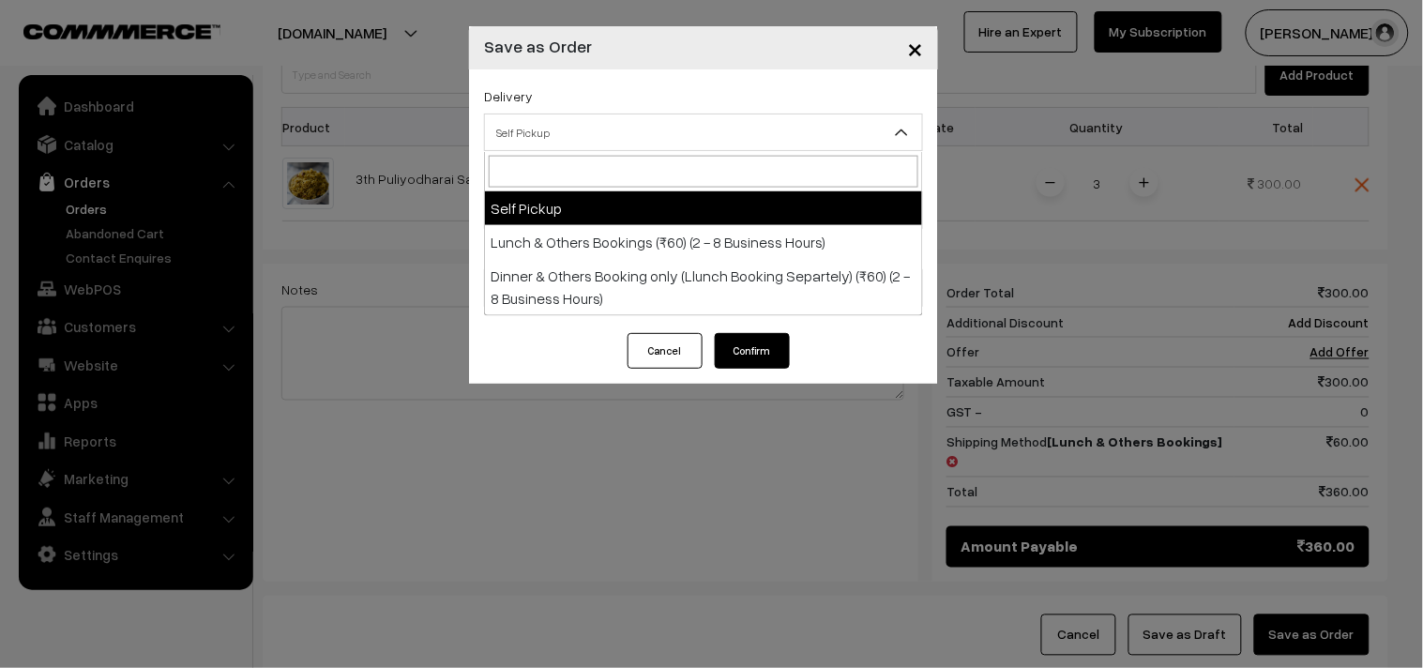
click at [554, 133] on span "Self Pickup" at bounding box center [703, 132] width 437 height 33
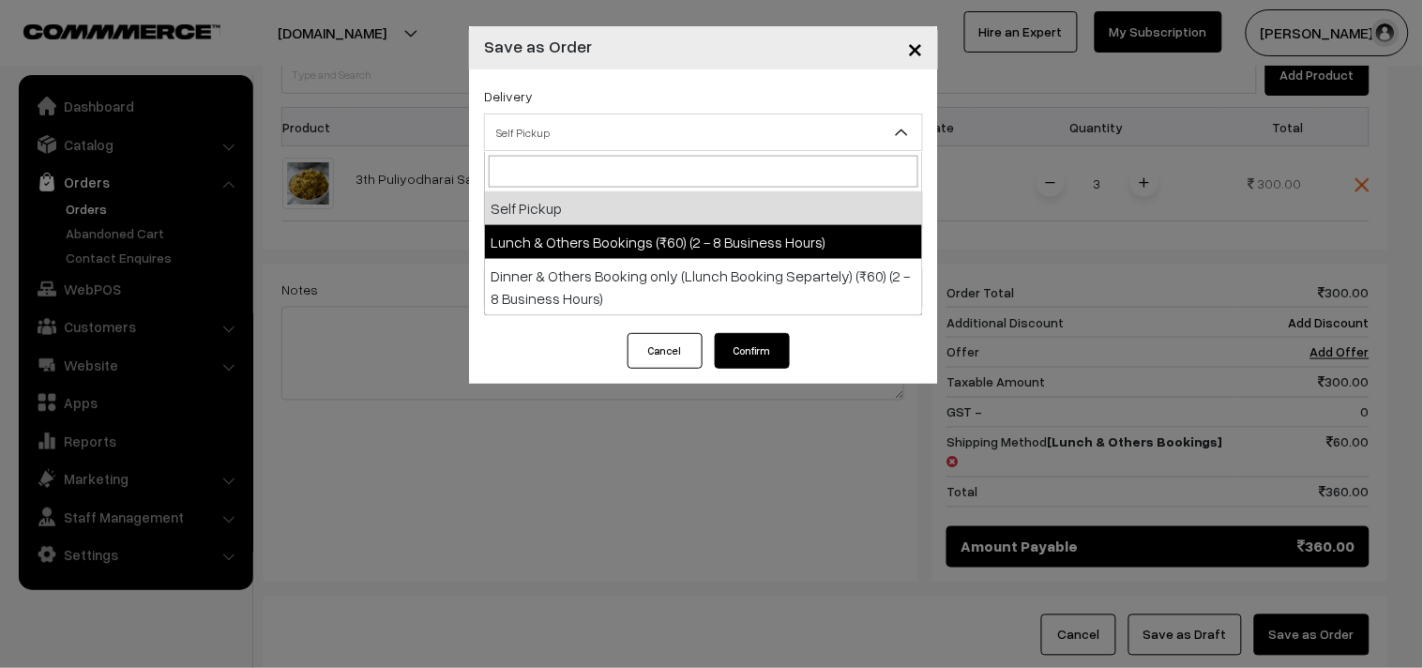
select select "LOB3"
select select "3"
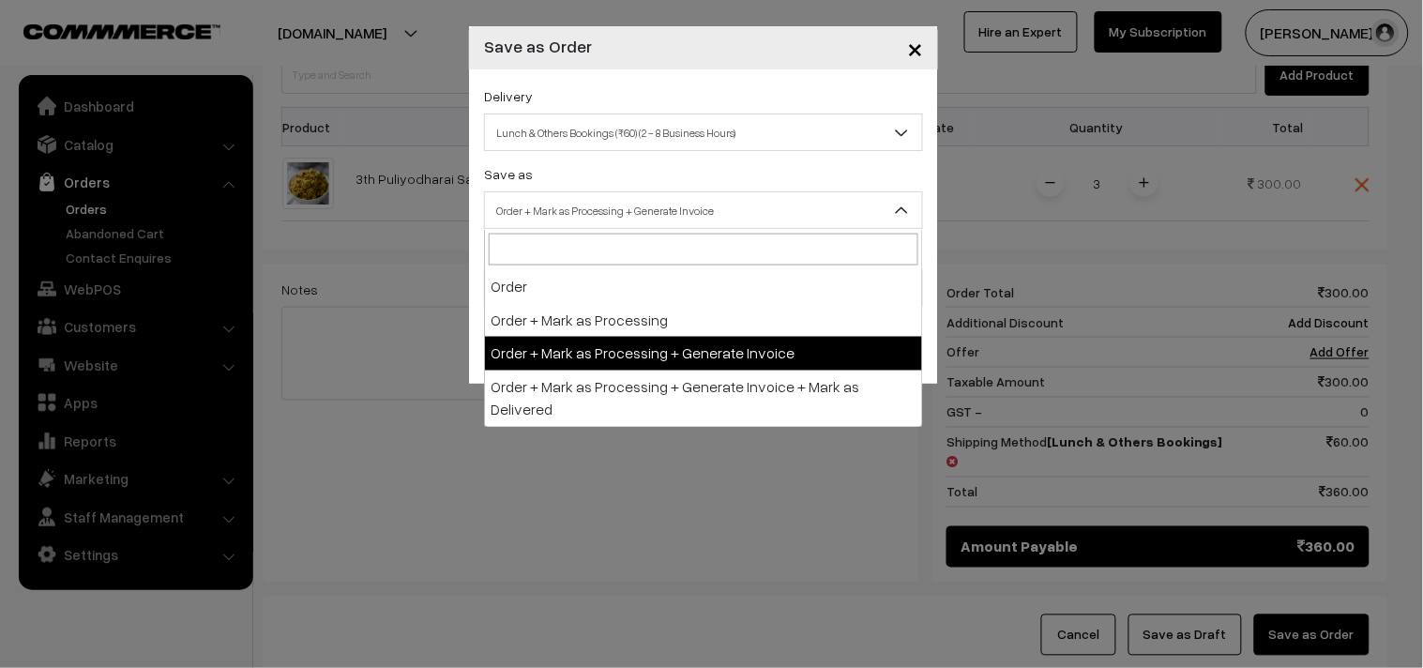
click at [649, 228] on body "Thank you for showing interest. Our team will call you shortly. Close annamfood…" at bounding box center [711, 122] width 1423 height 1378
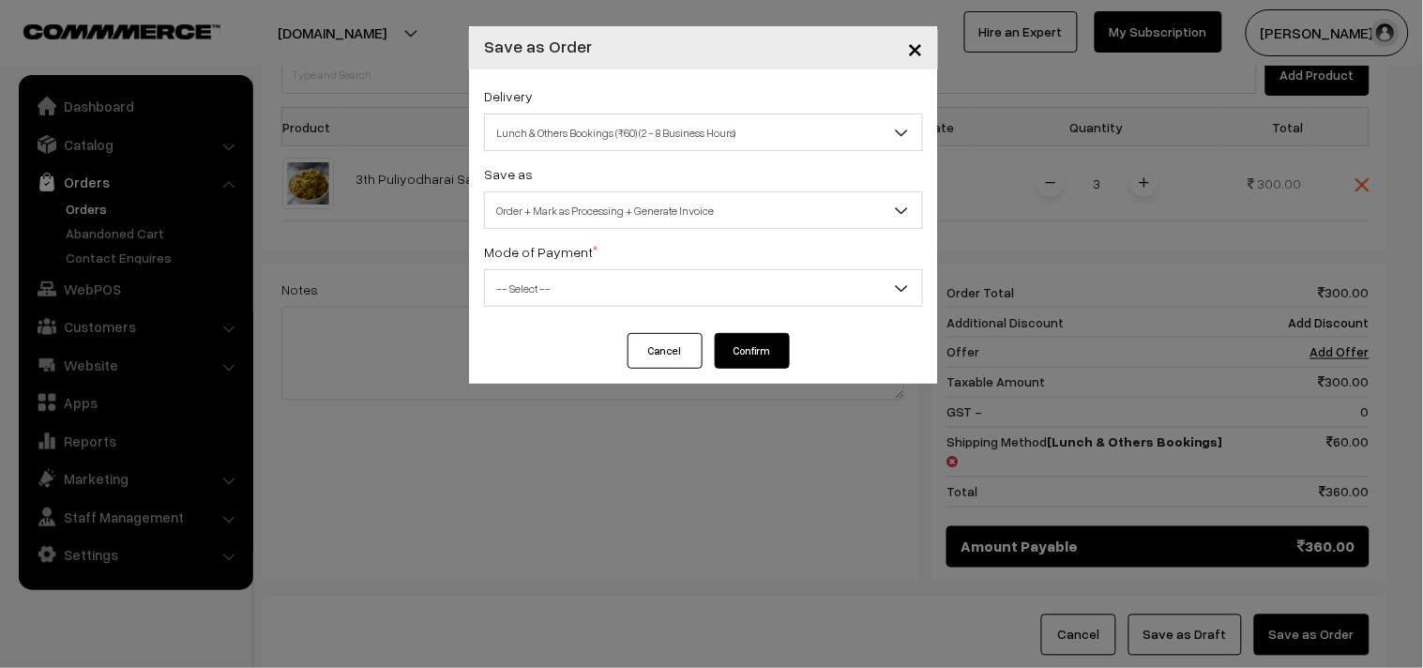
click at [557, 310] on div "Delivery Self Pickup Lunch & Others Bookings (₹60) (2 - 8 Business Hours) Dinne…" at bounding box center [703, 201] width 469 height 264
click at [532, 301] on span "-- Select --" at bounding box center [703, 288] width 437 height 33
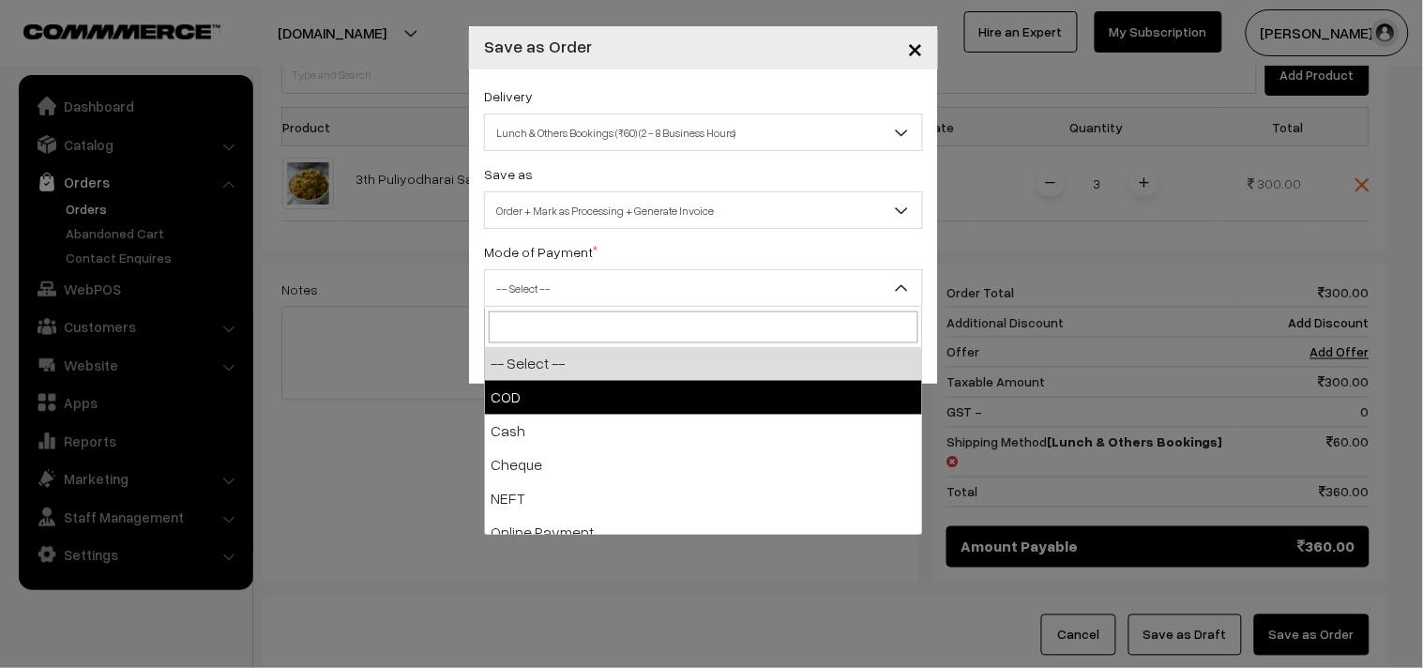
drag, startPoint x: 517, startPoint y: 403, endPoint x: 708, endPoint y: 404, distance: 191.3
select select "1"
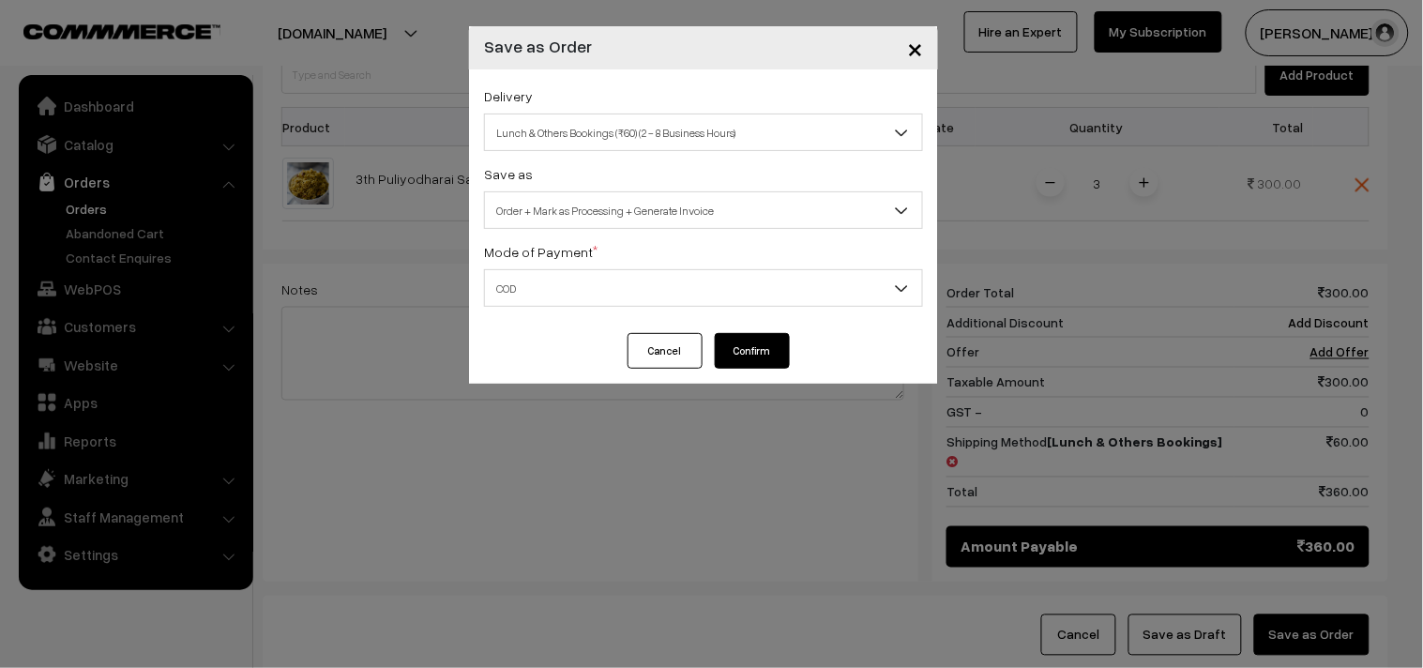
click at [735, 357] on button "Confirm" at bounding box center [752, 351] width 75 height 36
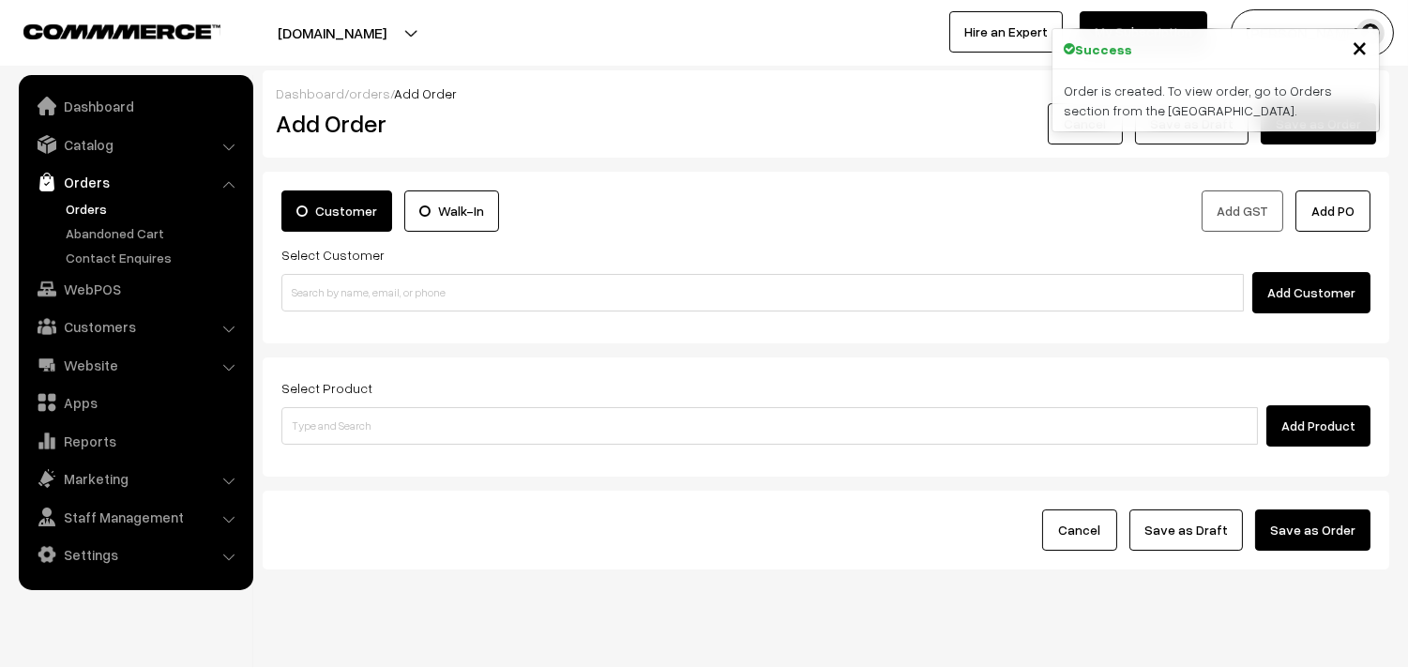
click at [88, 202] on link "Orders" at bounding box center [154, 209] width 186 height 20
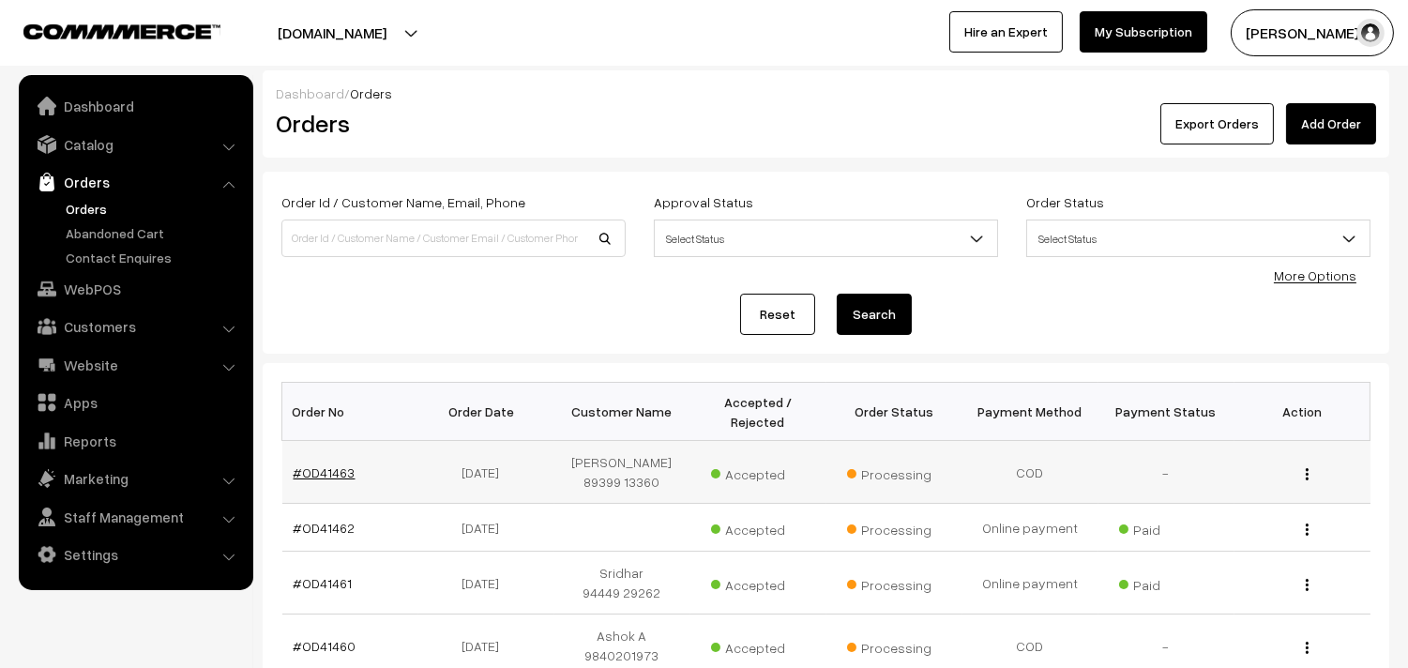
click at [311, 466] on link "#OD41463" at bounding box center [325, 472] width 62 height 16
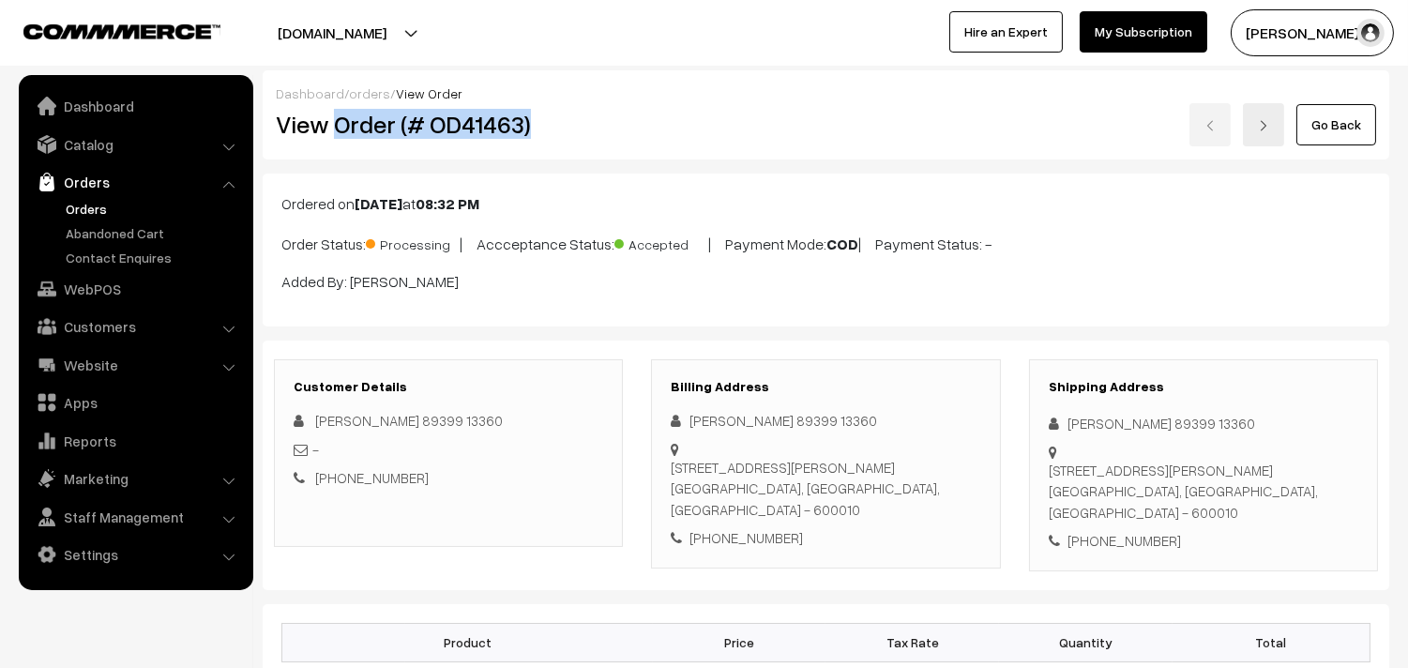
drag, startPoint x: 333, startPoint y: 125, endPoint x: 564, endPoint y: 125, distance: 230.7
click at [564, 125] on h2 "View Order (# OD41463)" at bounding box center [450, 124] width 348 height 29
copy h2 "Order (# OD41463)"
click at [103, 204] on link "Orders" at bounding box center [154, 209] width 186 height 20
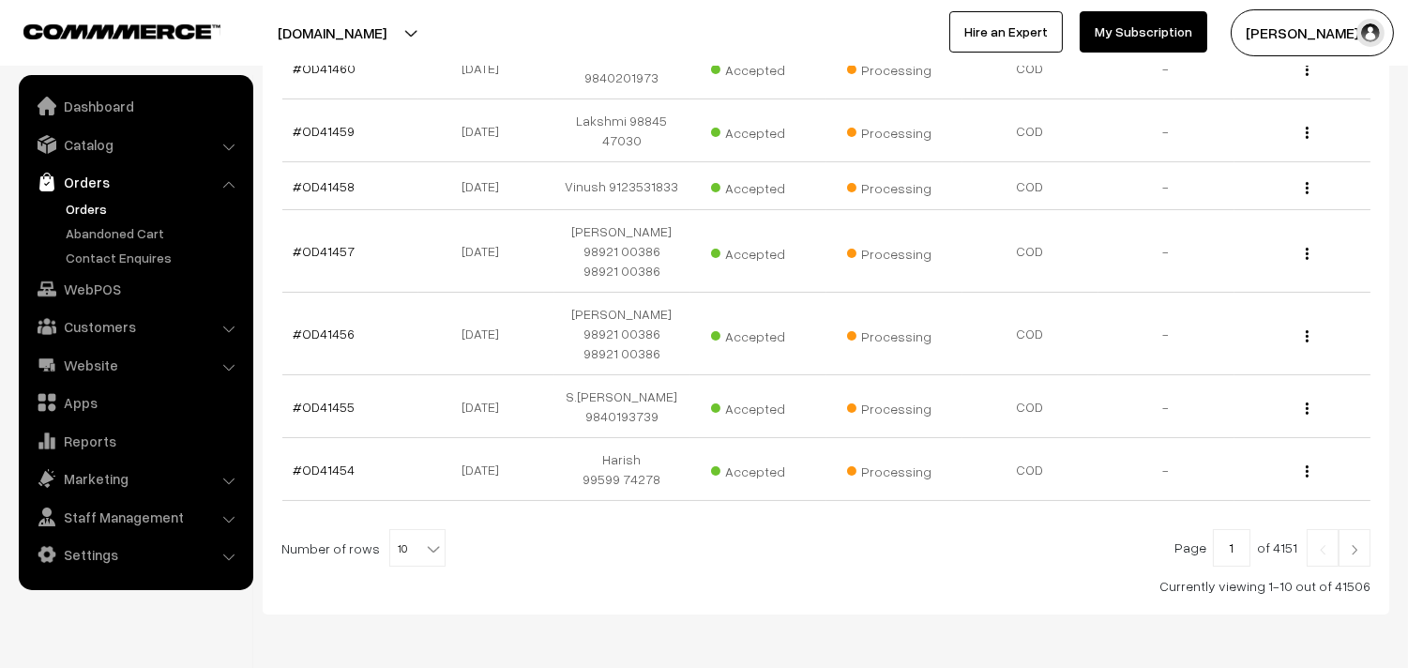
scroll to position [632, 0]
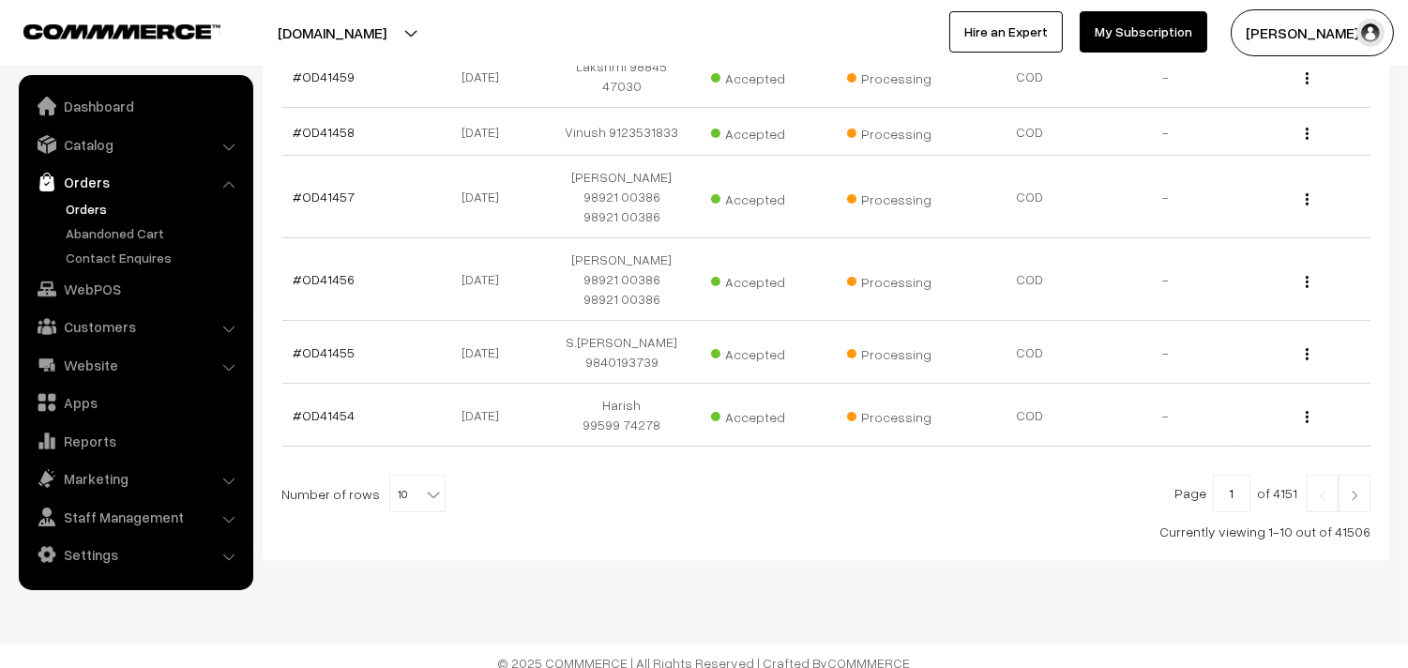
click at [424, 485] on b at bounding box center [433, 494] width 19 height 19
select select "60"
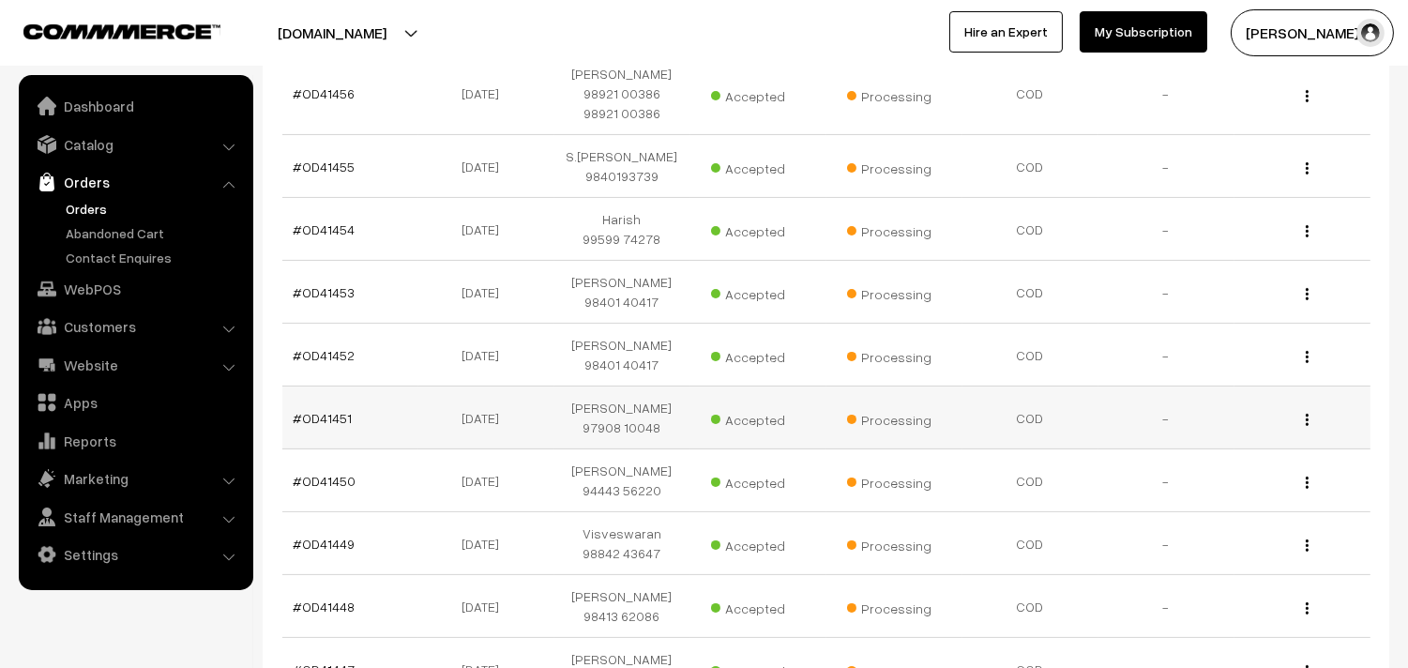
scroll to position [833, 0]
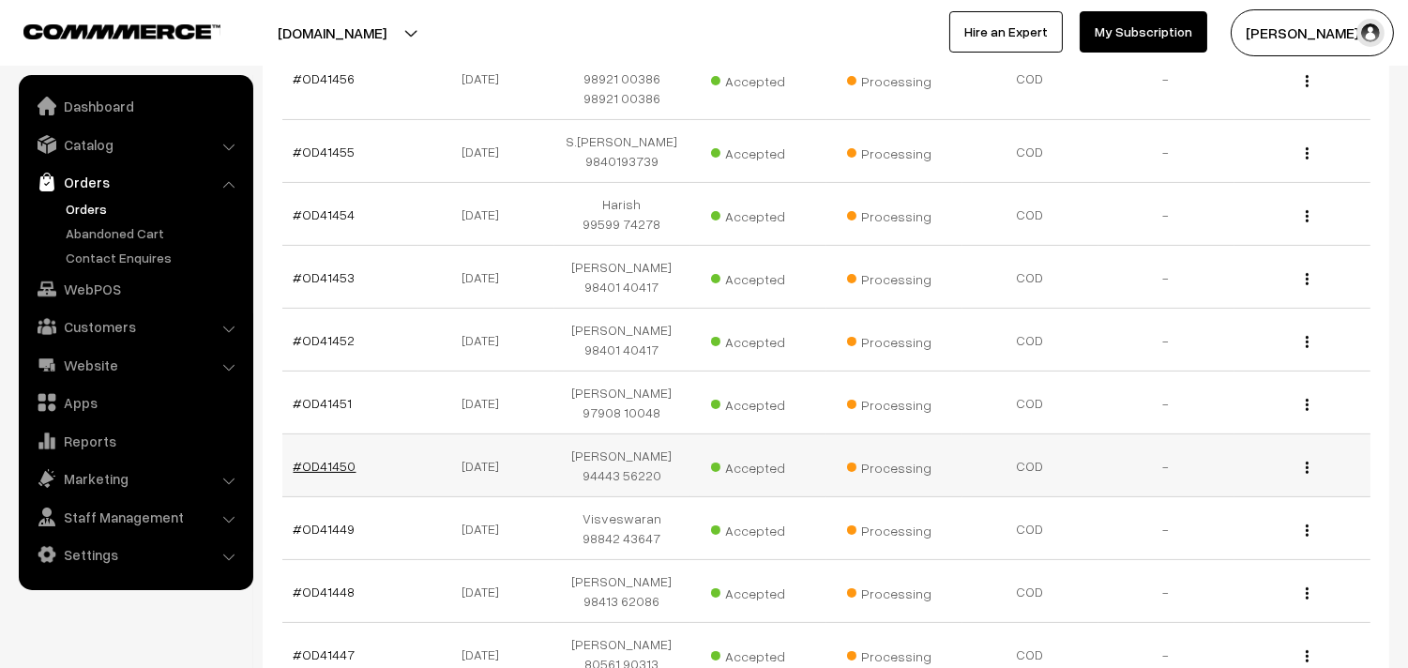
click at [343, 458] on link "#OD41450" at bounding box center [325, 466] width 63 height 16
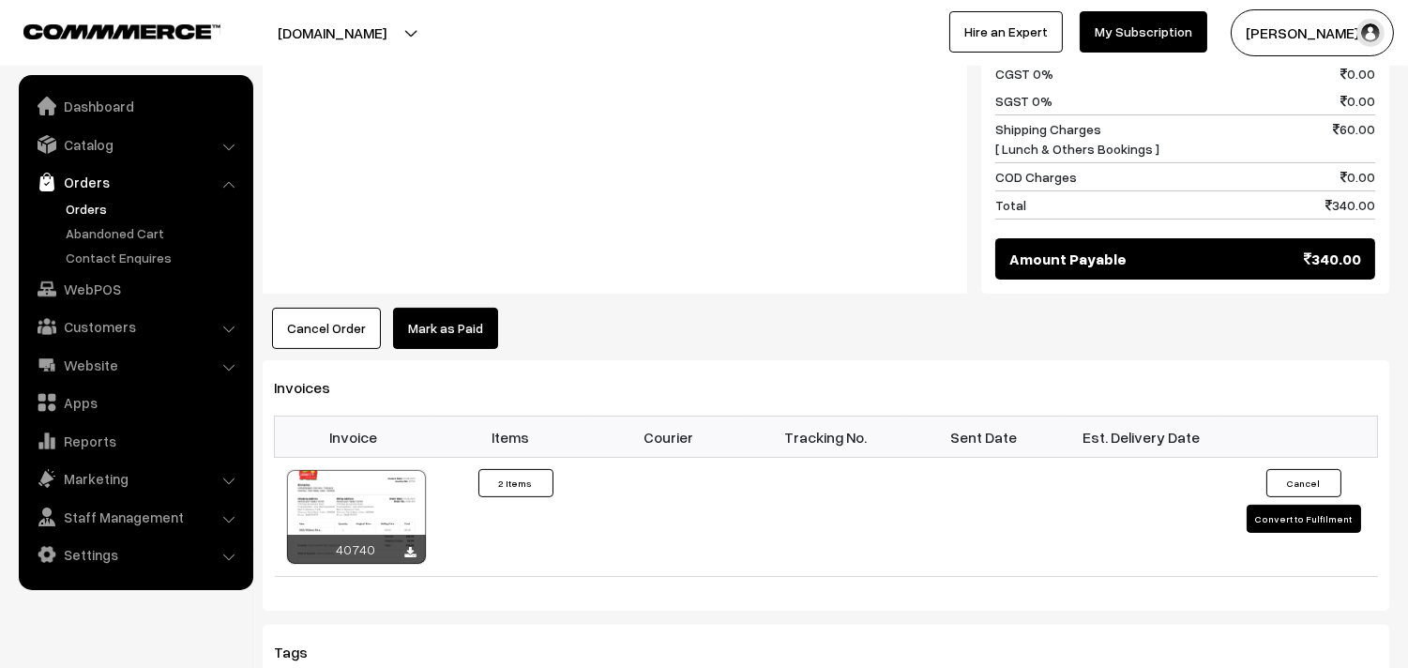
scroll to position [1042, 0]
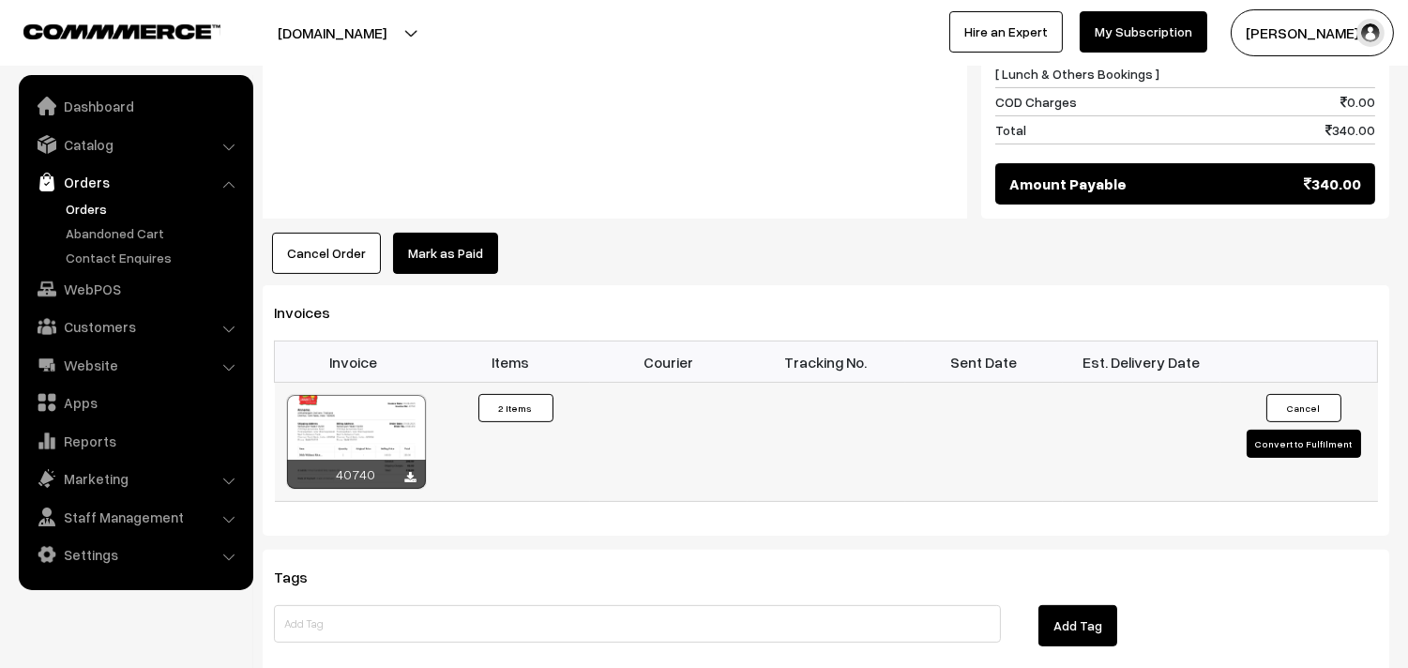
click at [382, 395] on div at bounding box center [356, 442] width 139 height 94
click at [83, 197] on link "Orders" at bounding box center [134, 182] width 223 height 34
click at [96, 207] on link "Orders" at bounding box center [154, 209] width 186 height 20
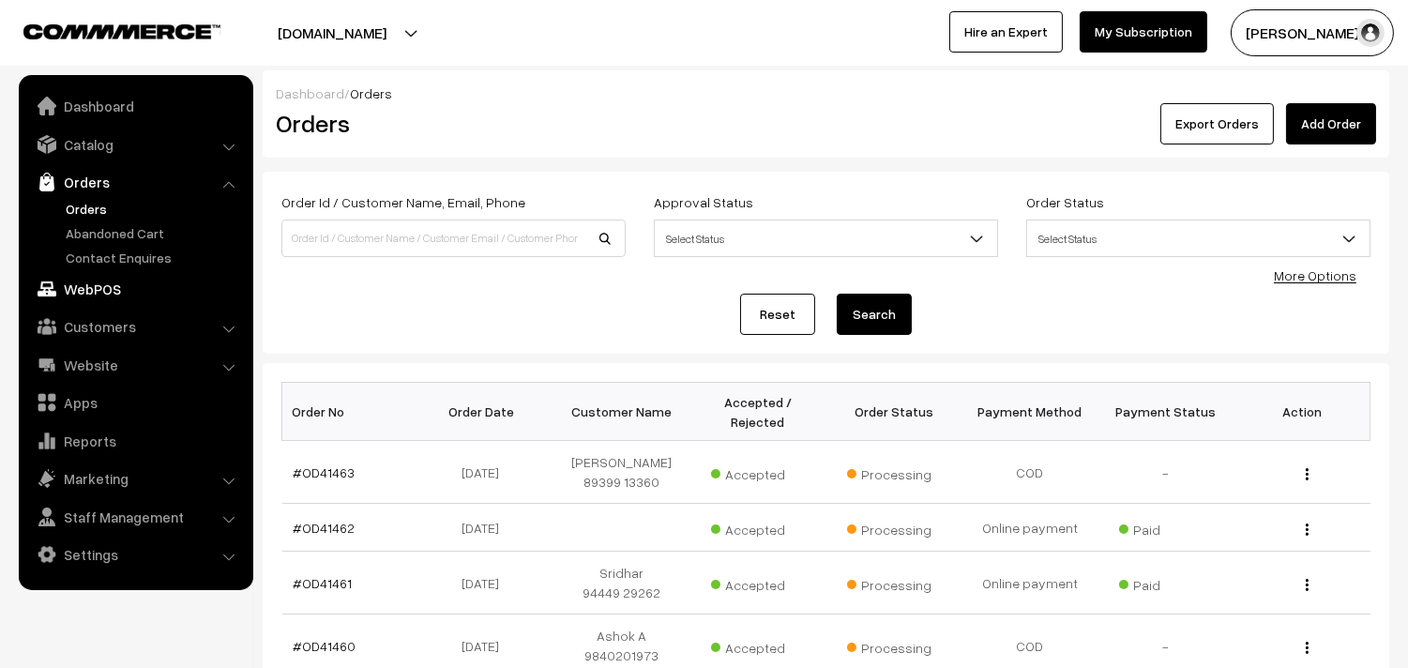
click at [98, 279] on link "WebPOS" at bounding box center [134, 289] width 223 height 34
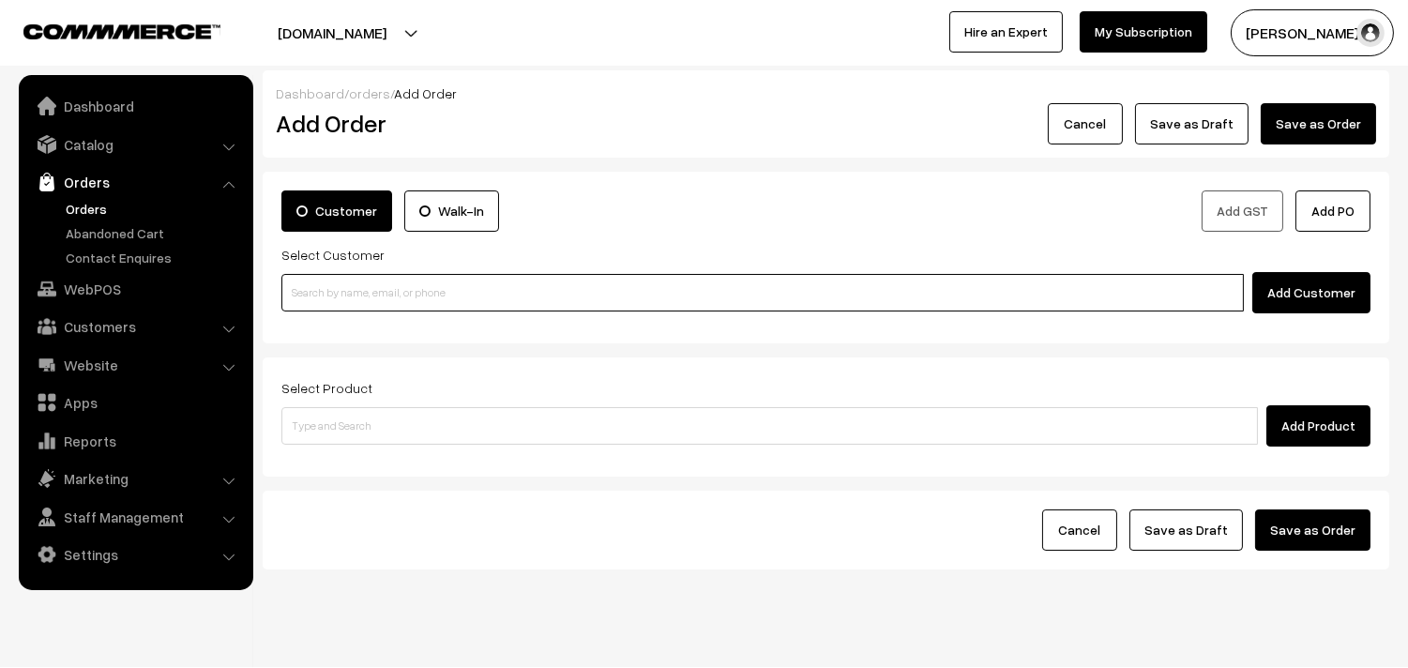
click at [398, 305] on input at bounding box center [762, 293] width 962 height 38
paste input "91769 32632"
click at [323, 279] on input "91769 32632" at bounding box center [762, 293] width 962 height 38
click at [330, 314] on link "Ganesh 91769 32632 [9176932632]" at bounding box center [765, 327] width 966 height 28
type input "91769 32632"
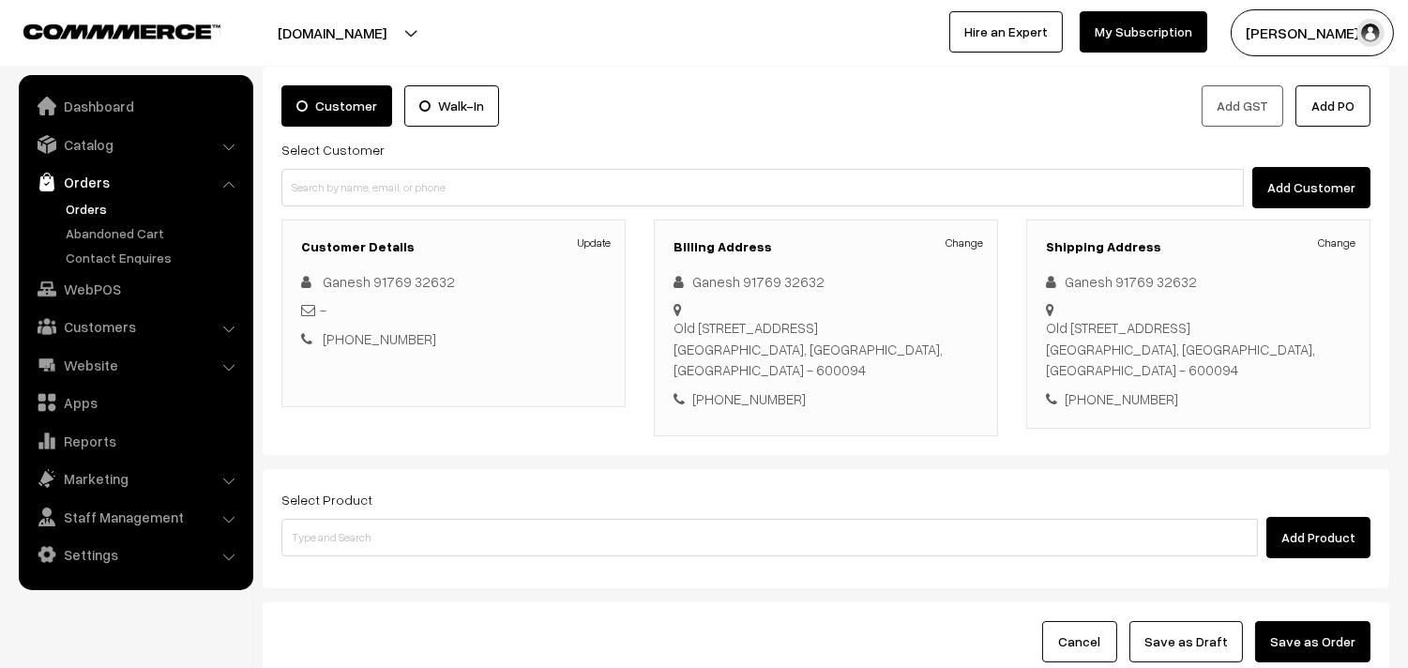
scroll to position [255, 0]
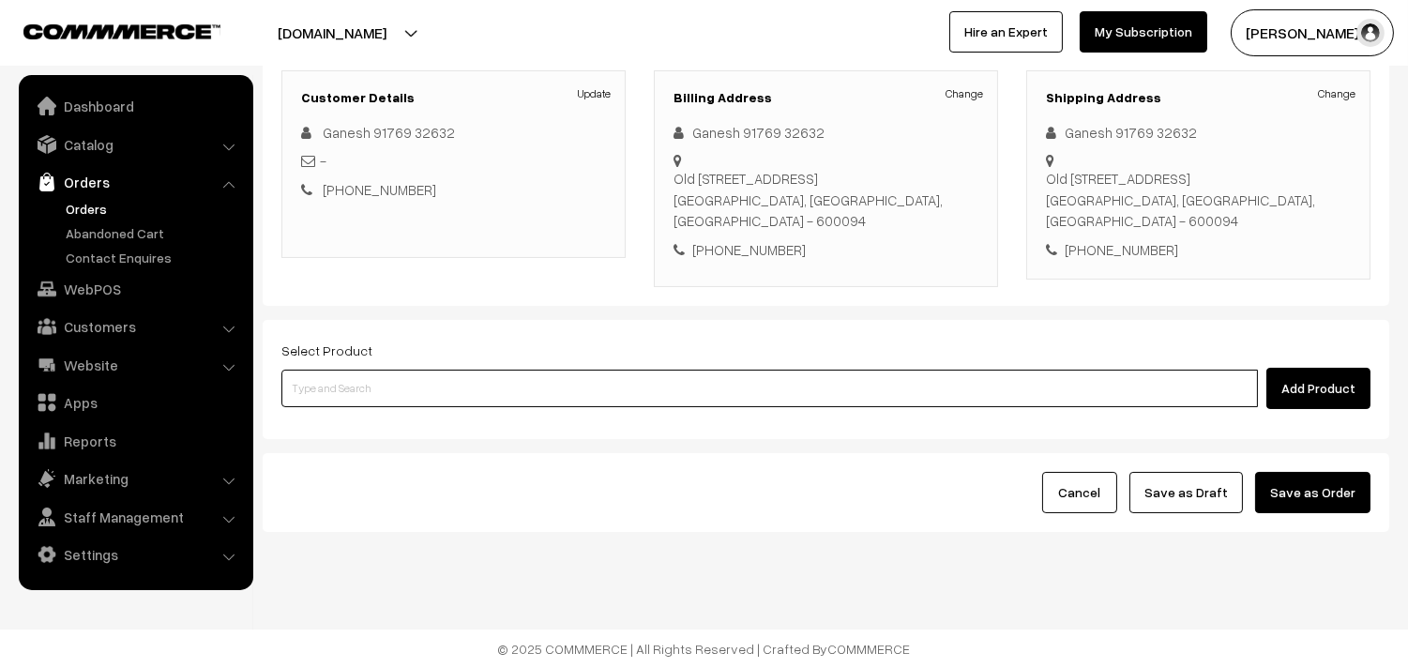
click at [427, 387] on input at bounding box center [769, 388] width 976 height 38
type input "30th wi"
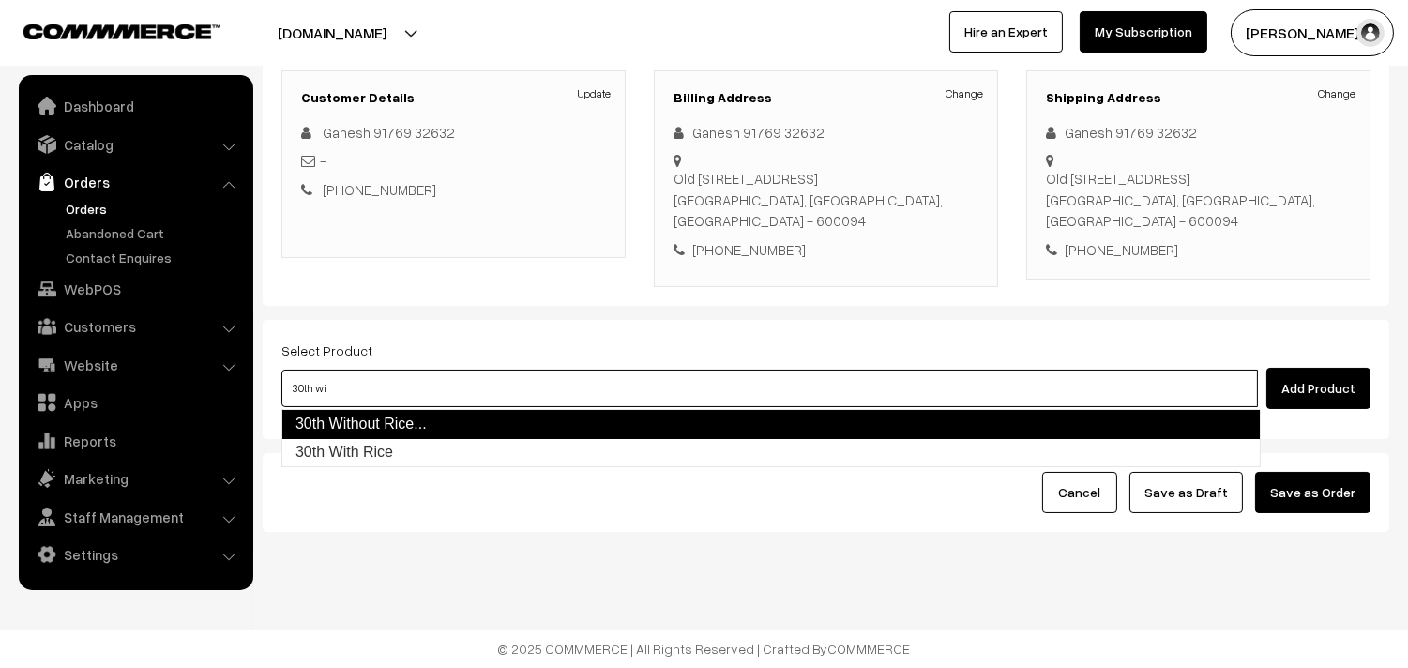
click at [414, 415] on link "30th Without Rice..." at bounding box center [770, 424] width 979 height 30
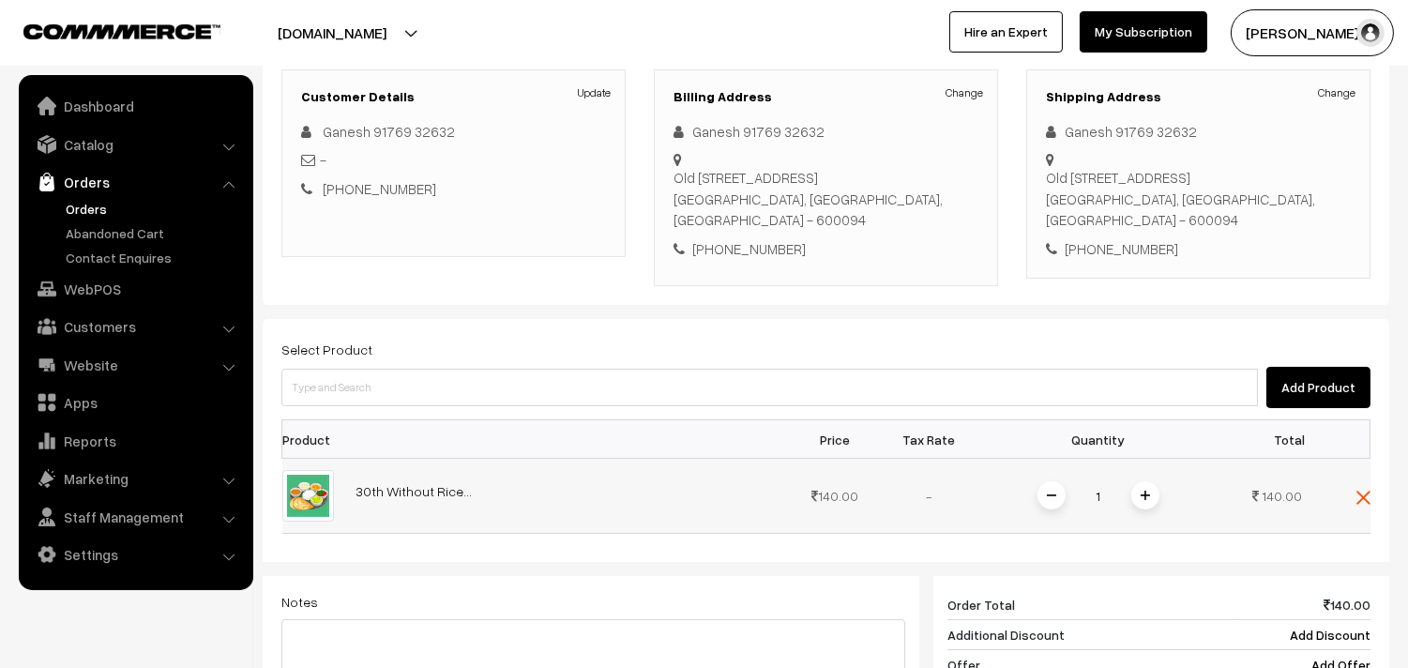
click at [1141, 500] on img at bounding box center [1144, 494] width 9 height 9
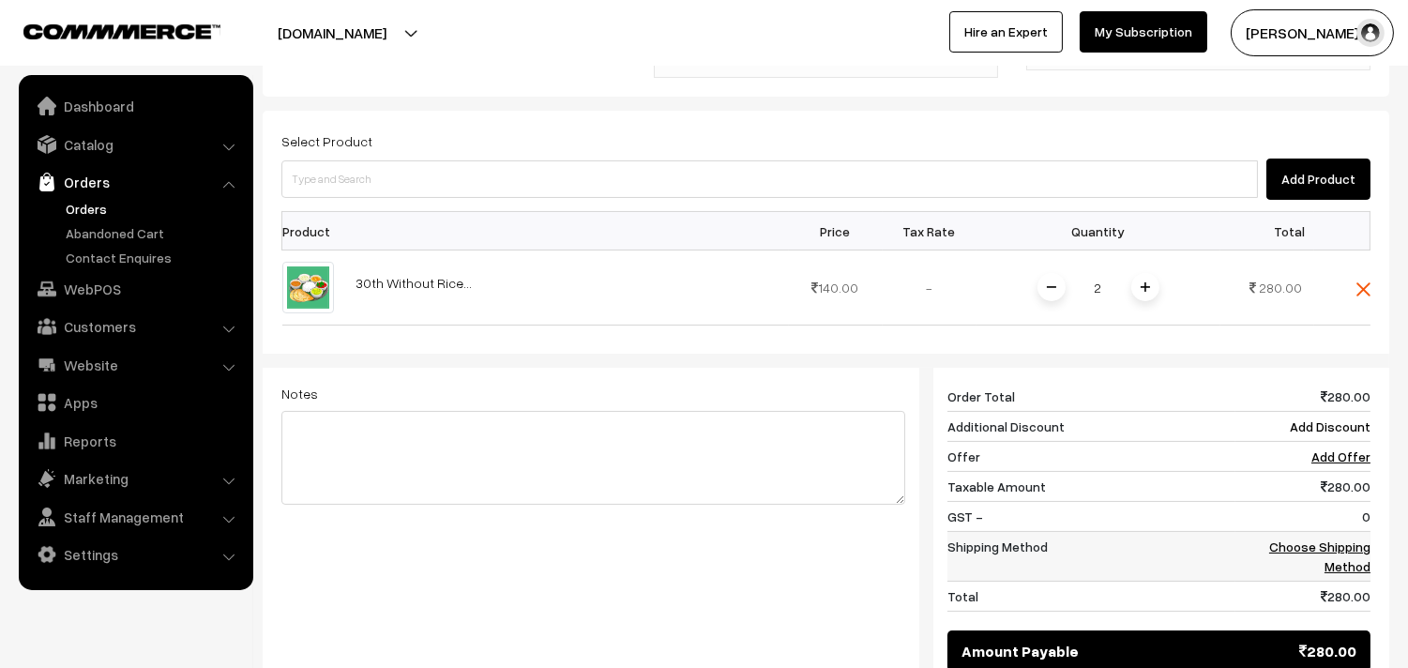
click at [1333, 544] on link "Choose Shipping Method" at bounding box center [1319, 556] width 101 height 36
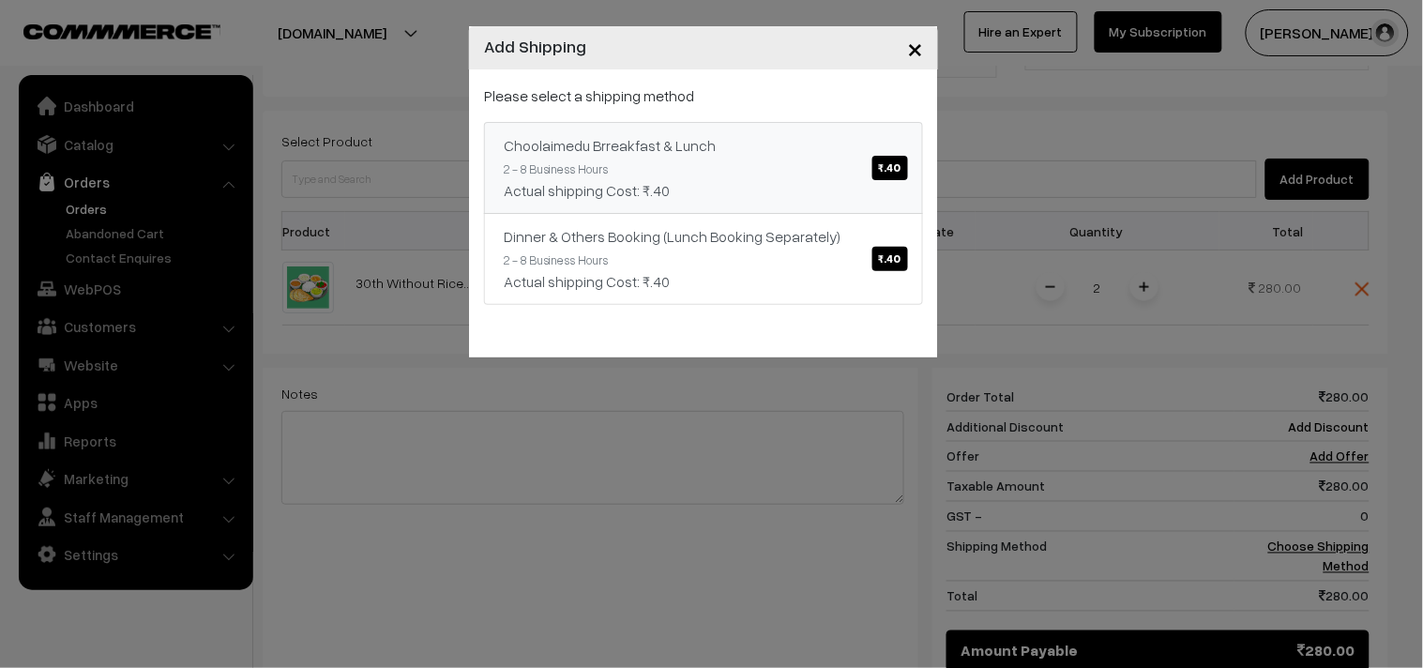
click at [785, 192] on div "Actual shipping Cost: ₹.40" at bounding box center [703, 190] width 399 height 23
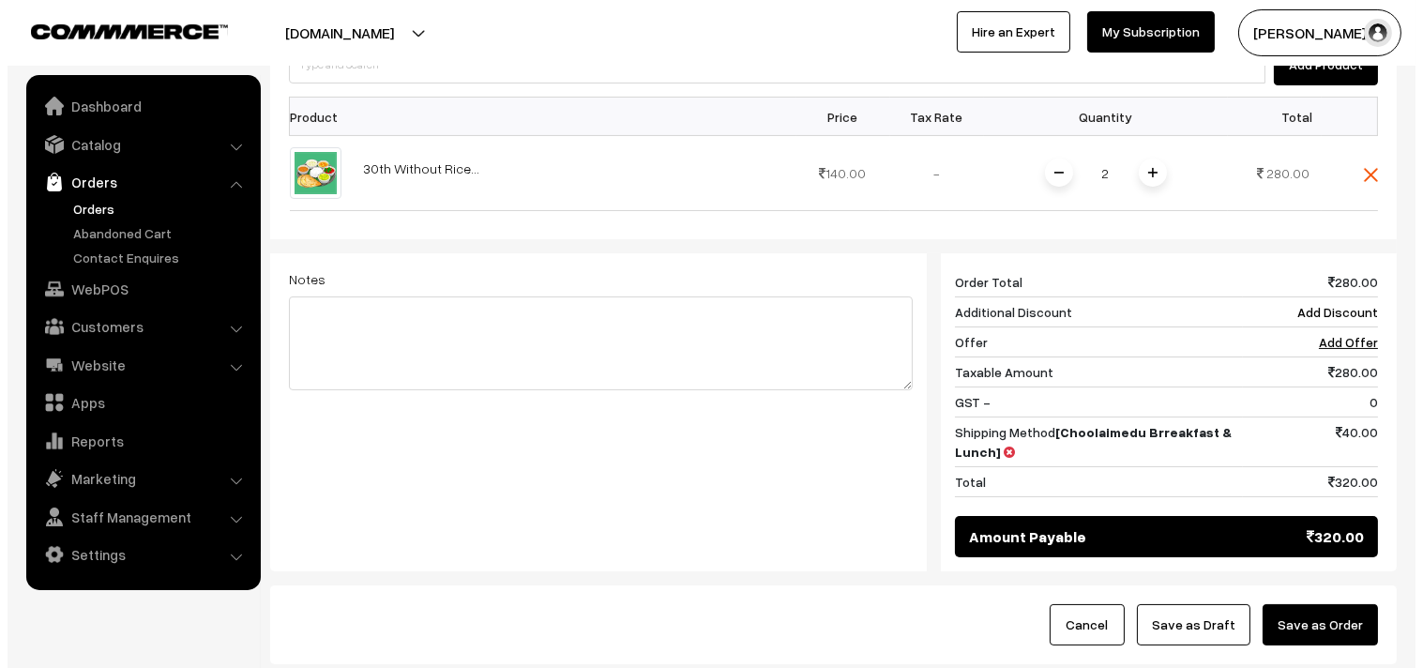
scroll to position [713, 0]
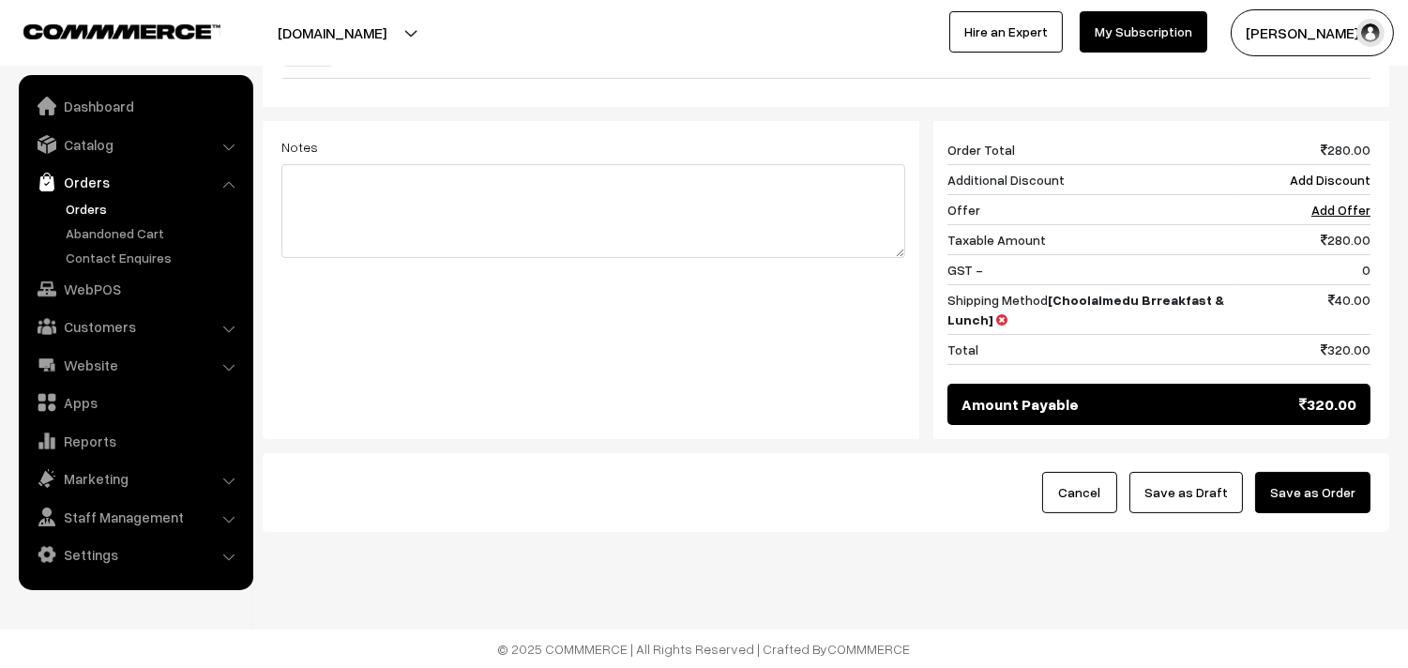
click at [1360, 503] on button "Save as Order" at bounding box center [1312, 492] width 115 height 41
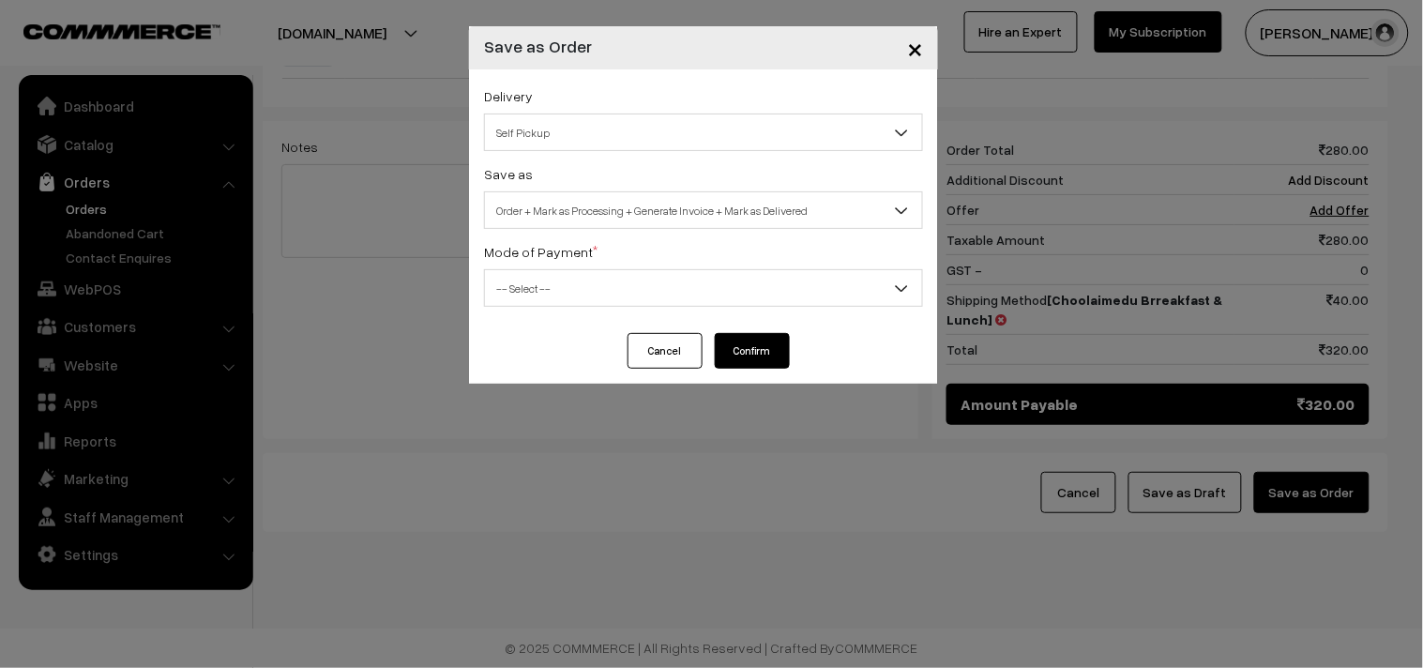
click at [537, 128] on span "Self Pickup" at bounding box center [703, 132] width 437 height 33
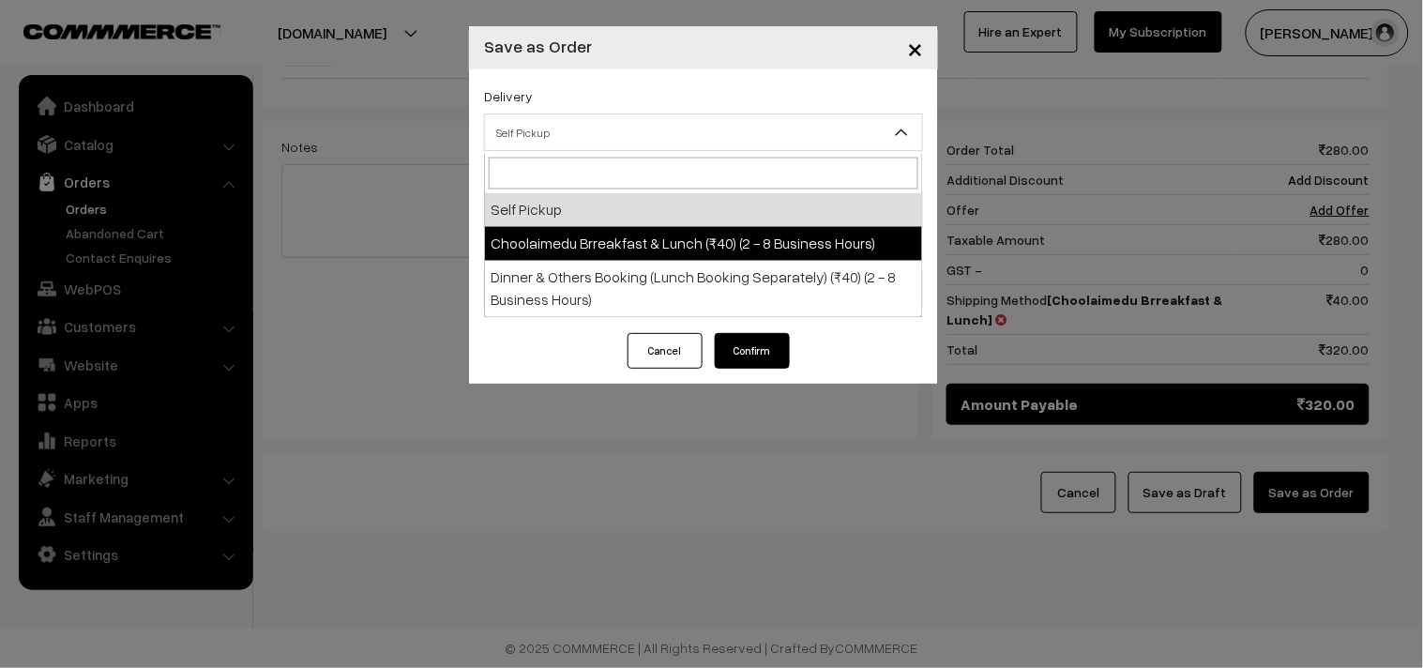
select select "CBL1"
select select "3"
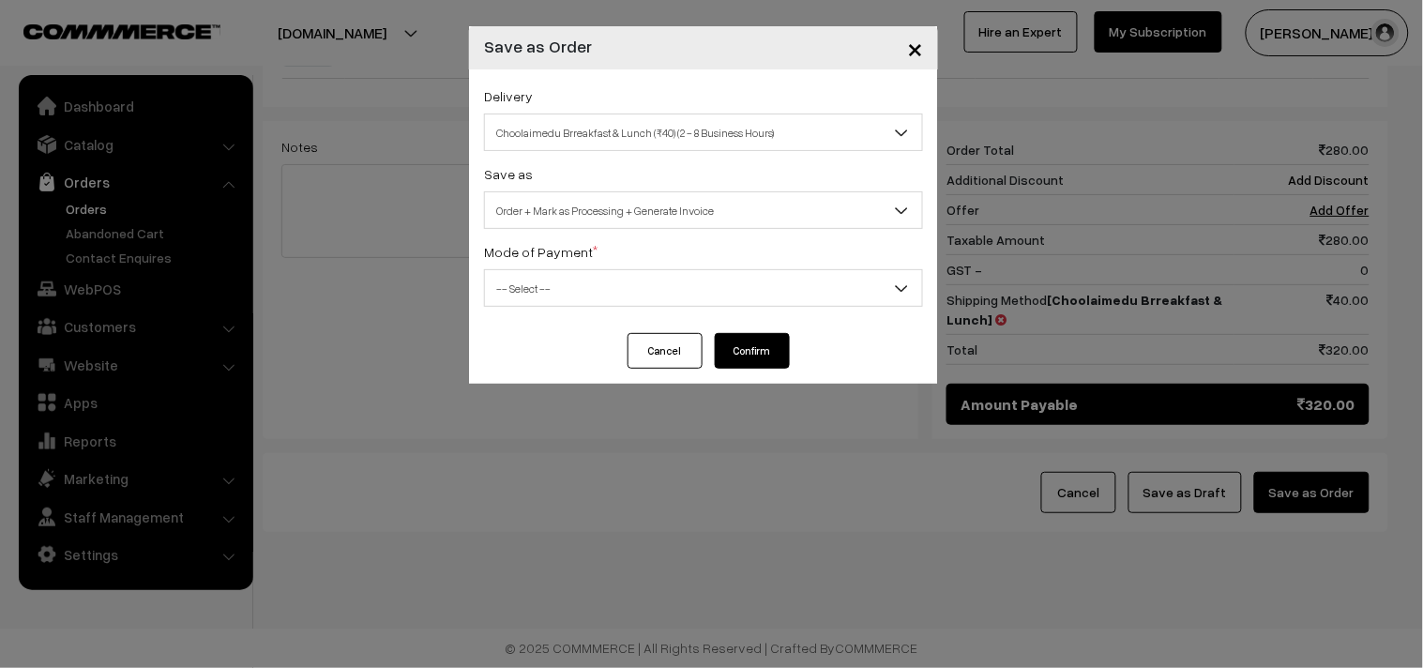
click at [611, 218] on span "Order + Mark as Processing + Generate Invoice" at bounding box center [703, 210] width 437 height 33
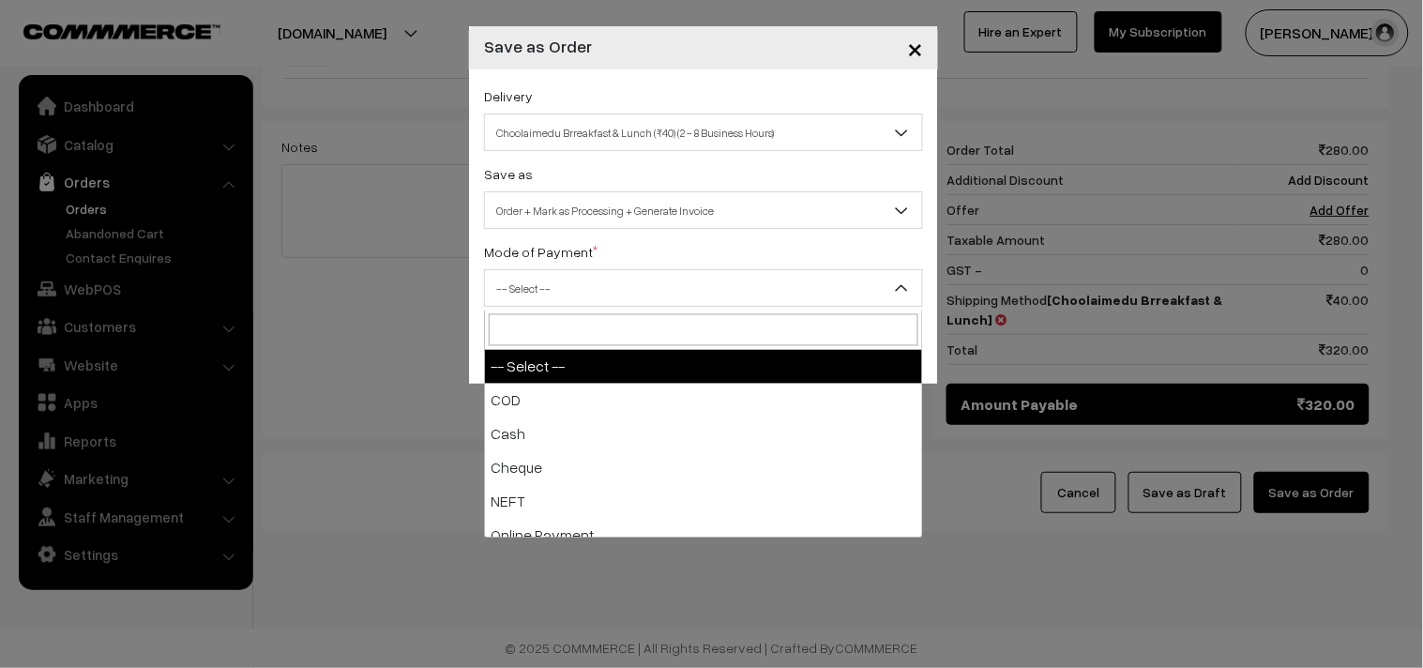
click at [542, 302] on span "-- Select --" at bounding box center [703, 288] width 437 height 33
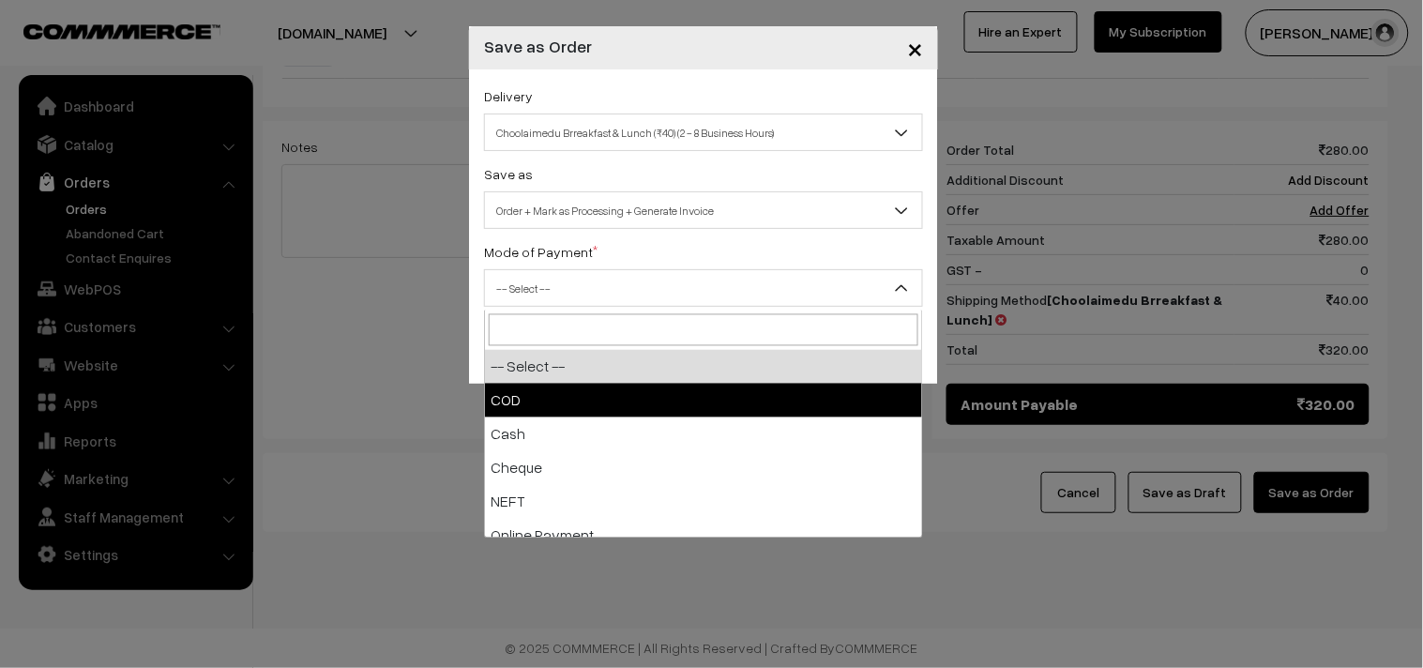
select select "1"
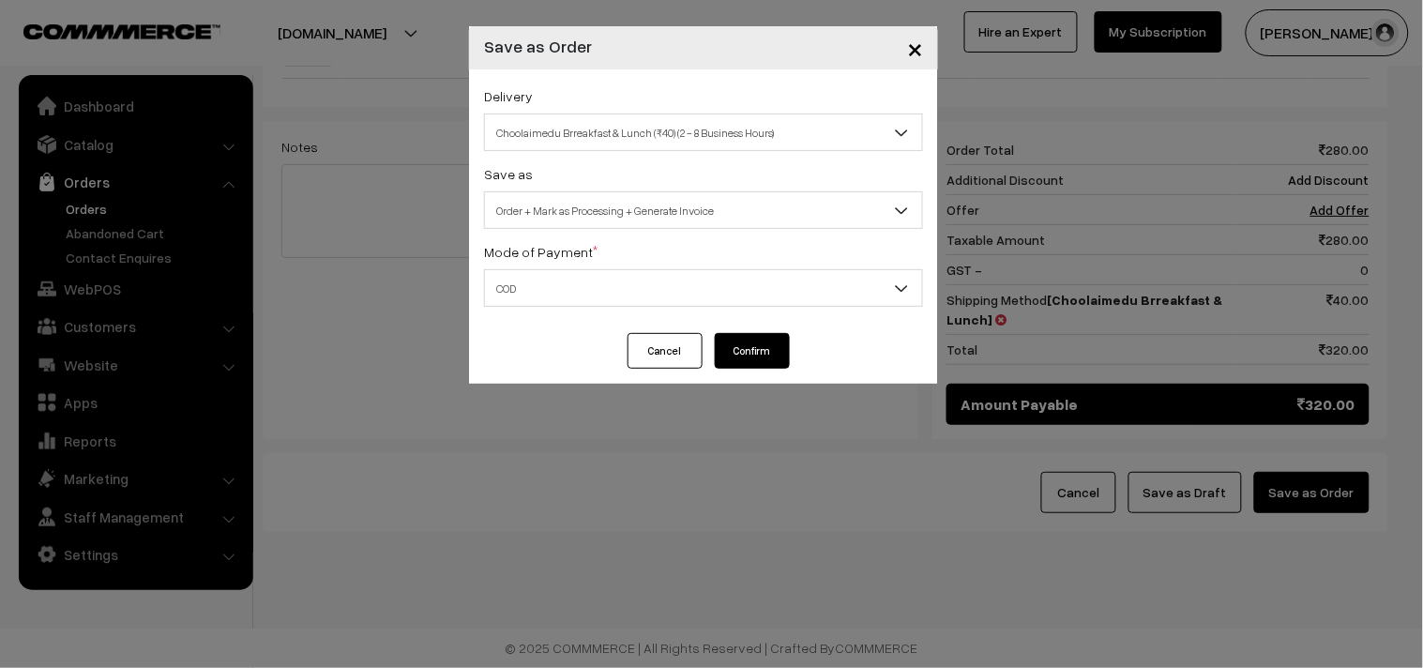
click at [755, 354] on button "Confirm" at bounding box center [752, 351] width 75 height 36
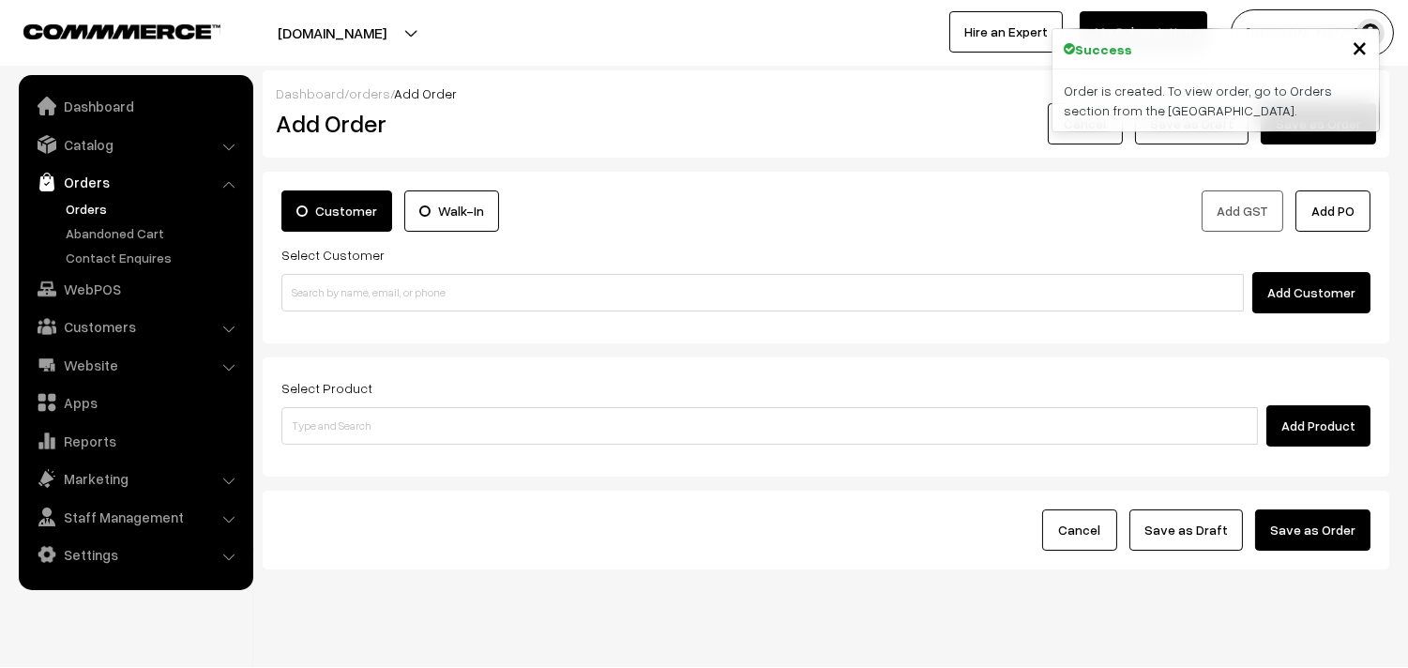
click at [91, 208] on link "Orders" at bounding box center [154, 209] width 186 height 20
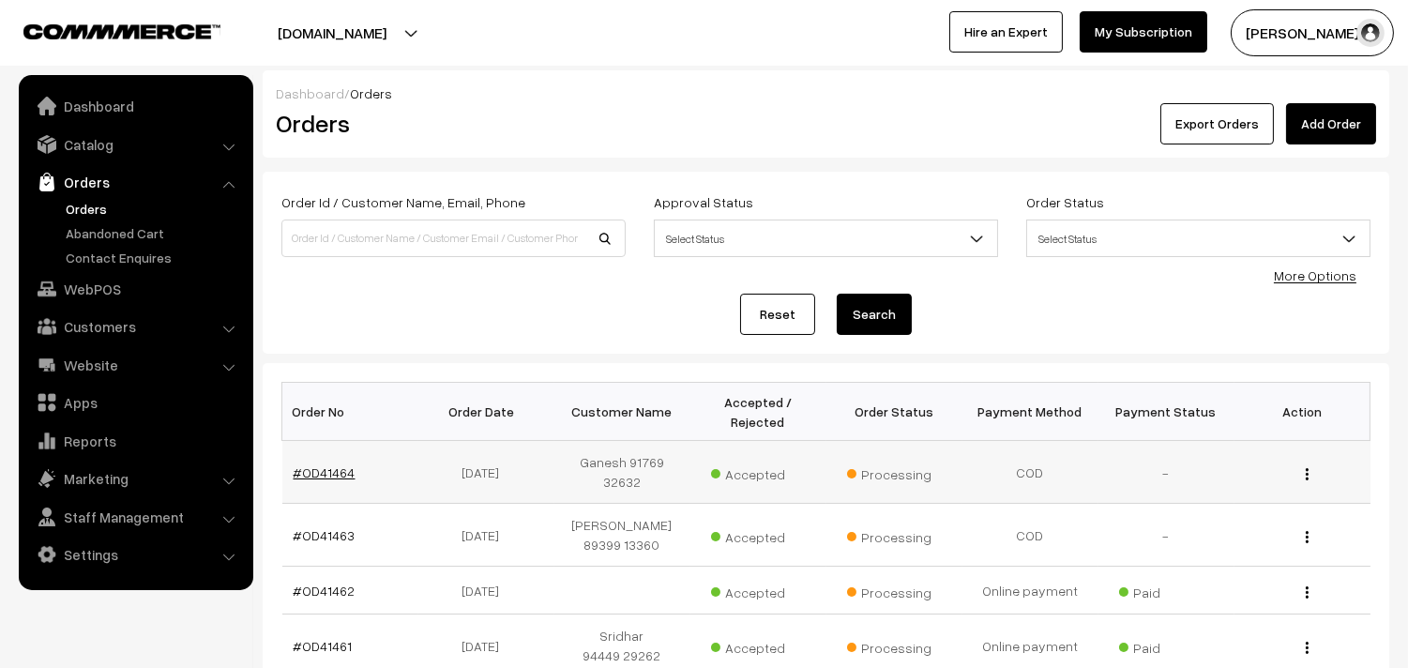
click at [345, 474] on link "#OD41464" at bounding box center [325, 472] width 62 height 16
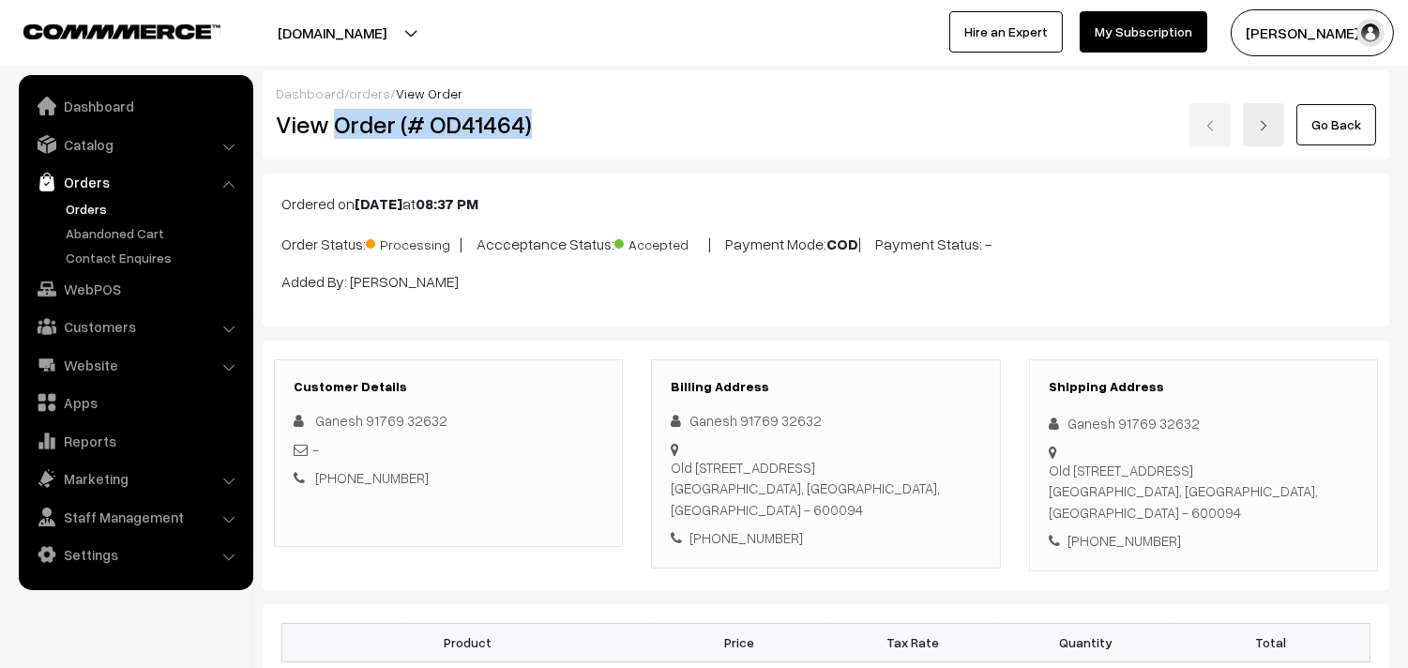
drag, startPoint x: 339, startPoint y: 120, endPoint x: 600, endPoint y: 116, distance: 260.7
click at [600, 116] on h2 "View Order (# OD41464)" at bounding box center [450, 124] width 348 height 29
copy h2 "Order (# OD41464)"
click at [96, 203] on link "Orders" at bounding box center [154, 209] width 186 height 20
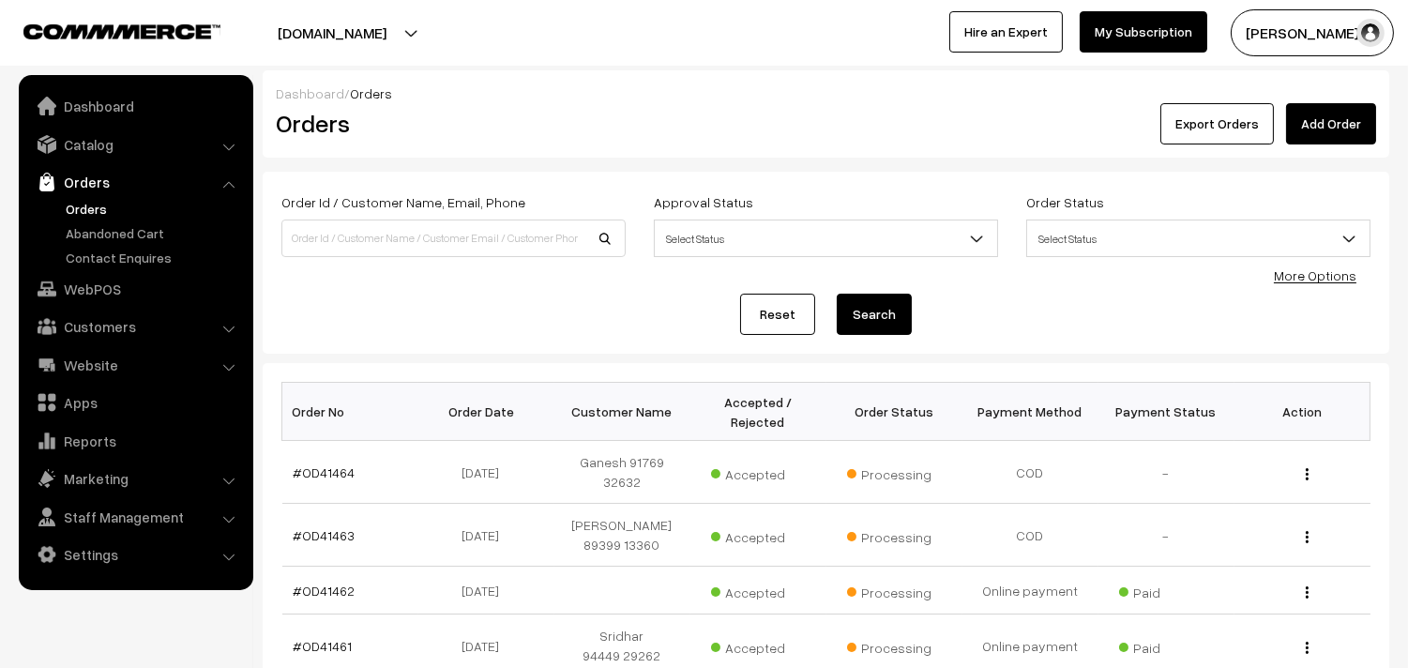
click at [82, 204] on link "Orders" at bounding box center [154, 209] width 186 height 20
click at [319, 531] on link "#OD41463" at bounding box center [325, 535] width 62 height 16
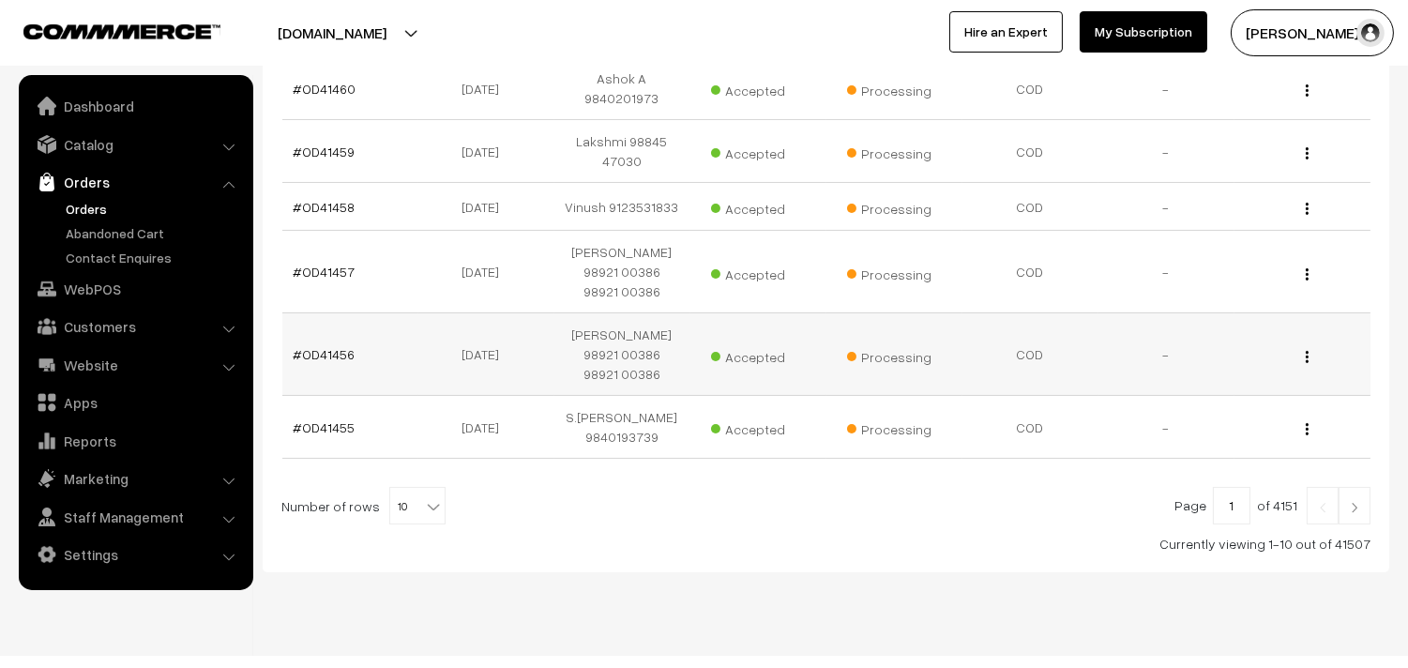
scroll to position [648, 0]
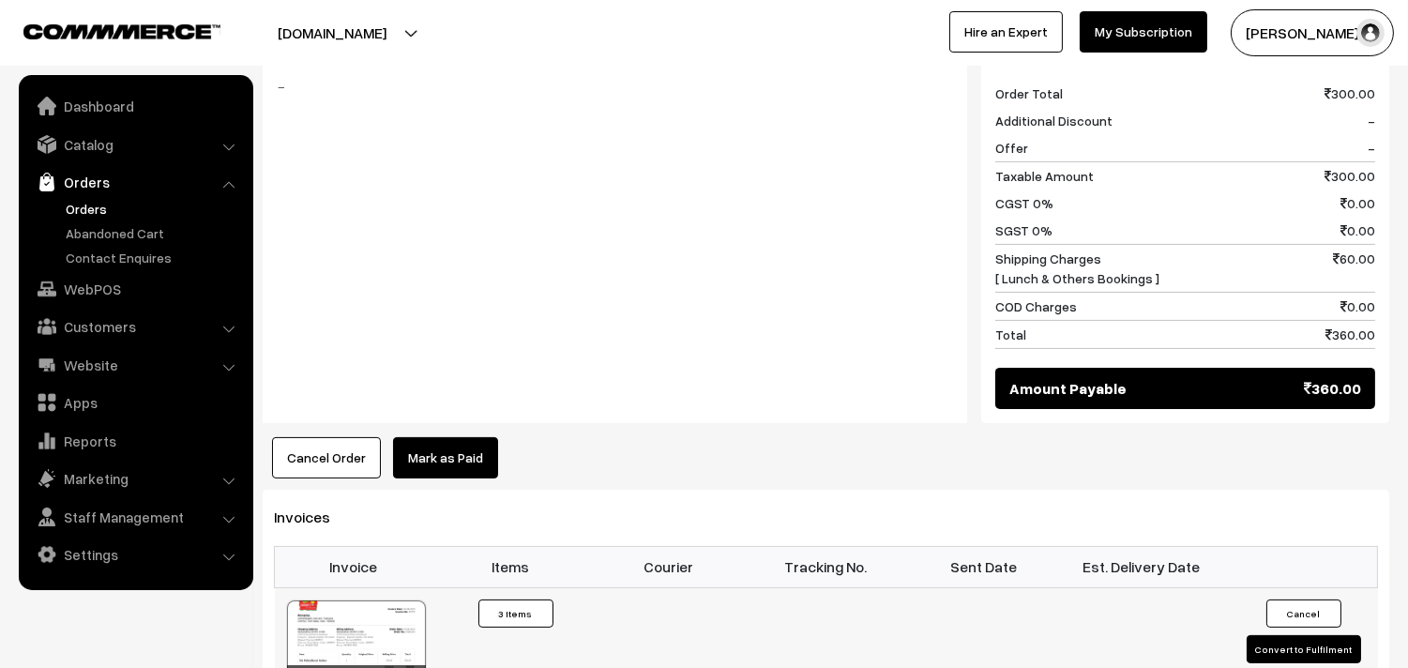
scroll to position [1042, 0]
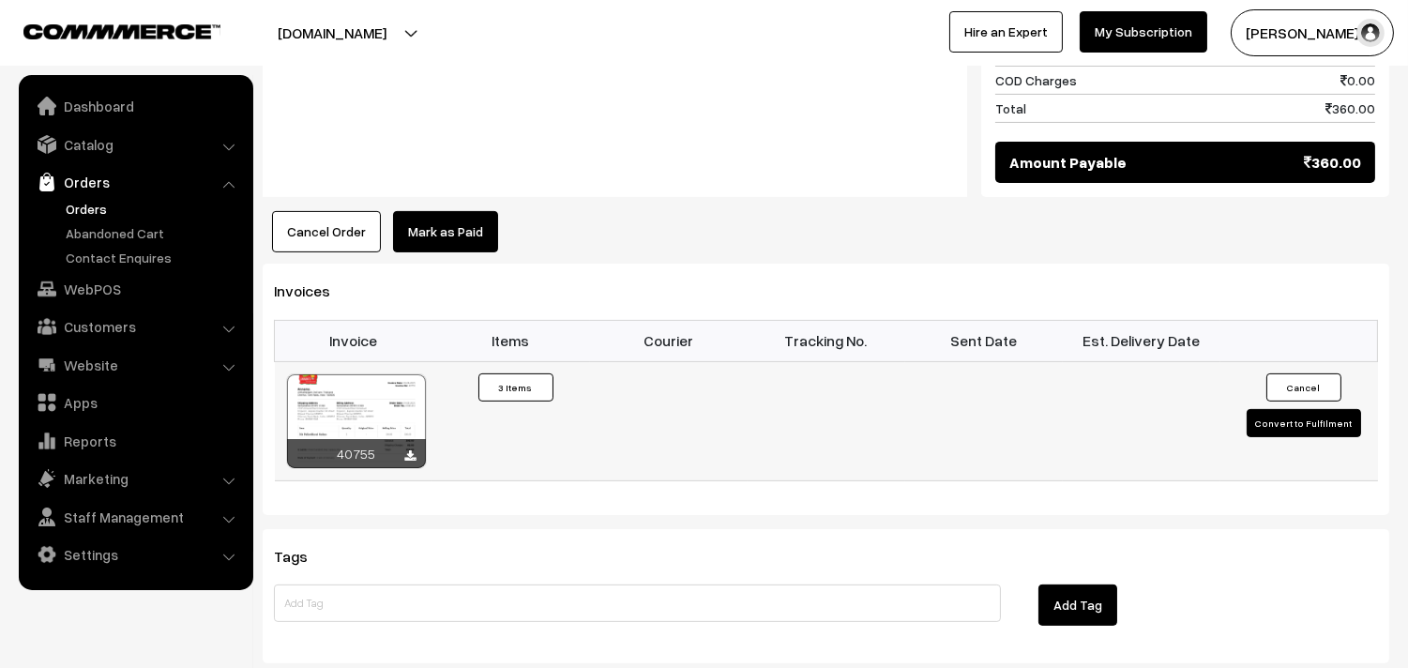
click at [377, 399] on div at bounding box center [356, 421] width 139 height 94
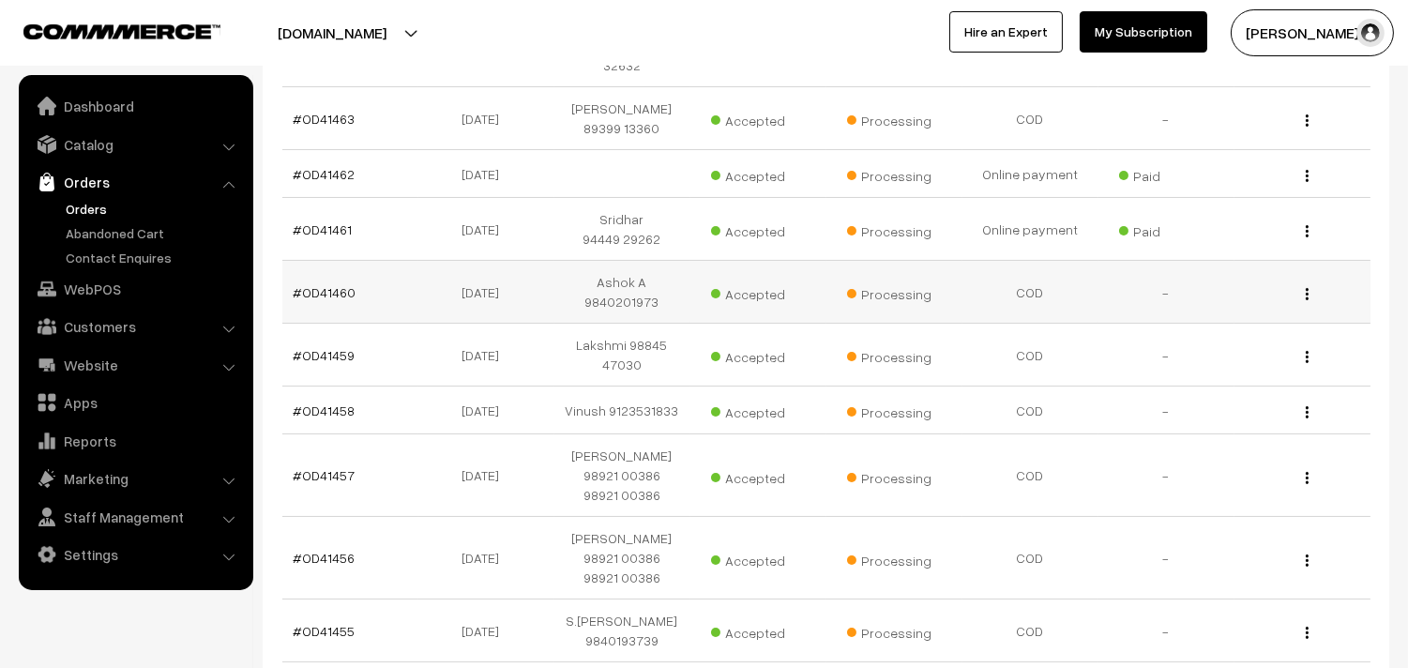
scroll to position [127, 0]
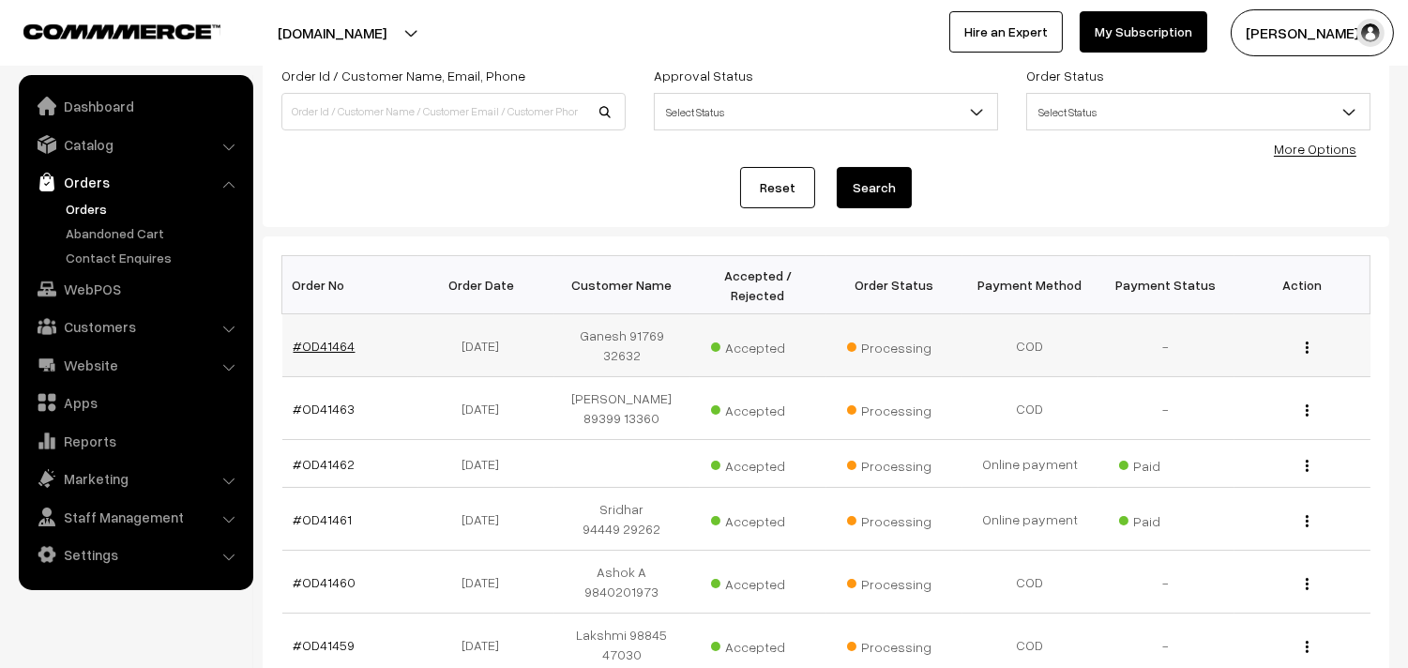
click at [330, 343] on link "#OD41464" at bounding box center [325, 346] width 62 height 16
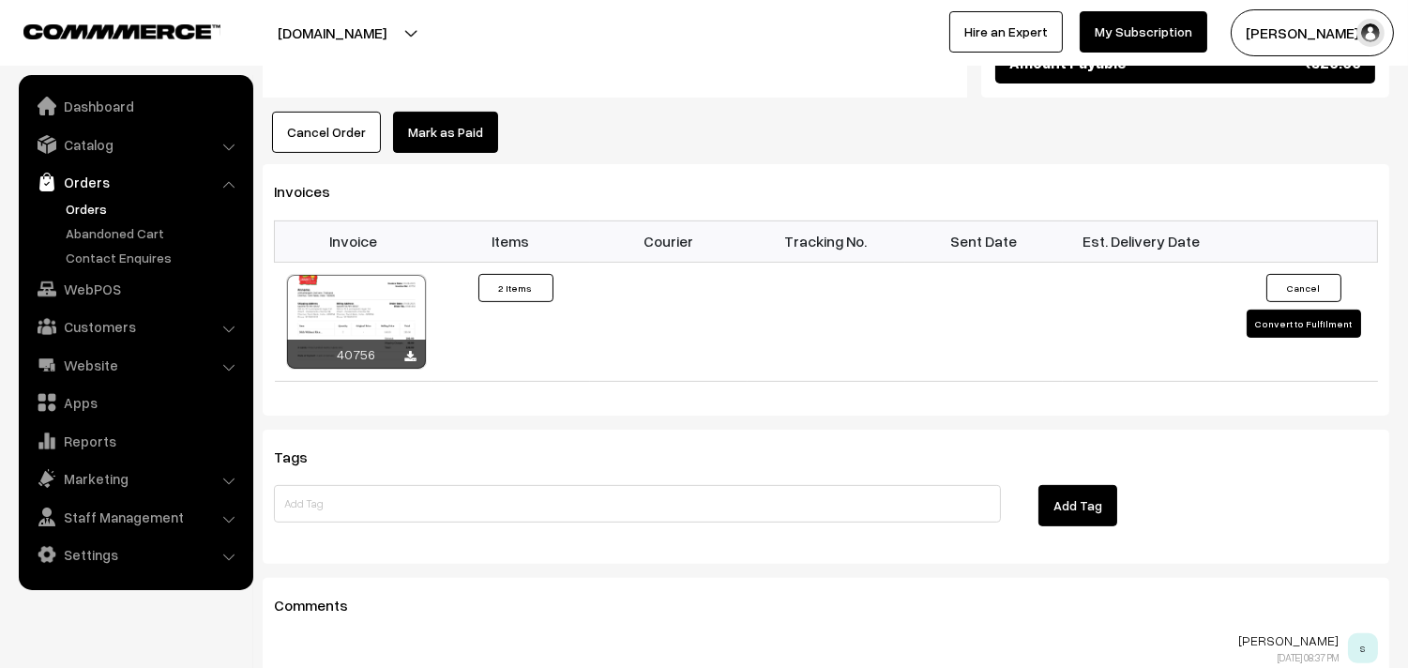
scroll to position [1146, 0]
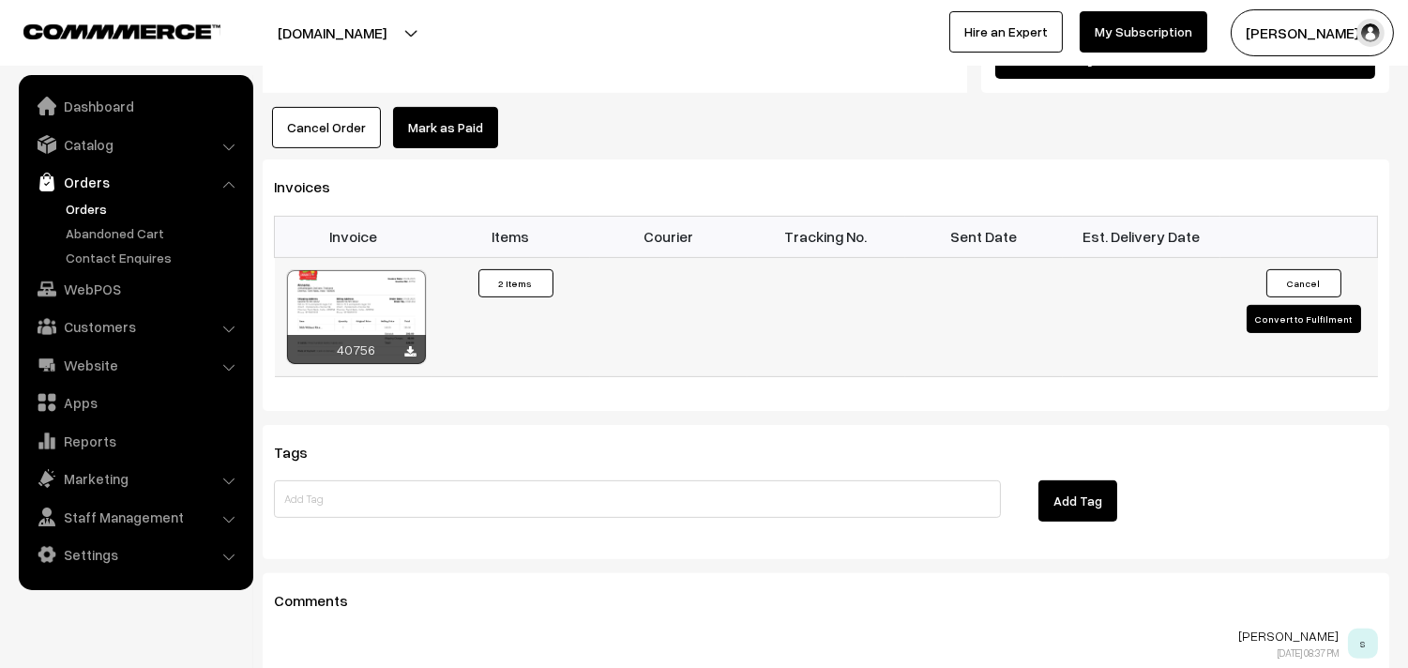
click at [396, 325] on div at bounding box center [356, 317] width 139 height 94
click at [91, 202] on link "Orders" at bounding box center [154, 209] width 186 height 20
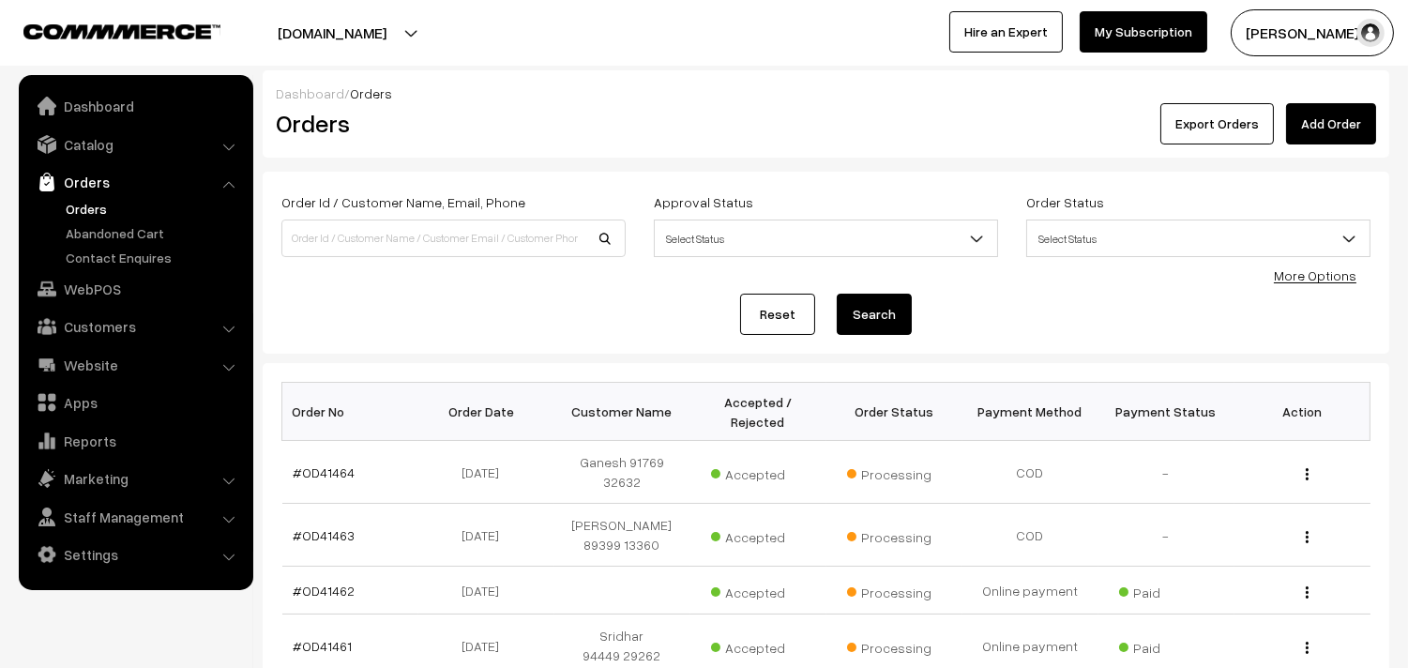
click at [99, 209] on link "Orders" at bounding box center [154, 209] width 186 height 20
